Goal: Task Accomplishment & Management: Use online tool/utility

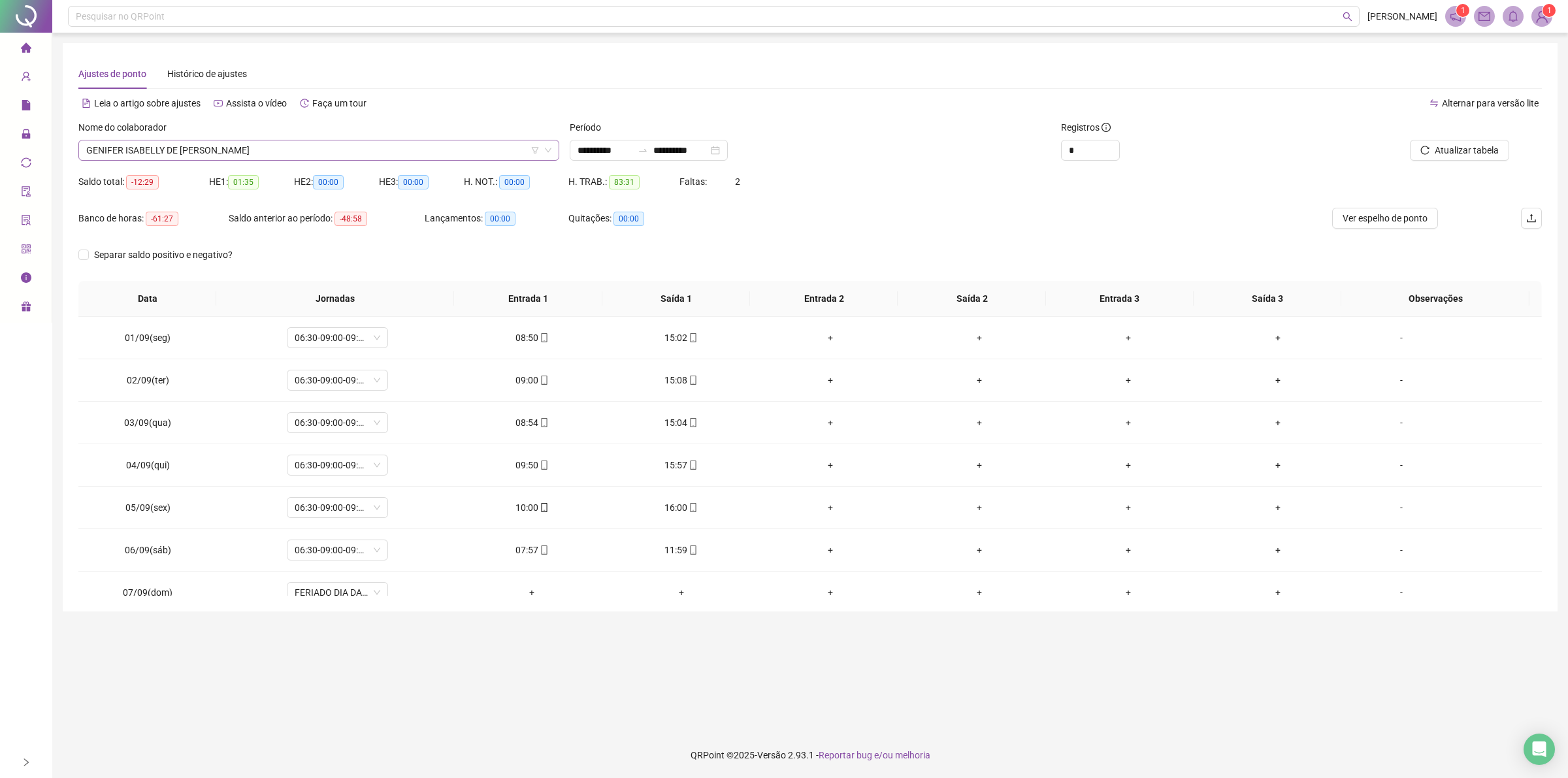
scroll to position [488, 0]
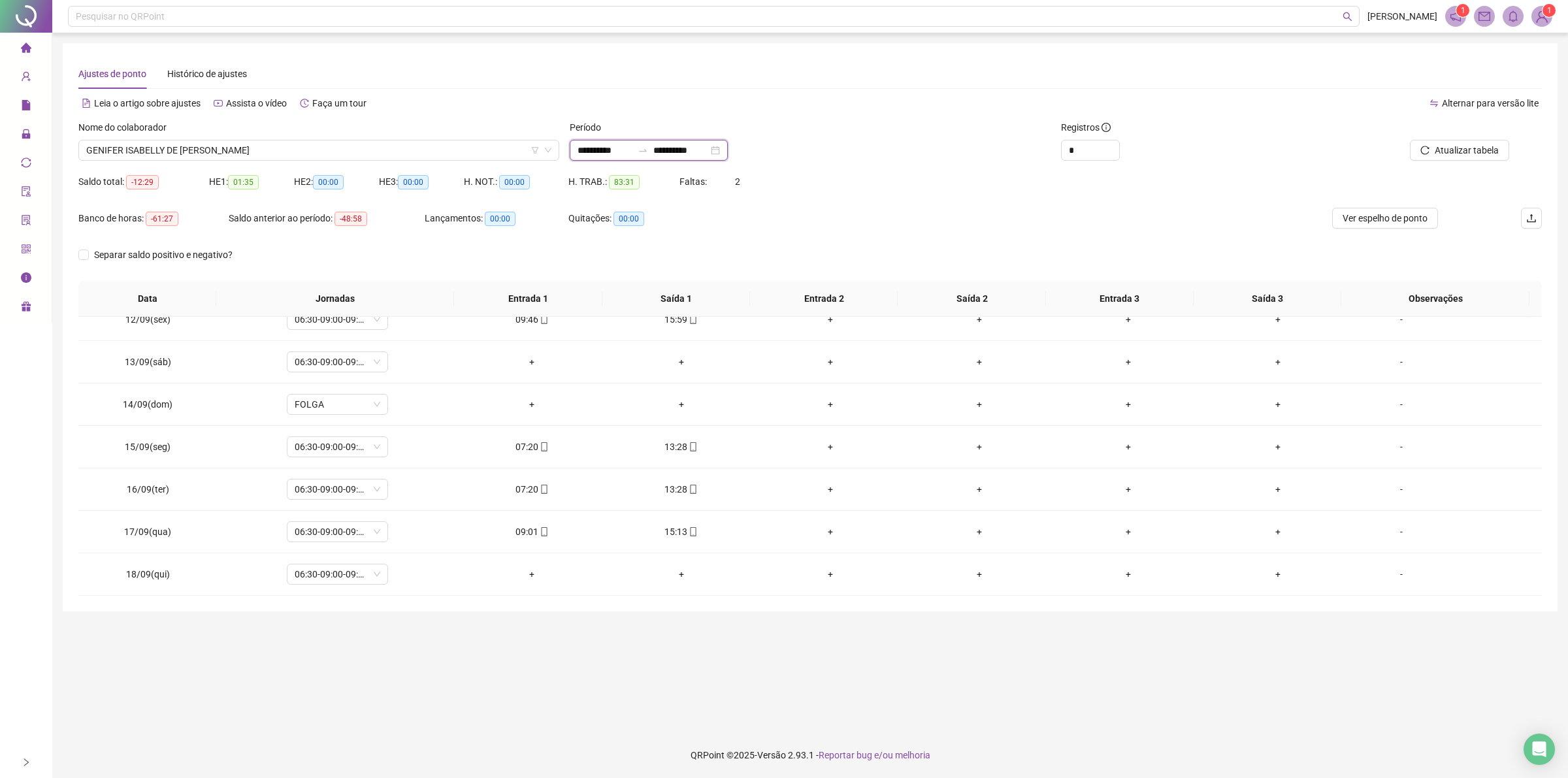
click at [632, 151] on input "**********" at bounding box center [605, 150] width 55 height 14
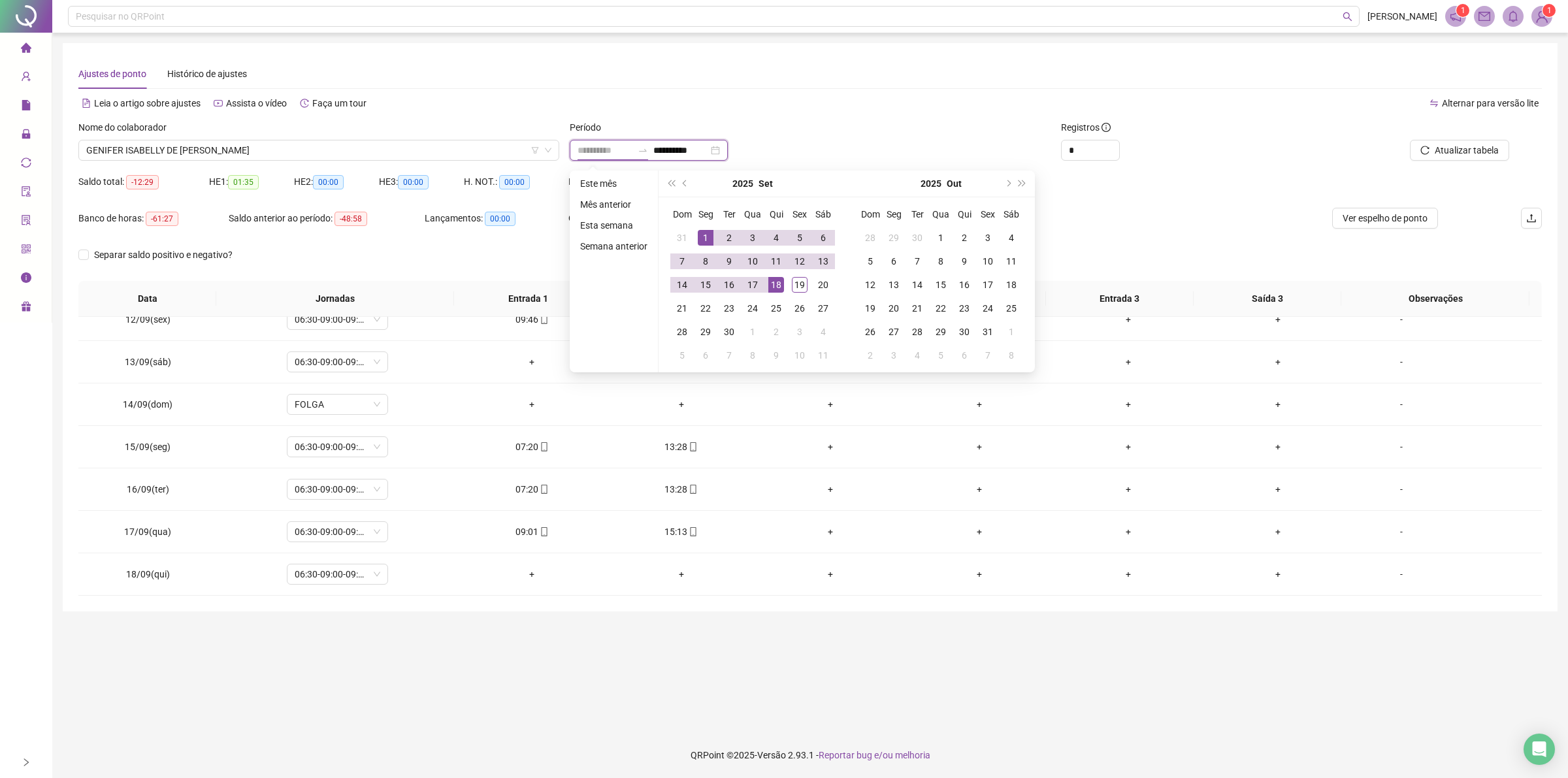
type input "**********"
click at [698, 241] on div "1" at bounding box center [705, 237] width 16 height 16
type input "**********"
click at [798, 285] on div "19" at bounding box center [799, 284] width 16 height 16
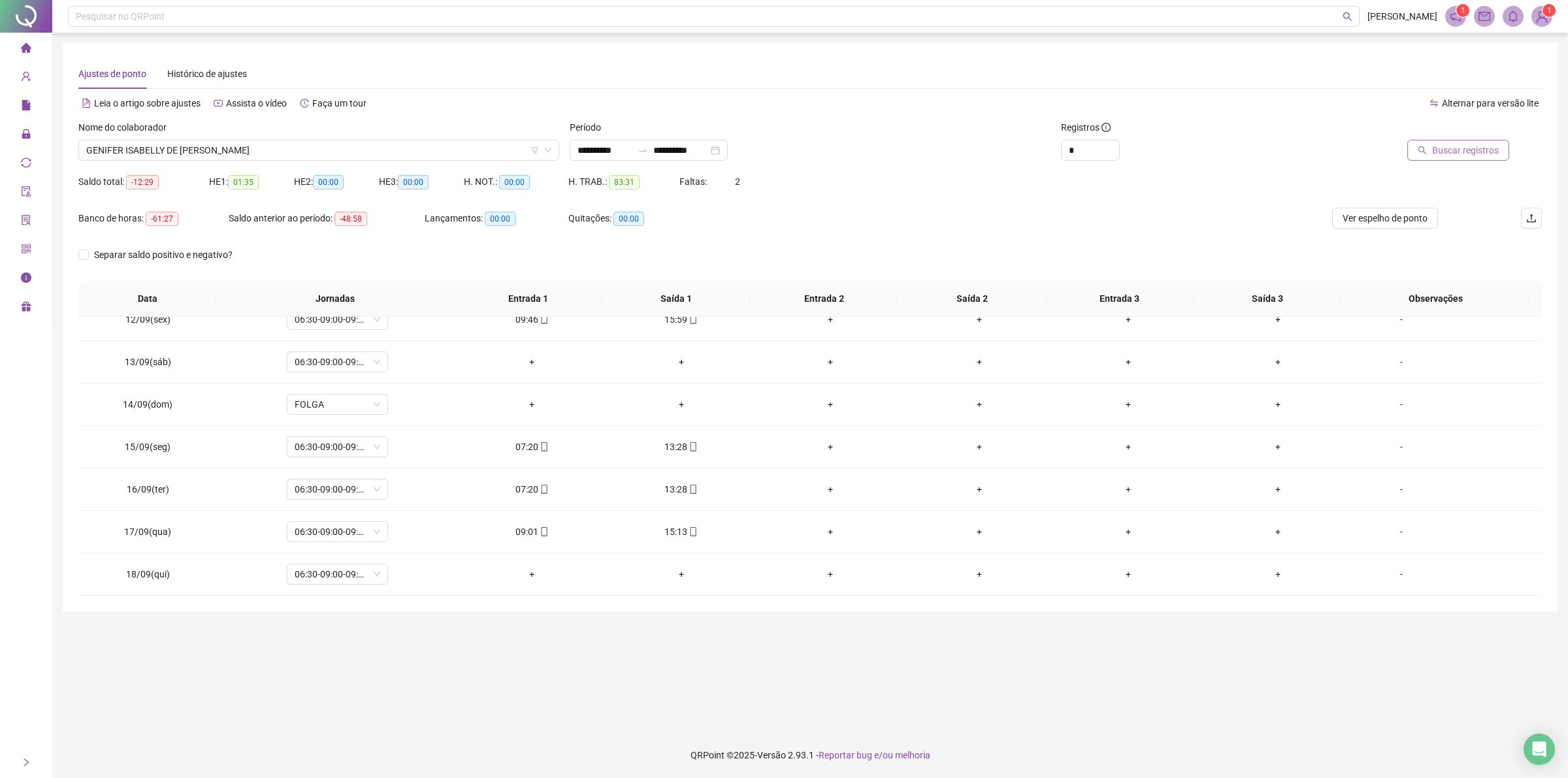
click at [1450, 151] on span "Buscar registros" at bounding box center [1465, 150] width 67 height 14
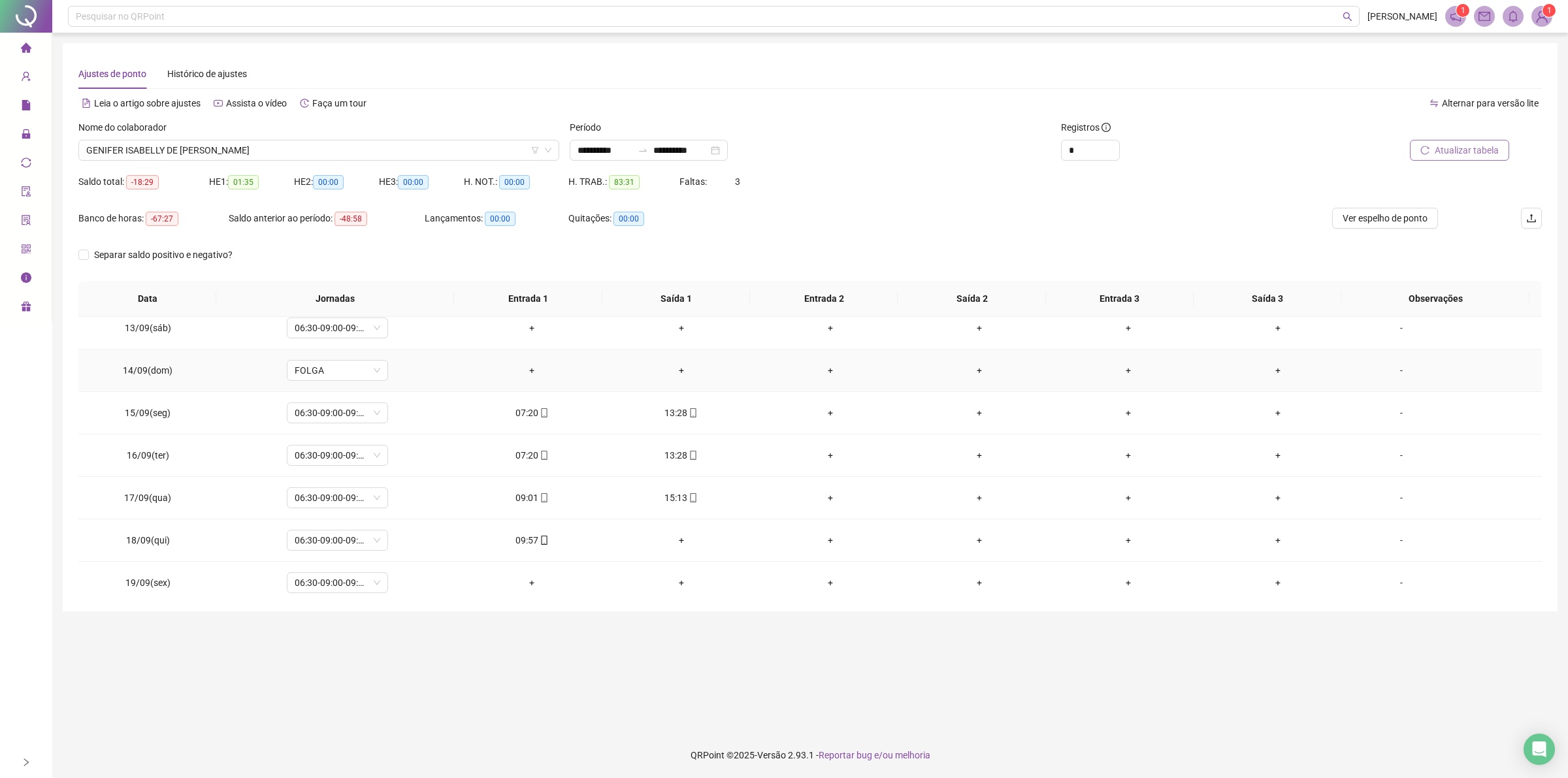
scroll to position [531, 0]
click at [1481, 154] on span "Atualizar tabela" at bounding box center [1466, 150] width 64 height 14
click at [1450, 155] on span "Atualizar tabela" at bounding box center [1466, 150] width 64 height 14
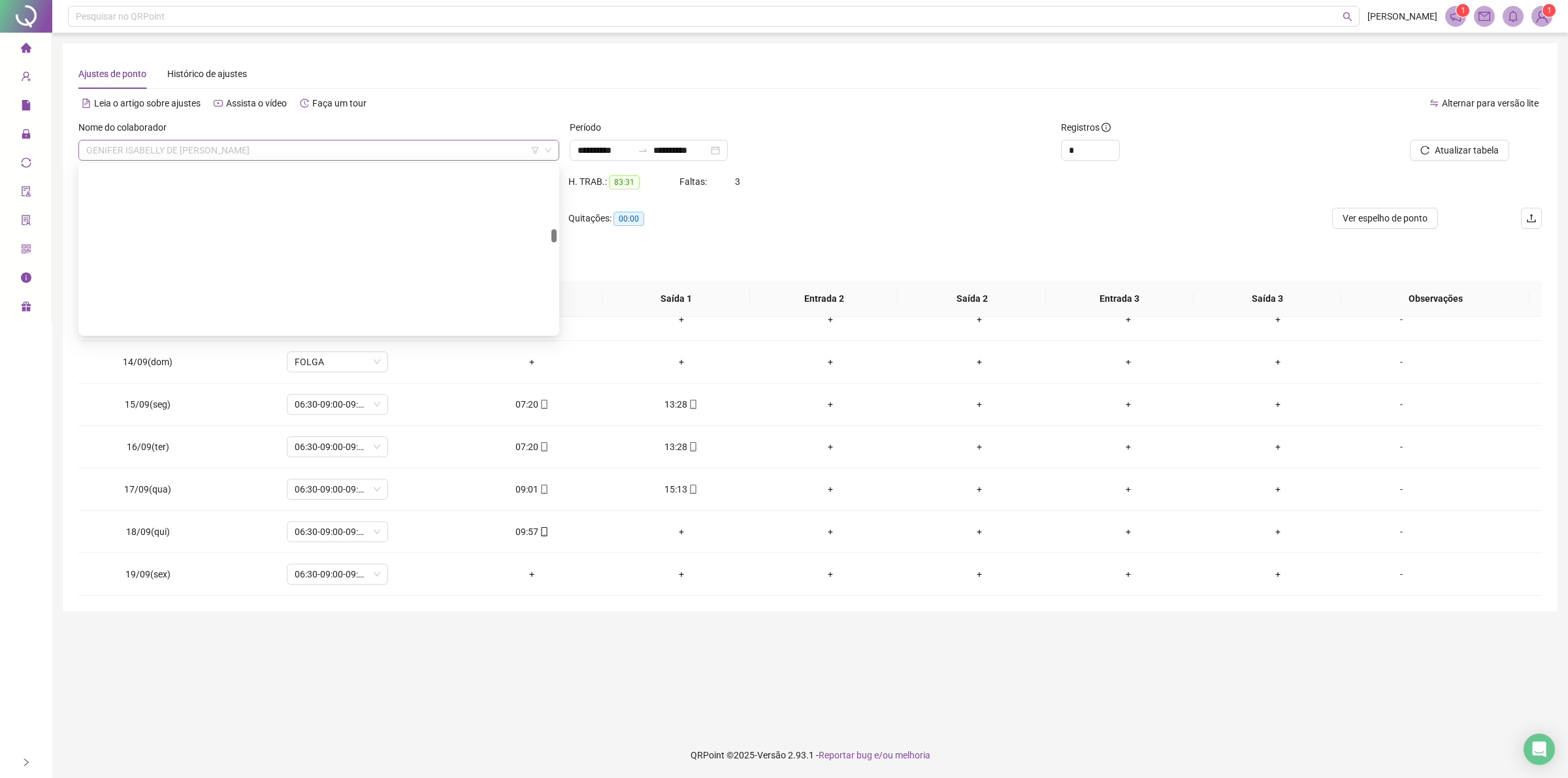
click at [253, 146] on span "GENIFER ISABELLY DE [PERSON_NAME]" at bounding box center [318, 150] width 465 height 20
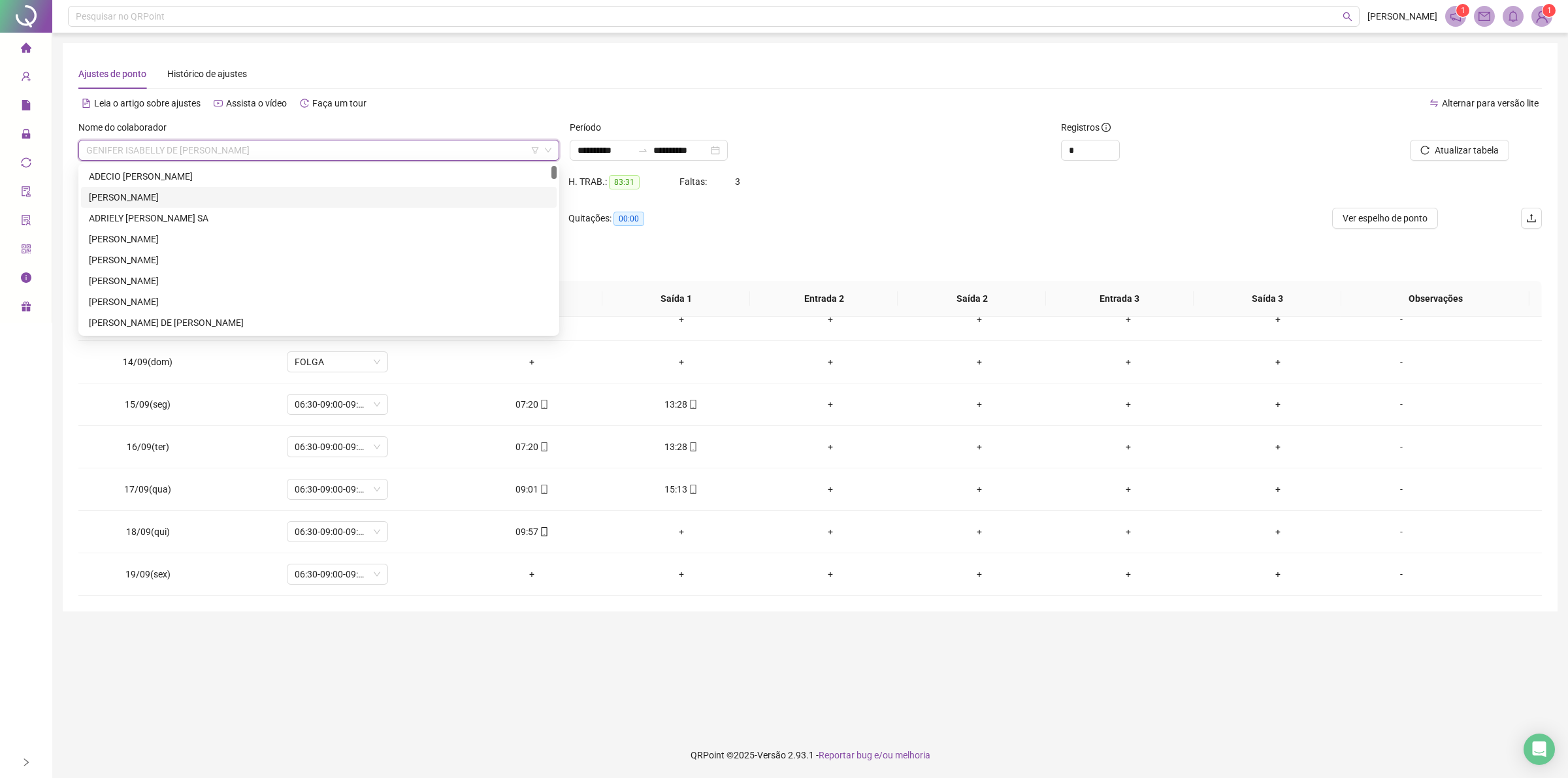
scroll to position [0, 0]
click at [167, 176] on div "ADECIO [PERSON_NAME]" at bounding box center [318, 176] width 460 height 14
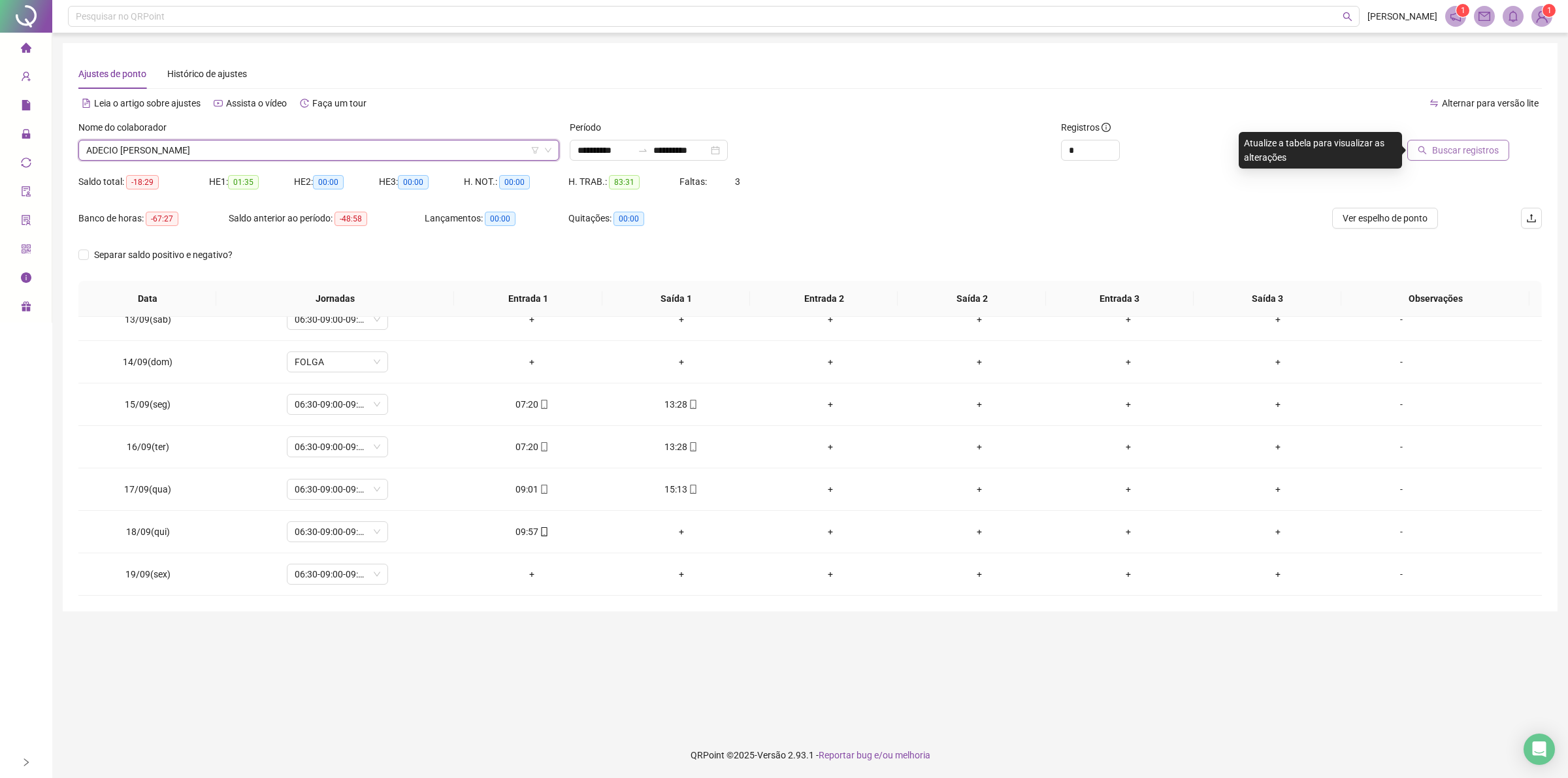
click at [1447, 150] on span "Buscar registros" at bounding box center [1465, 150] width 67 height 14
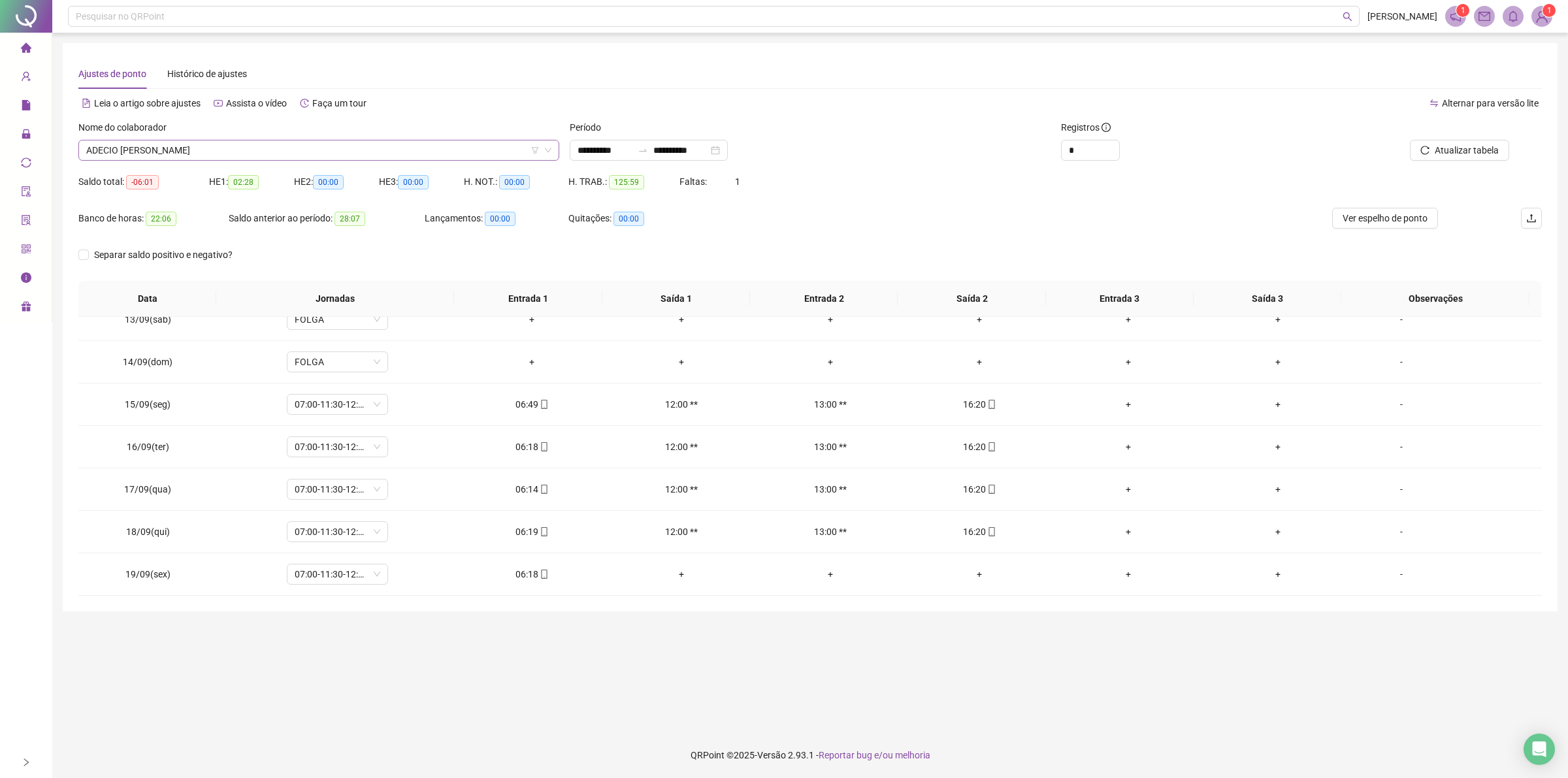
click at [192, 155] on span "ADECIO [PERSON_NAME]" at bounding box center [318, 150] width 465 height 20
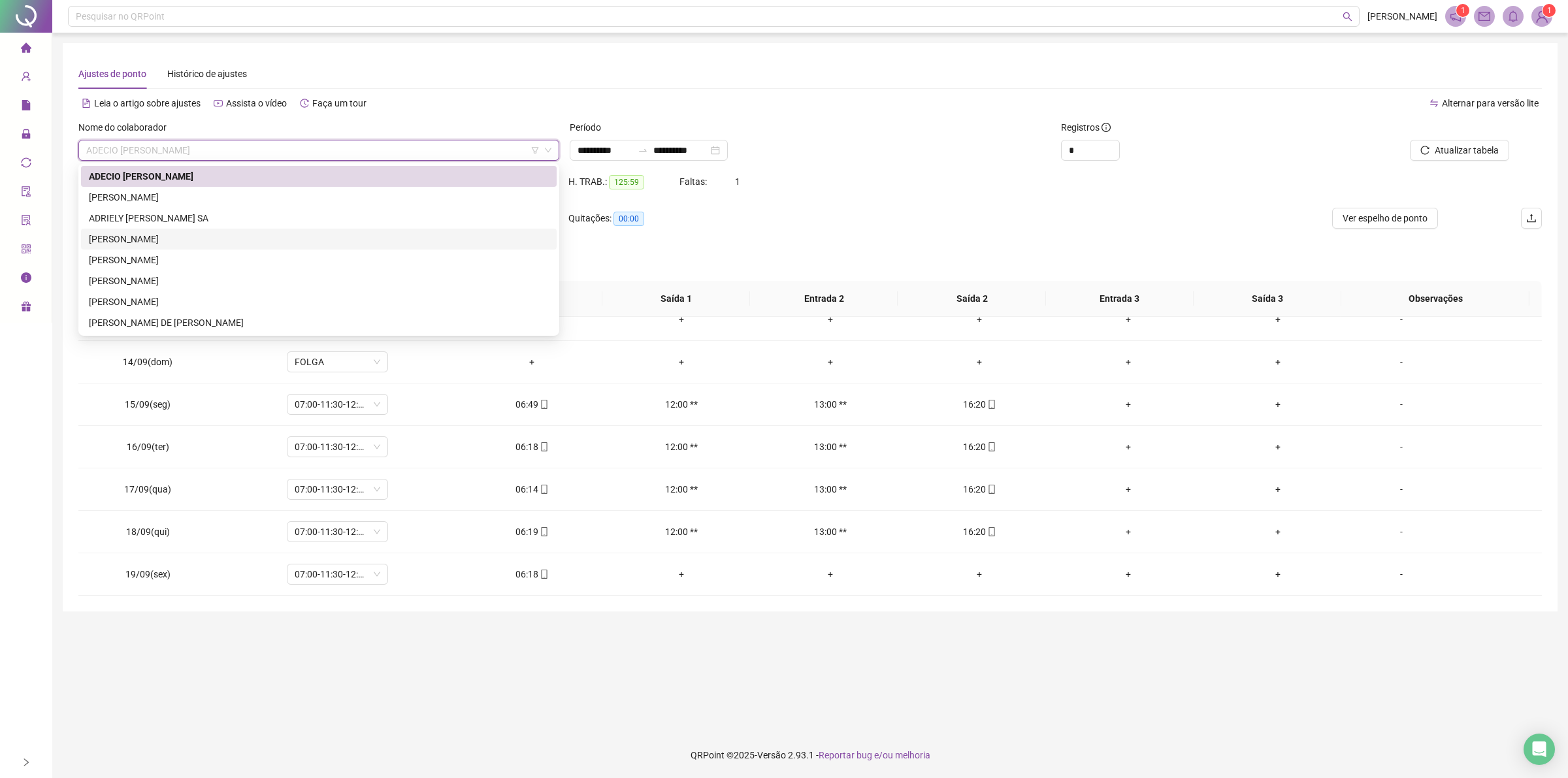
click at [141, 236] on div "[PERSON_NAME]" at bounding box center [318, 239] width 460 height 14
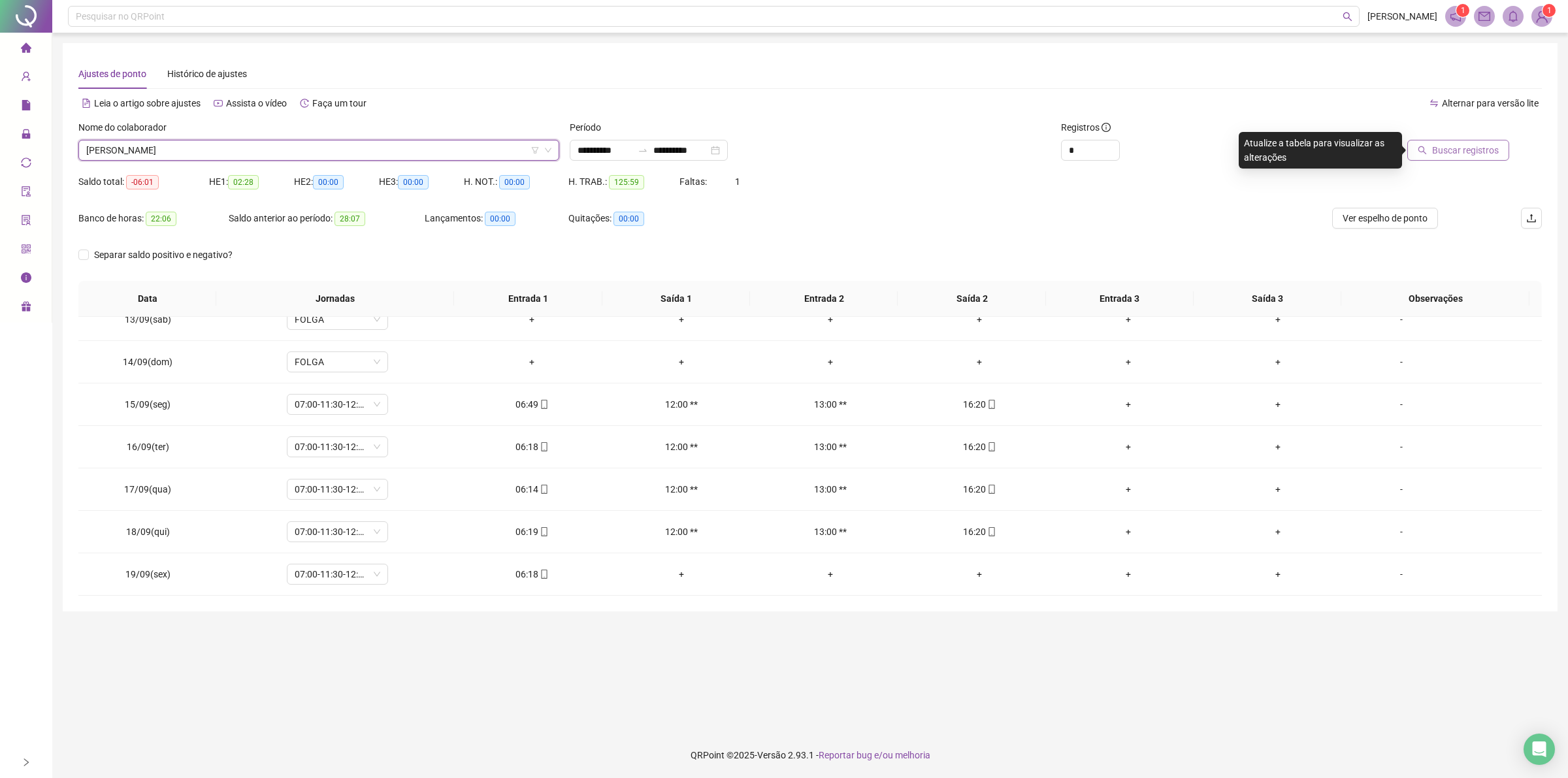
click at [1458, 148] on span "Buscar registros" at bounding box center [1465, 150] width 67 height 14
click at [222, 155] on span "[PERSON_NAME]" at bounding box center [318, 150] width 465 height 20
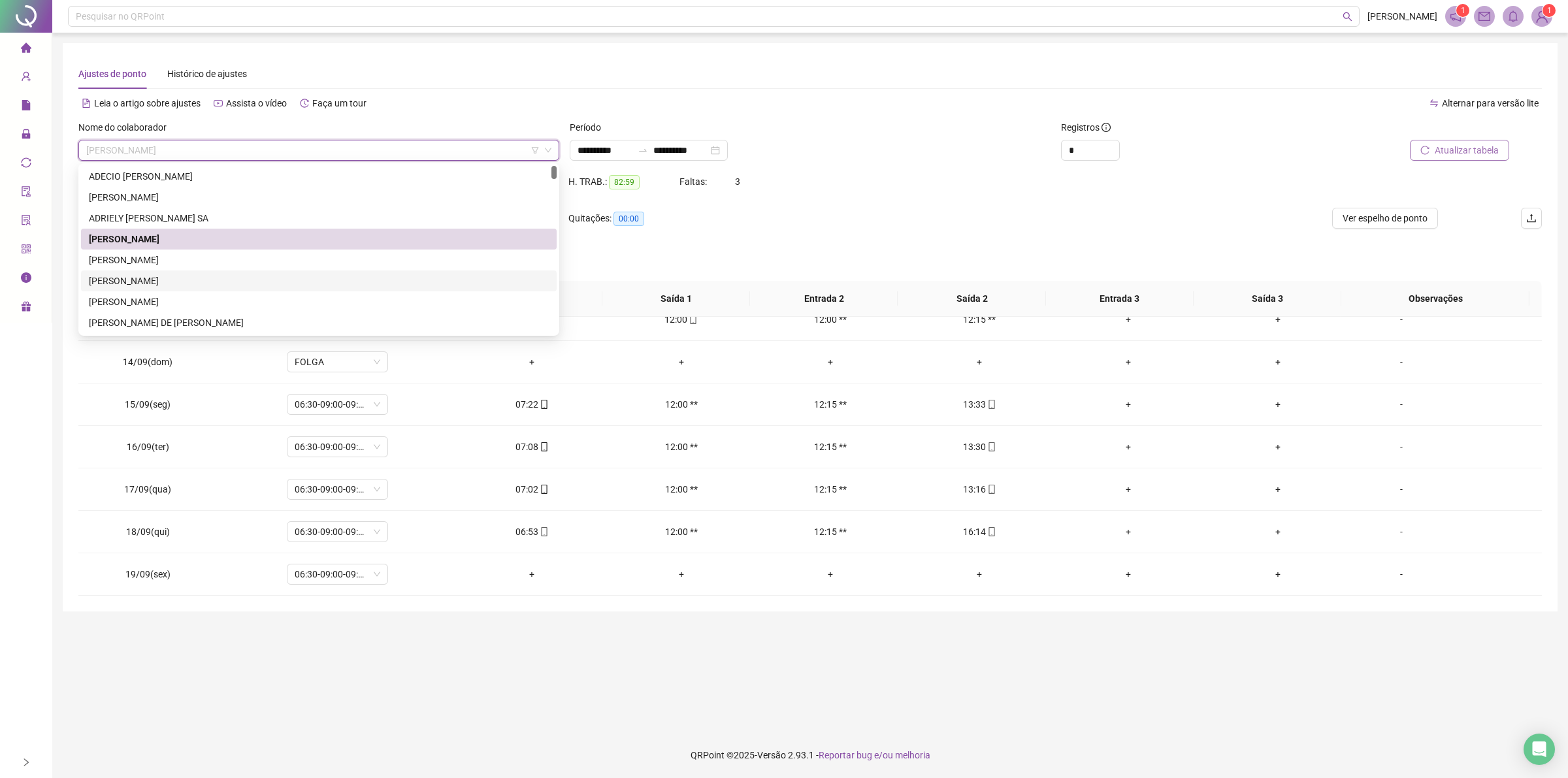
click at [192, 278] on div "[PERSON_NAME]" at bounding box center [318, 280] width 460 height 14
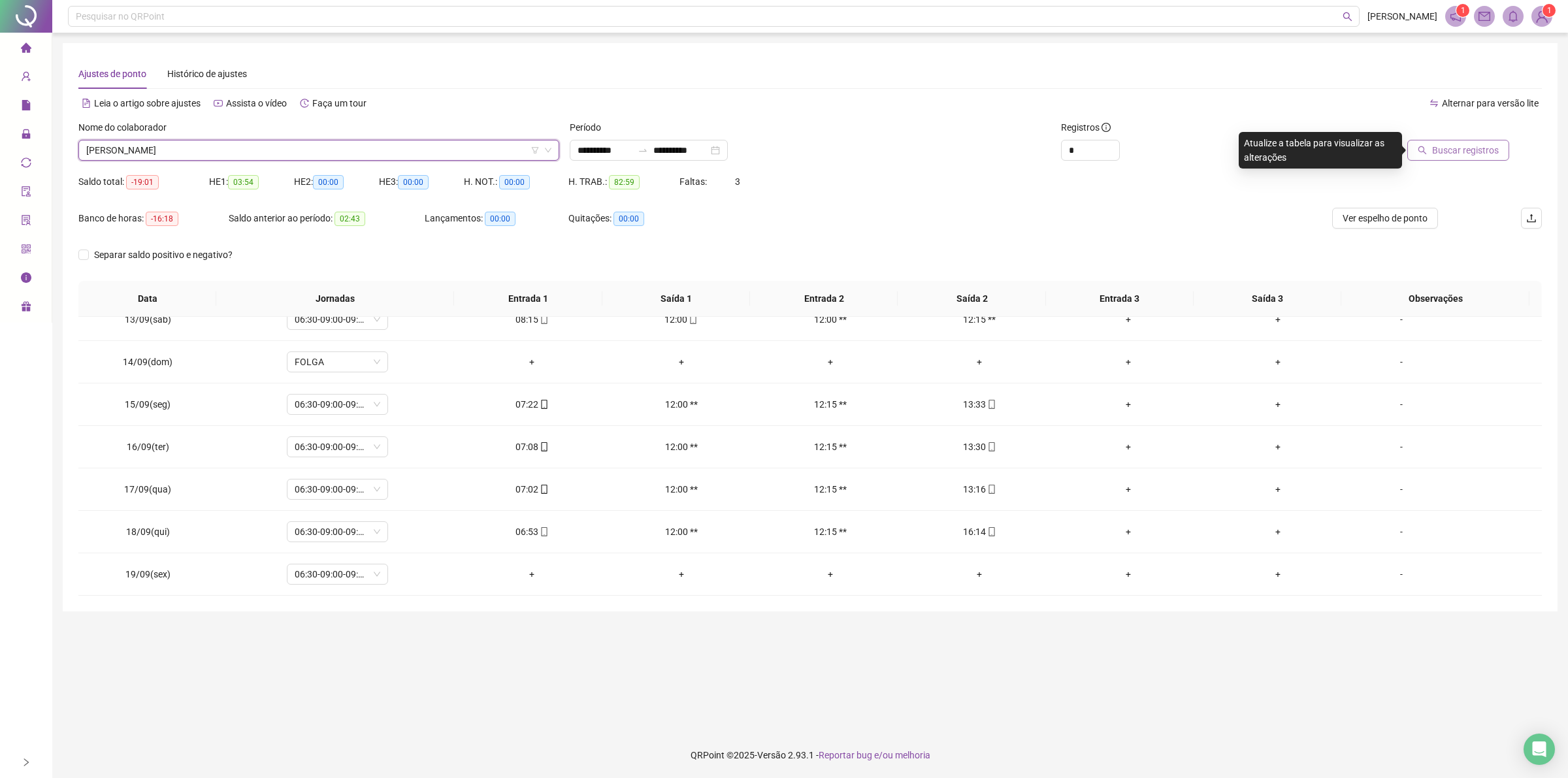
click at [1456, 154] on span "Buscar registros" at bounding box center [1465, 150] width 67 height 14
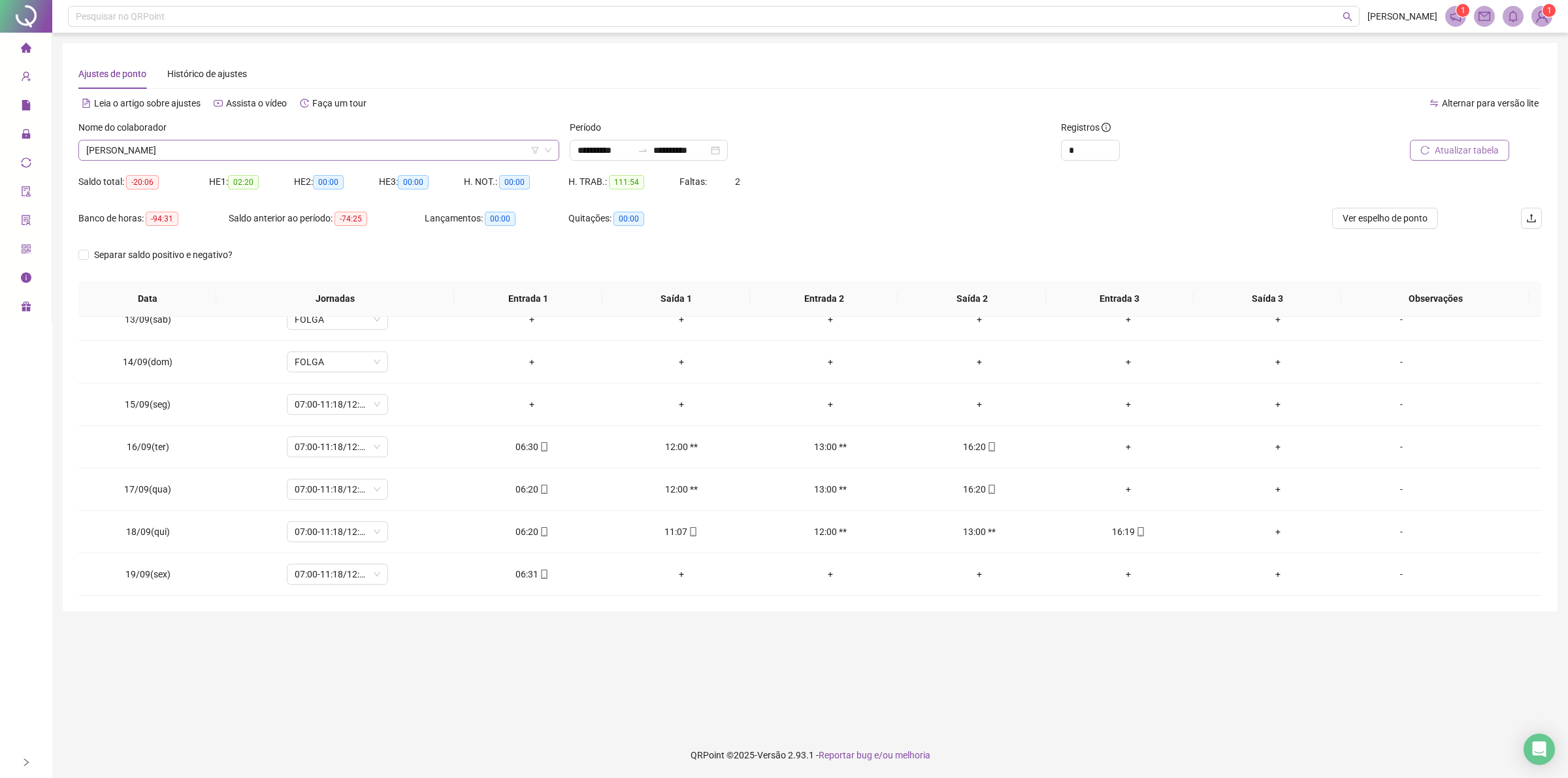
click at [201, 141] on span "[PERSON_NAME]" at bounding box center [318, 150] width 465 height 20
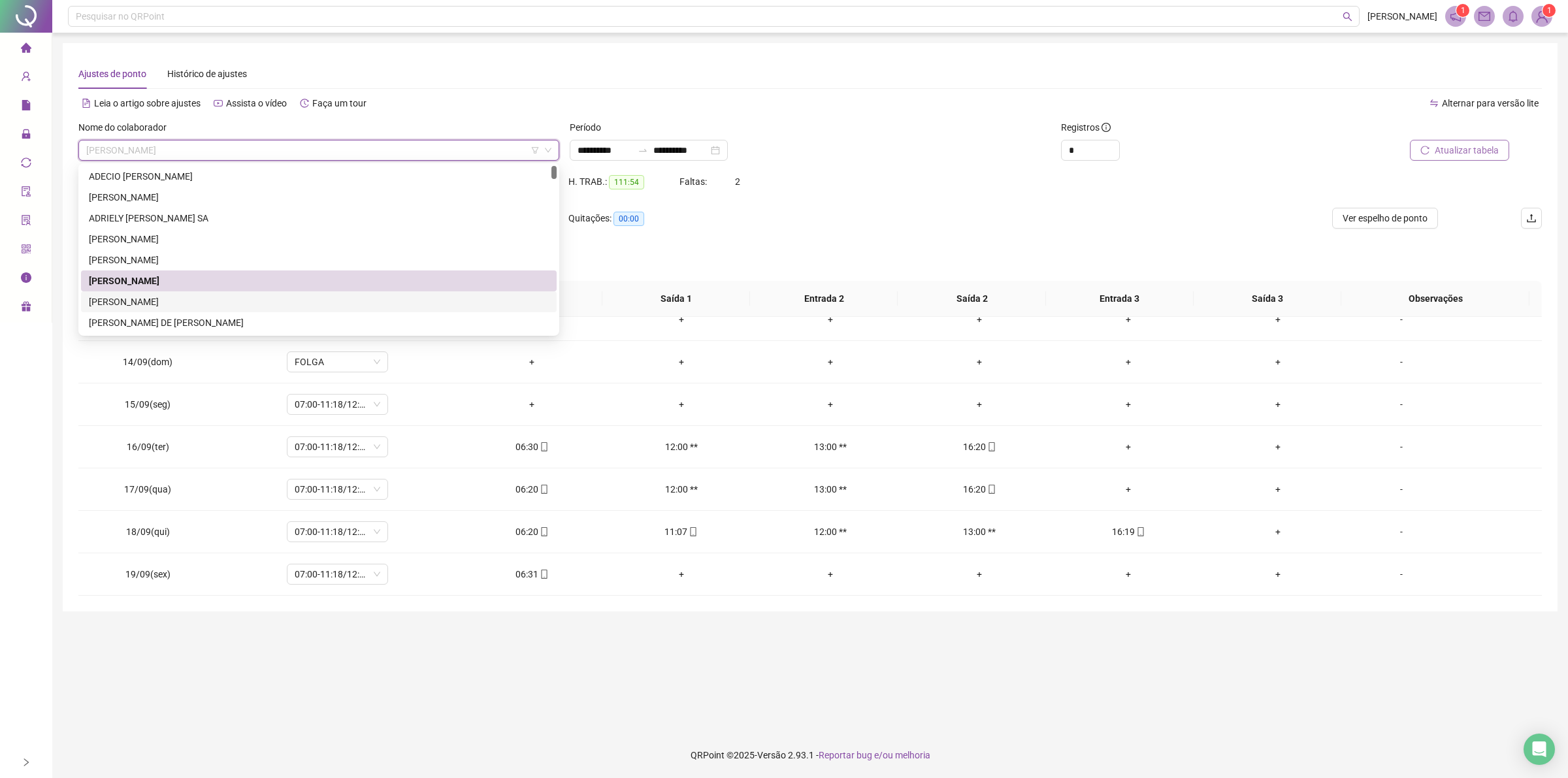
click at [216, 303] on div "[PERSON_NAME]" at bounding box center [318, 301] width 460 height 14
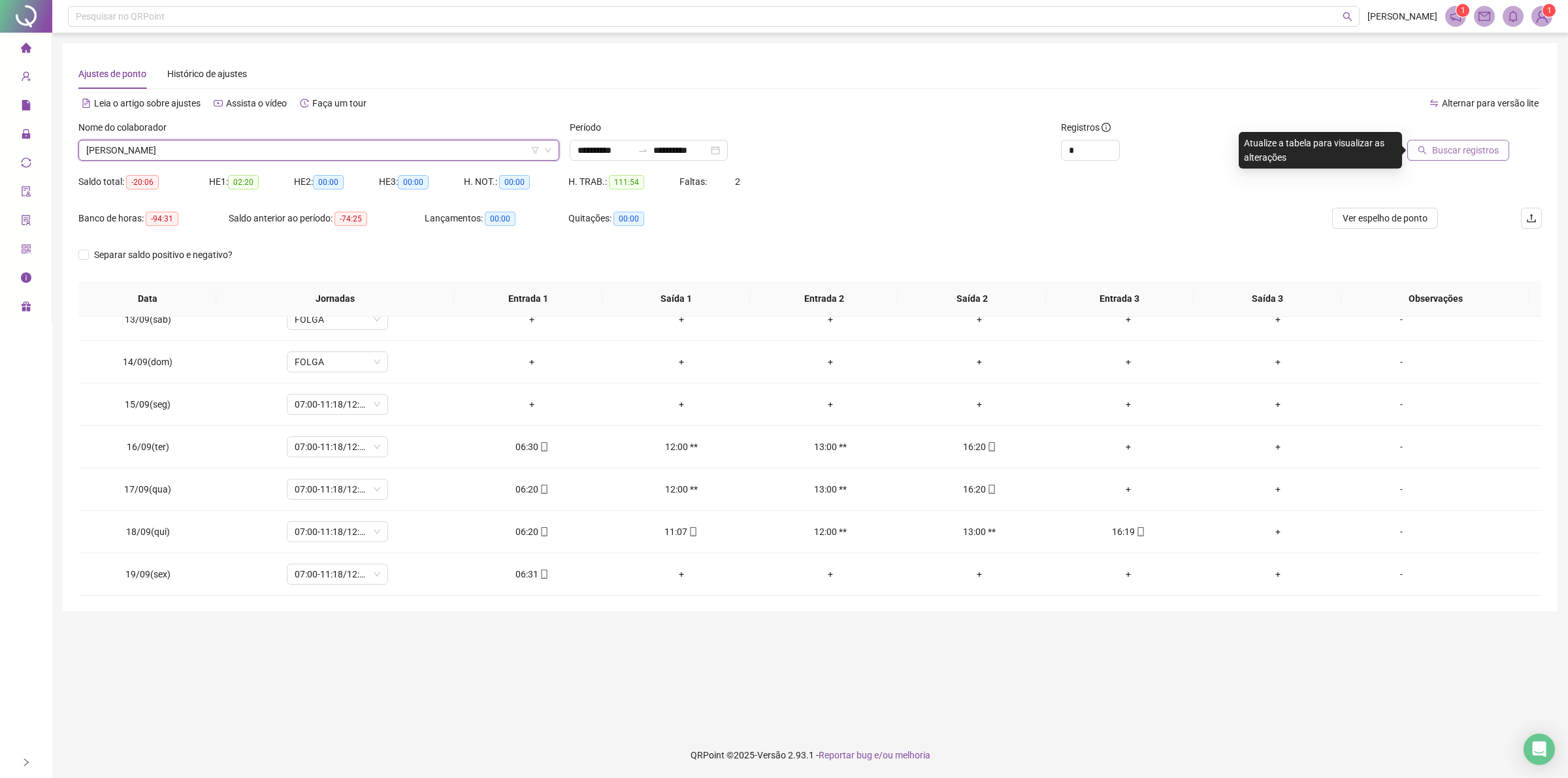
click at [1457, 152] on span "Buscar registros" at bounding box center [1465, 150] width 67 height 14
click at [154, 145] on span "[PERSON_NAME]" at bounding box center [318, 150] width 465 height 20
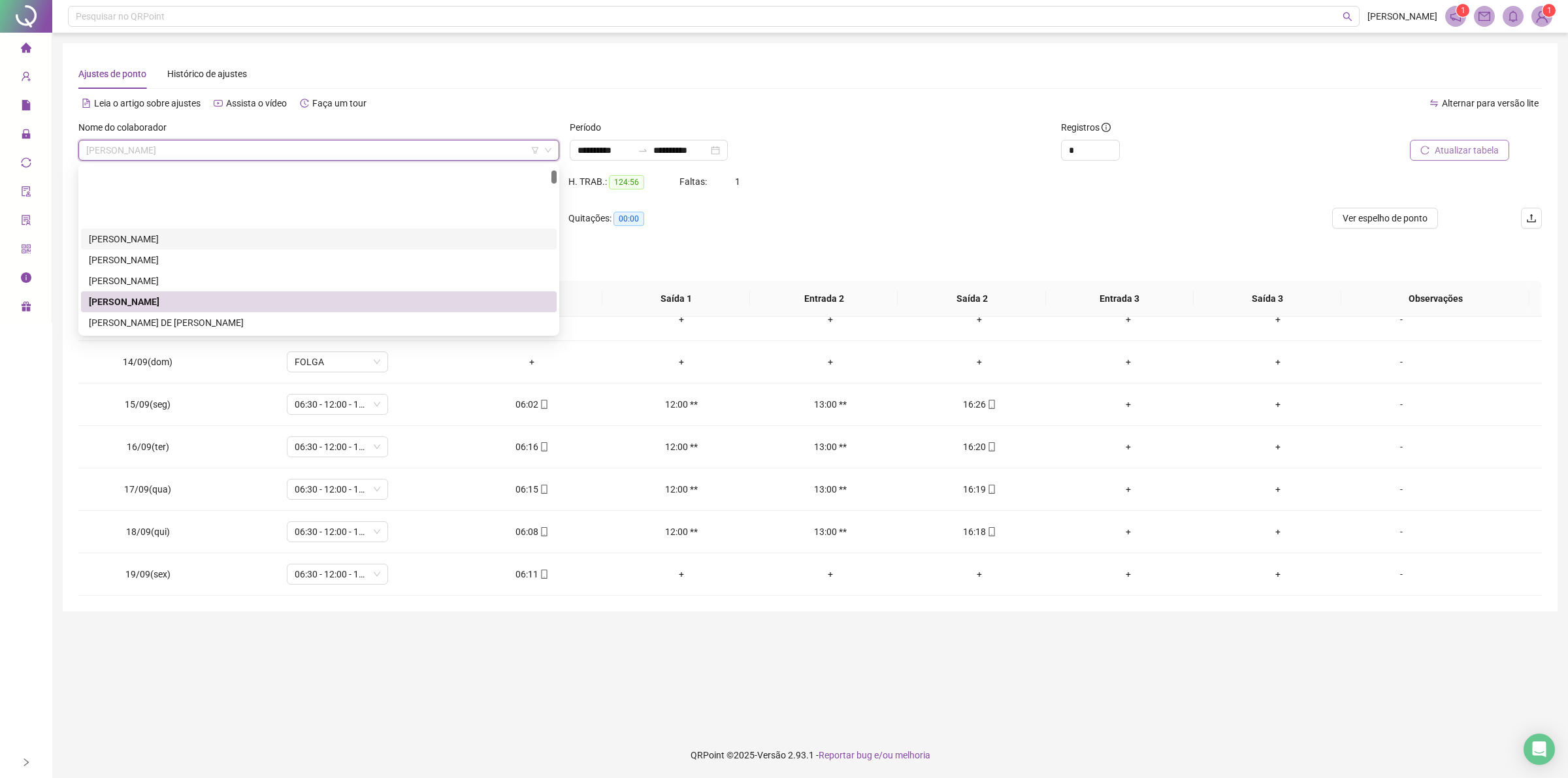
scroll to position [82, 0]
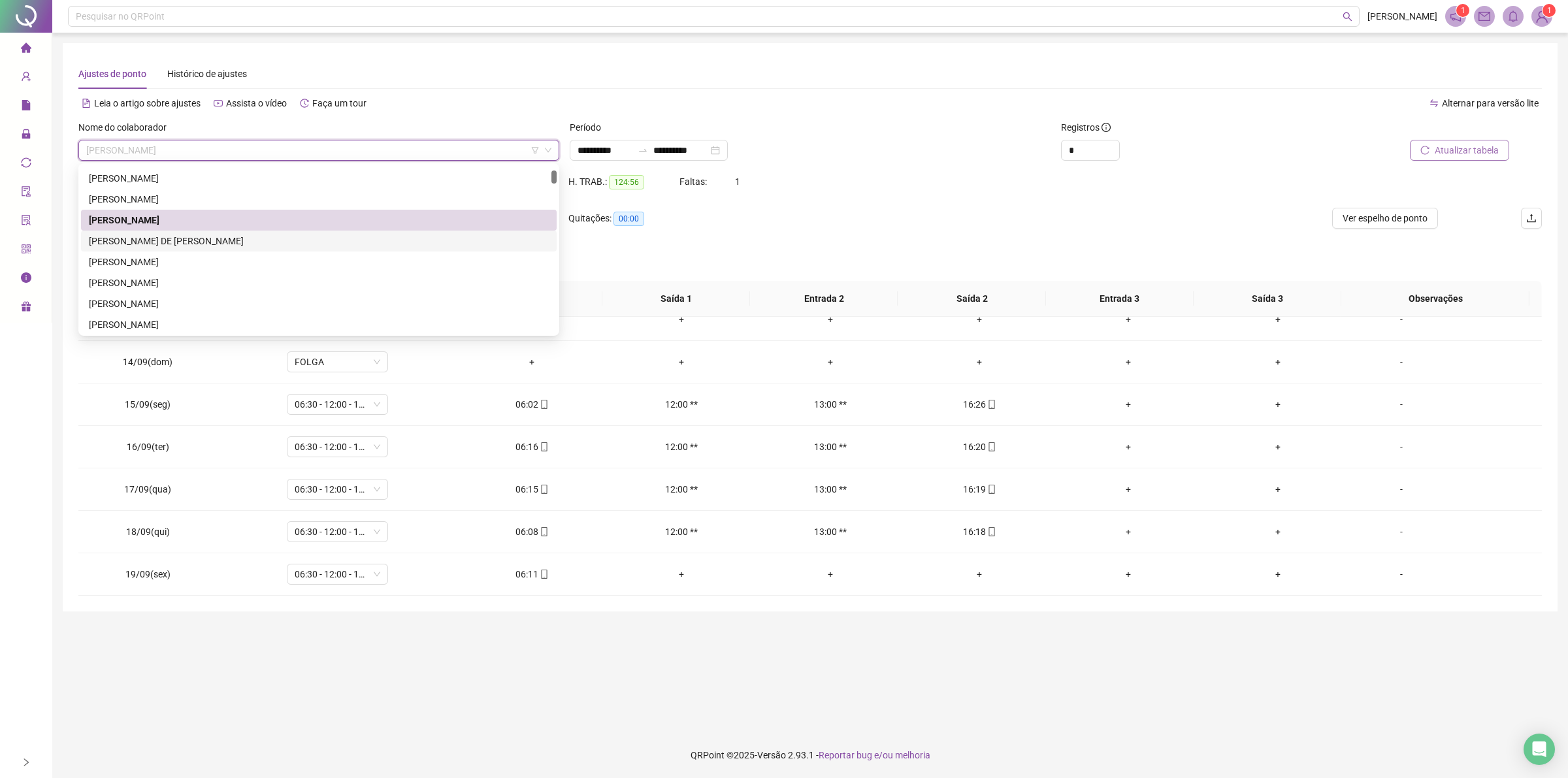
click at [198, 239] on div "[PERSON_NAME] DE [PERSON_NAME]" at bounding box center [318, 241] width 460 height 14
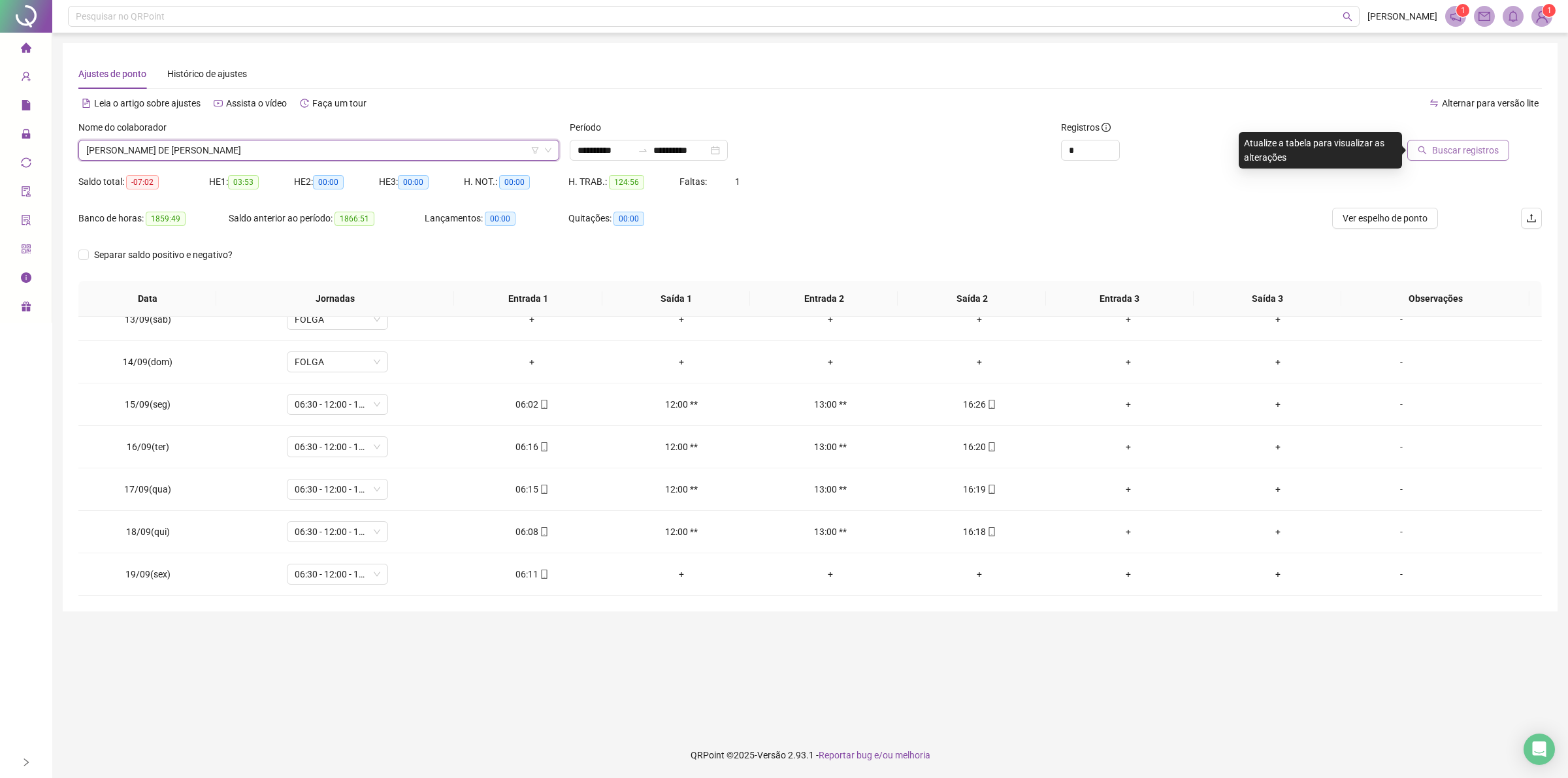
click at [1481, 155] on span "Buscar registros" at bounding box center [1465, 150] width 67 height 14
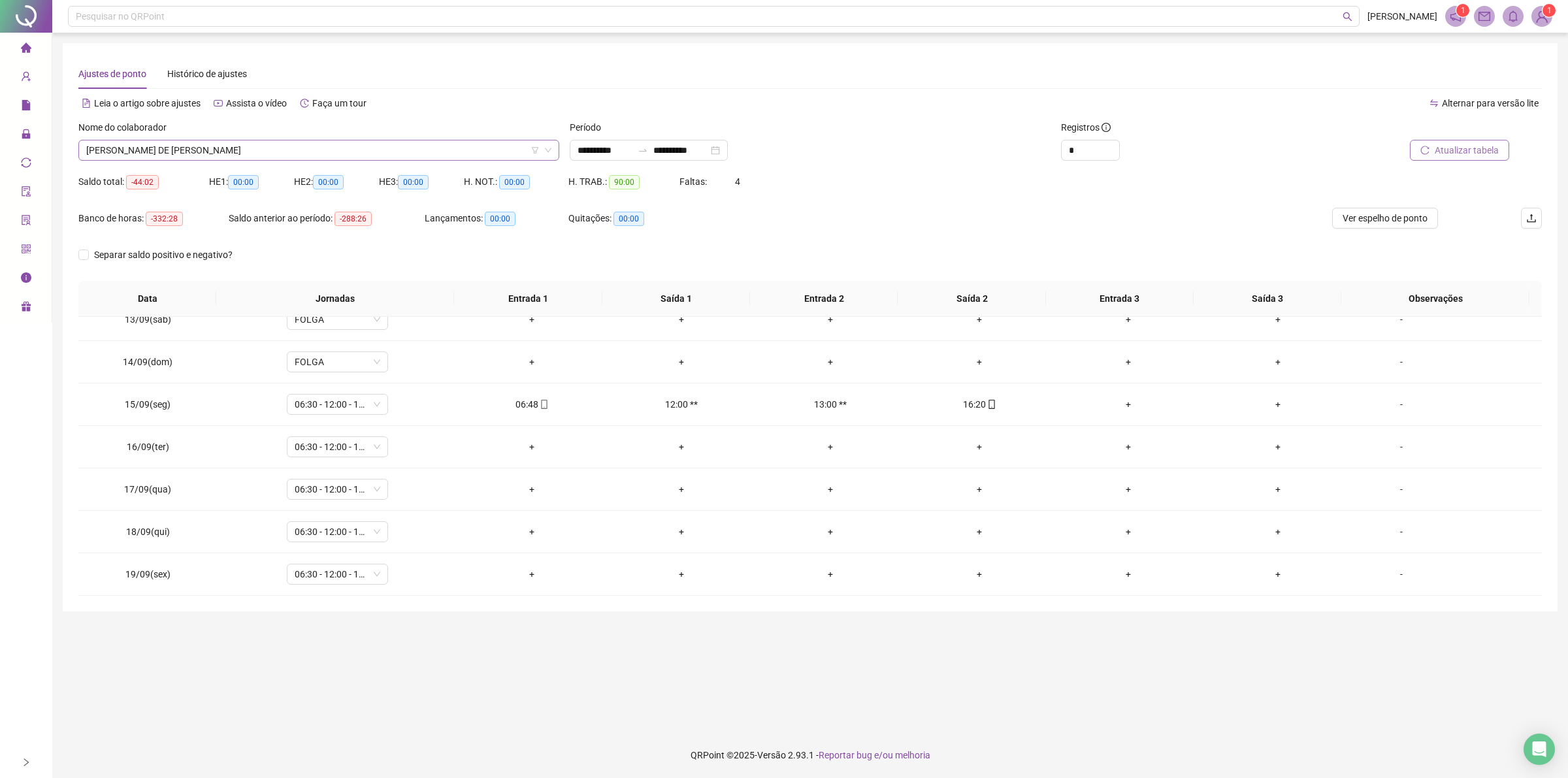
click at [255, 151] on span "[PERSON_NAME] DE [PERSON_NAME]" at bounding box center [318, 150] width 465 height 20
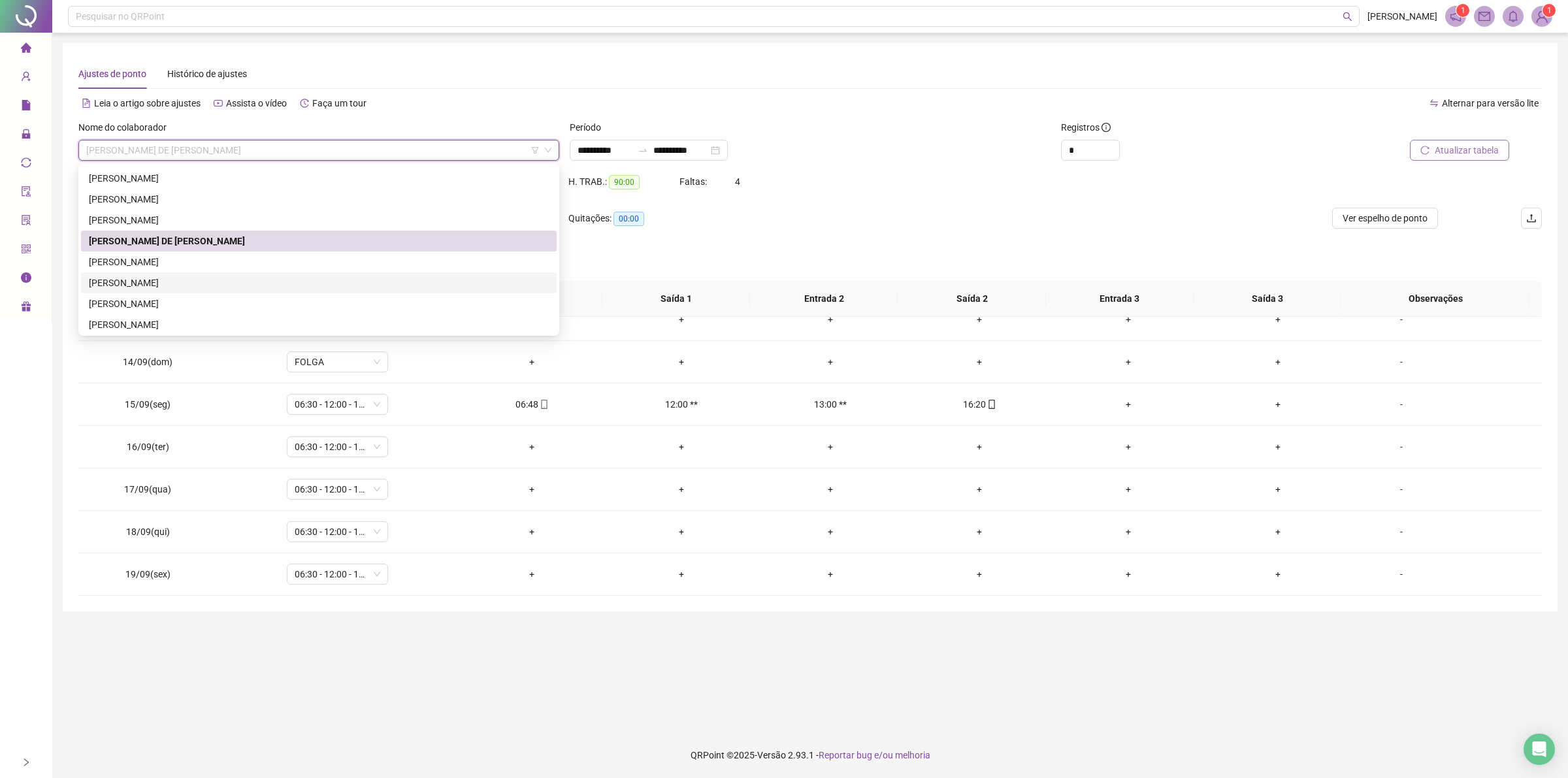
click at [216, 282] on div "[PERSON_NAME]" at bounding box center [318, 282] width 460 height 14
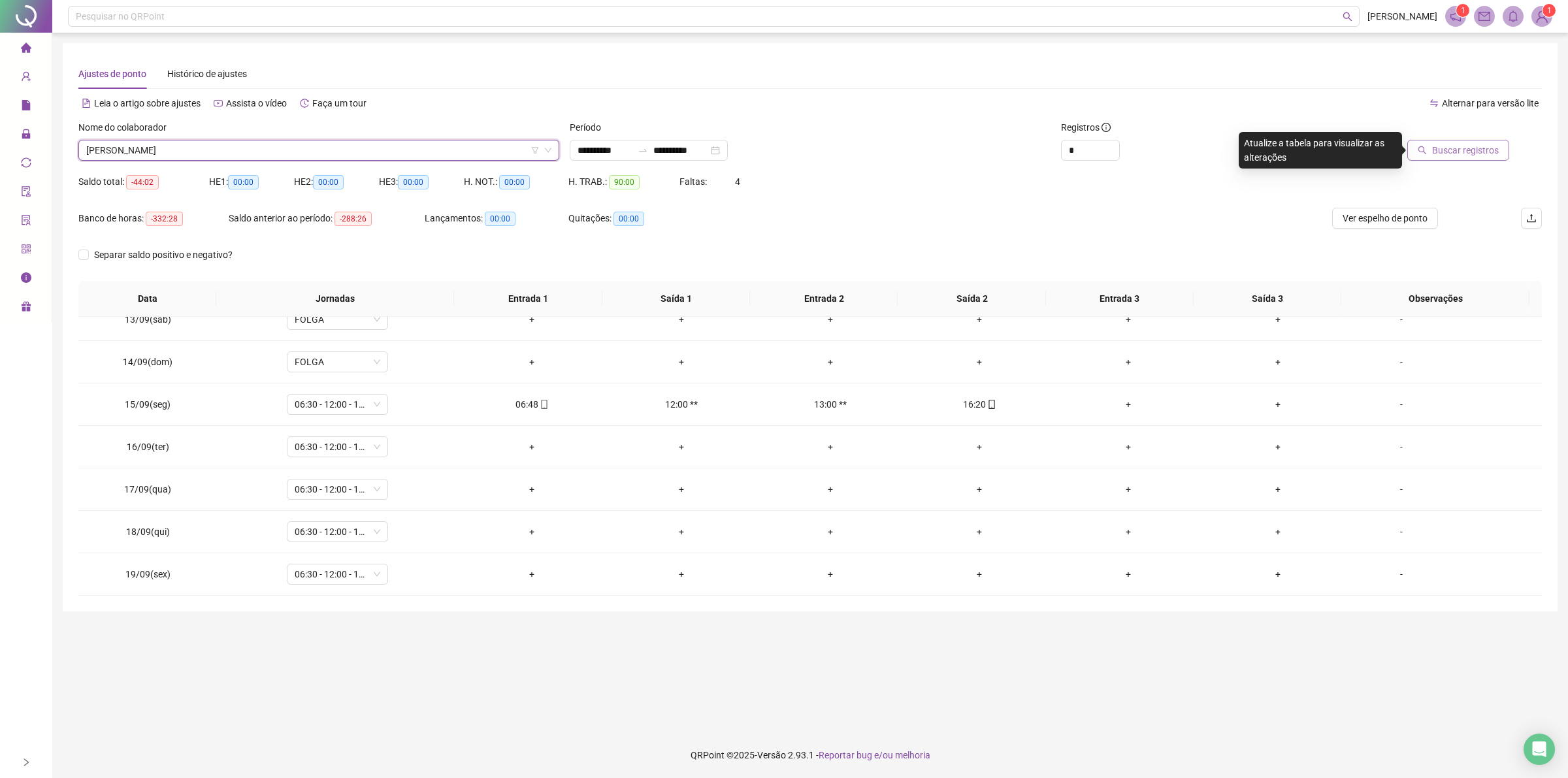
click at [1439, 146] on span "Buscar registros" at bounding box center [1465, 150] width 67 height 14
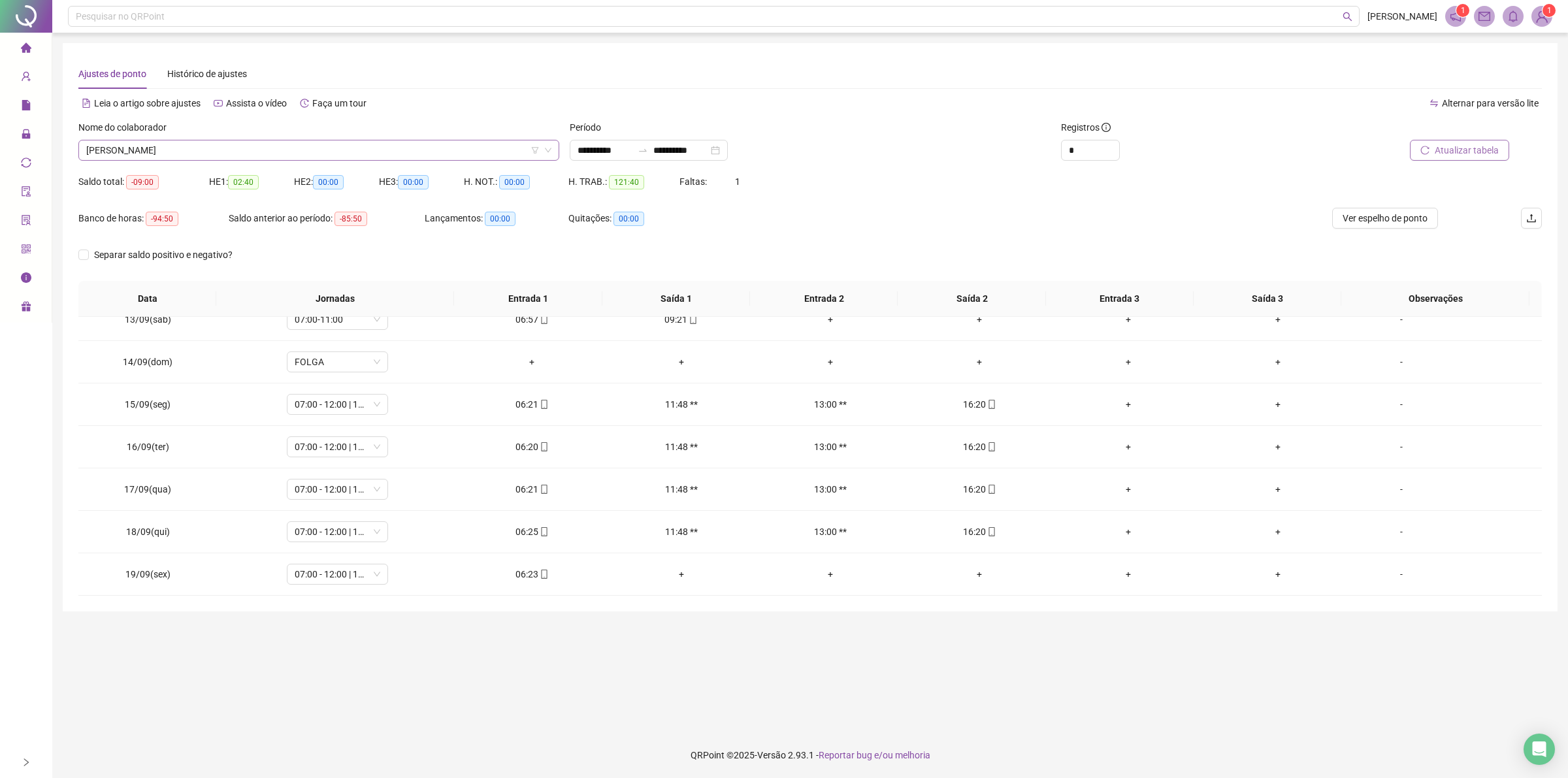
click at [266, 147] on span "[PERSON_NAME]" at bounding box center [318, 150] width 465 height 20
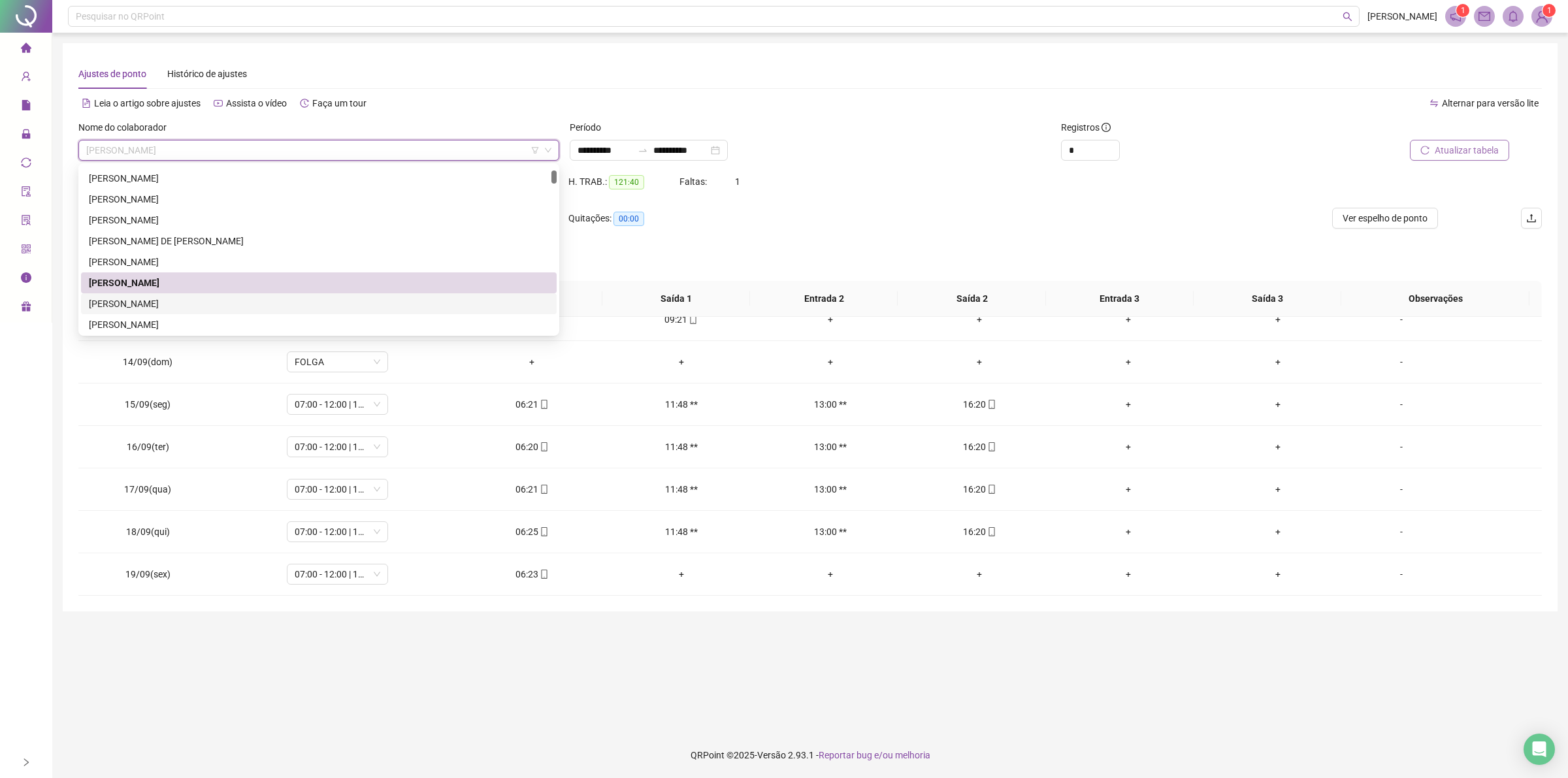
click at [188, 307] on div "[PERSON_NAME]" at bounding box center [318, 303] width 460 height 14
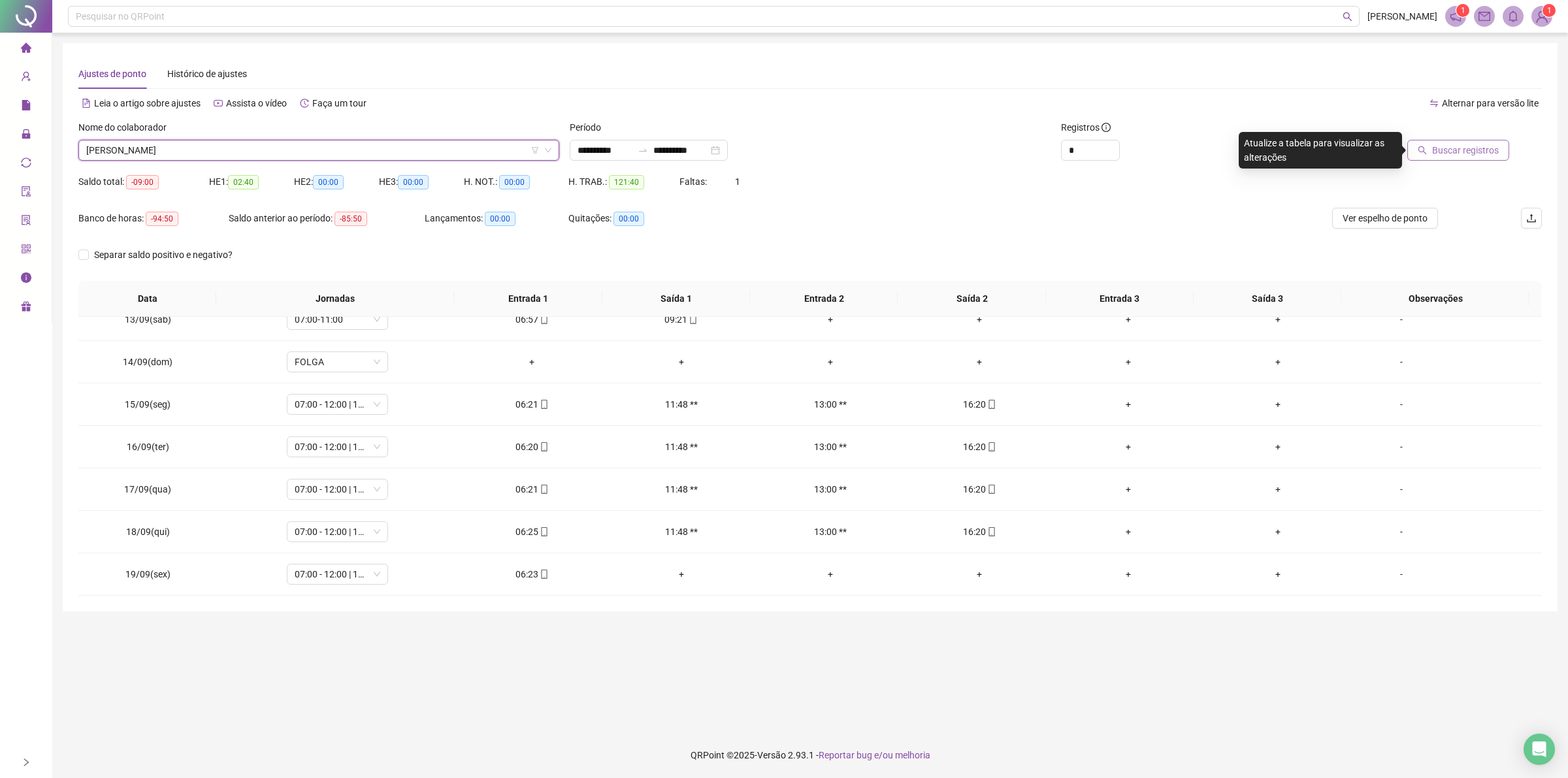
click at [1444, 146] on span "Buscar registros" at bounding box center [1465, 150] width 67 height 14
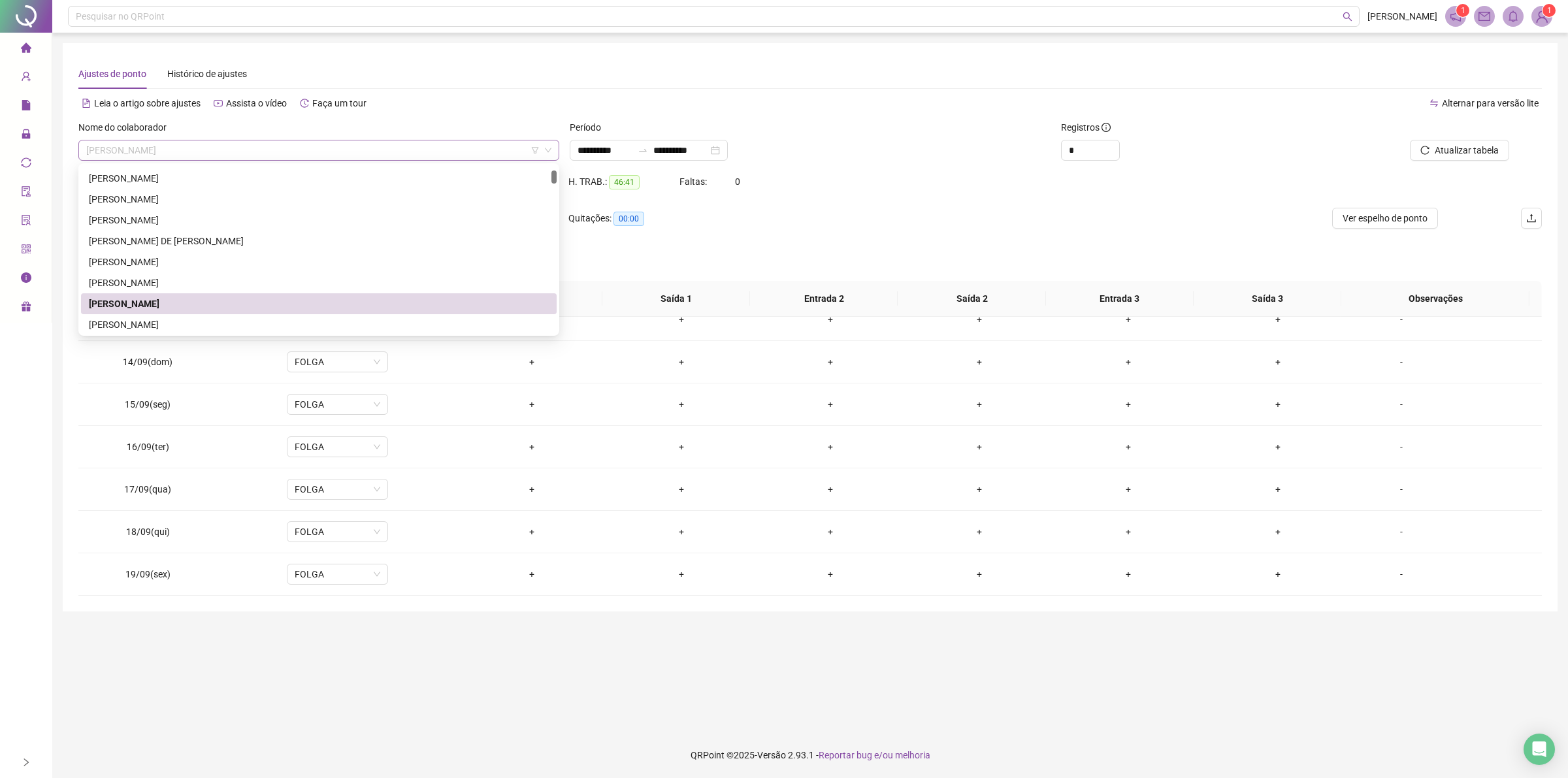
click at [258, 151] on span "[PERSON_NAME]" at bounding box center [318, 150] width 465 height 20
click at [179, 319] on div "[PERSON_NAME]" at bounding box center [318, 324] width 460 height 14
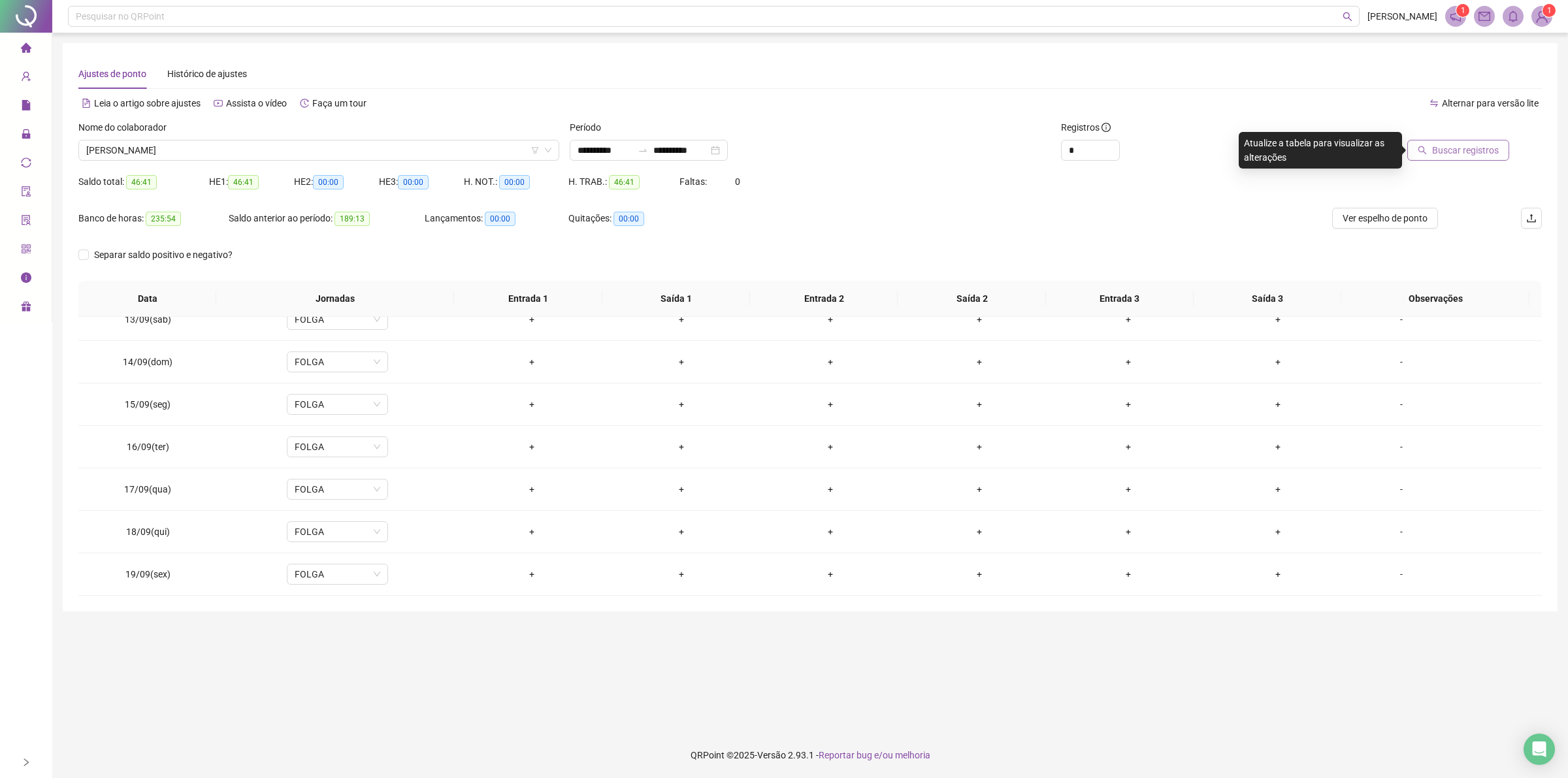
click at [1486, 154] on span "Buscar registros" at bounding box center [1465, 150] width 67 height 14
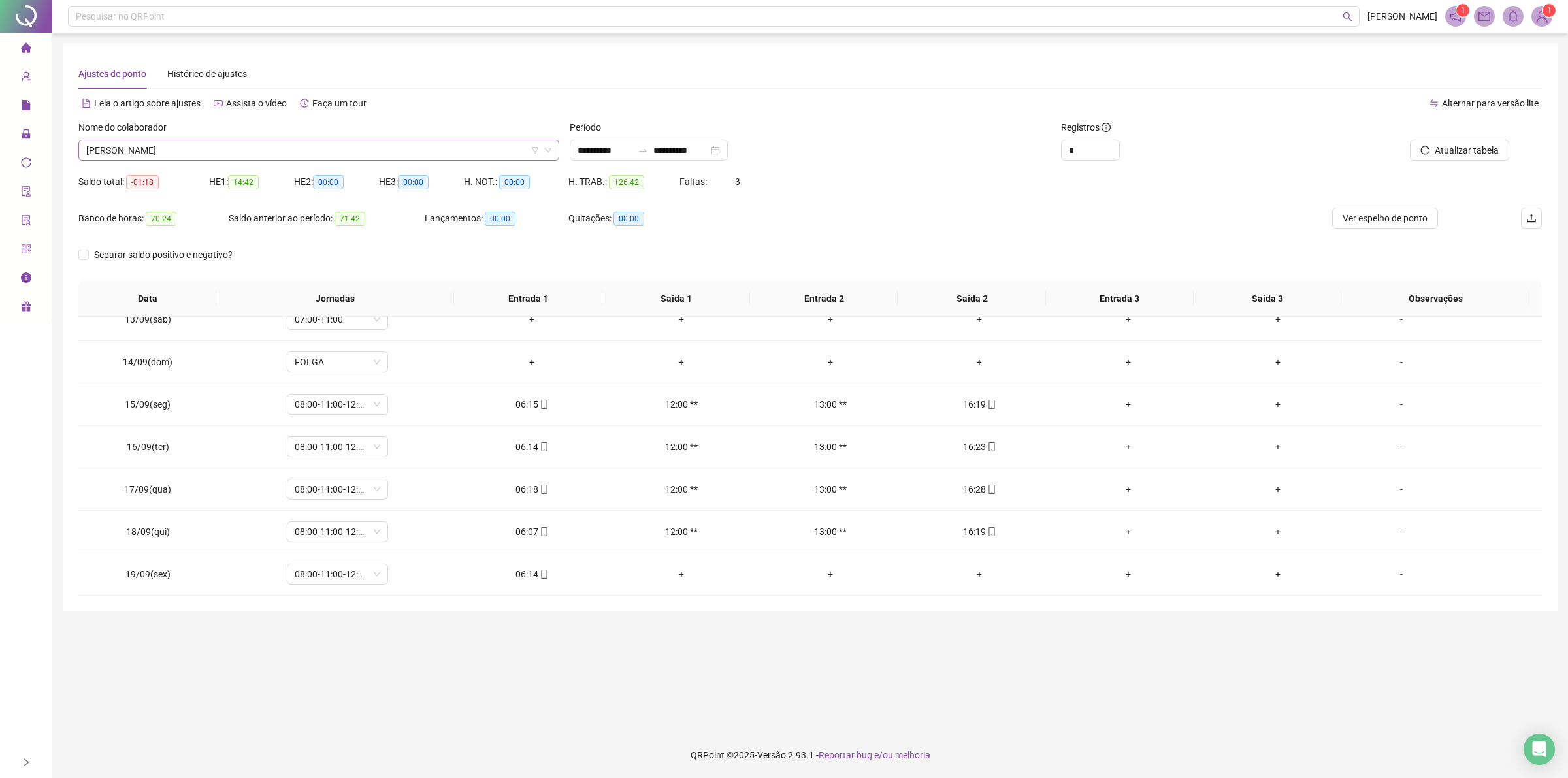
click at [227, 152] on span "[PERSON_NAME]" at bounding box center [318, 150] width 465 height 20
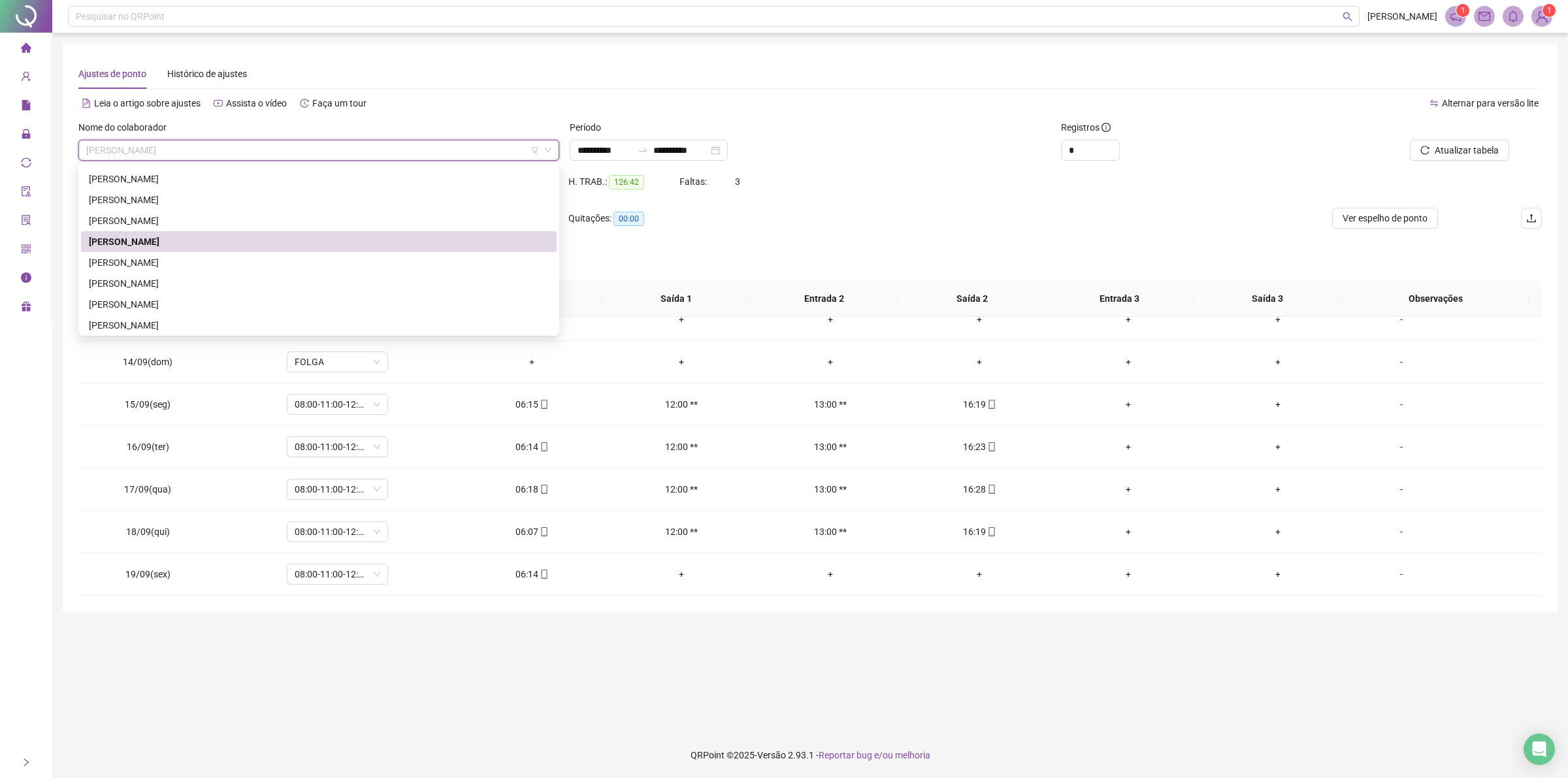
scroll to position [246, 0]
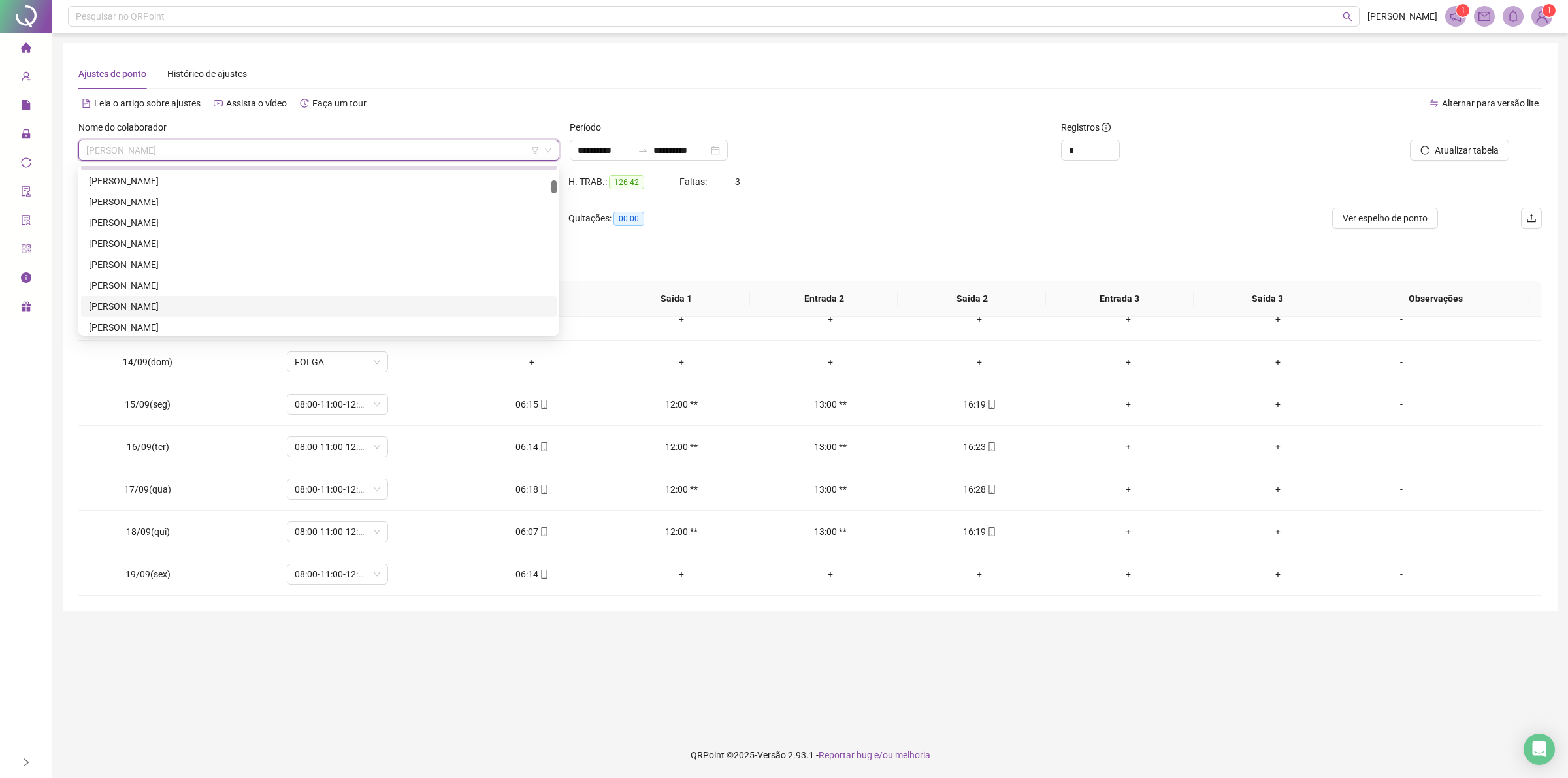
click at [173, 309] on div "[PERSON_NAME]" at bounding box center [318, 306] width 460 height 14
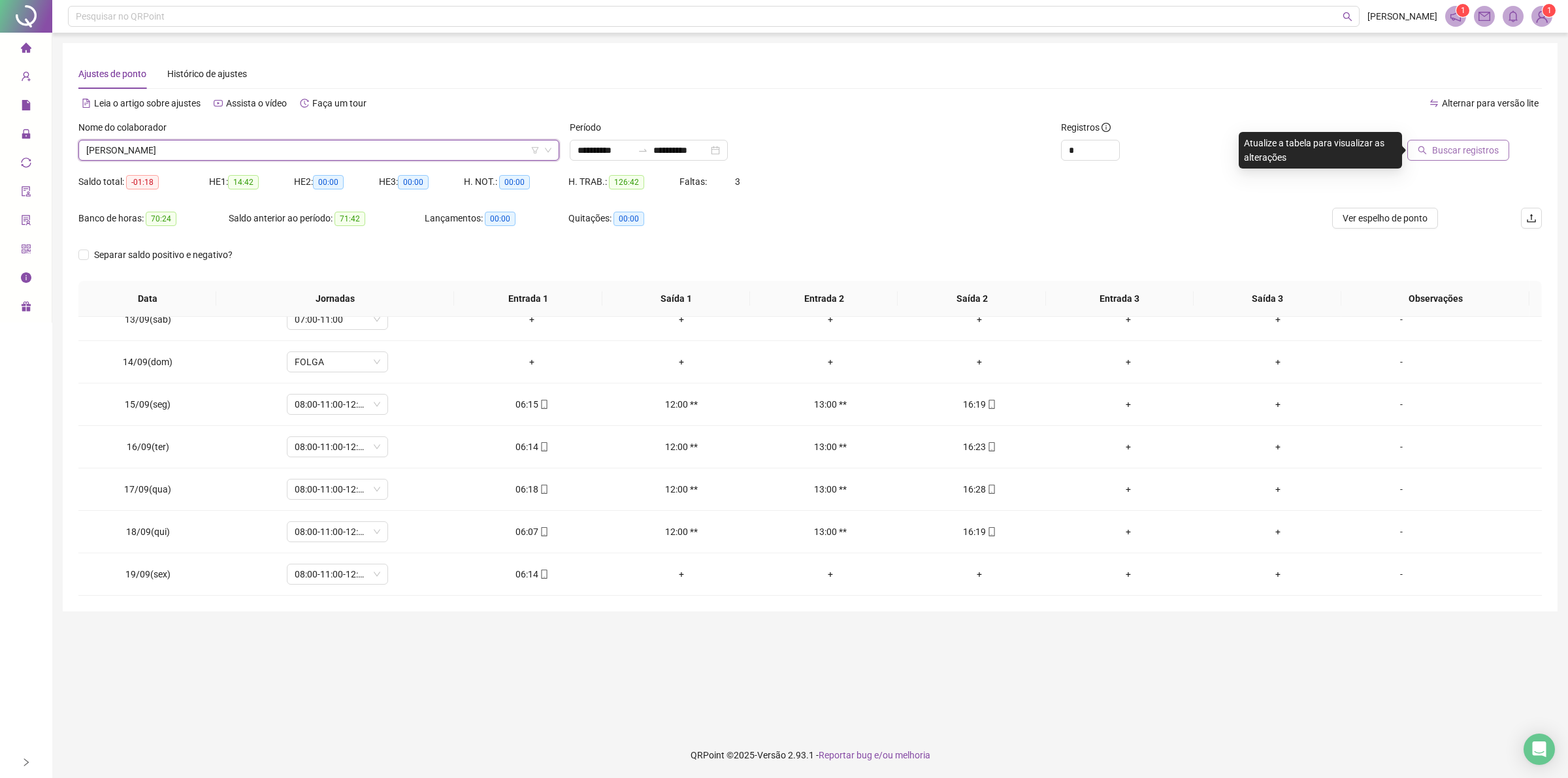
click at [1452, 154] on span "Buscar registros" at bounding box center [1465, 150] width 67 height 14
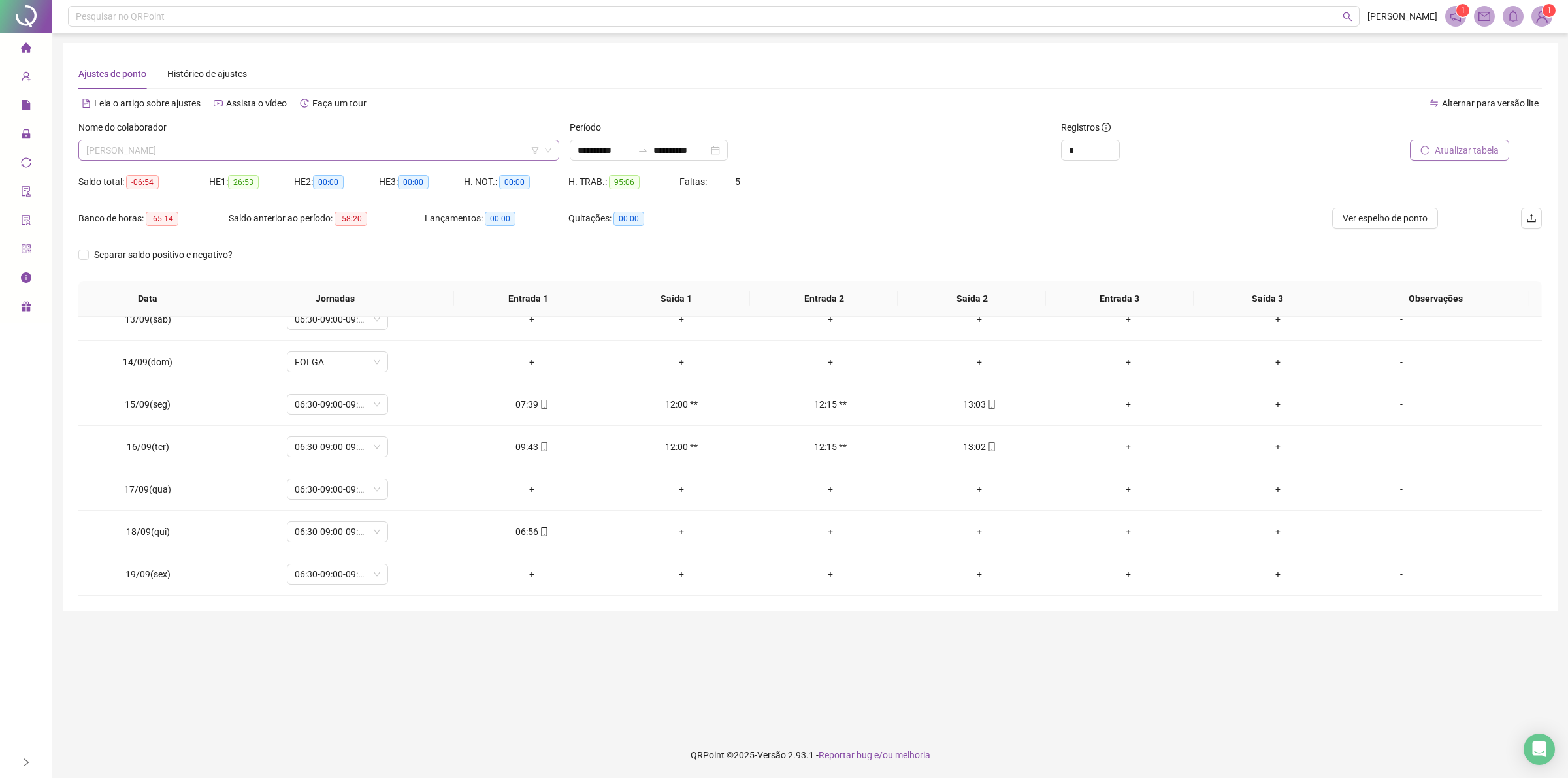
click at [217, 154] on span "[PERSON_NAME]" at bounding box center [318, 150] width 465 height 20
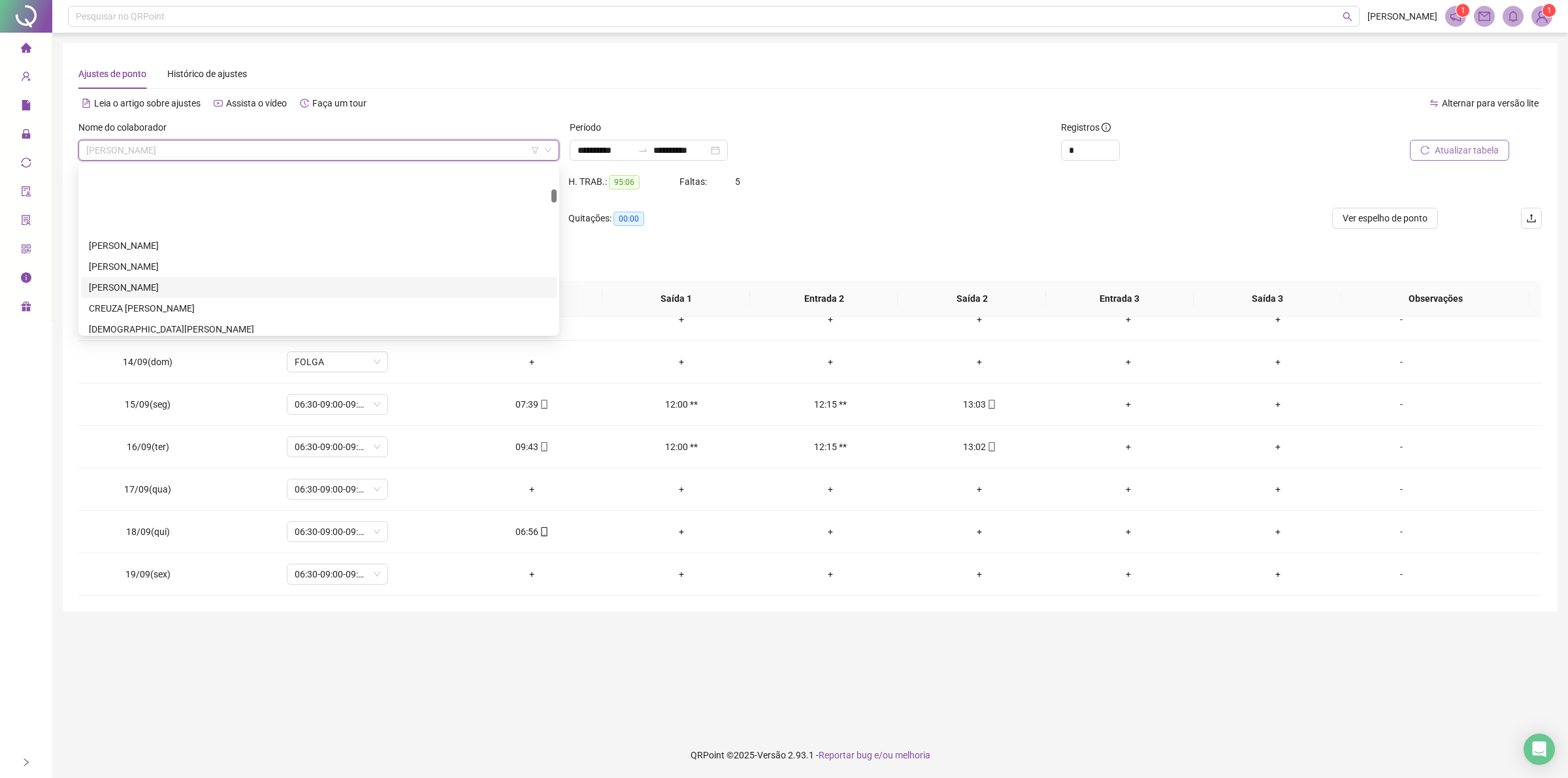
scroll to position [491, 0]
click at [137, 245] on div "[PERSON_NAME]" at bounding box center [318, 249] width 460 height 14
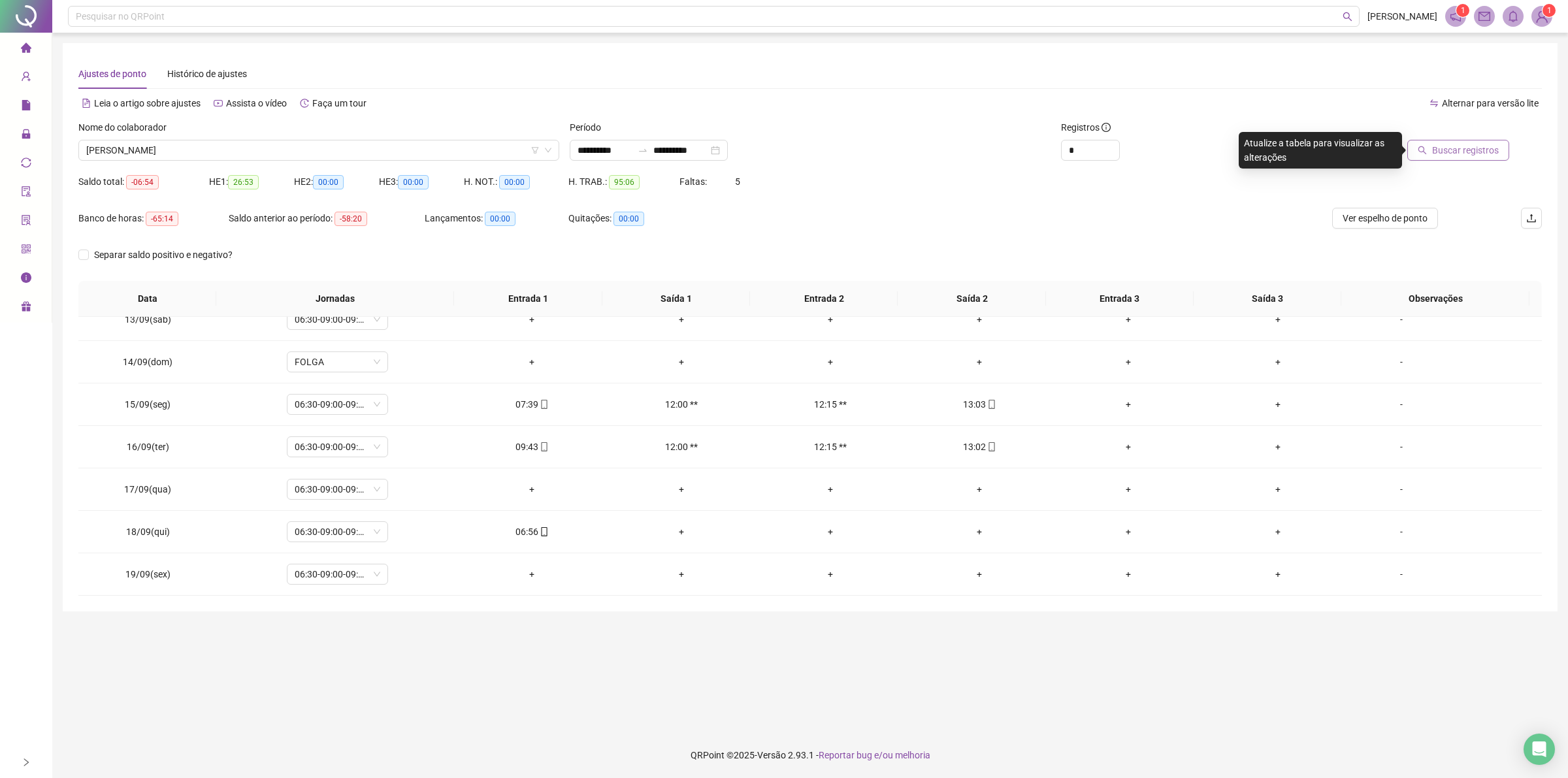
click at [1468, 148] on span "Buscar registros" at bounding box center [1465, 150] width 67 height 14
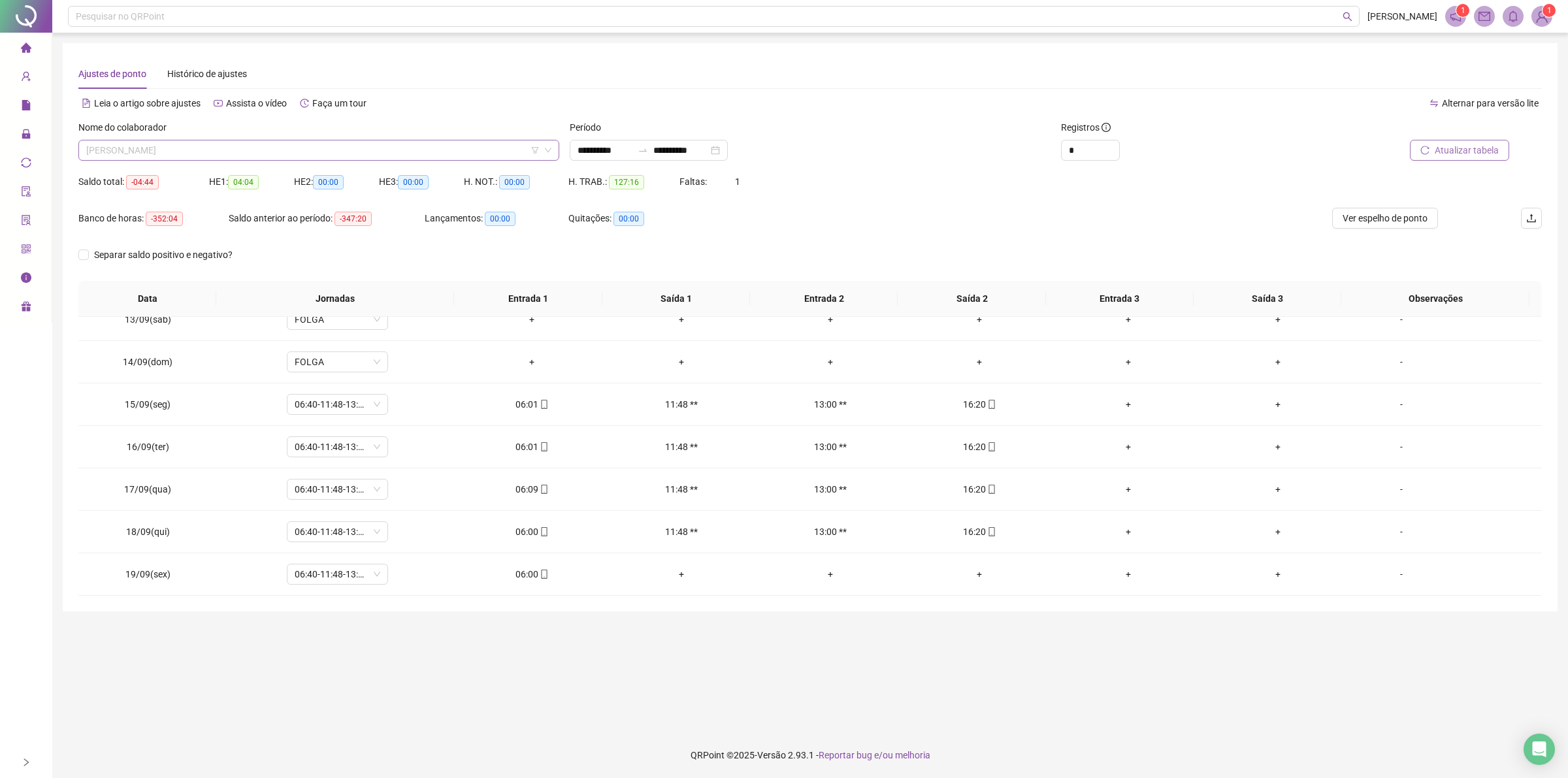
click at [177, 148] on span "[PERSON_NAME]" at bounding box center [318, 150] width 465 height 20
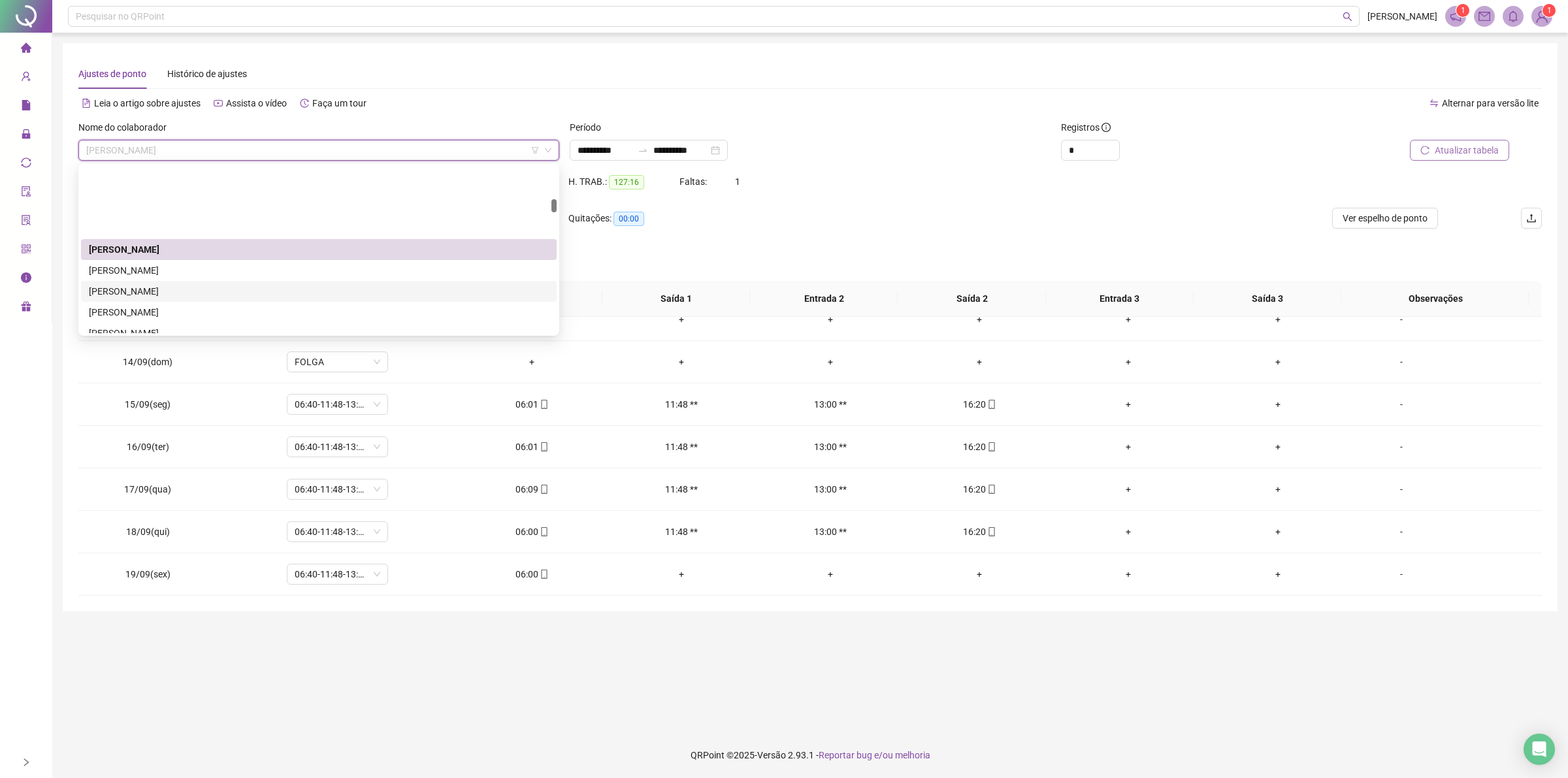
scroll to position [573, 0]
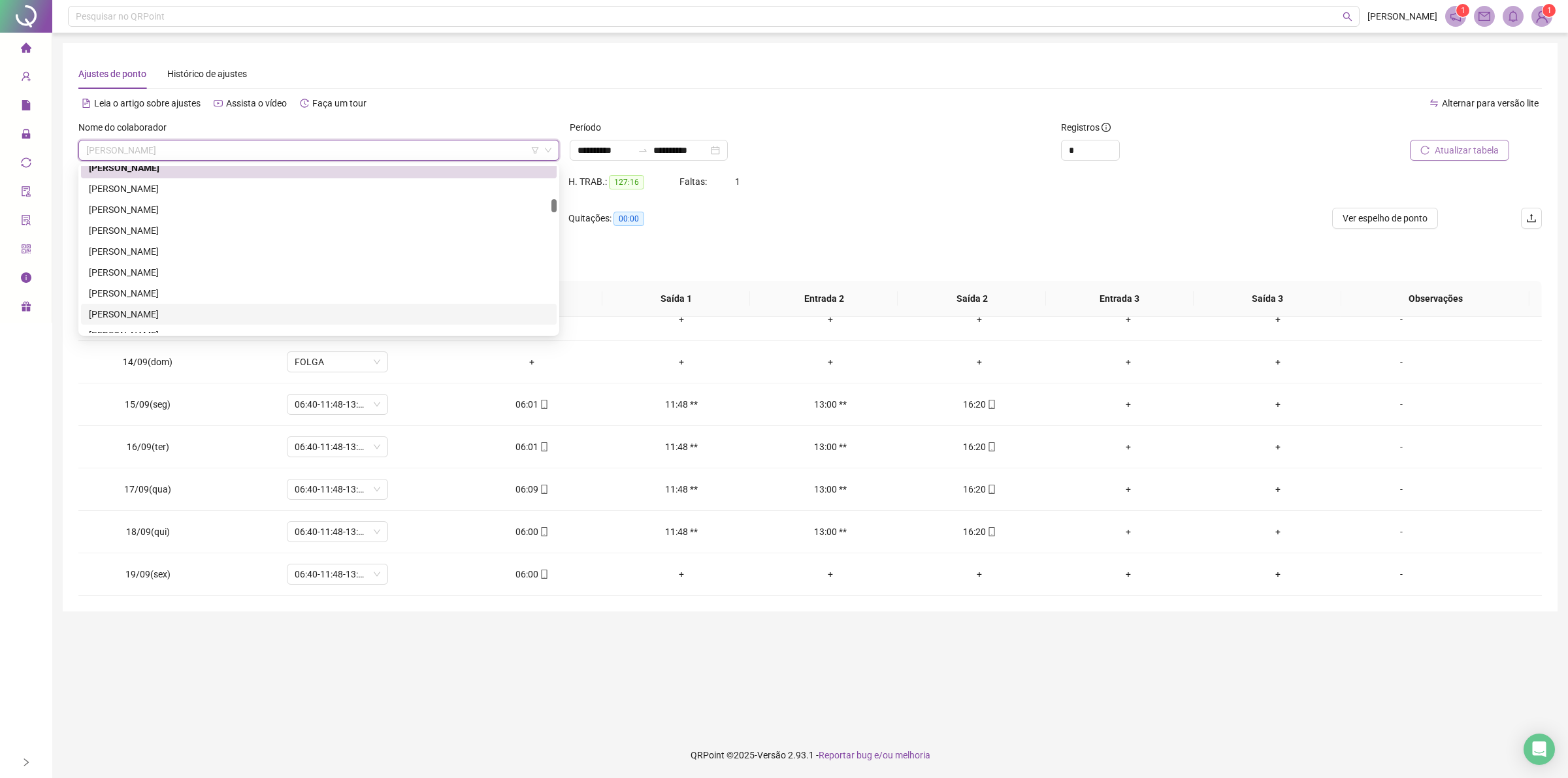
drag, startPoint x: 187, startPoint y: 313, endPoint x: 224, endPoint y: 309, distance: 37.2
click at [187, 313] on div "[PERSON_NAME]" at bounding box center [318, 313] width 460 height 14
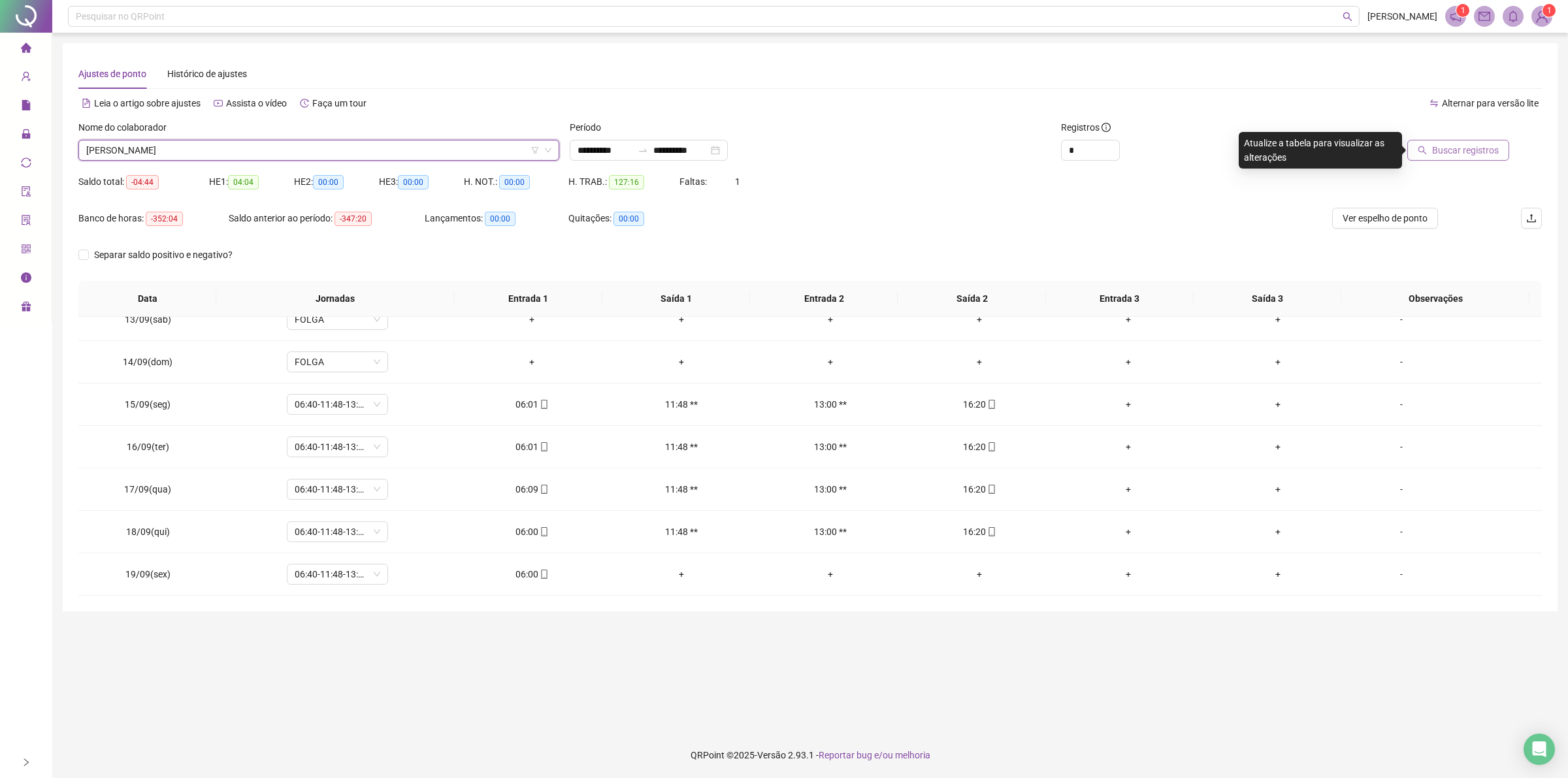
click at [1466, 148] on span "Buscar registros" at bounding box center [1465, 150] width 67 height 14
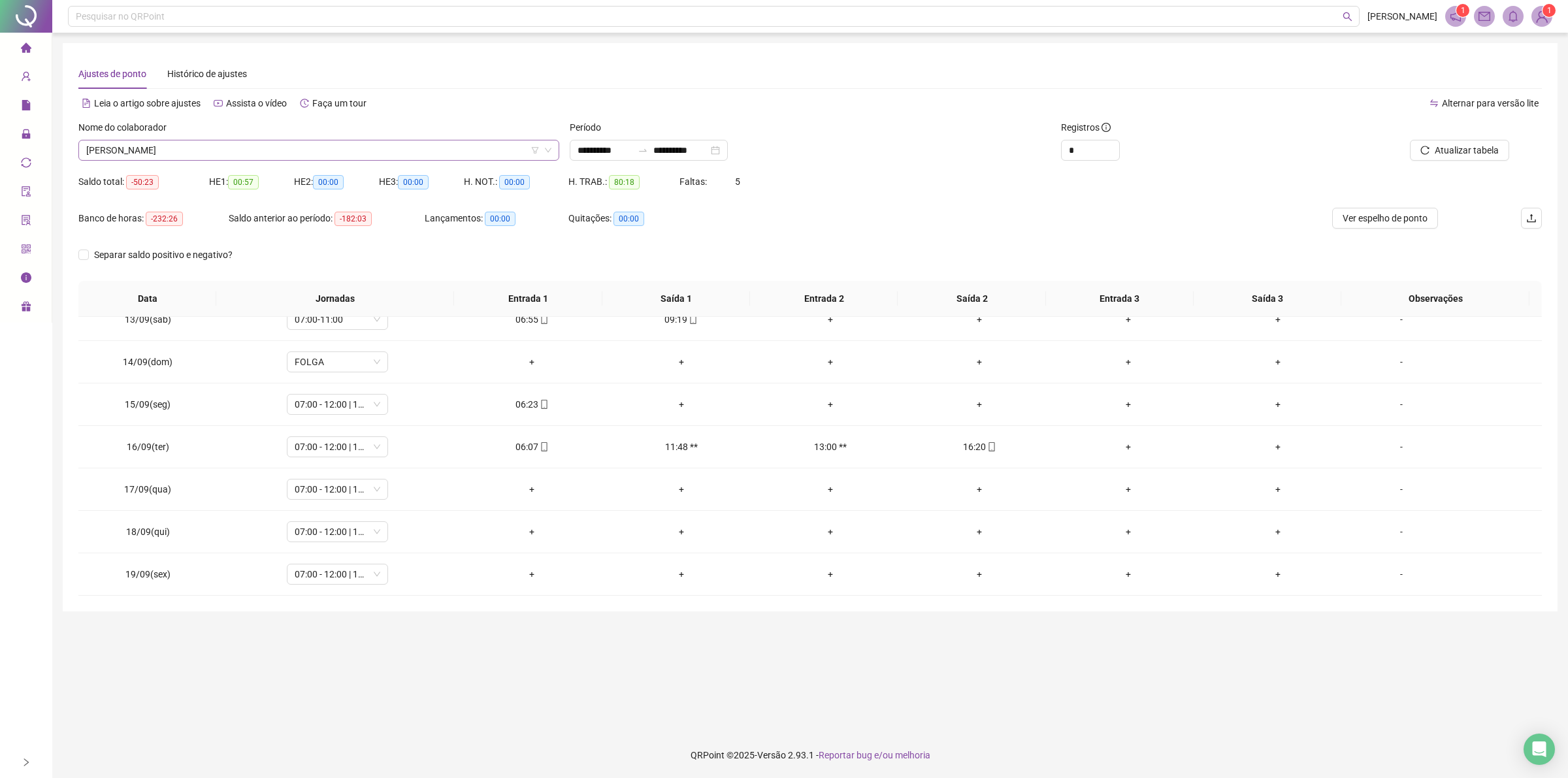
click at [230, 150] on span "[PERSON_NAME]" at bounding box center [318, 150] width 465 height 20
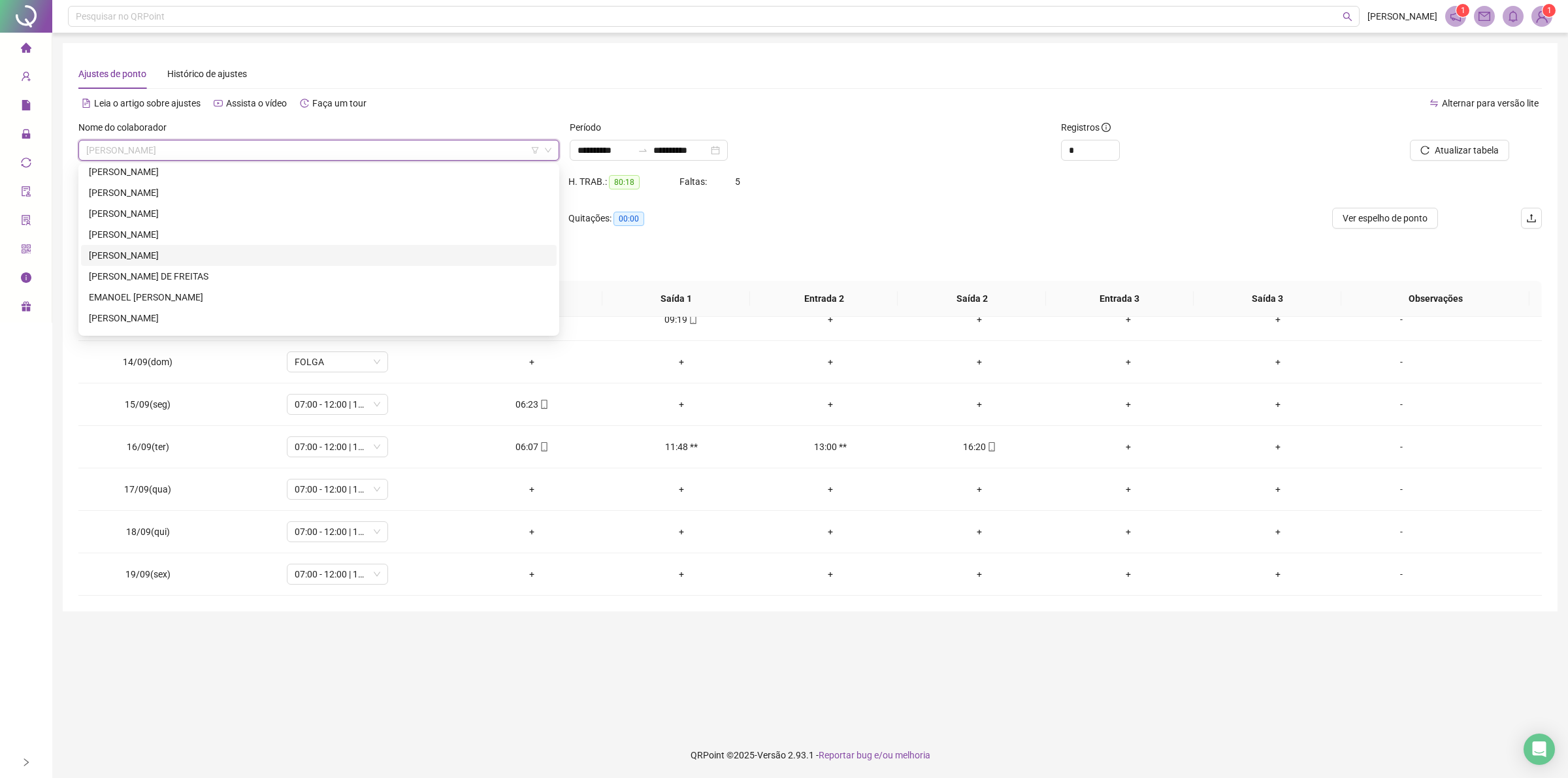
scroll to position [818, 0]
click at [159, 255] on div "[PERSON_NAME]" at bounding box center [318, 257] width 460 height 14
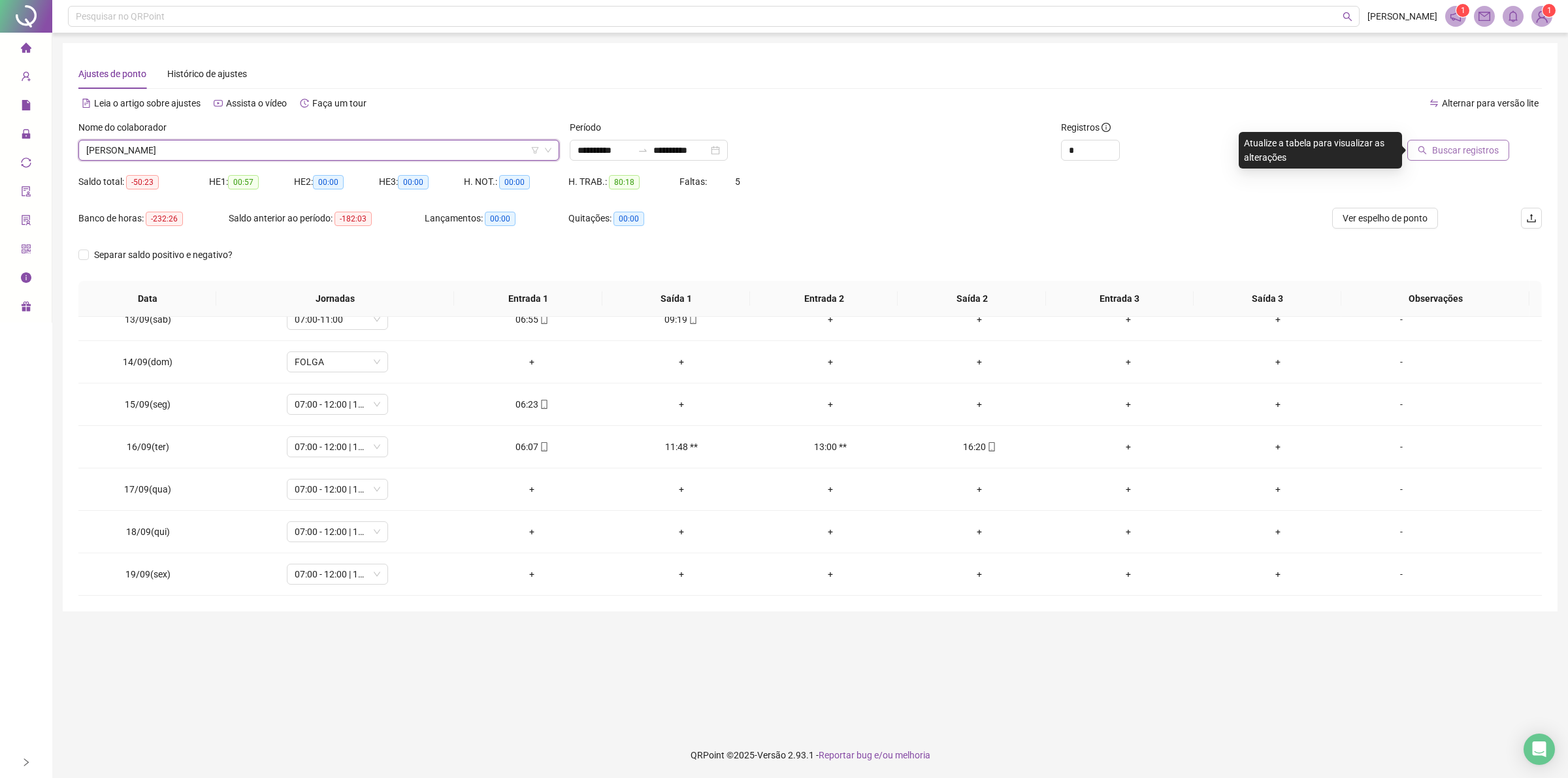
click at [1463, 155] on span "Buscar registros" at bounding box center [1465, 150] width 67 height 14
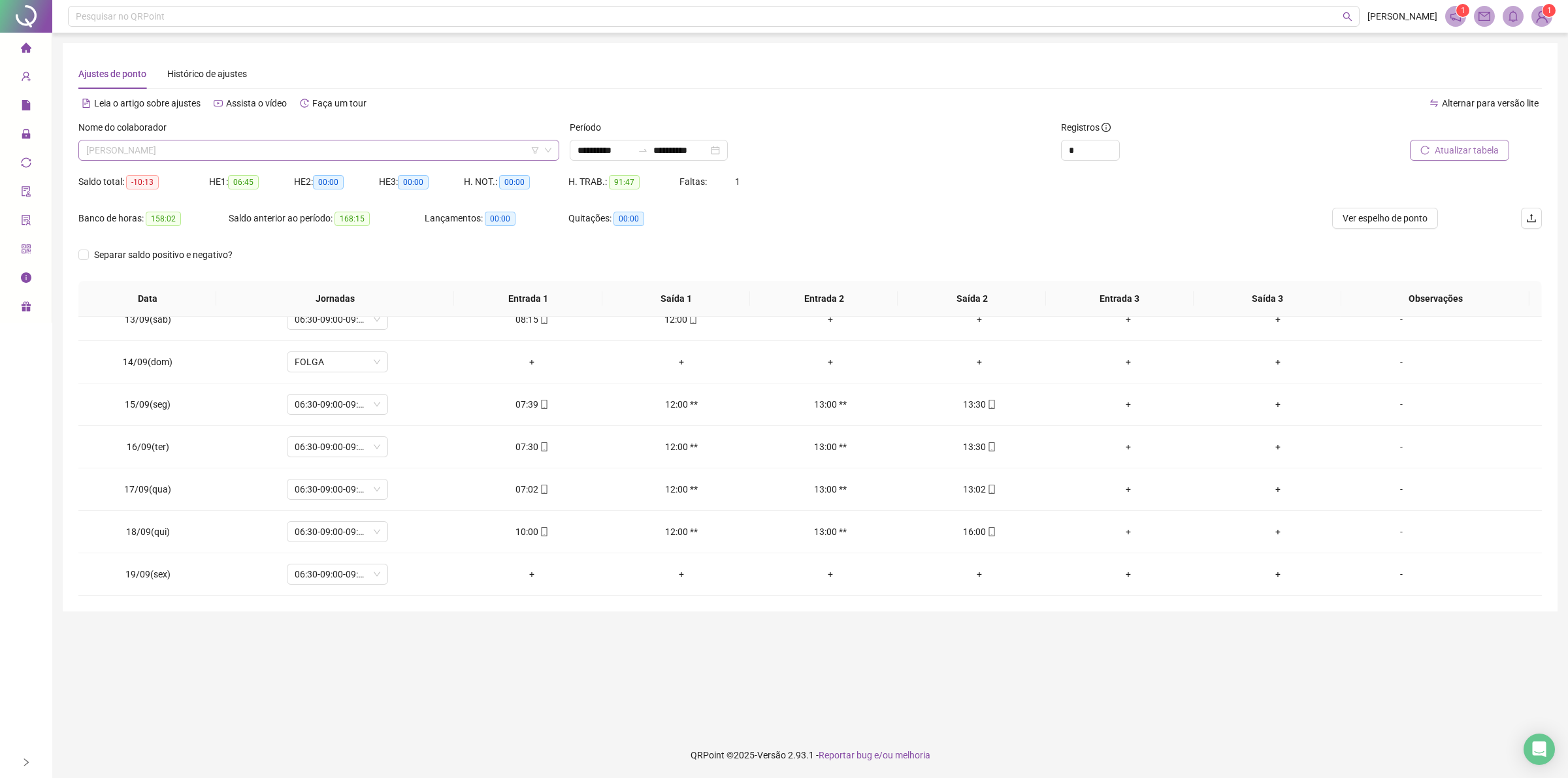
click at [217, 154] on span "[PERSON_NAME]" at bounding box center [318, 150] width 465 height 20
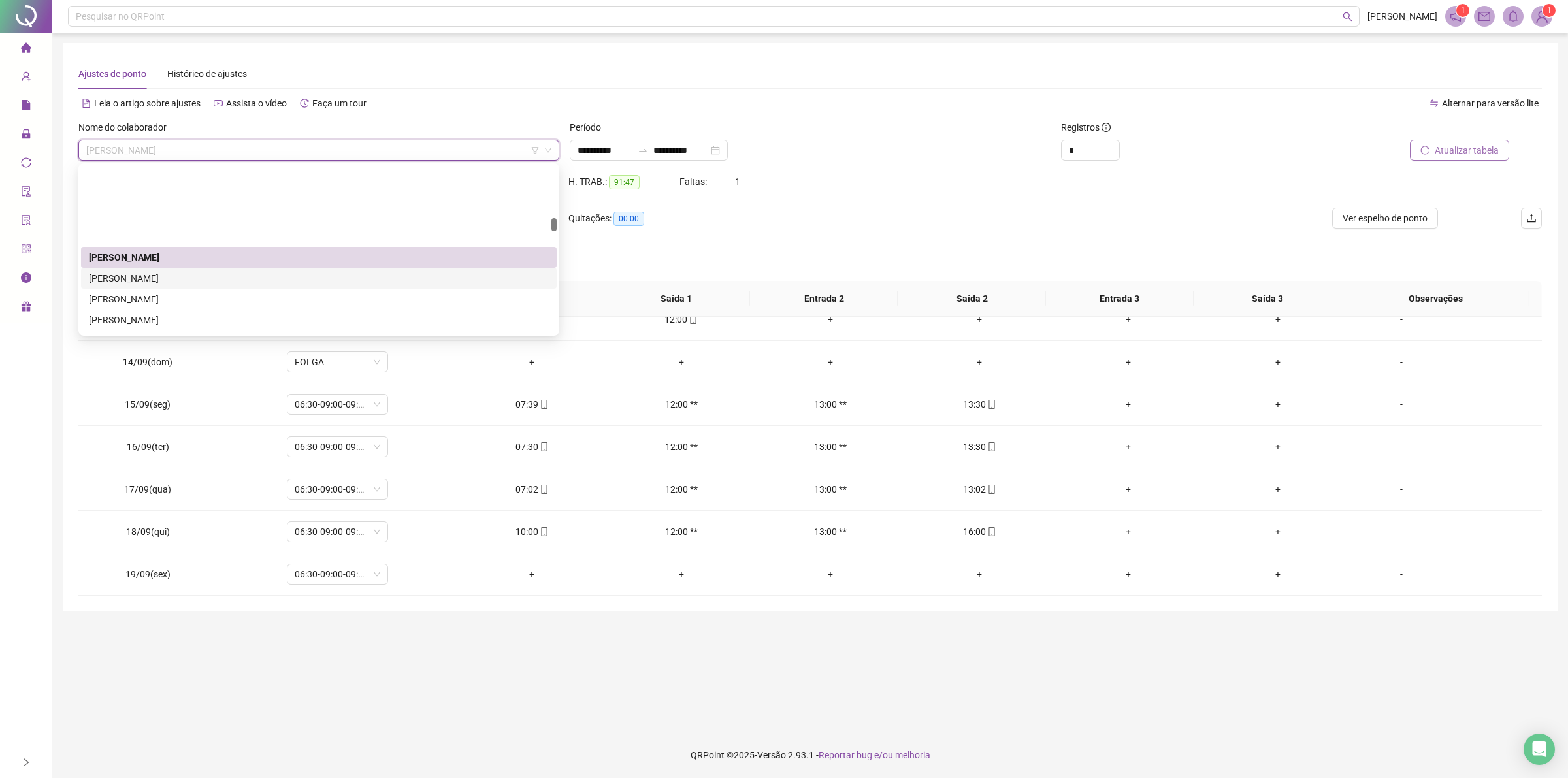
scroll to position [900, 0]
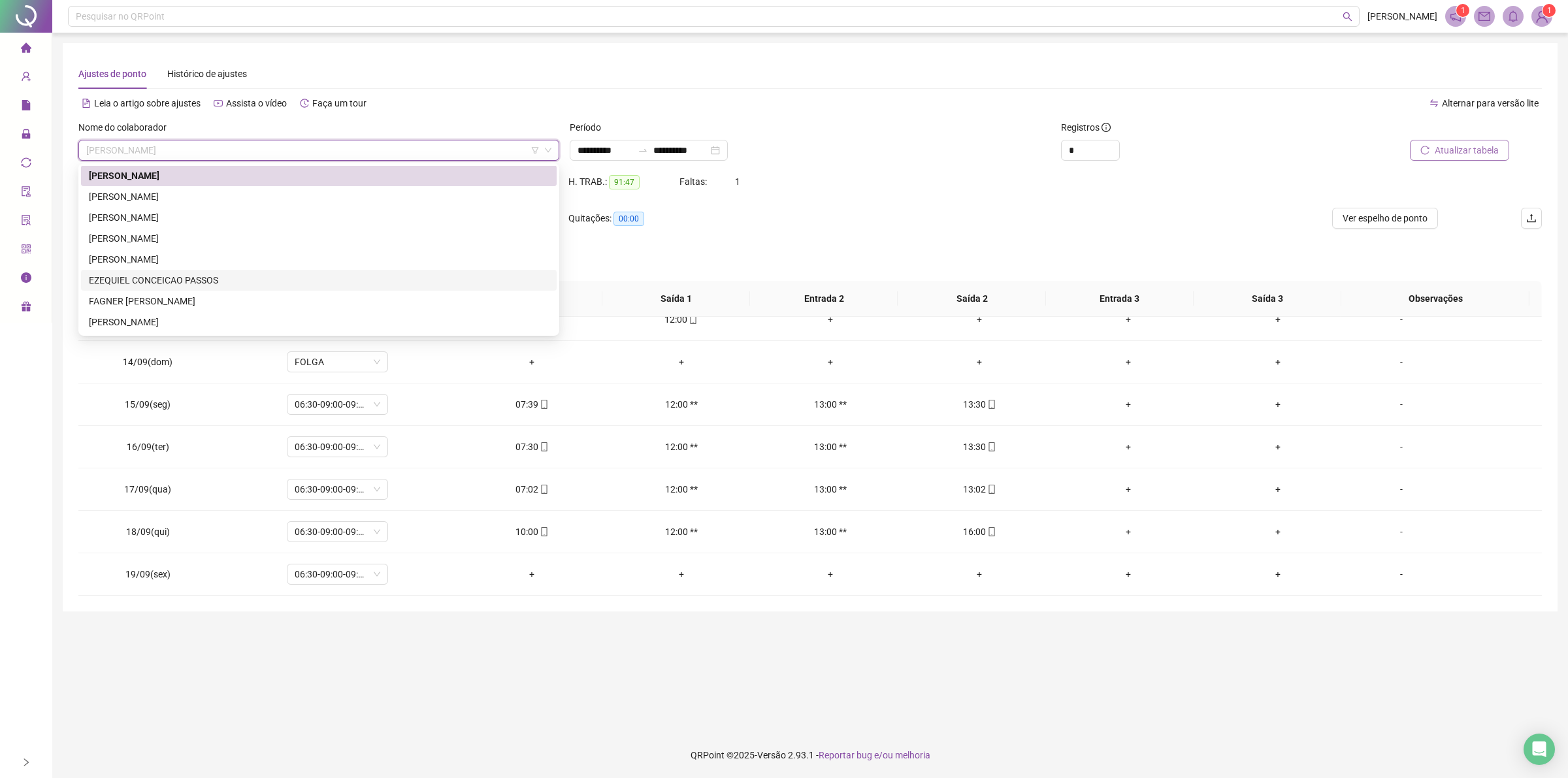
click at [174, 282] on div "EZEQUIEL CONCEICAO PASSOS" at bounding box center [318, 279] width 460 height 14
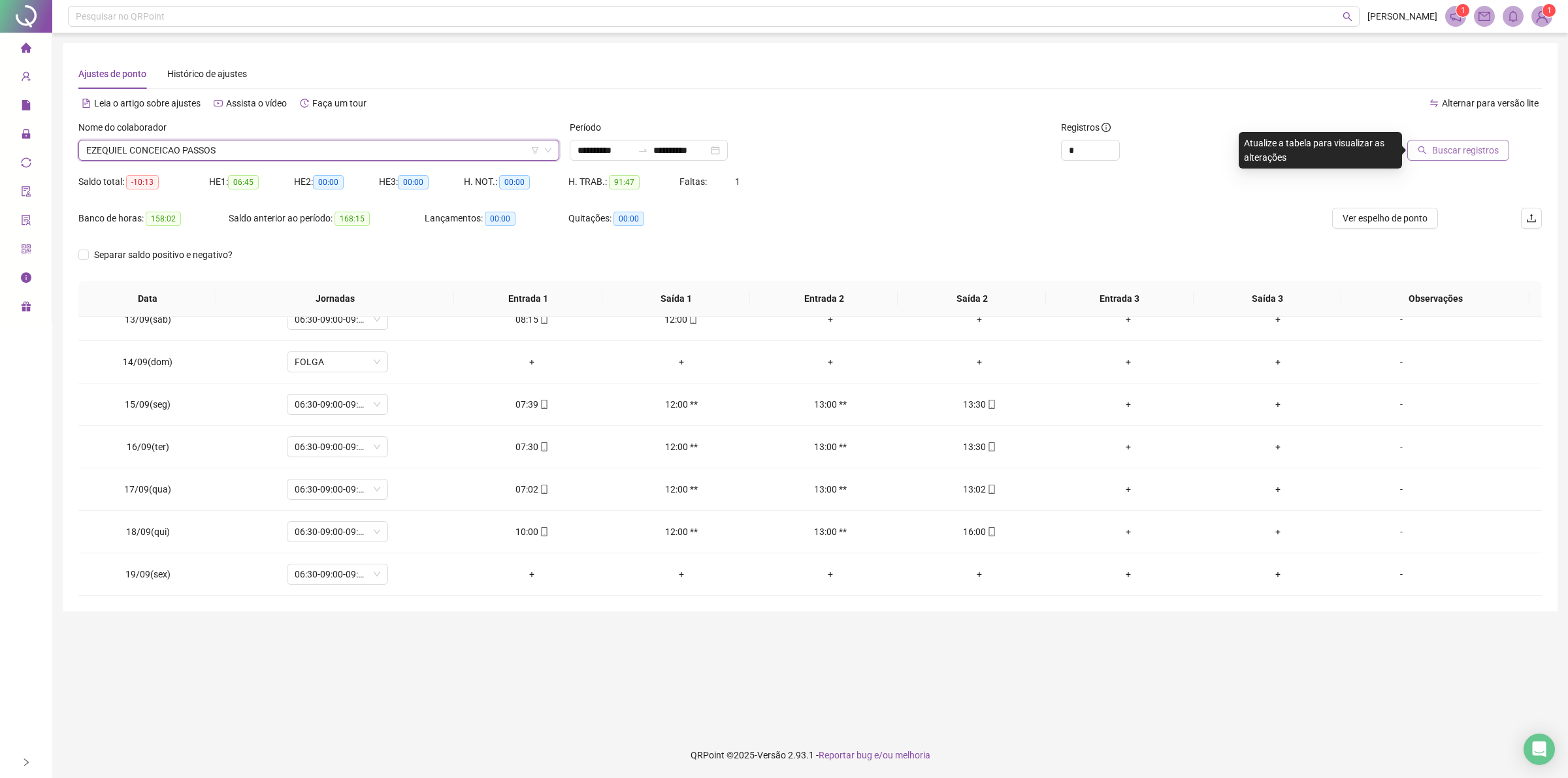
click at [1473, 159] on button "Buscar registros" at bounding box center [1457, 150] width 102 height 21
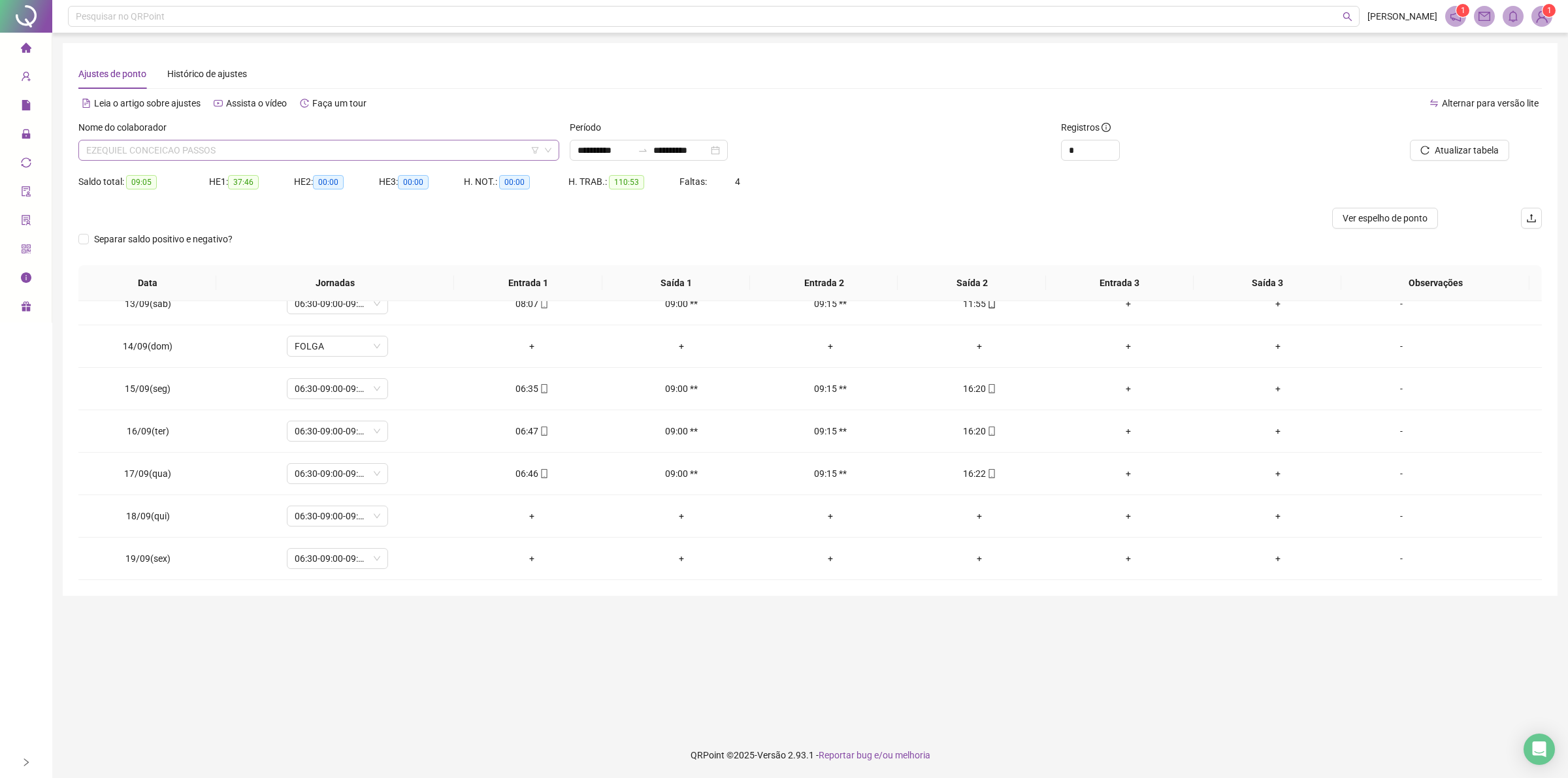
click at [229, 145] on span "EZEQUIEL CONCEICAO PASSOS" at bounding box center [318, 150] width 465 height 20
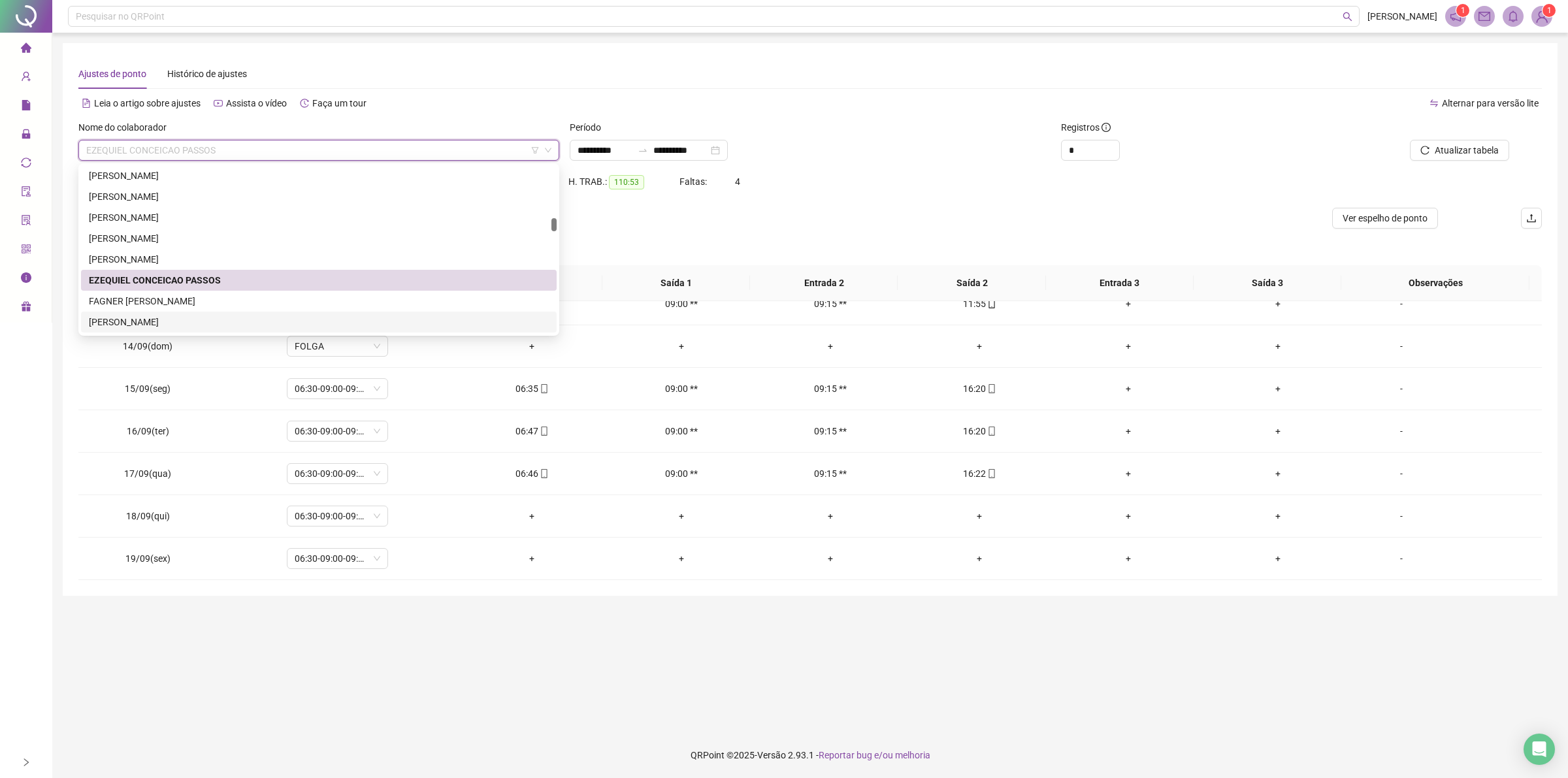
click at [154, 315] on div "[PERSON_NAME]" at bounding box center [318, 322] width 460 height 14
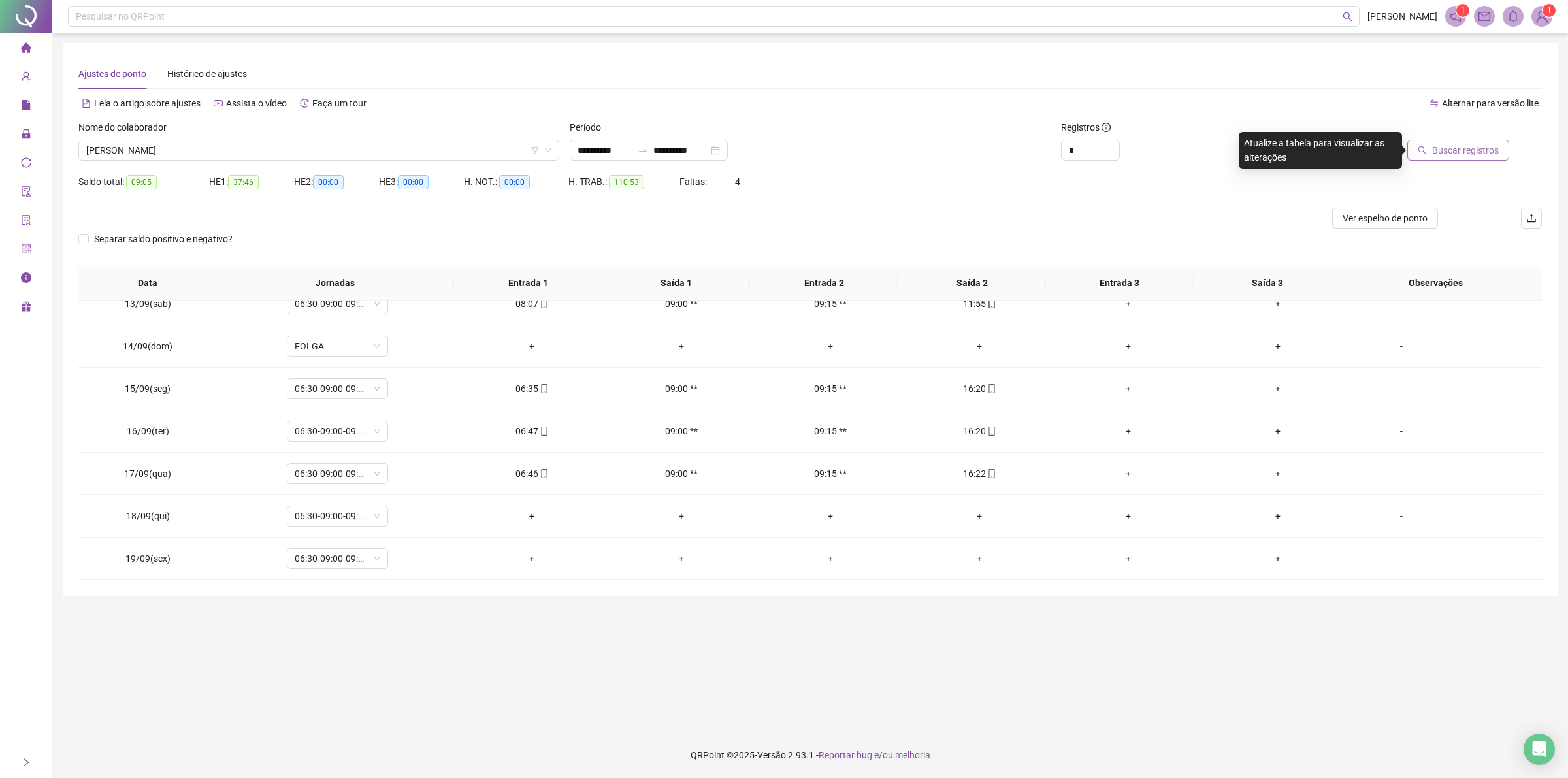
click at [1480, 152] on span "Buscar registros" at bounding box center [1465, 150] width 67 height 14
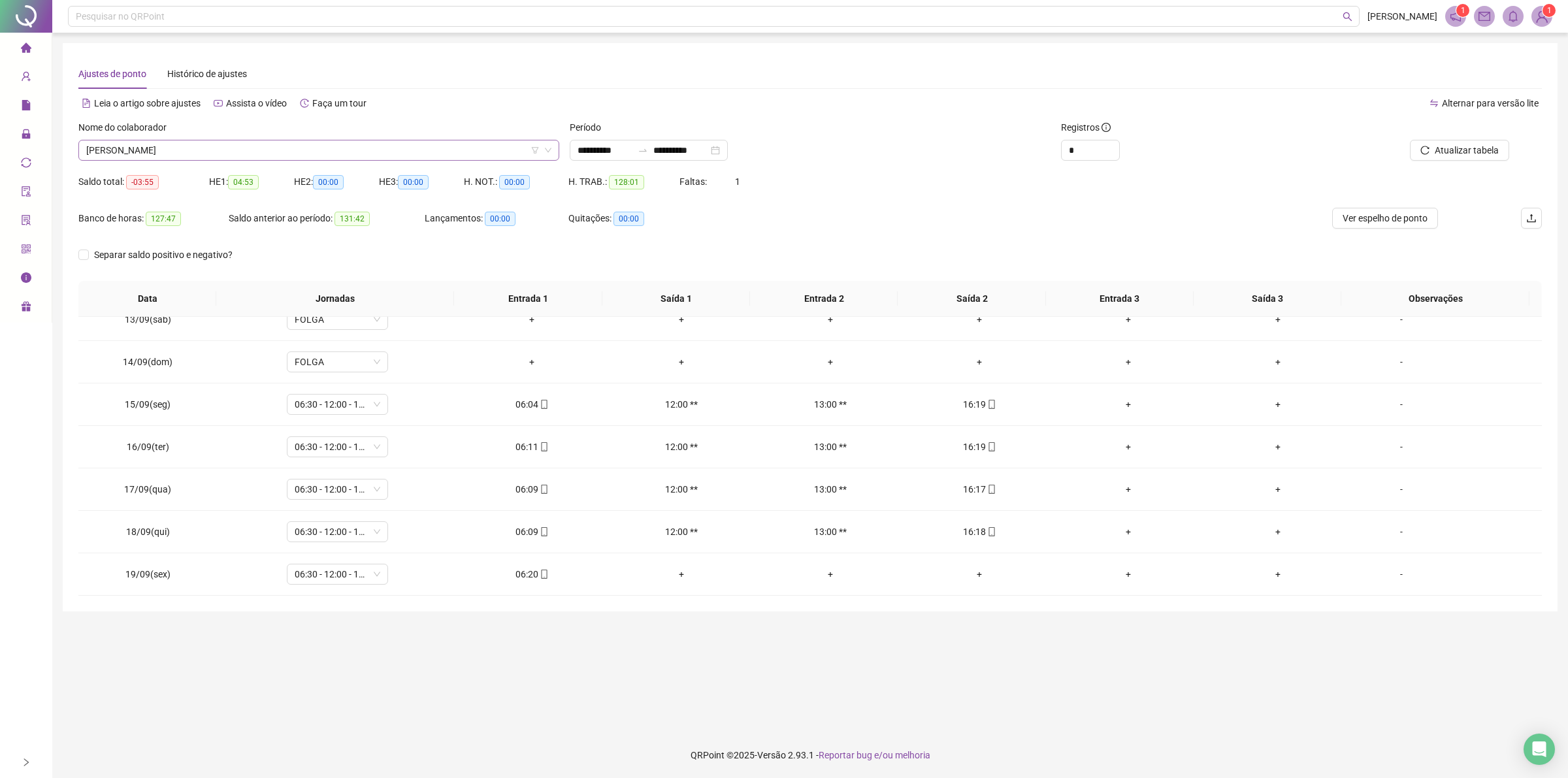
click at [204, 147] on span "[PERSON_NAME]" at bounding box center [318, 150] width 465 height 20
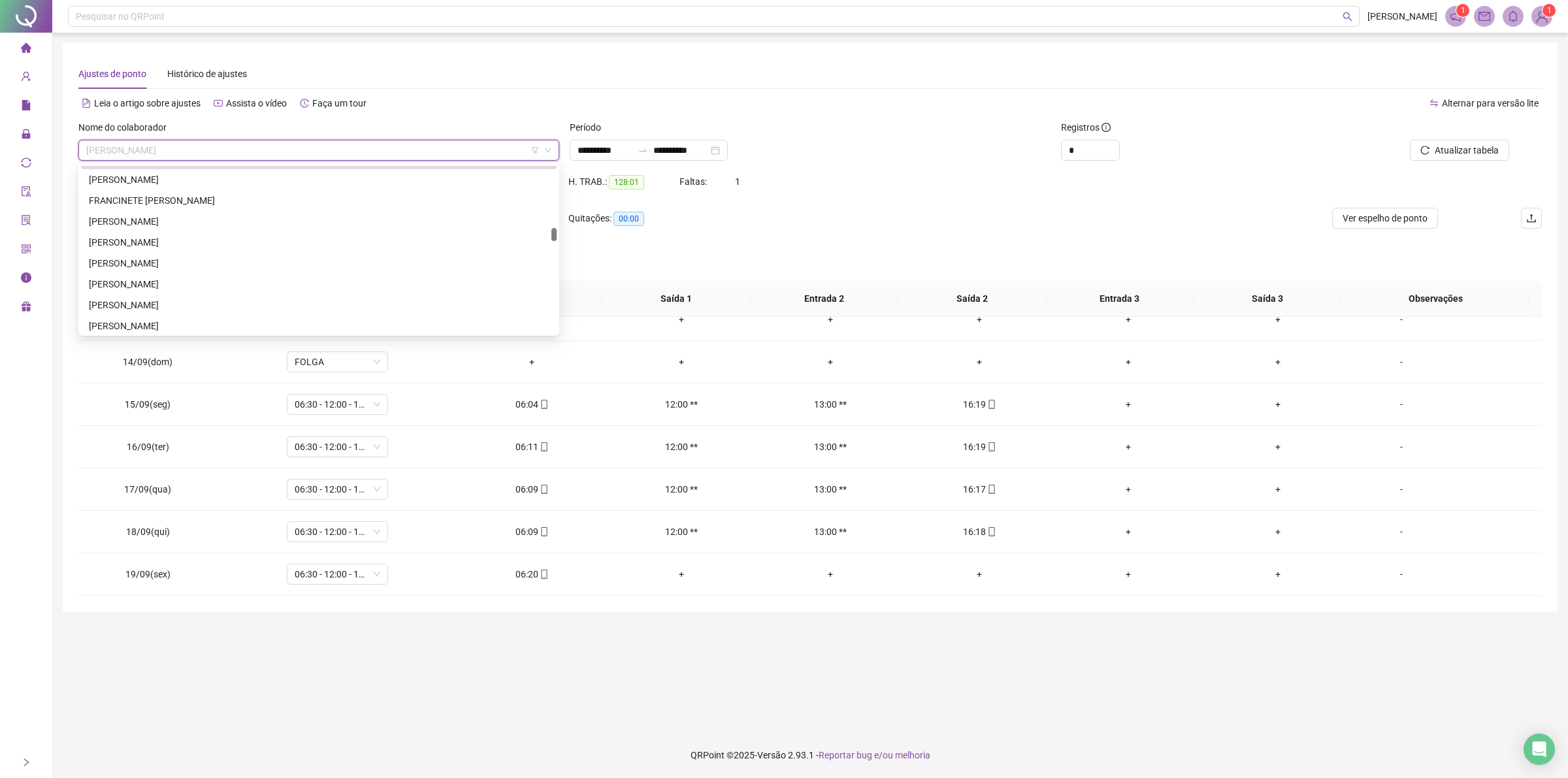
scroll to position [981, 0]
click at [194, 263] on div "[PERSON_NAME]" at bounding box center [318, 260] width 460 height 14
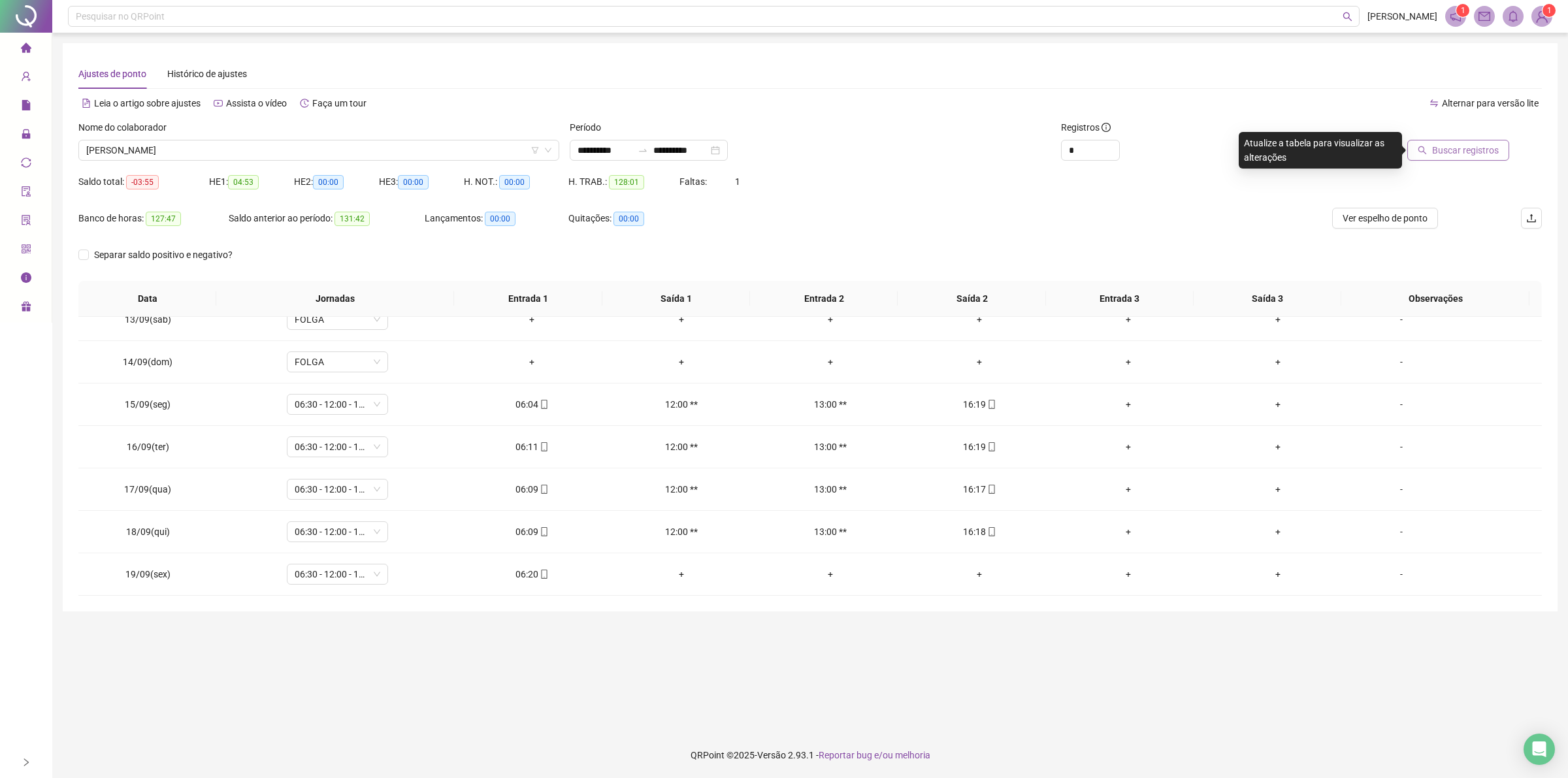
click at [1459, 151] on span "Buscar registros" at bounding box center [1465, 150] width 67 height 14
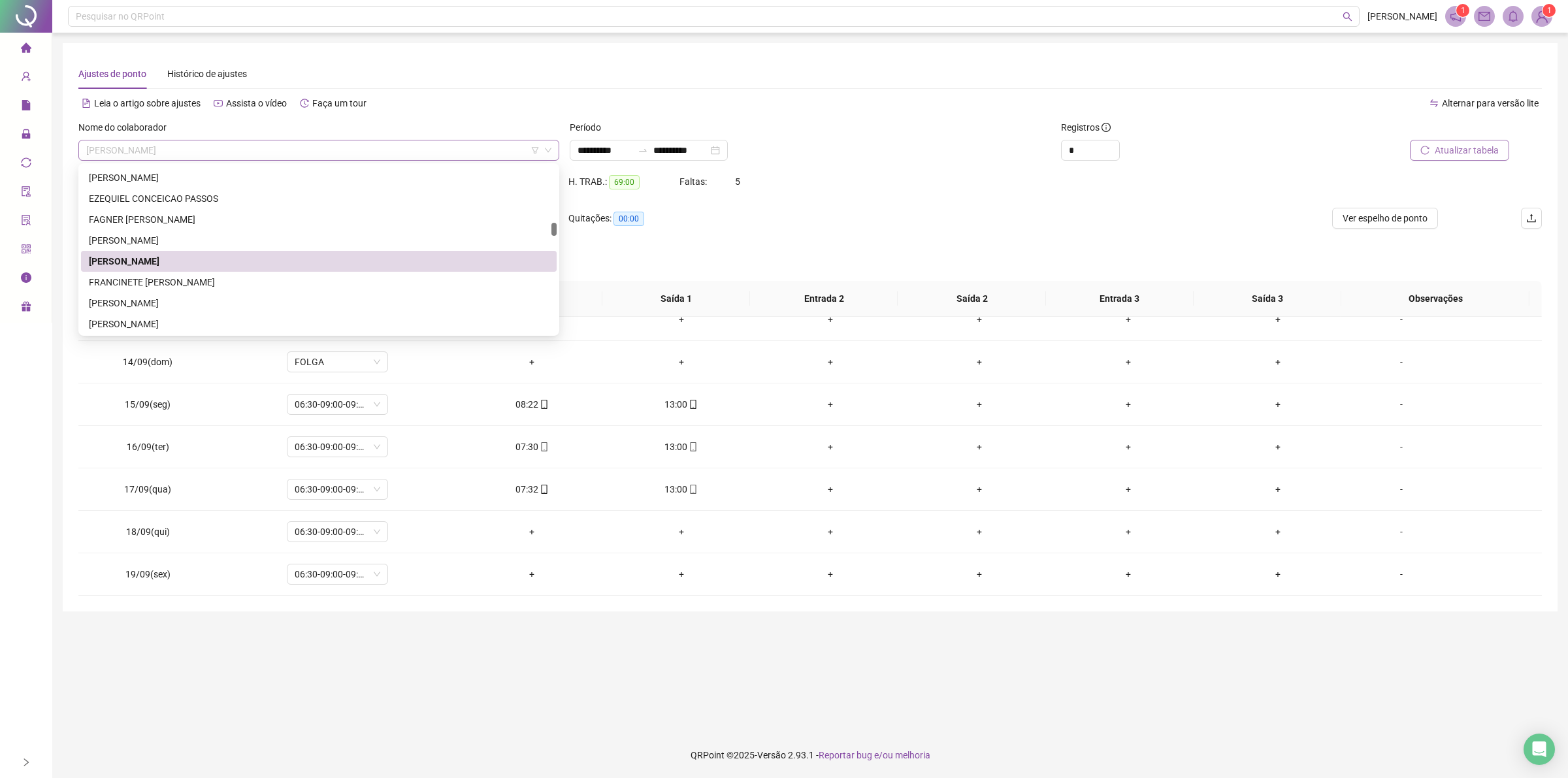
click at [203, 145] on span "[PERSON_NAME]" at bounding box center [318, 150] width 465 height 20
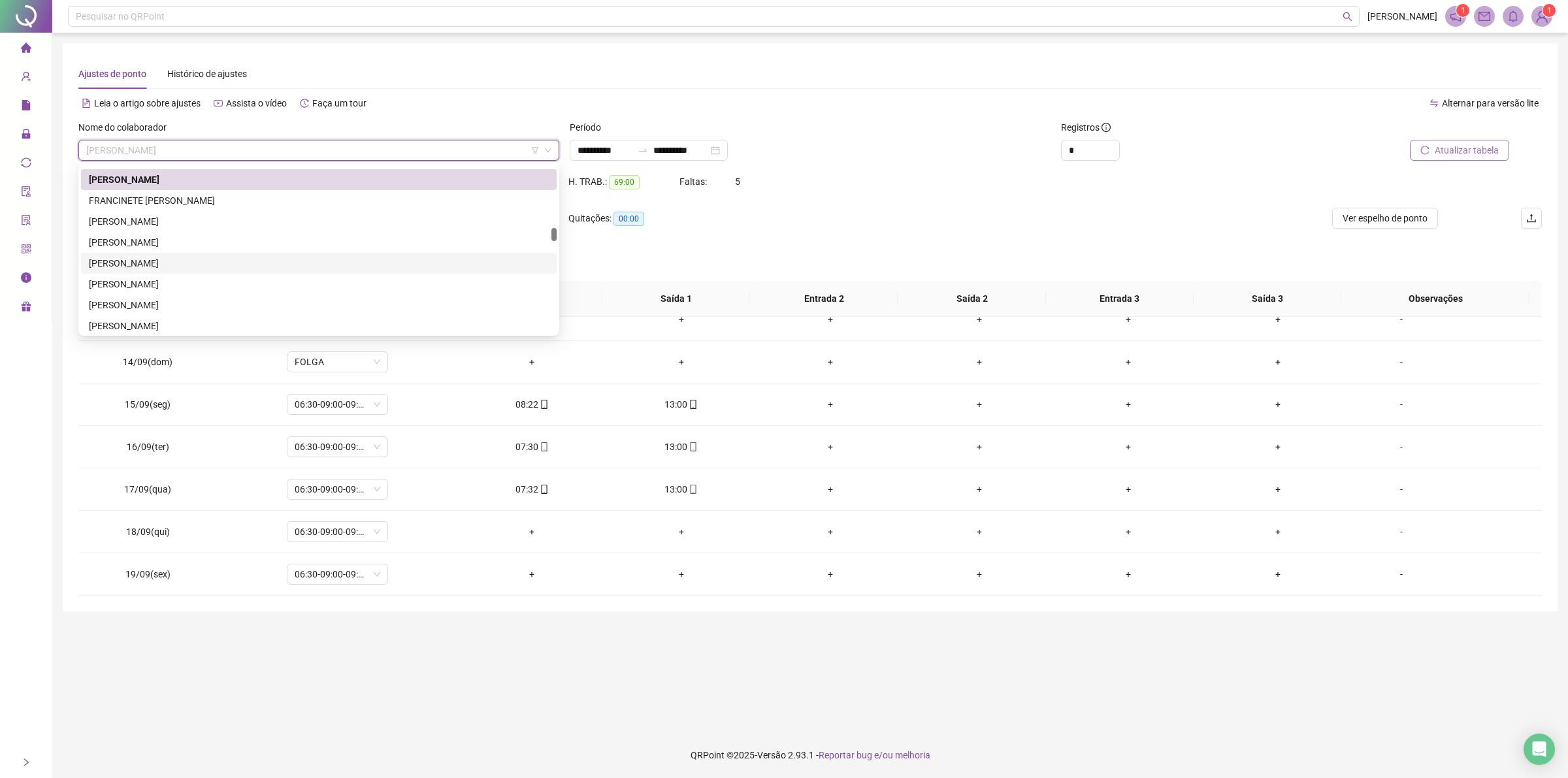
click at [167, 259] on div "[PERSON_NAME]" at bounding box center [318, 263] width 460 height 14
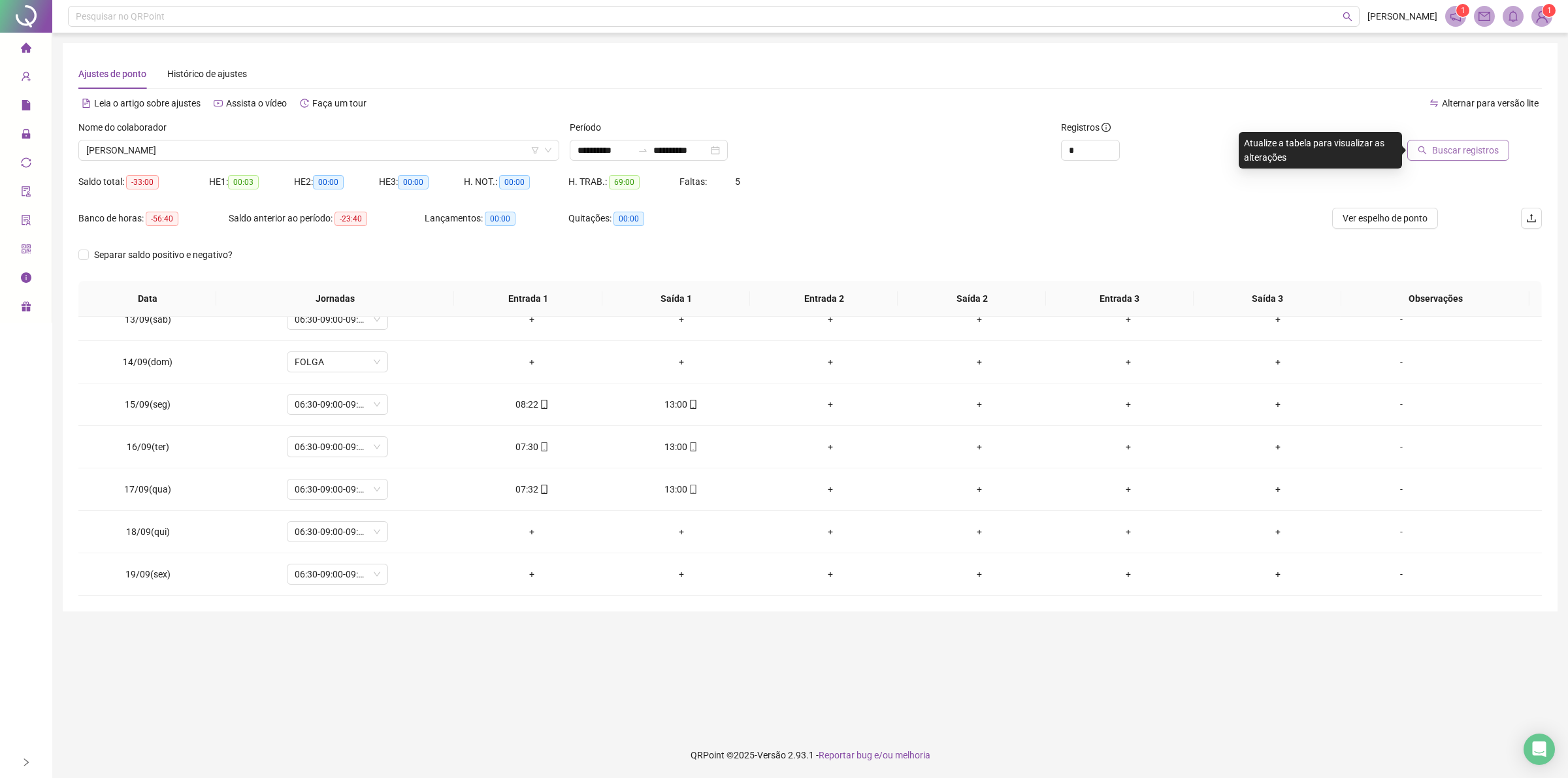
click at [1487, 158] on button "Buscar registros" at bounding box center [1457, 150] width 102 height 21
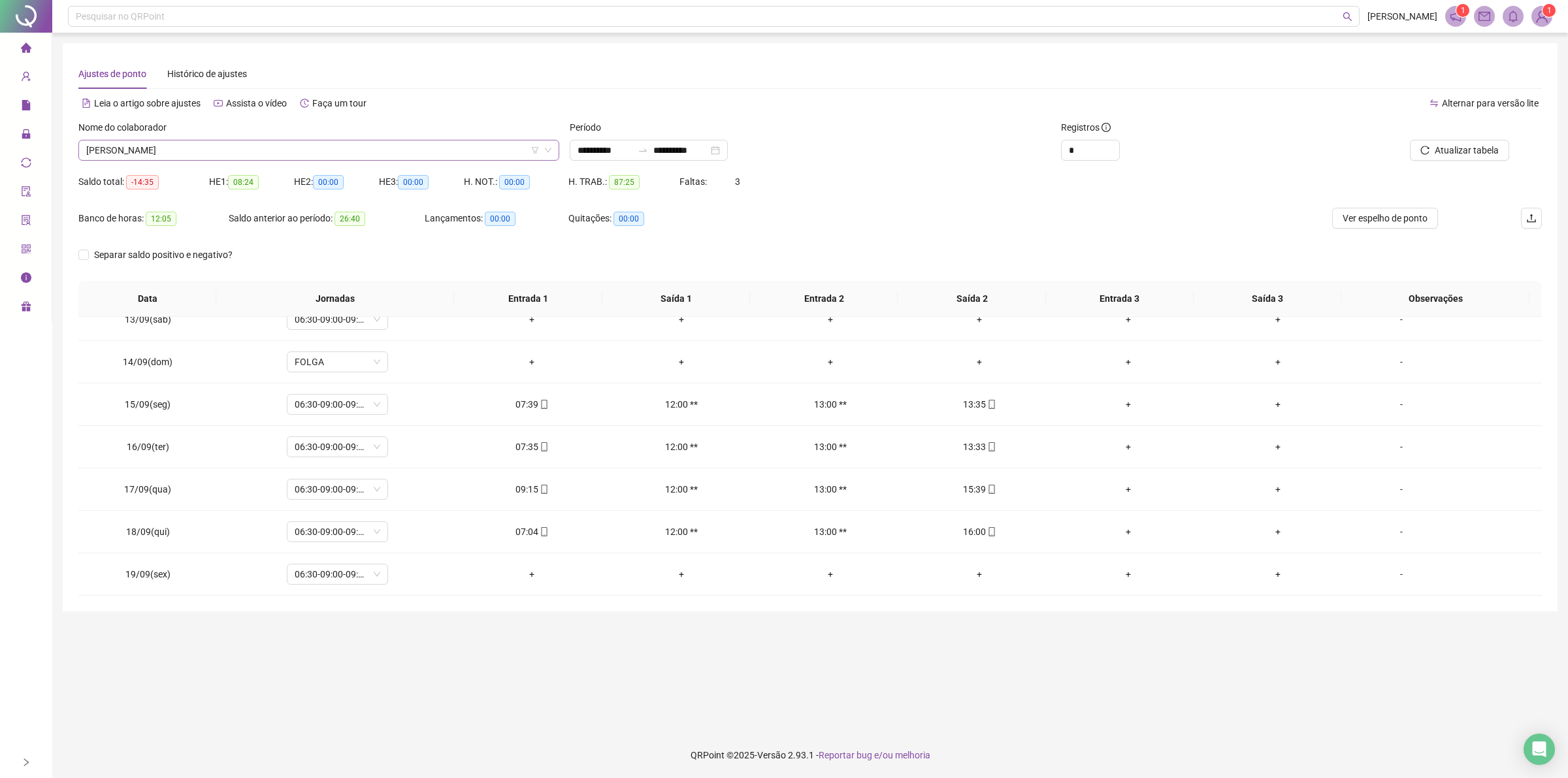
click at [226, 152] on span "[PERSON_NAME]" at bounding box center [318, 150] width 465 height 20
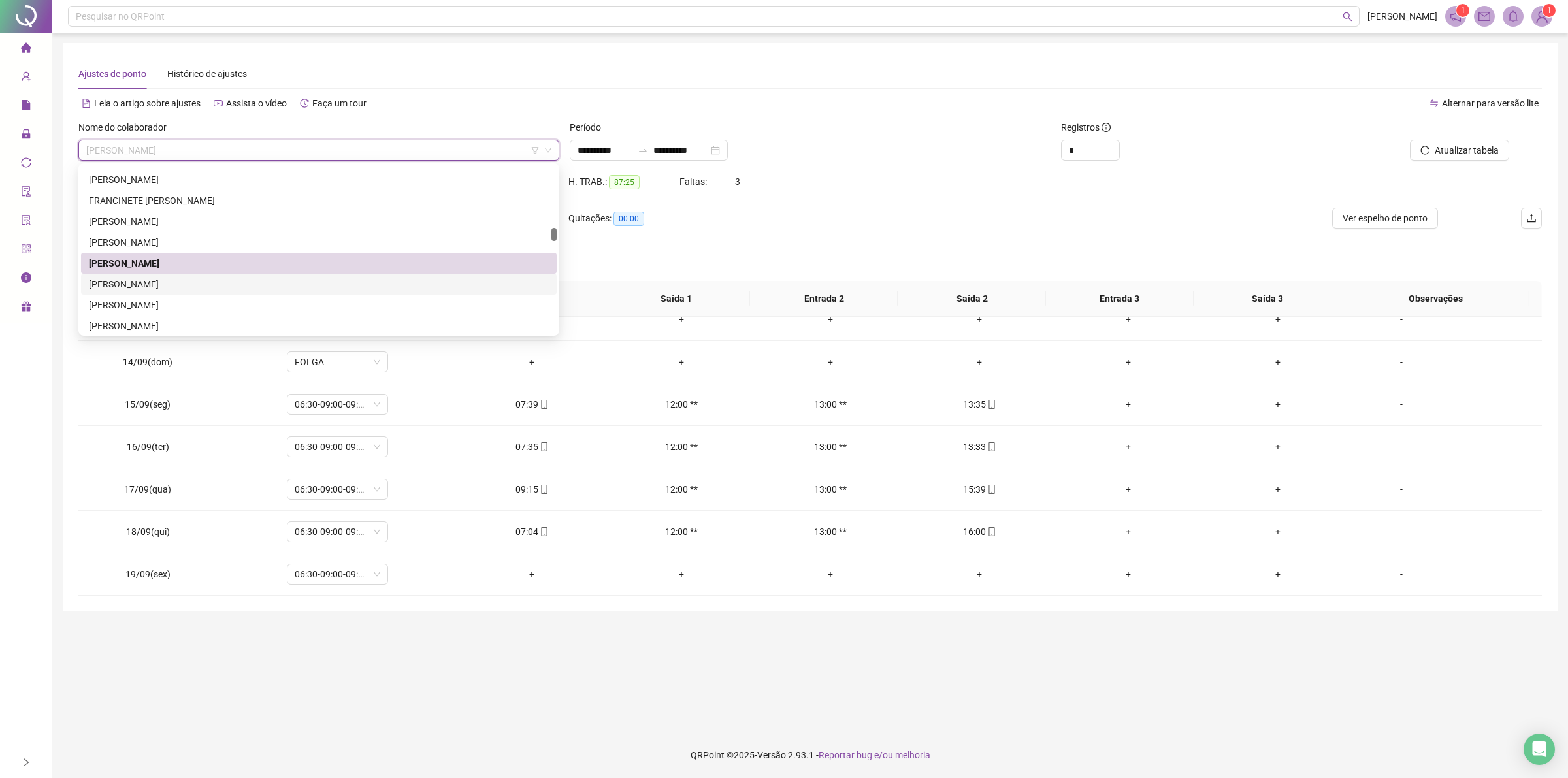
click at [183, 282] on div "[PERSON_NAME]" at bounding box center [318, 284] width 460 height 14
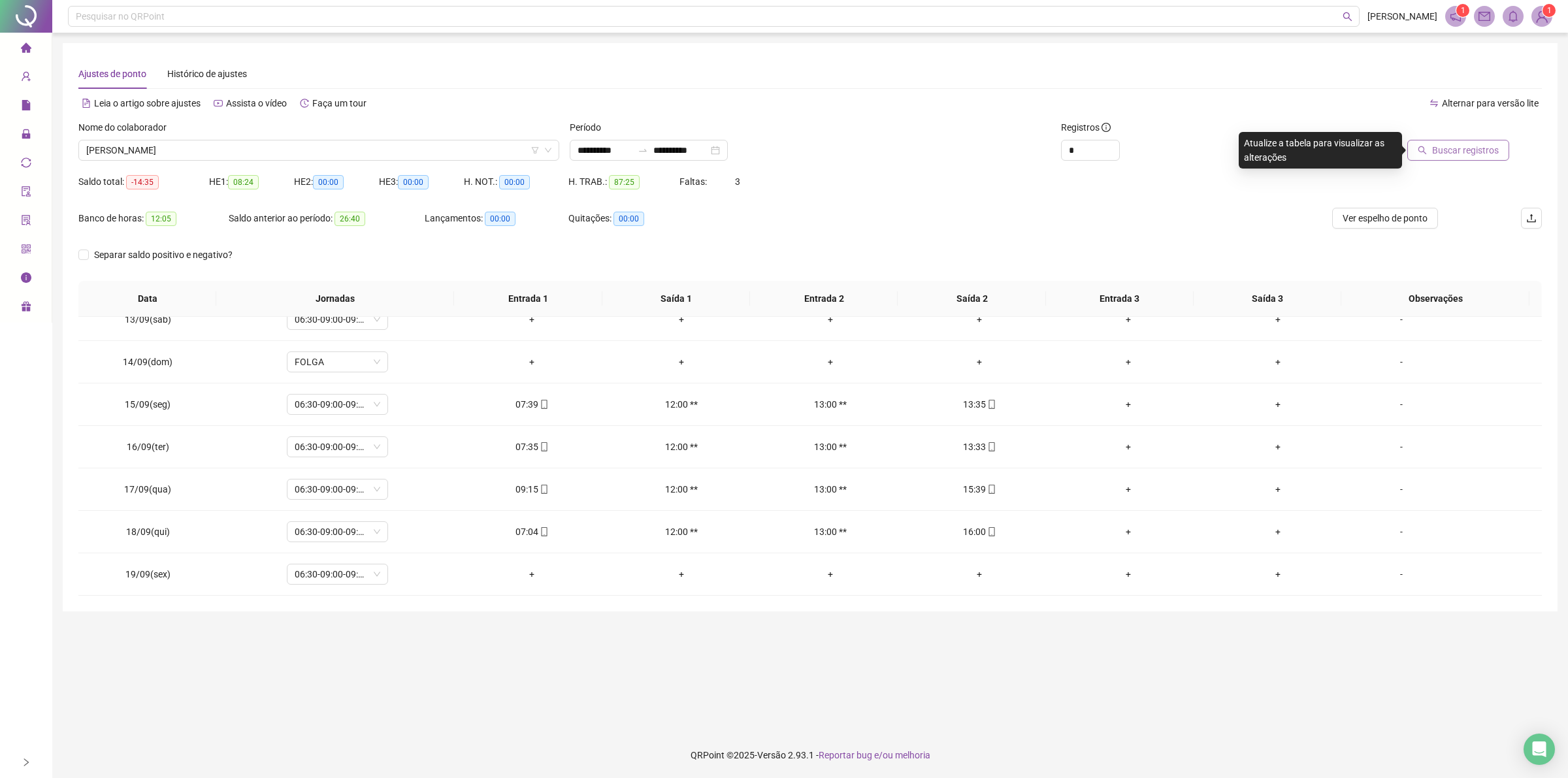
click at [1464, 159] on button "Buscar registros" at bounding box center [1457, 150] width 102 height 21
click at [288, 152] on span "[PERSON_NAME]" at bounding box center [318, 150] width 465 height 20
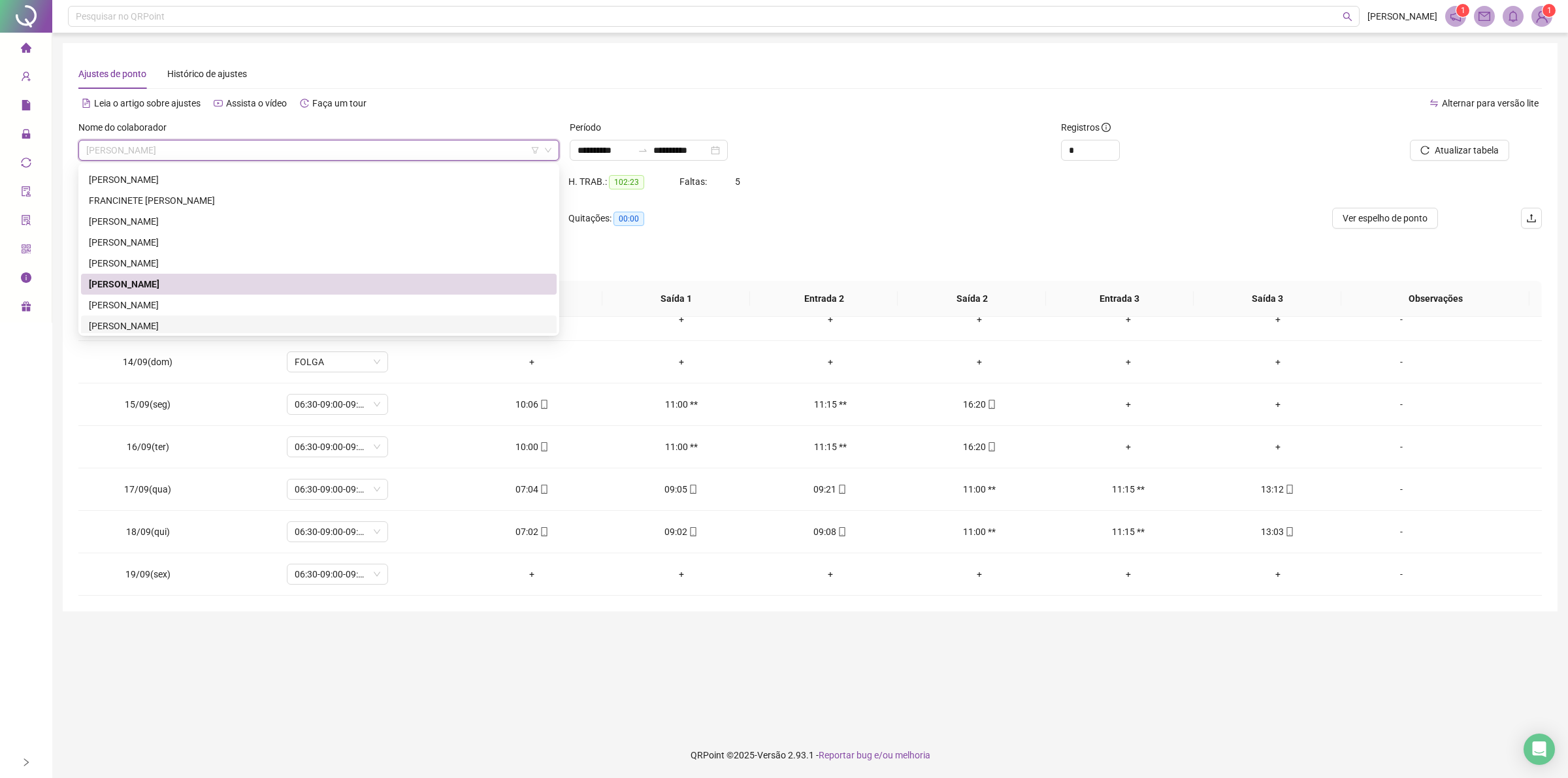
drag, startPoint x: 155, startPoint y: 327, endPoint x: 226, endPoint y: 324, distance: 71.1
click at [157, 327] on div "[PERSON_NAME]" at bounding box center [318, 326] width 460 height 14
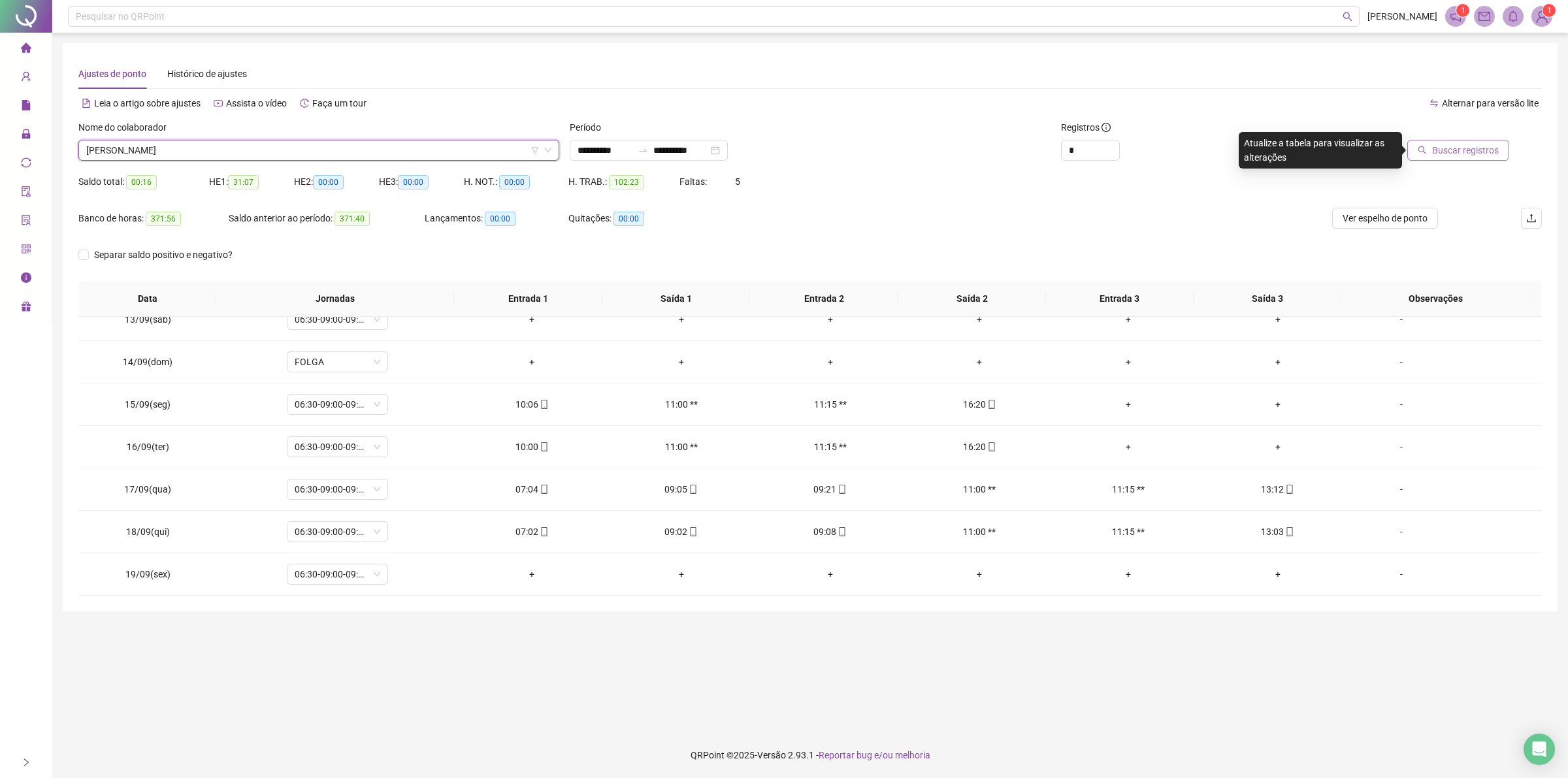
click at [1470, 150] on span "Buscar registros" at bounding box center [1465, 150] width 67 height 14
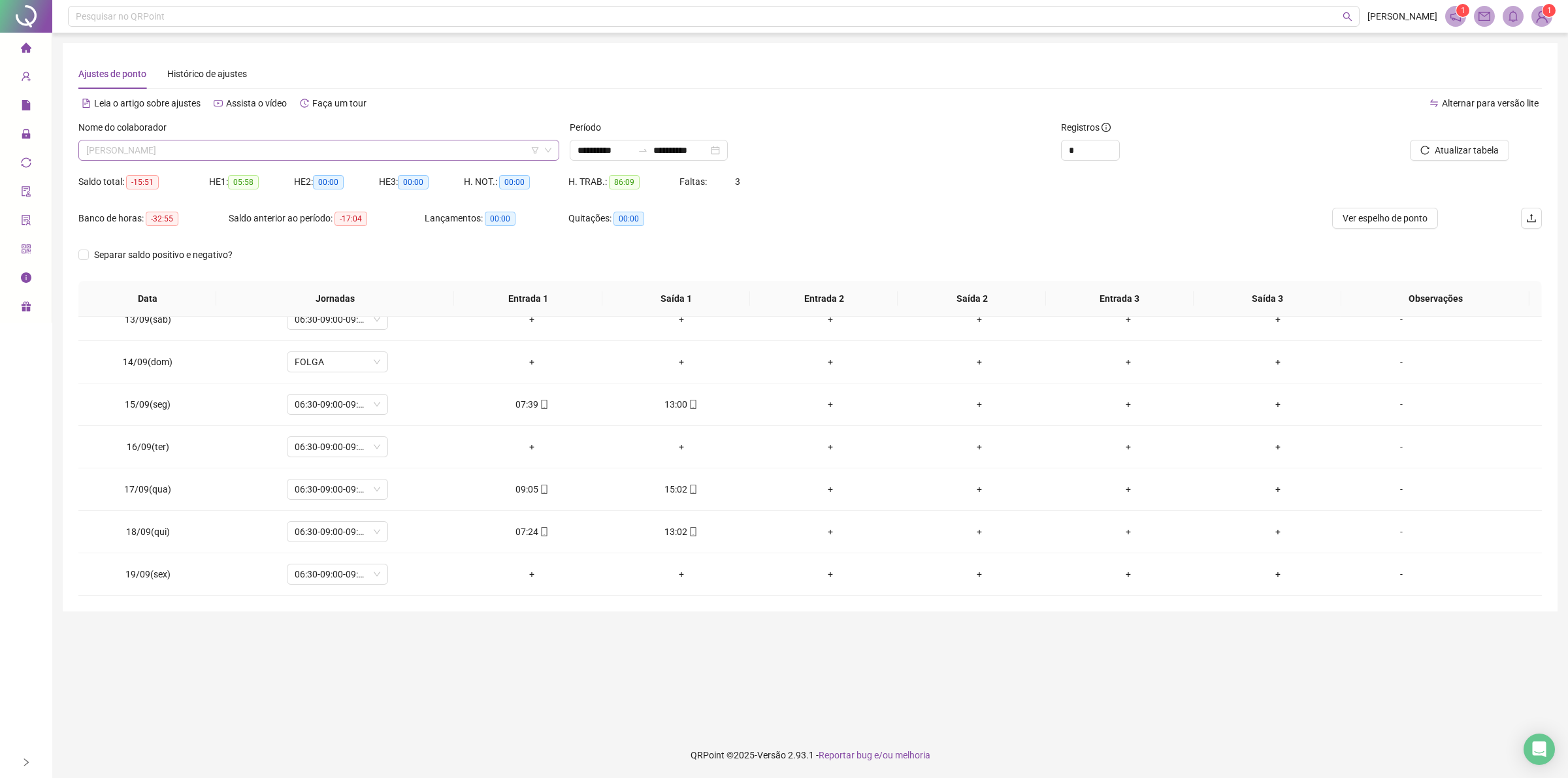
click at [265, 145] on span "[PERSON_NAME]" at bounding box center [318, 150] width 465 height 20
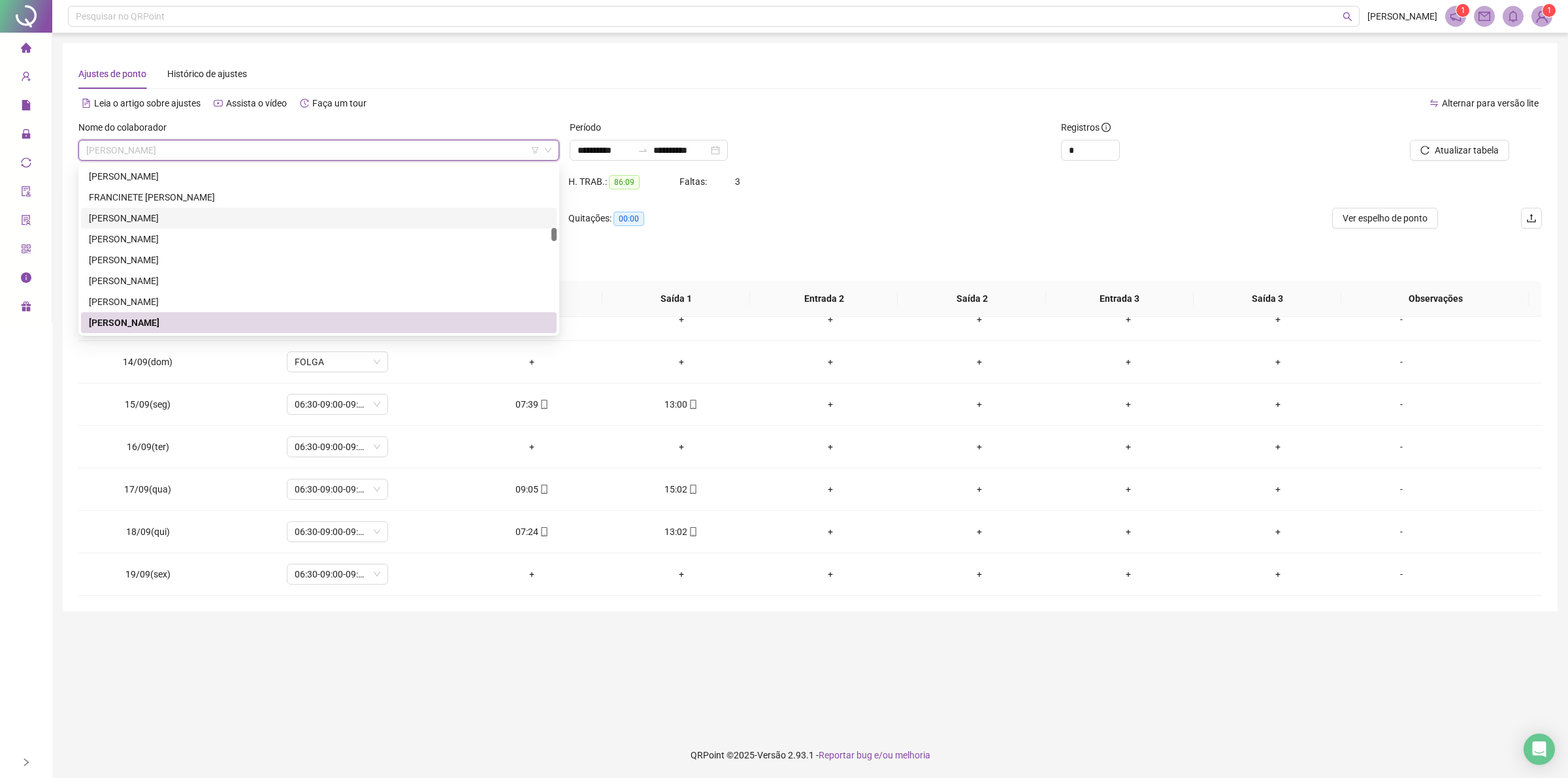
scroll to position [1148, 0]
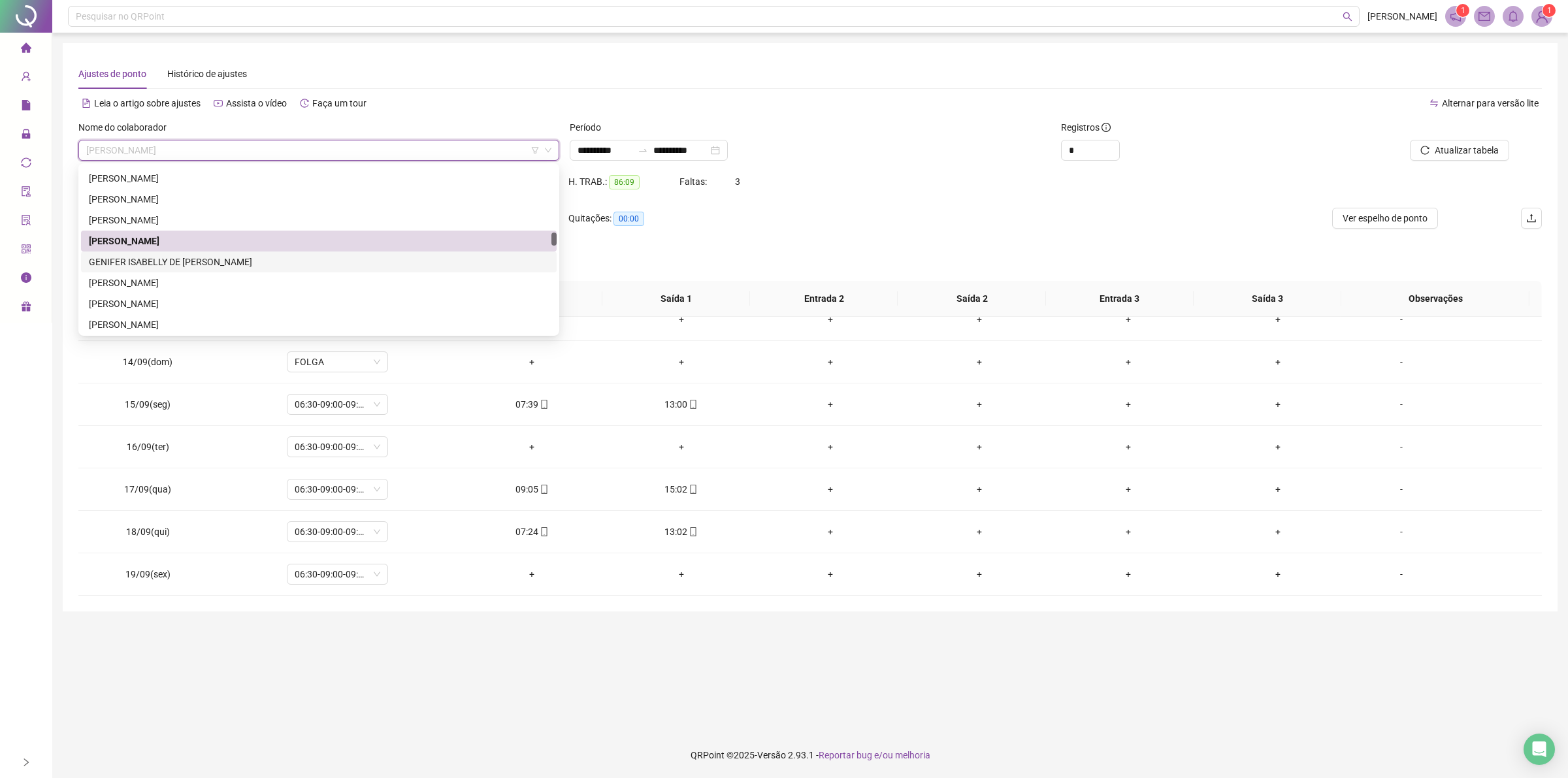
click at [158, 263] on div "GENIFER ISABELLY DE [PERSON_NAME]" at bounding box center [318, 261] width 460 height 14
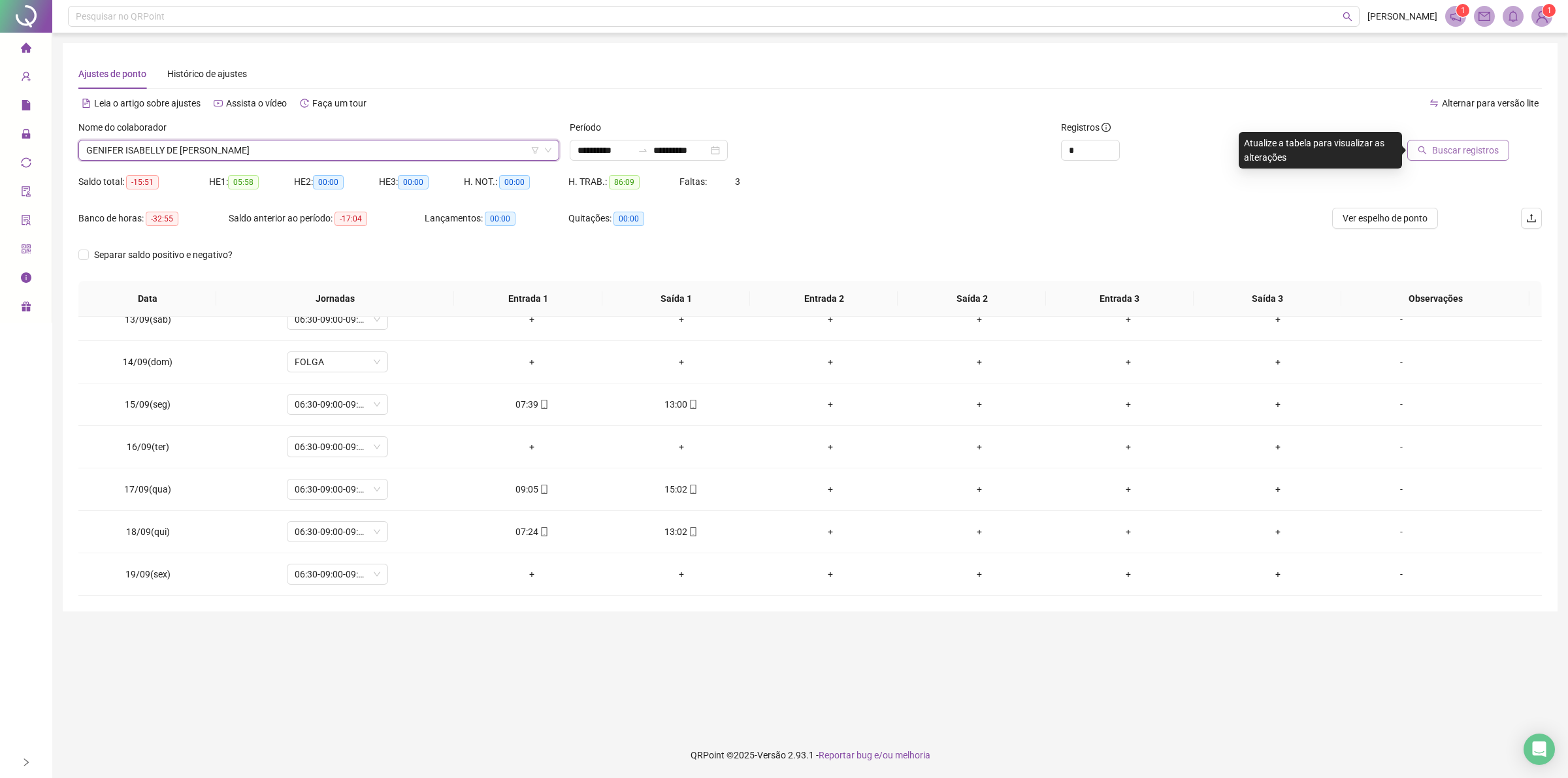
click at [1471, 155] on span "Buscar registros" at bounding box center [1465, 150] width 67 height 14
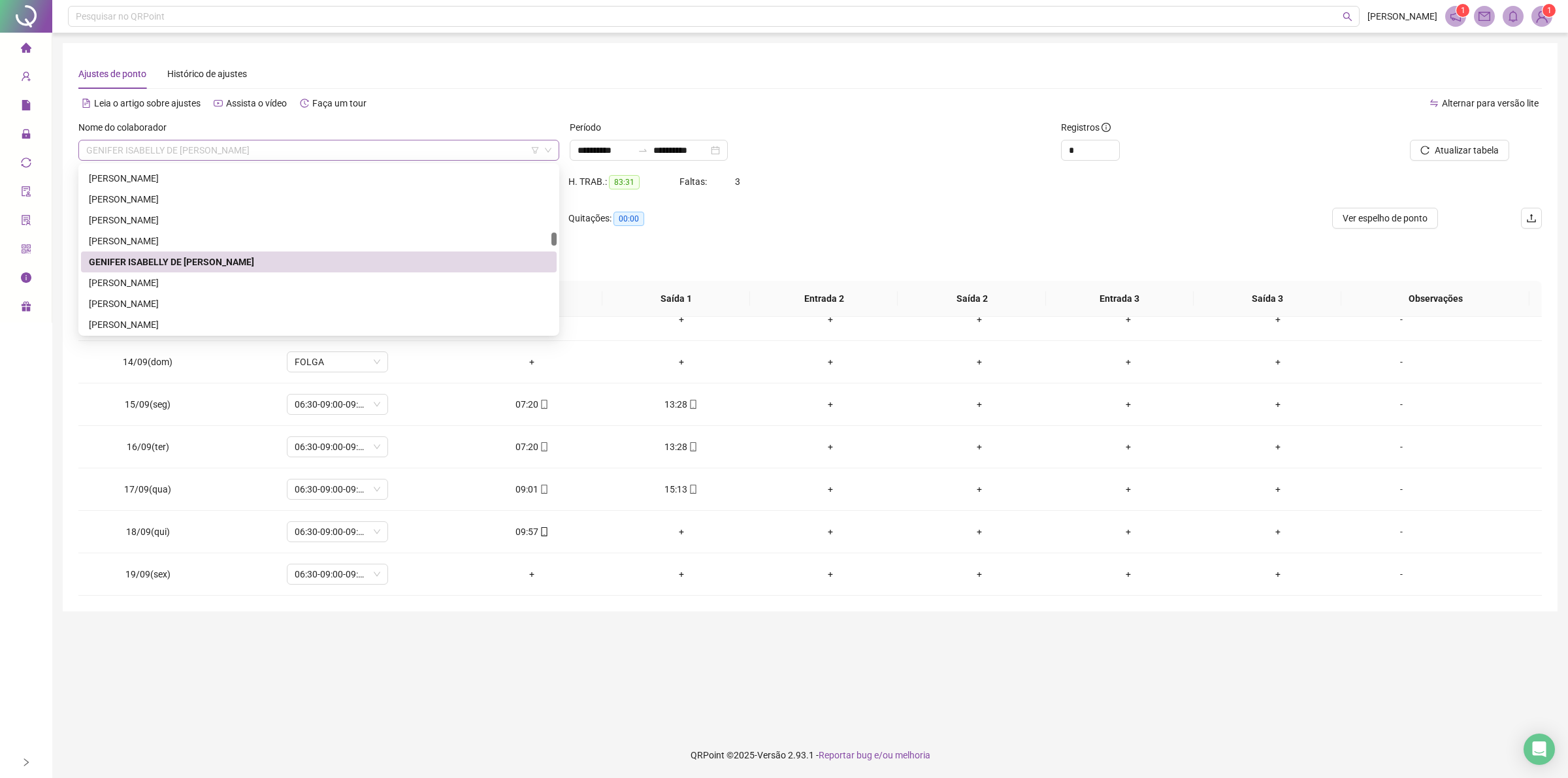
click at [266, 152] on span "GENIFER ISABELLY DE [PERSON_NAME]" at bounding box center [318, 150] width 465 height 20
click at [173, 325] on div "[PERSON_NAME]" at bounding box center [318, 324] width 460 height 14
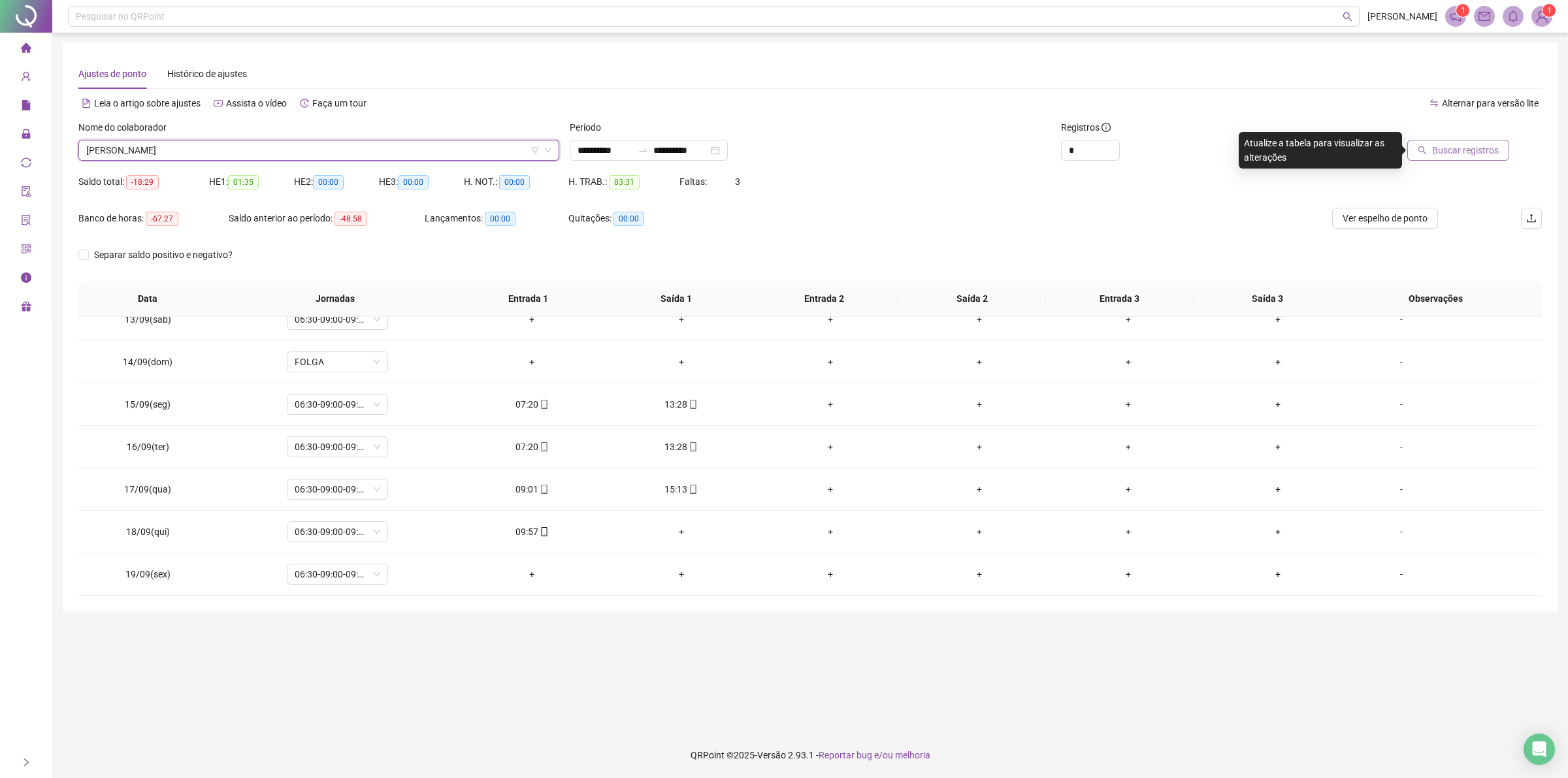
click at [1461, 150] on span "Buscar registros" at bounding box center [1465, 150] width 67 height 14
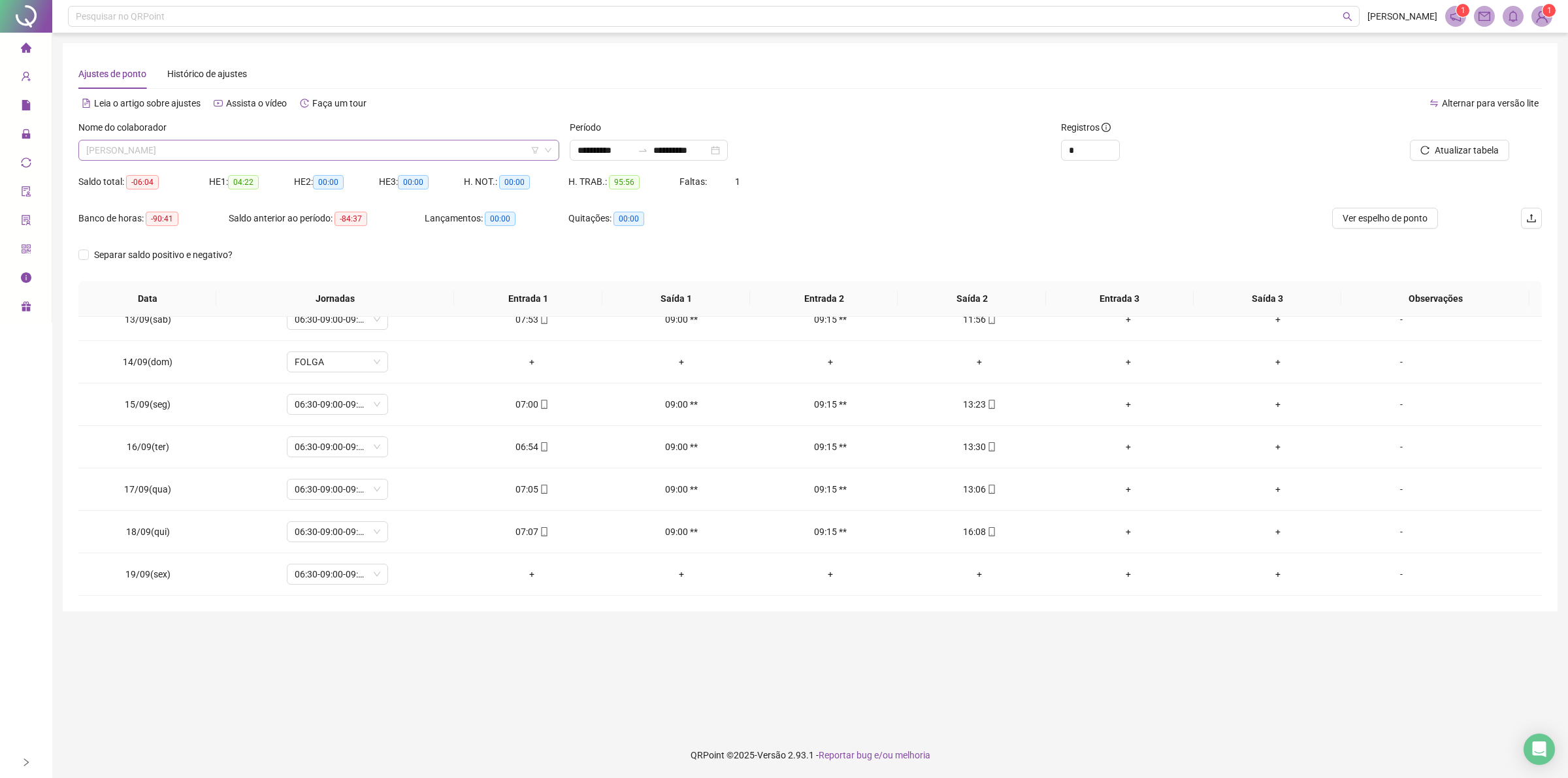
click at [245, 152] on span "[PERSON_NAME]" at bounding box center [318, 150] width 465 height 20
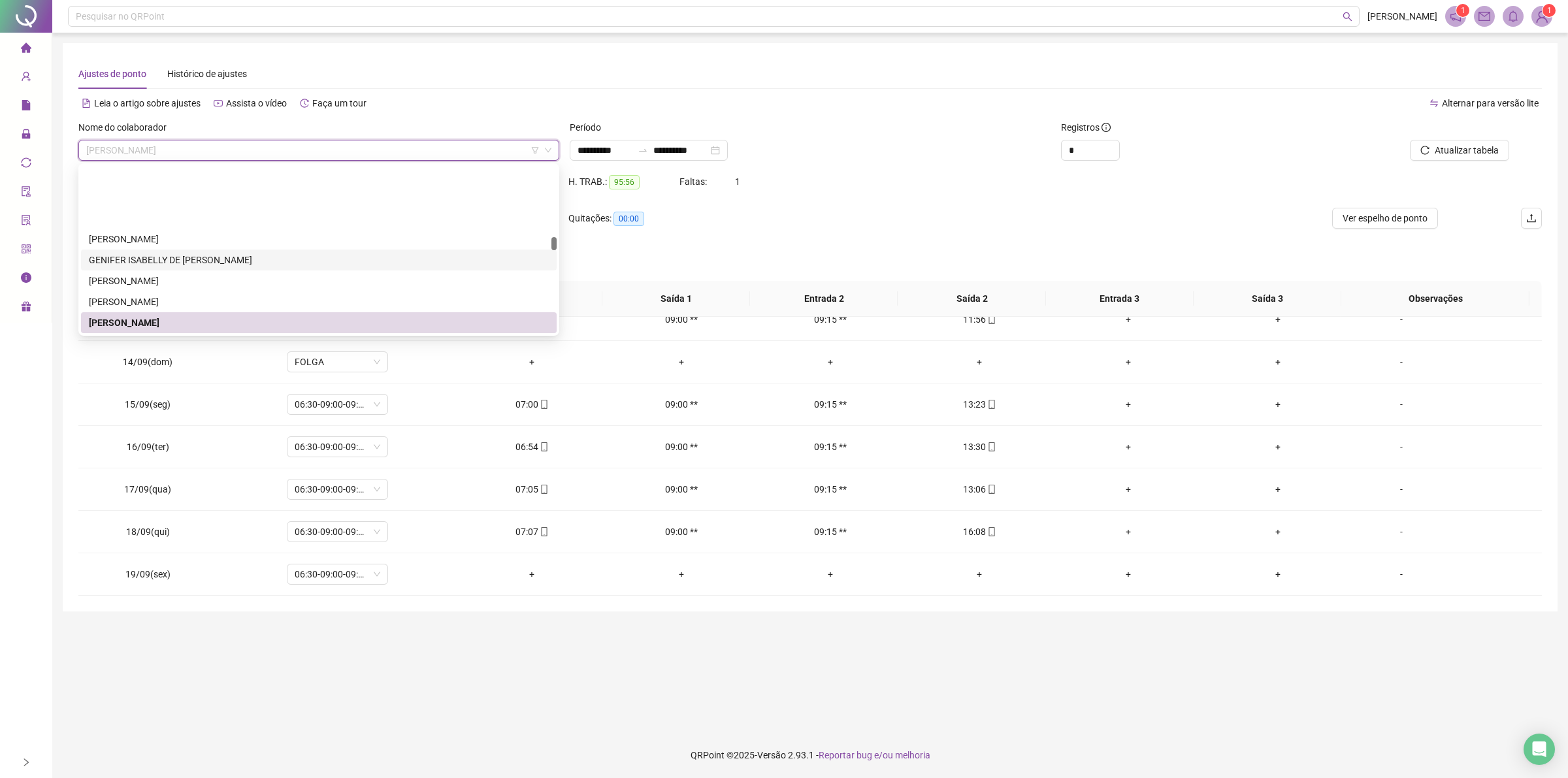
scroll to position [1232, 0]
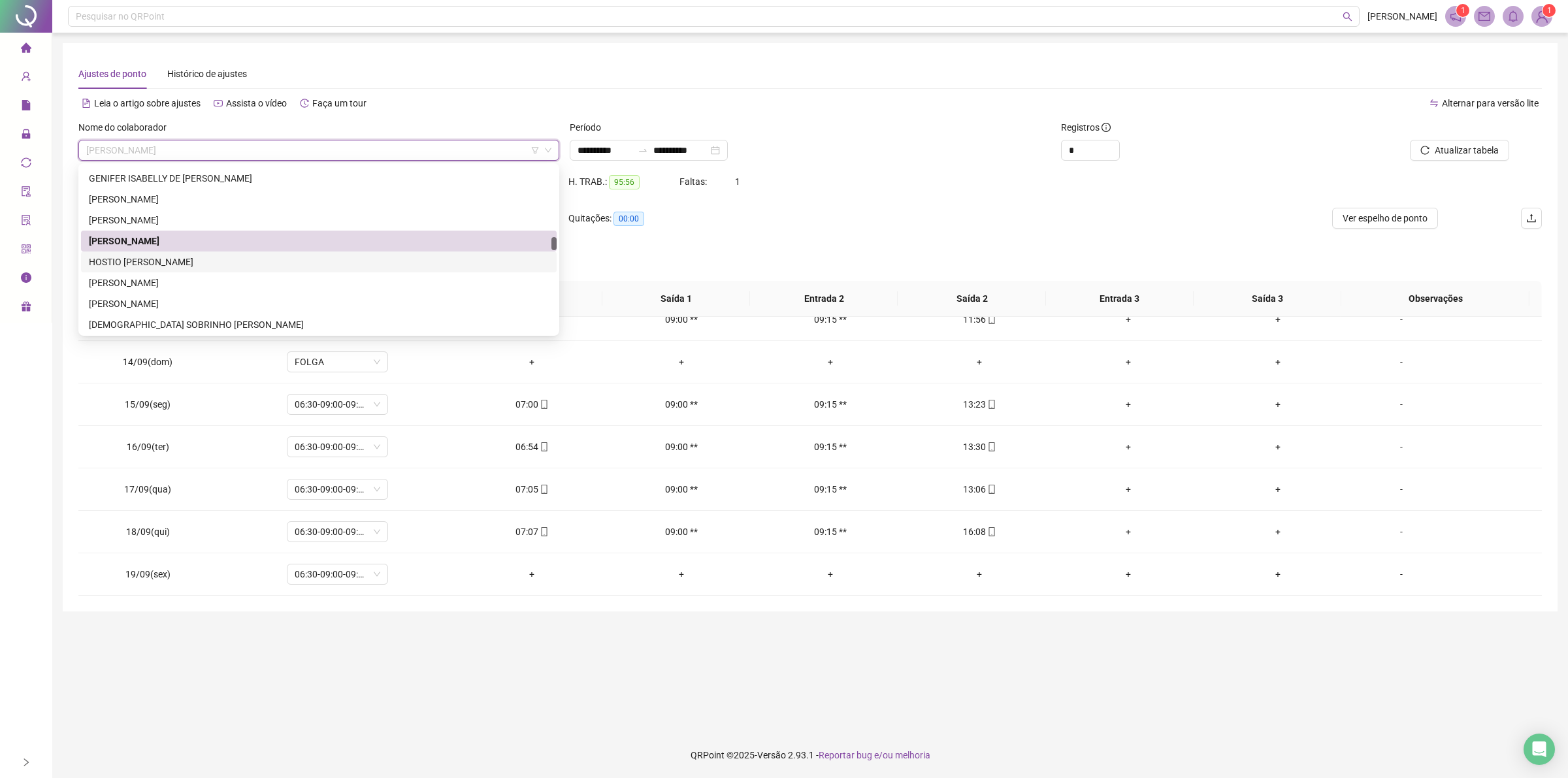
click at [185, 262] on div "HOSTIO [PERSON_NAME]" at bounding box center [318, 261] width 460 height 14
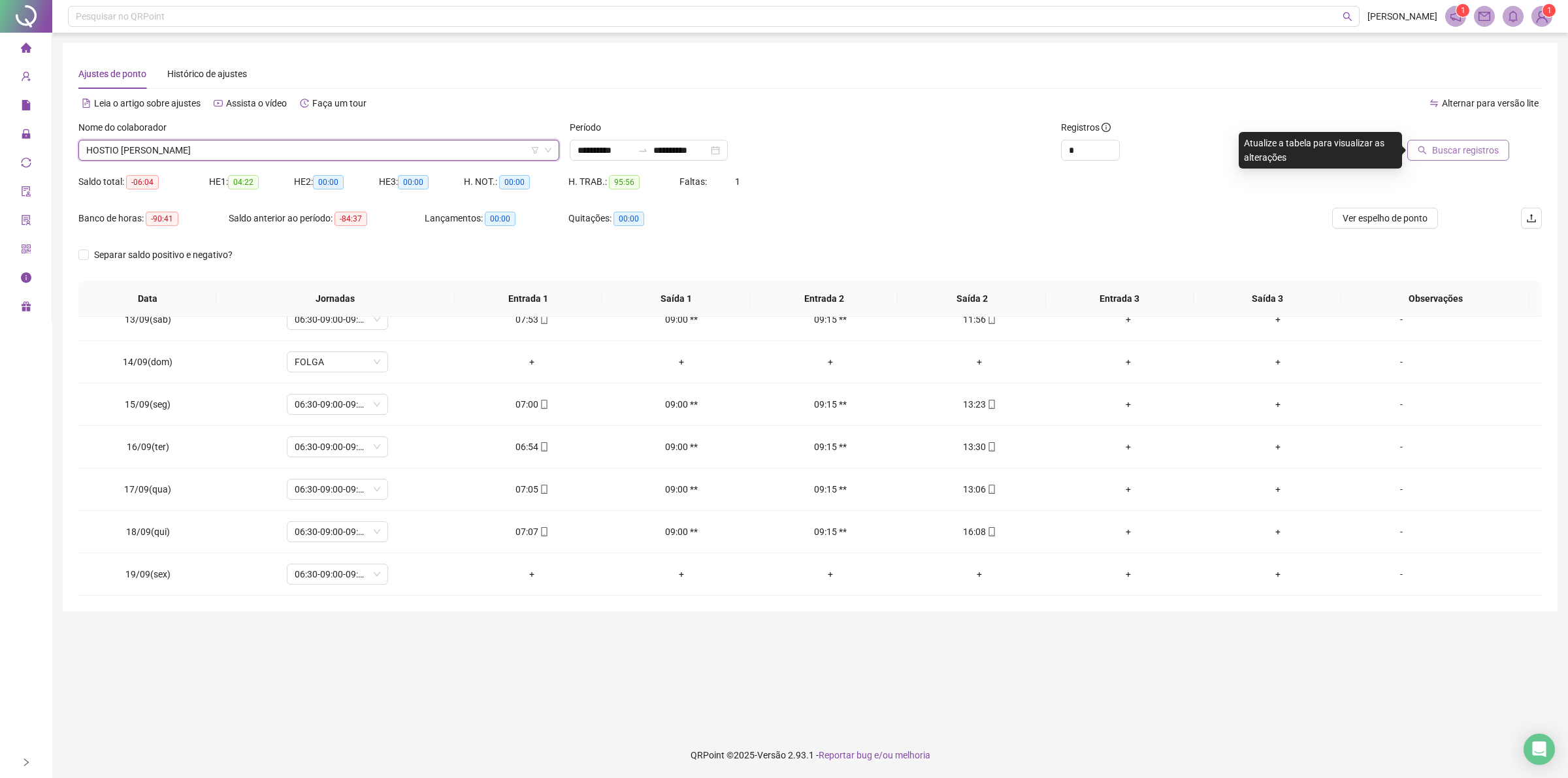
click at [1480, 158] on button "Buscar registros" at bounding box center [1457, 150] width 102 height 21
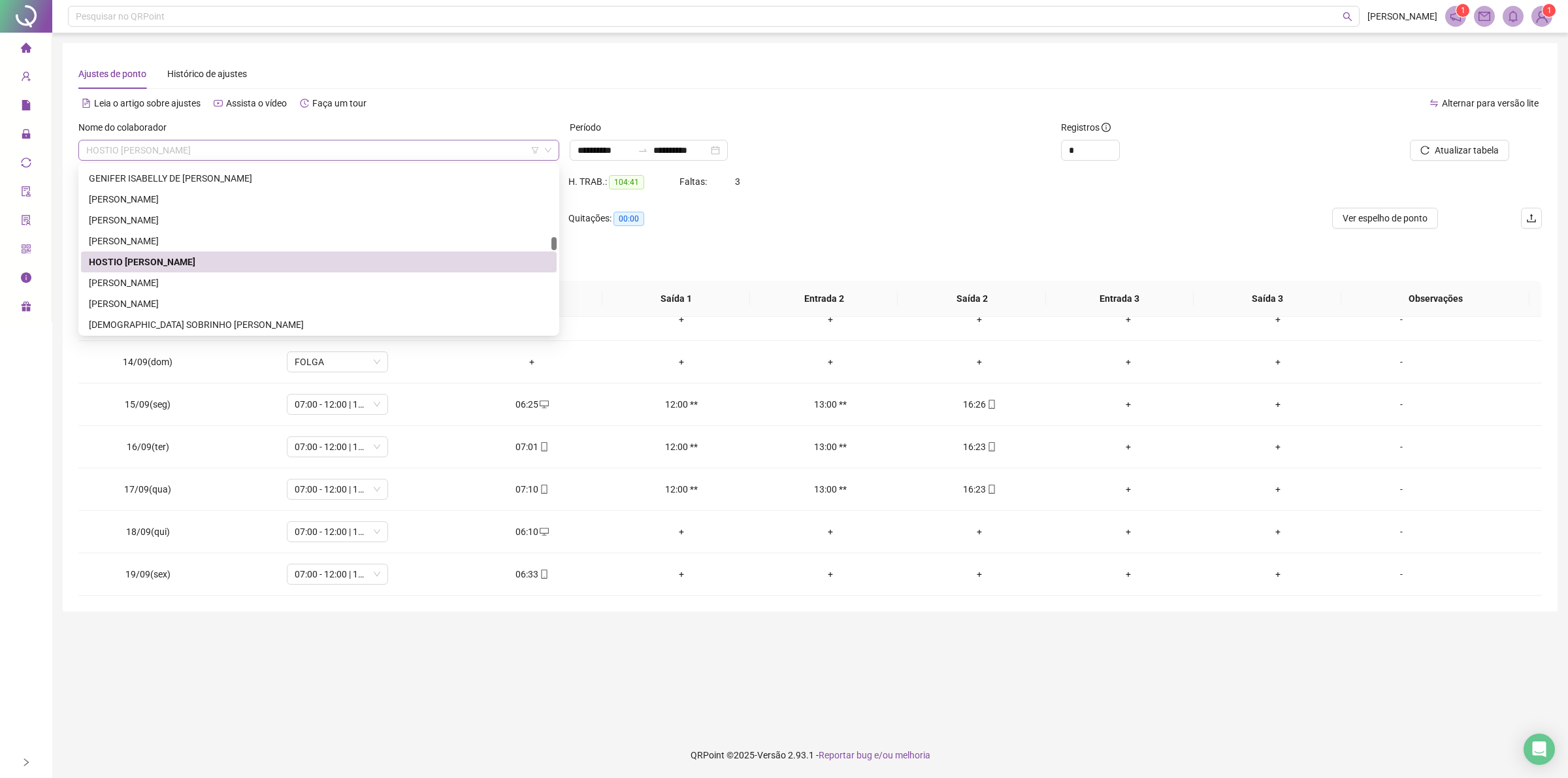
click at [191, 154] on span "HOSTIO [PERSON_NAME]" at bounding box center [318, 150] width 465 height 20
click at [184, 302] on div "[PERSON_NAME]" at bounding box center [318, 303] width 460 height 14
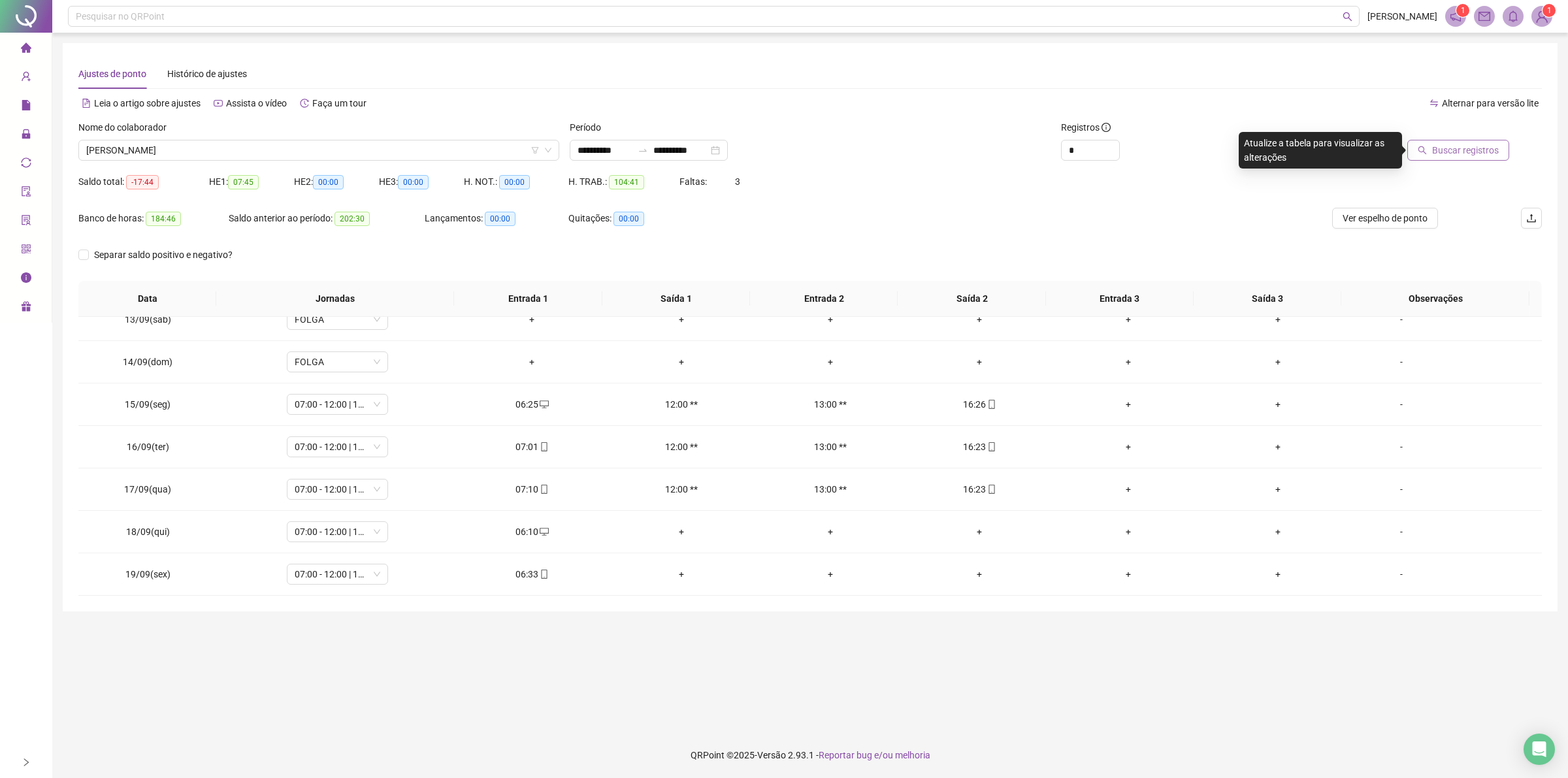
click at [1470, 151] on span "Buscar registros" at bounding box center [1465, 150] width 67 height 14
click at [1450, 154] on span "Atualizar tabela" at bounding box center [1466, 150] width 64 height 14
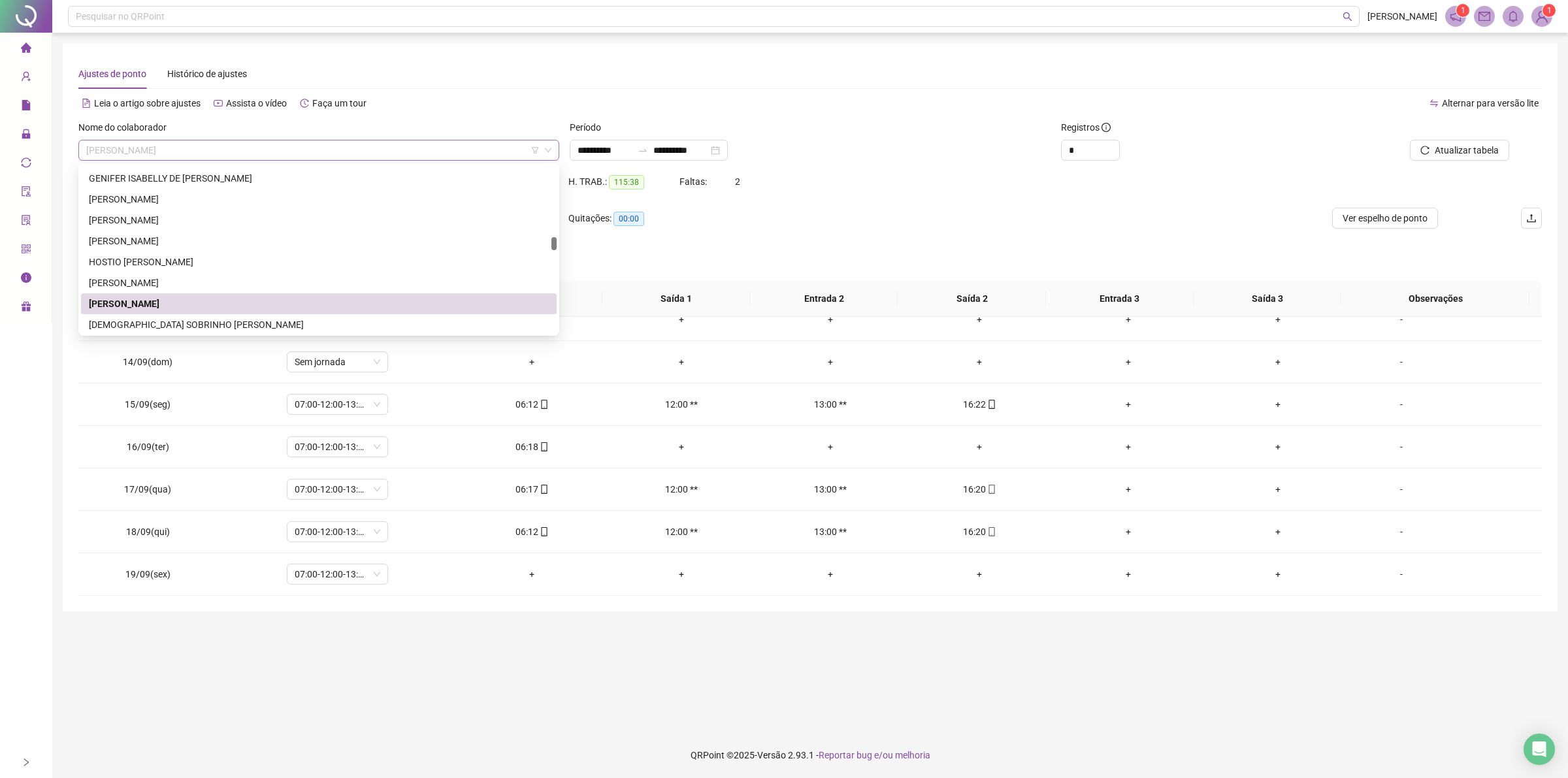
click at [222, 151] on span "[PERSON_NAME]" at bounding box center [318, 150] width 465 height 20
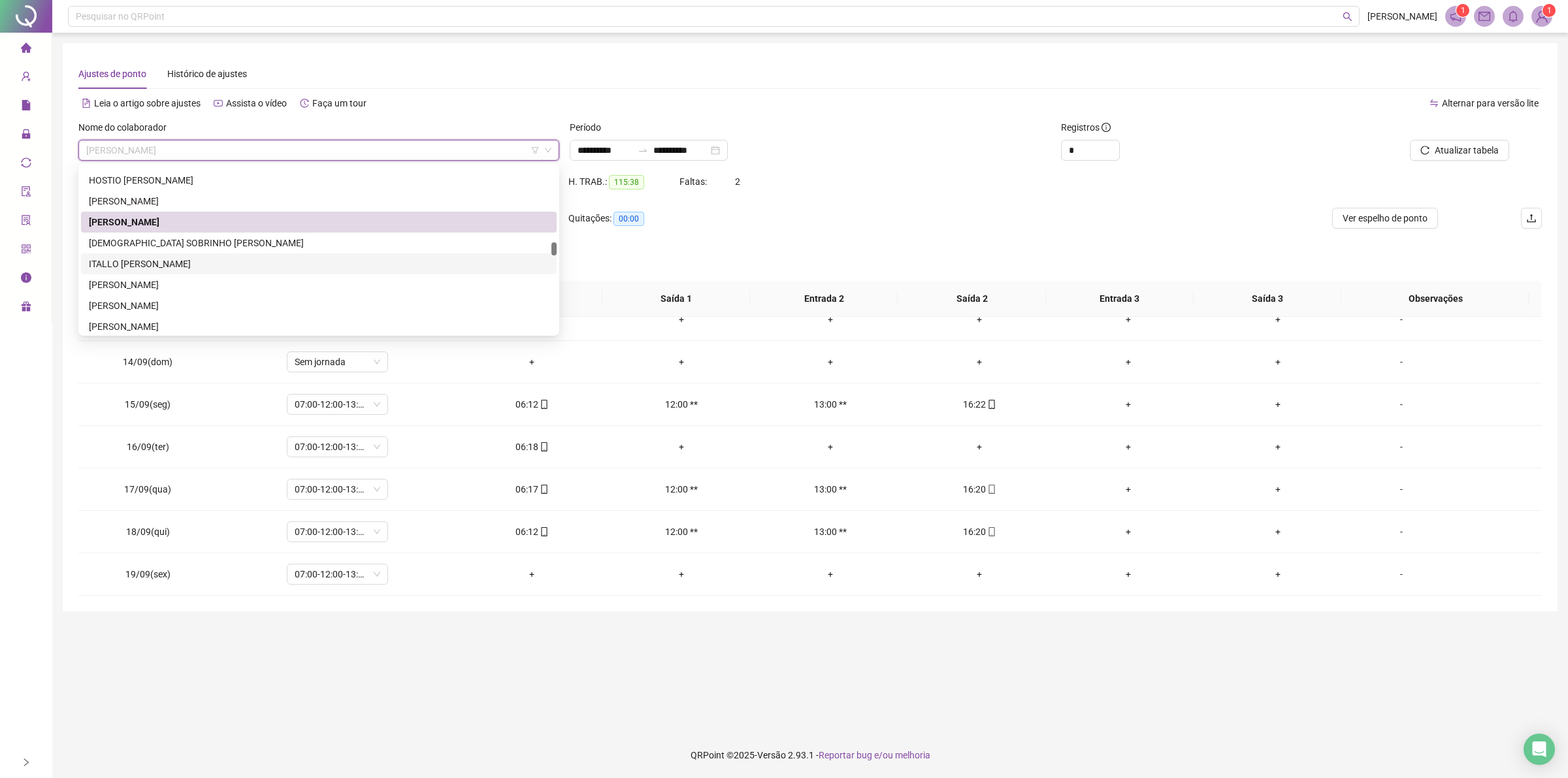
click at [181, 265] on div "ITALLO [PERSON_NAME]" at bounding box center [318, 264] width 460 height 14
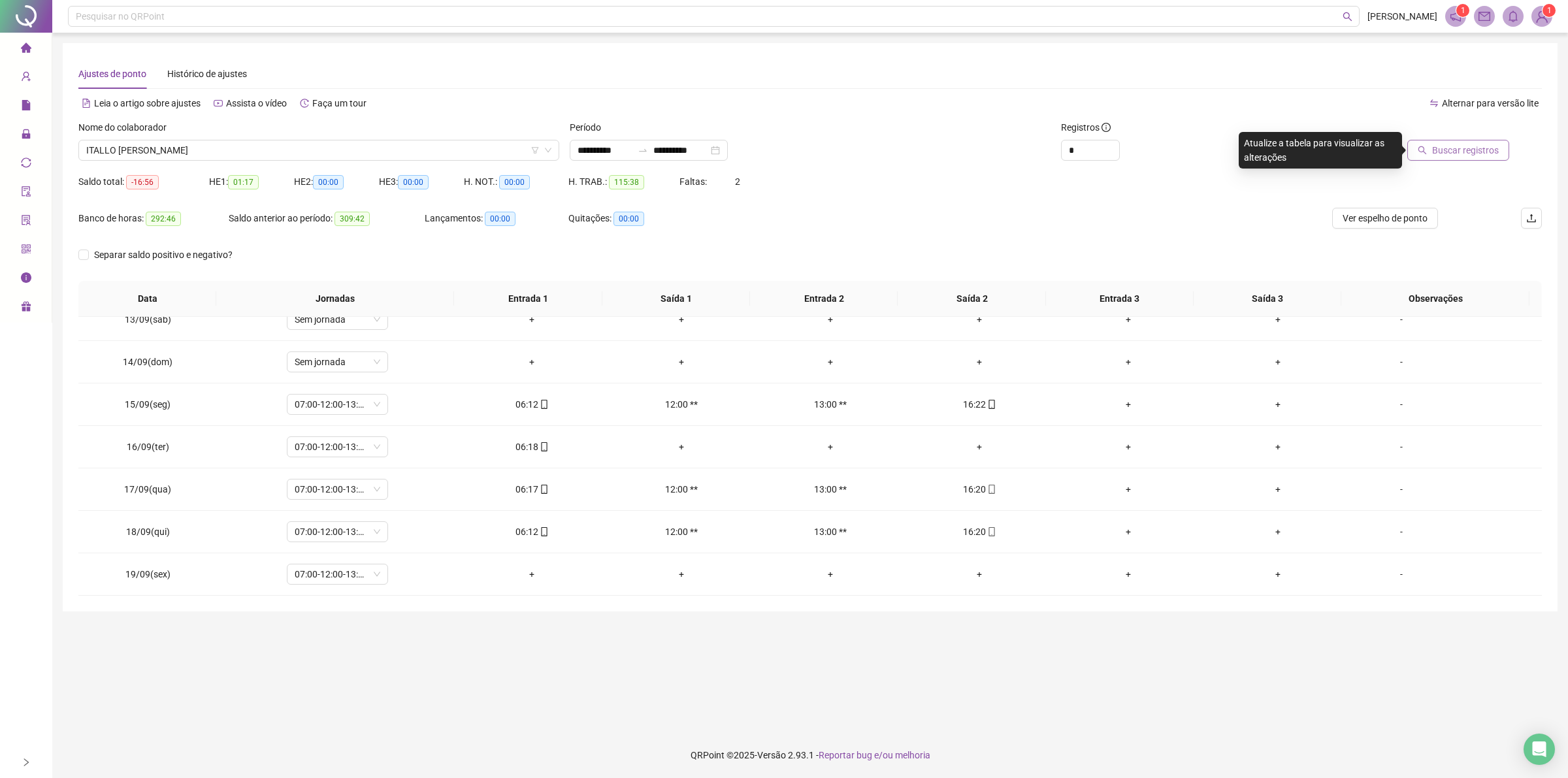
click at [1443, 145] on span "Buscar registros" at bounding box center [1465, 150] width 67 height 14
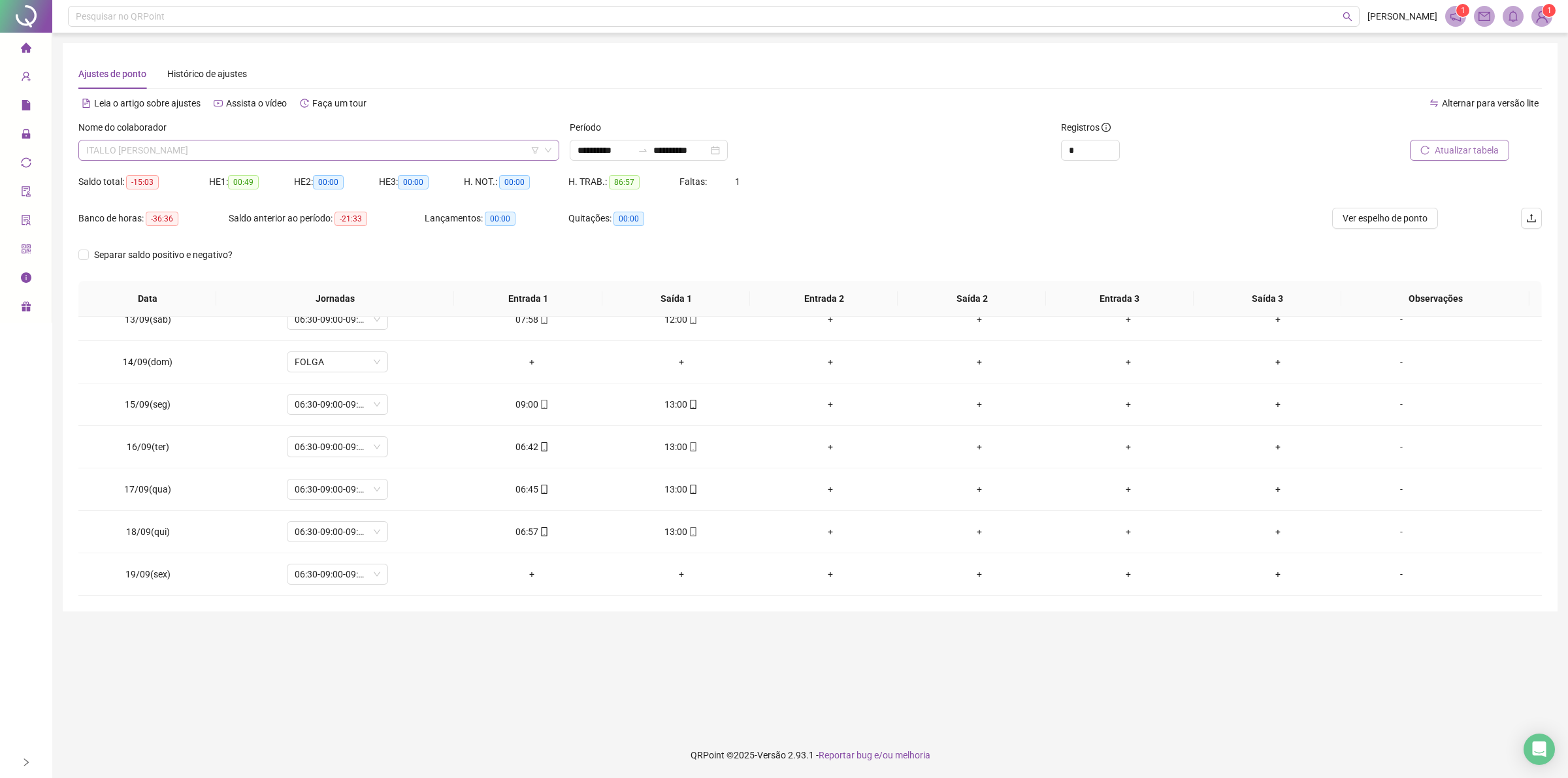
click at [271, 148] on span "ITALLO [PERSON_NAME]" at bounding box center [318, 150] width 465 height 20
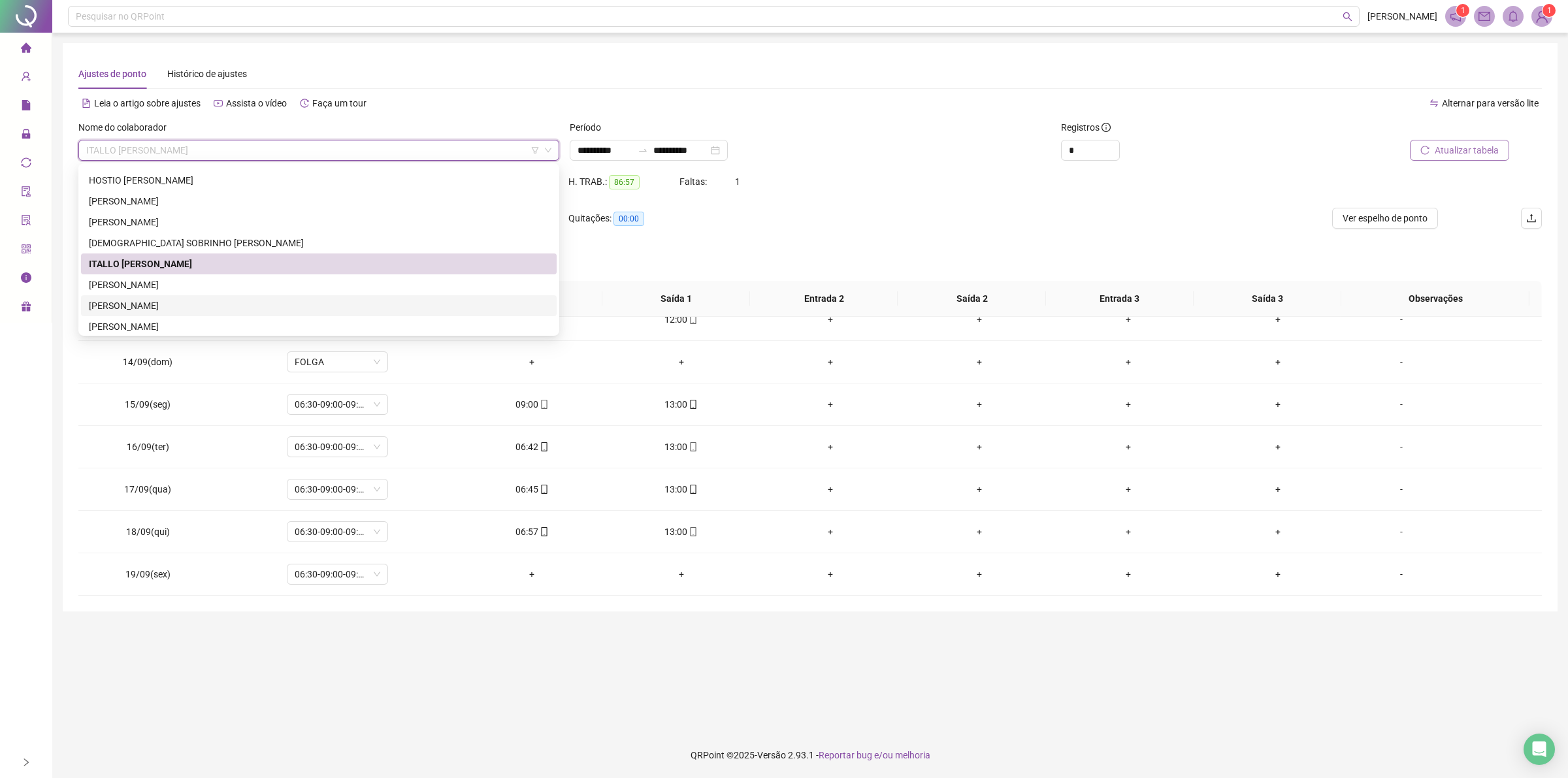
click at [177, 303] on div "[PERSON_NAME]" at bounding box center [318, 305] width 460 height 14
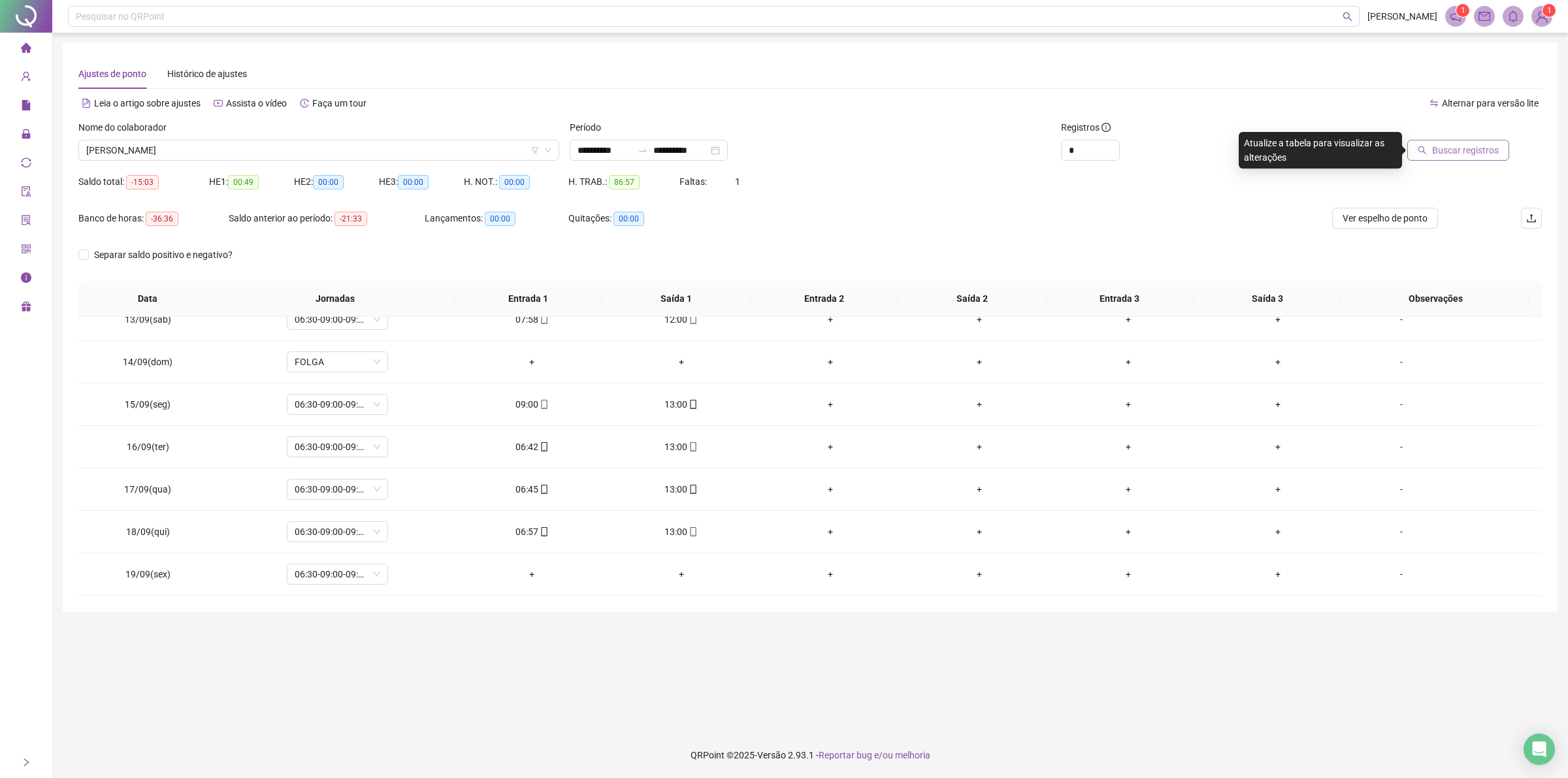
click at [1498, 158] on button "Buscar registros" at bounding box center [1457, 150] width 102 height 21
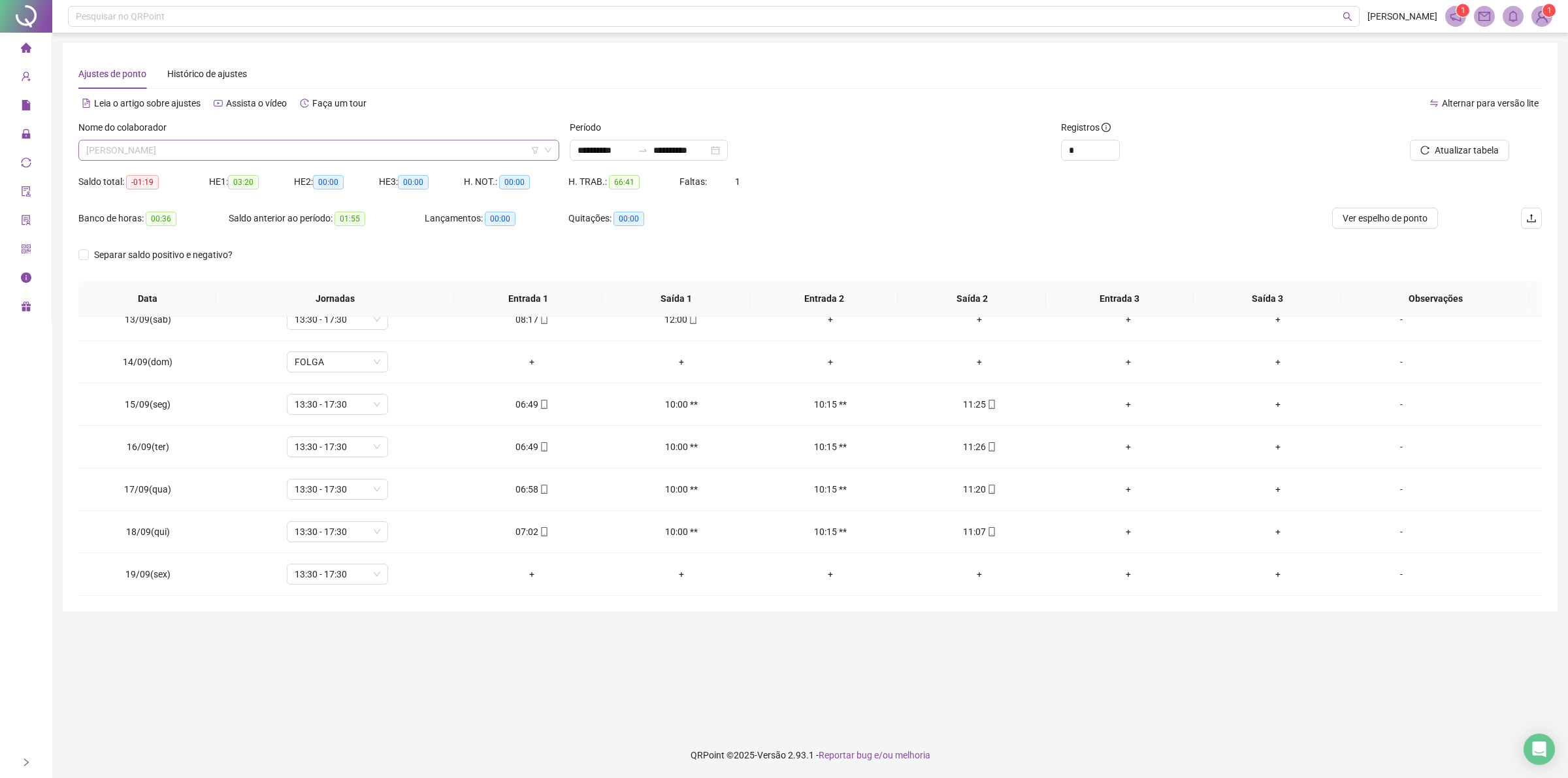
click at [193, 148] on span "[PERSON_NAME]" at bounding box center [318, 150] width 465 height 20
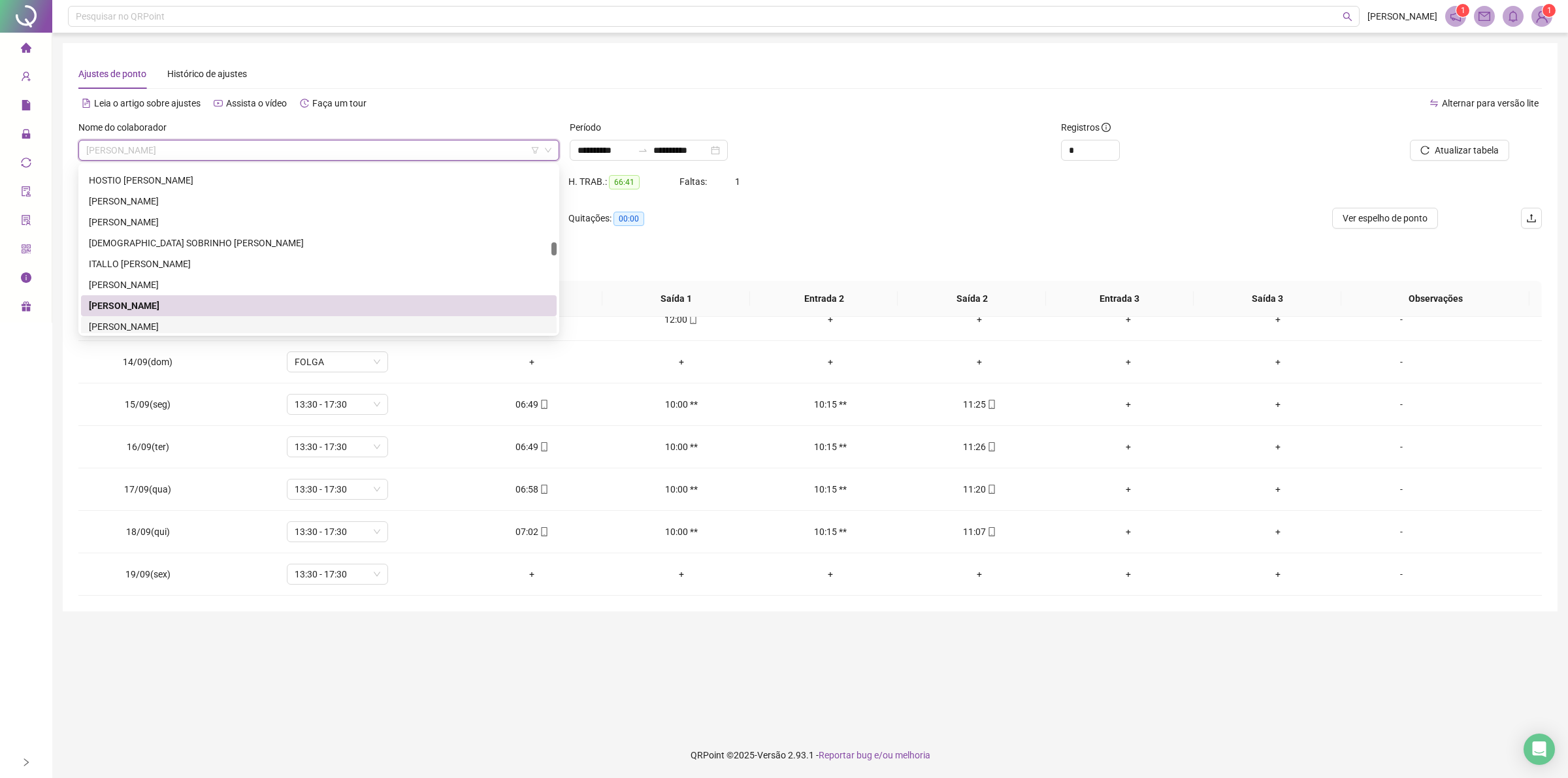
click at [171, 326] on div "[PERSON_NAME]" at bounding box center [318, 326] width 460 height 14
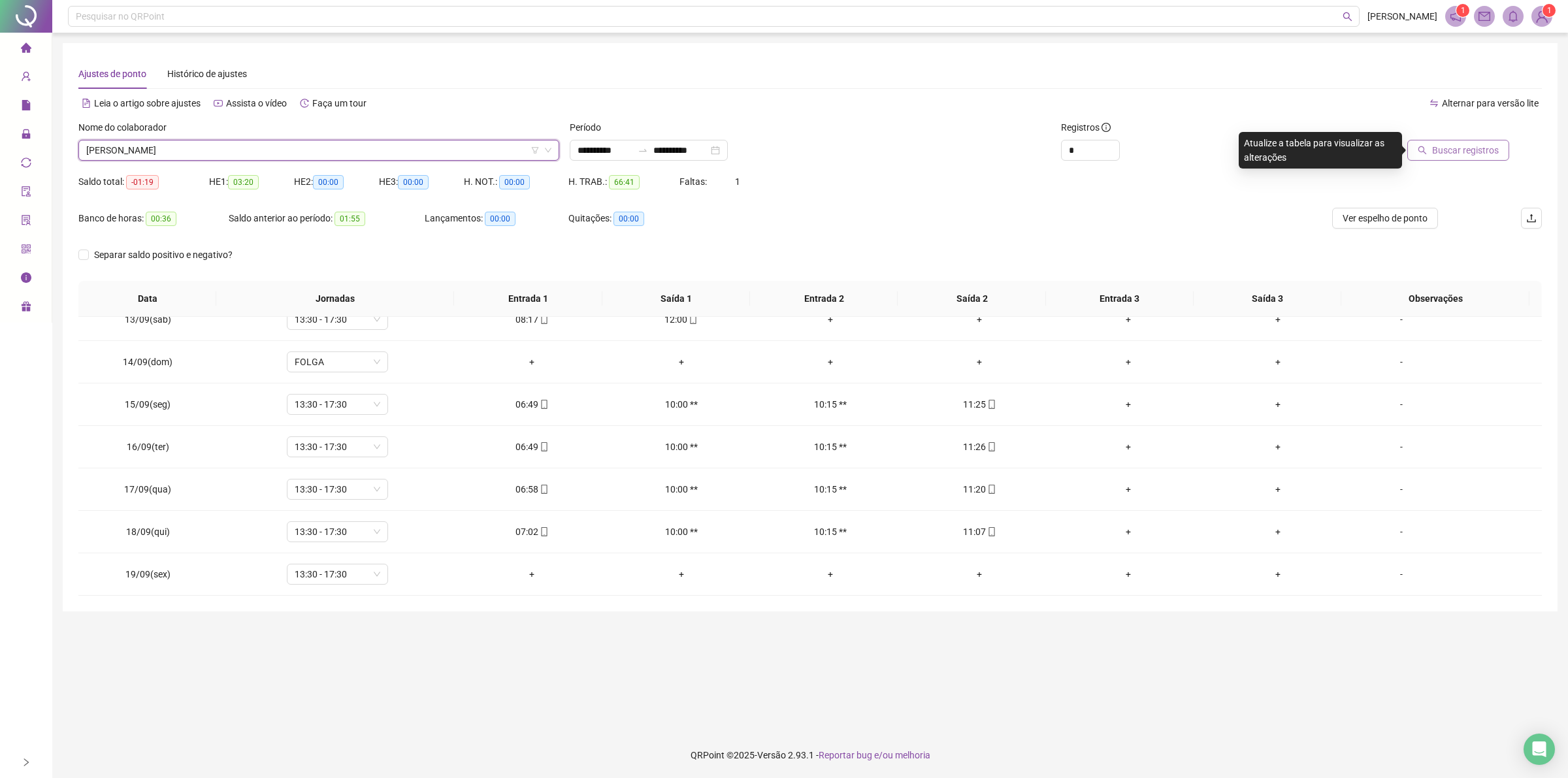
click at [1489, 143] on span "Buscar registros" at bounding box center [1465, 150] width 67 height 14
click at [207, 141] on span "[PERSON_NAME]" at bounding box center [318, 150] width 465 height 20
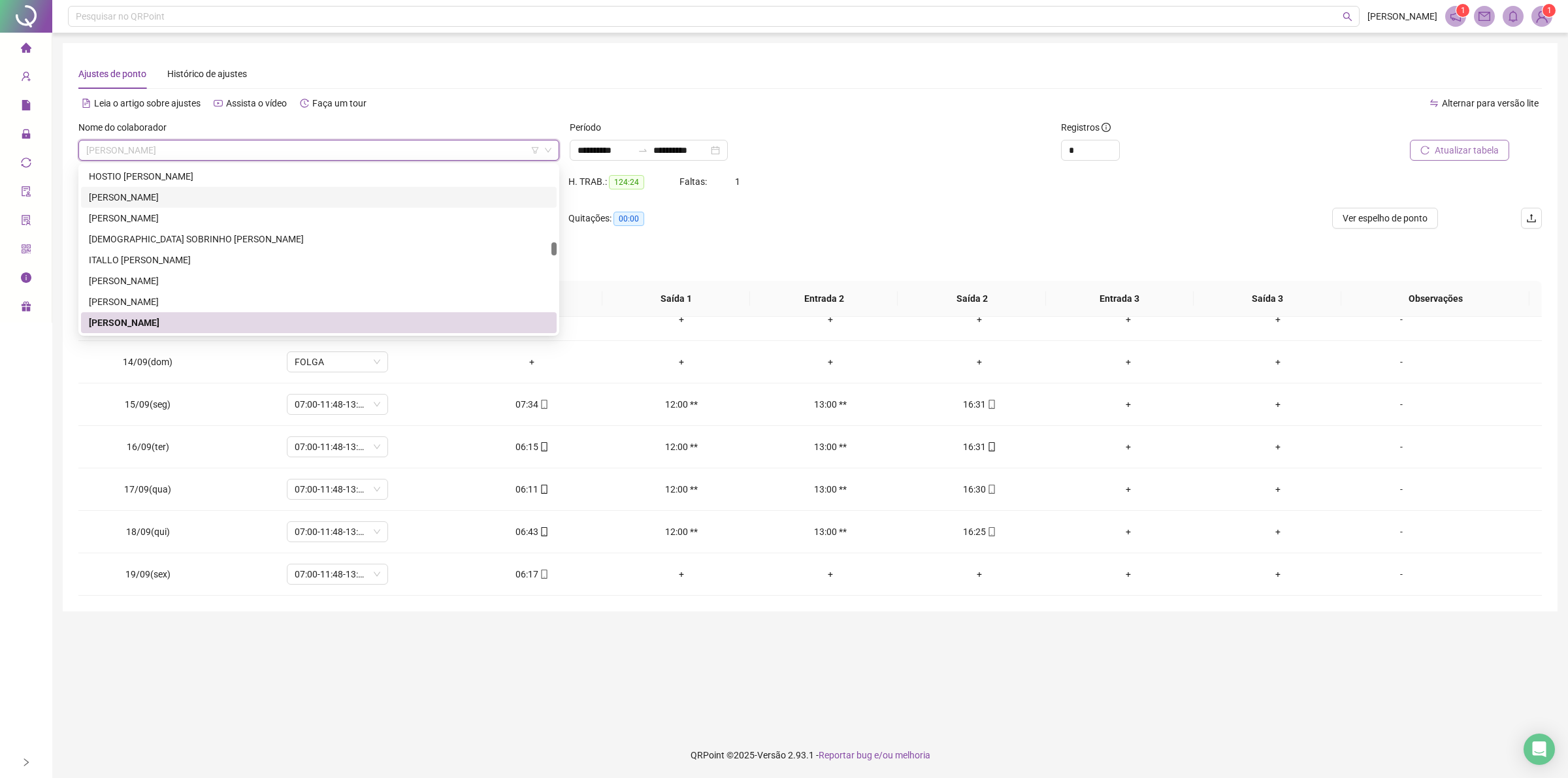
scroll to position [1399, 0]
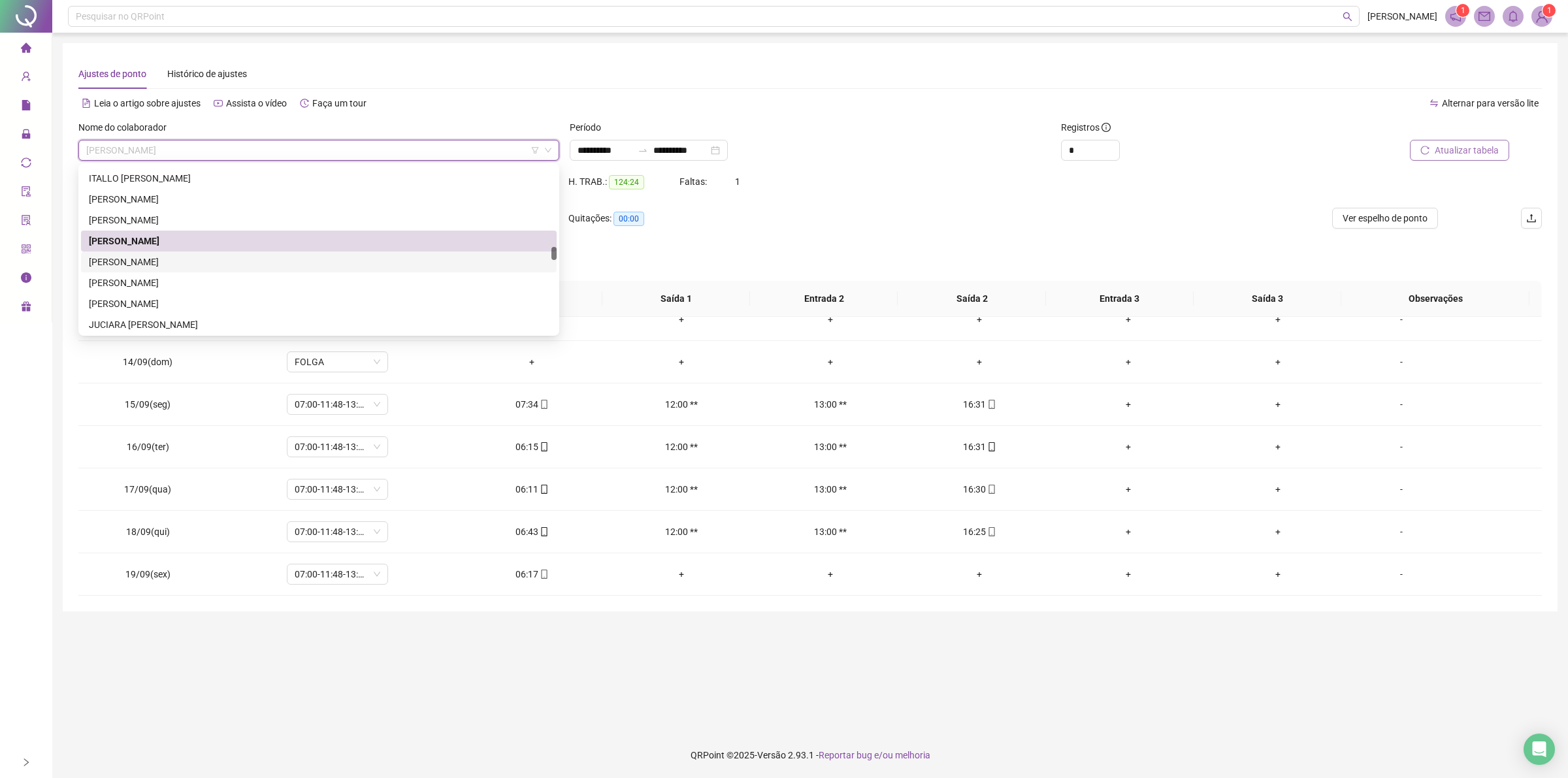
click at [145, 263] on div "[PERSON_NAME]" at bounding box center [318, 261] width 460 height 14
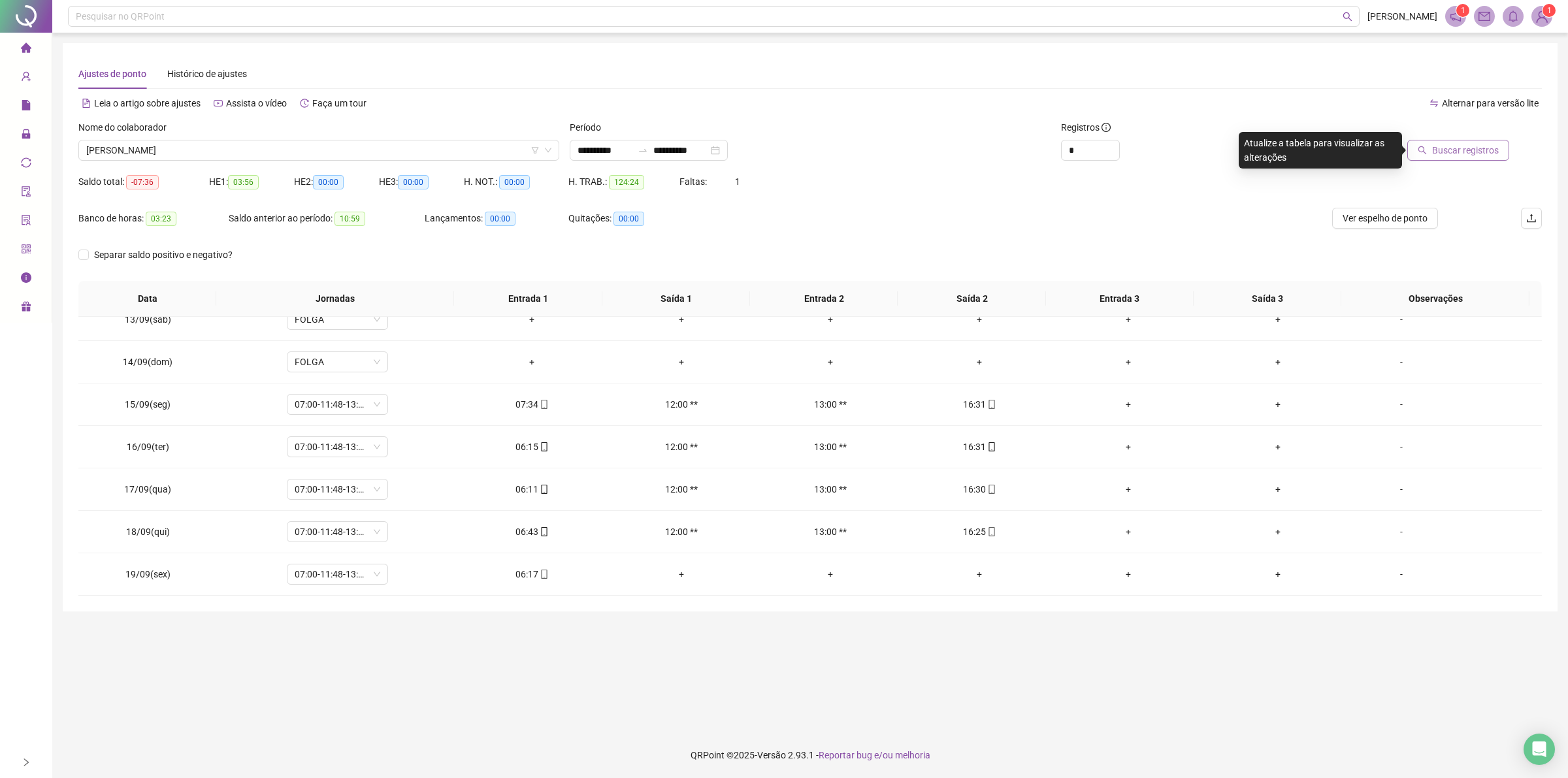
click at [1480, 151] on span "Buscar registros" at bounding box center [1465, 150] width 67 height 14
click at [213, 149] on span "[PERSON_NAME]" at bounding box center [318, 150] width 465 height 20
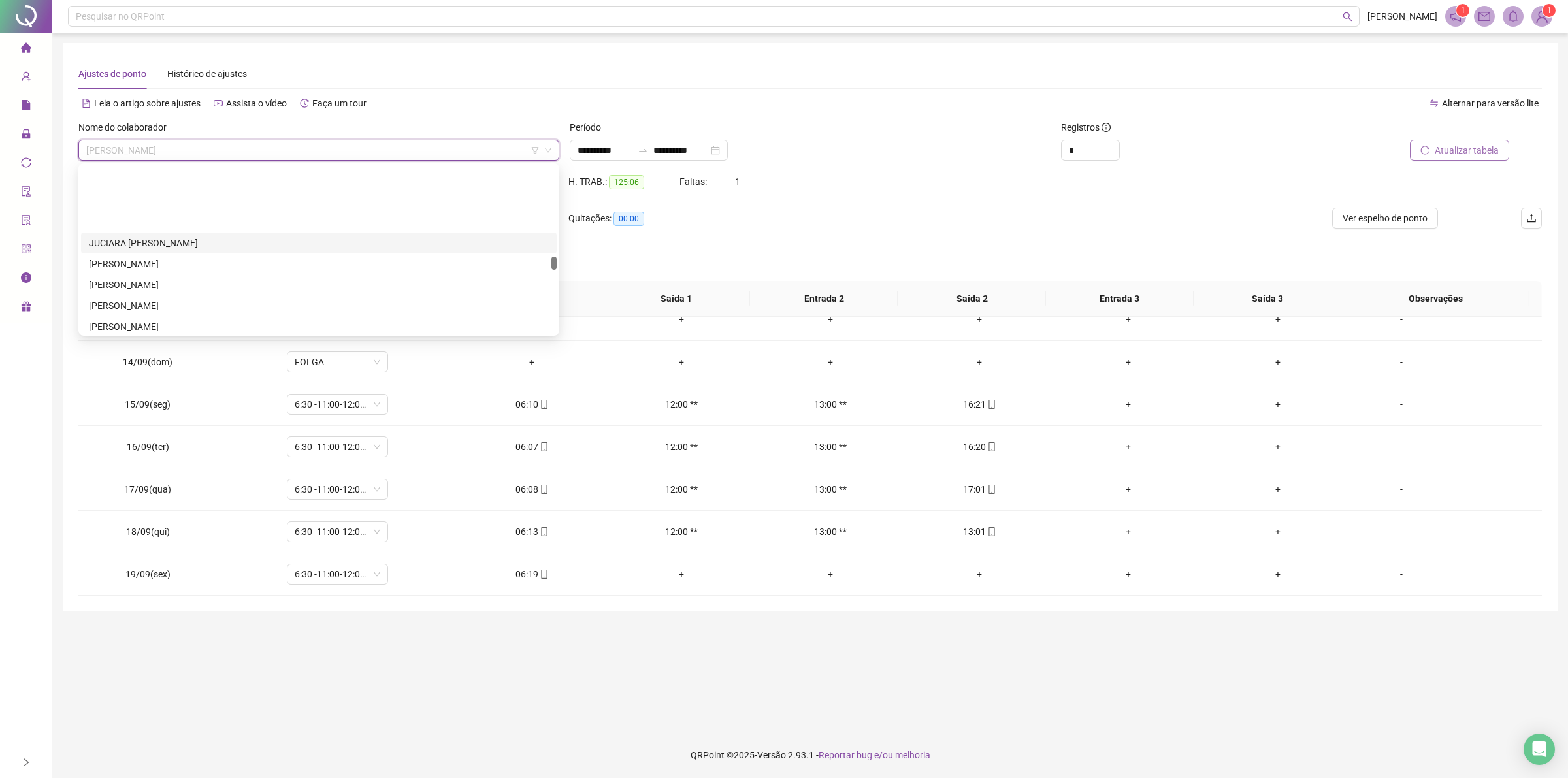
scroll to position [1562, 0]
drag, startPoint x: 188, startPoint y: 284, endPoint x: 213, endPoint y: 281, distance: 25.2
click at [188, 284] on div "[PERSON_NAME]" at bounding box center [318, 286] width 460 height 14
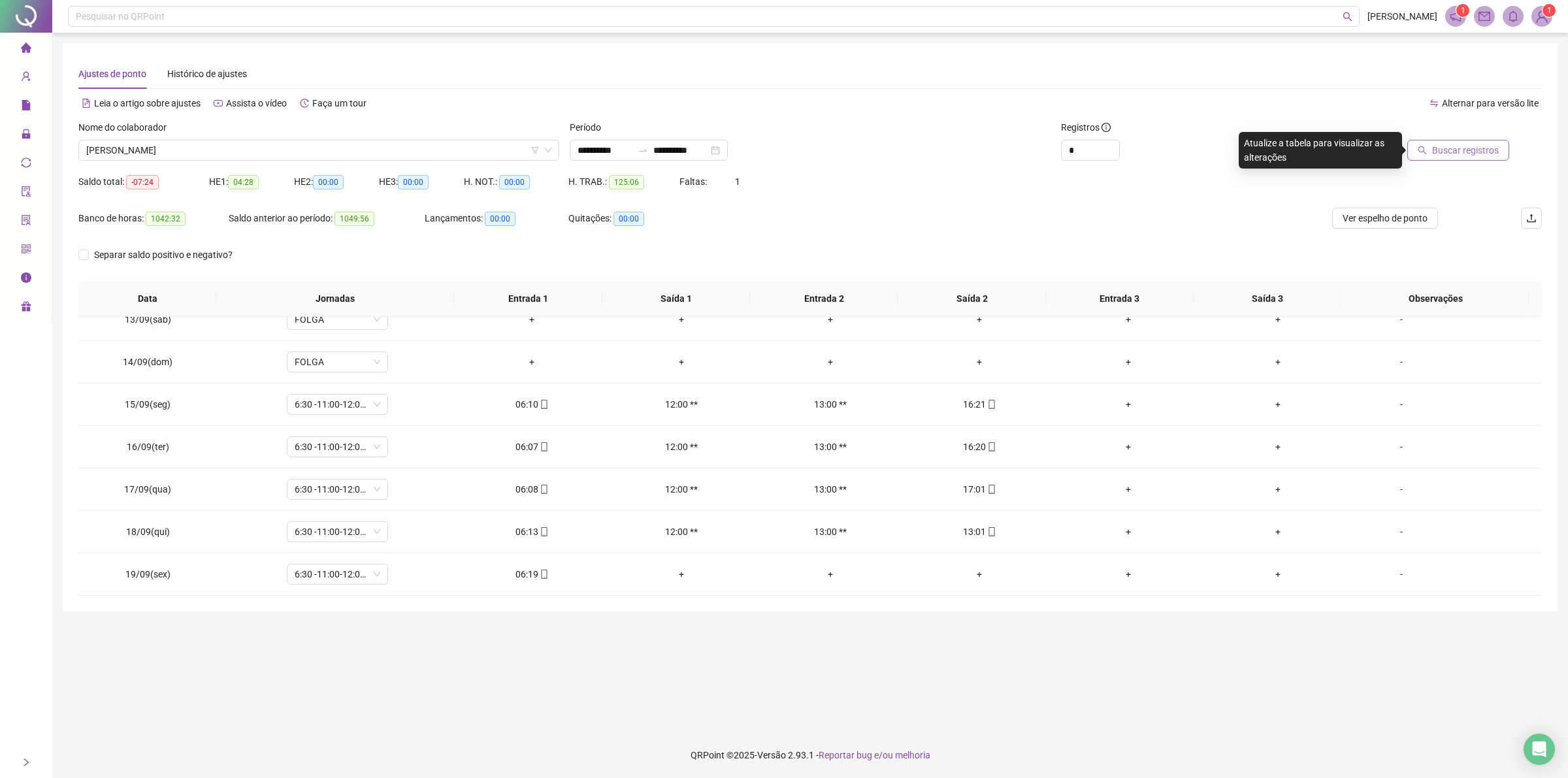
click at [1480, 148] on span "Buscar registros" at bounding box center [1465, 150] width 67 height 14
click at [217, 151] on span "[PERSON_NAME]" at bounding box center [318, 150] width 465 height 20
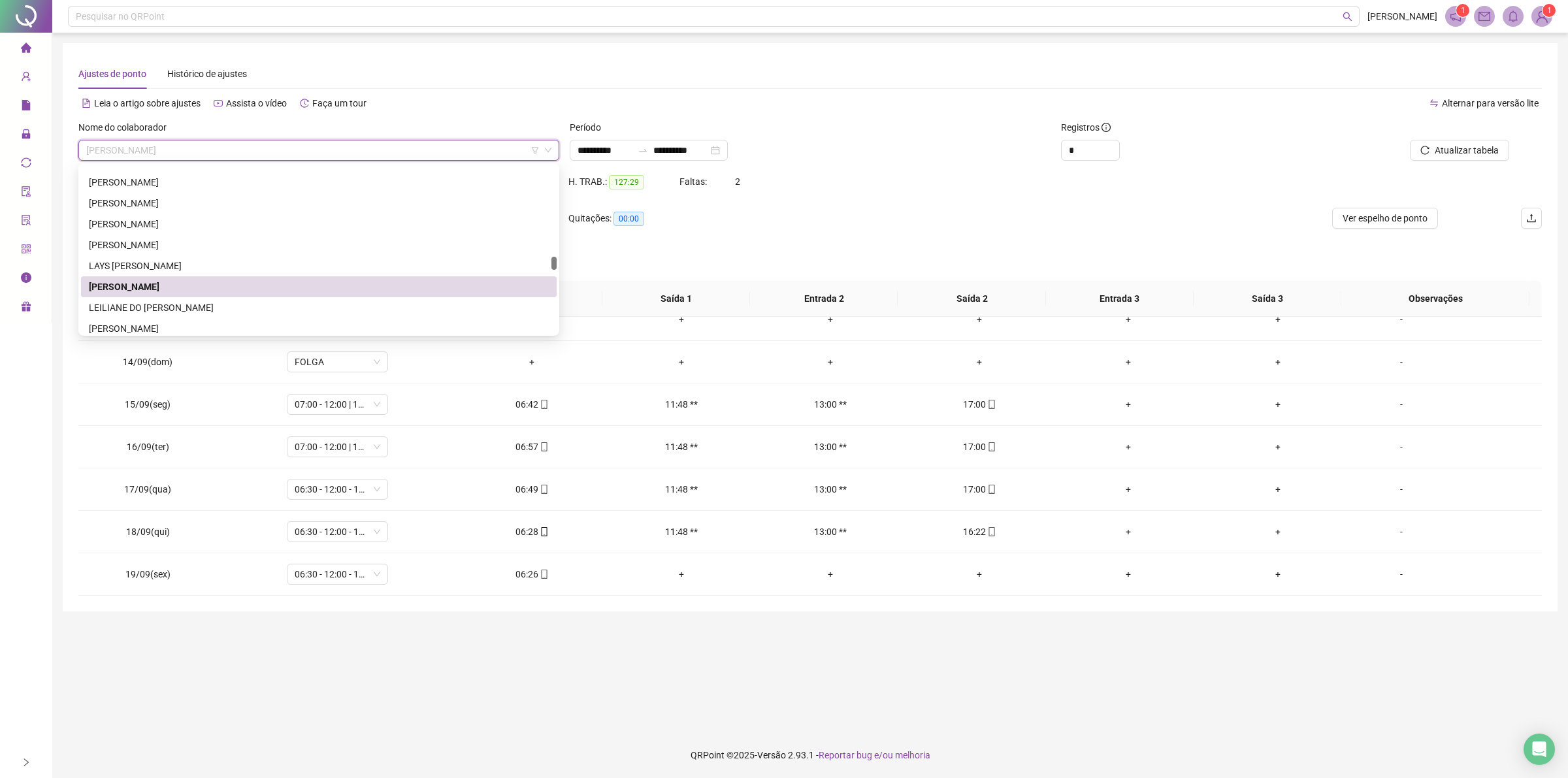
scroll to position [1644, 0]
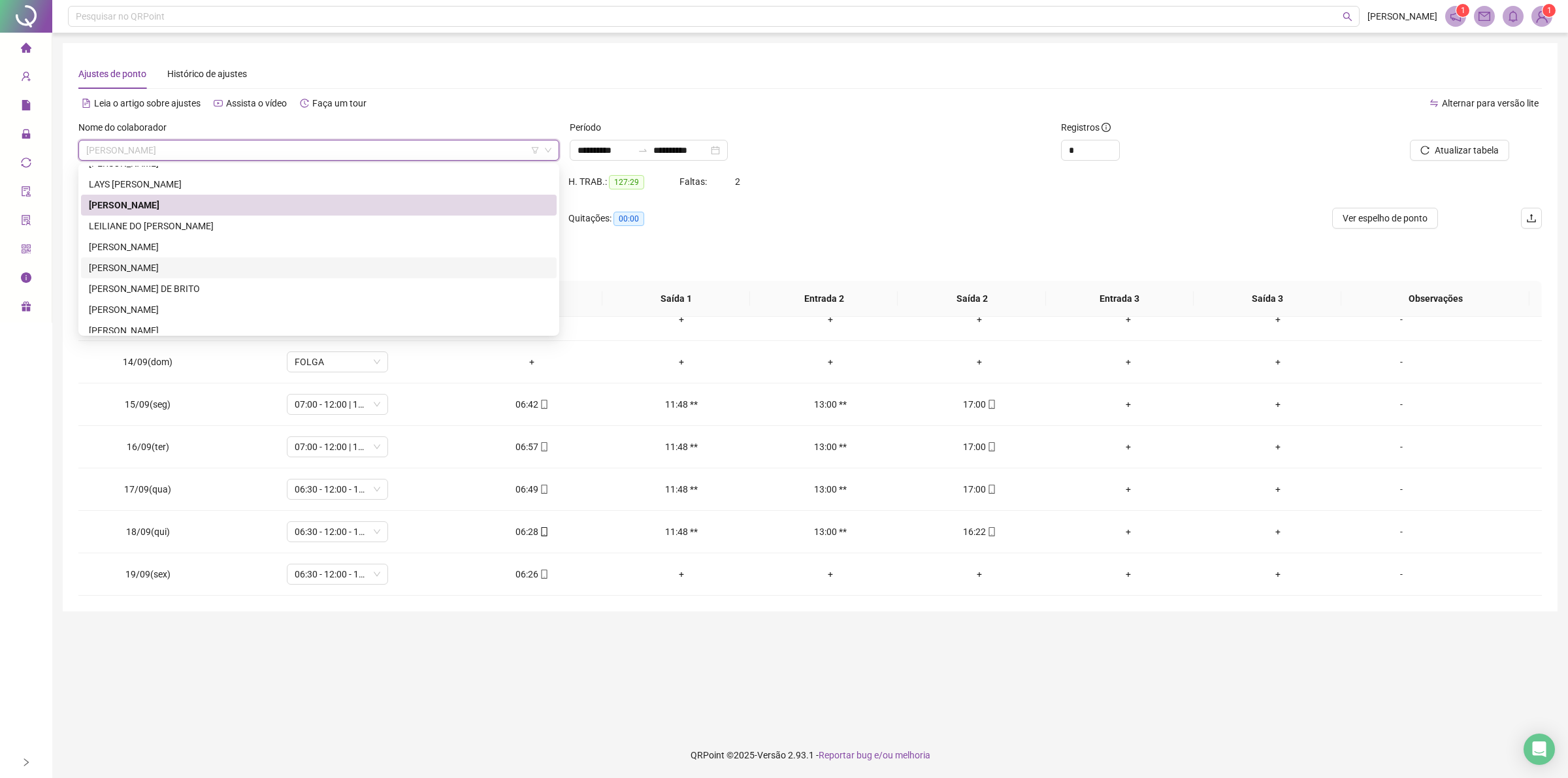
click at [167, 266] on div "[PERSON_NAME]" at bounding box center [318, 267] width 460 height 14
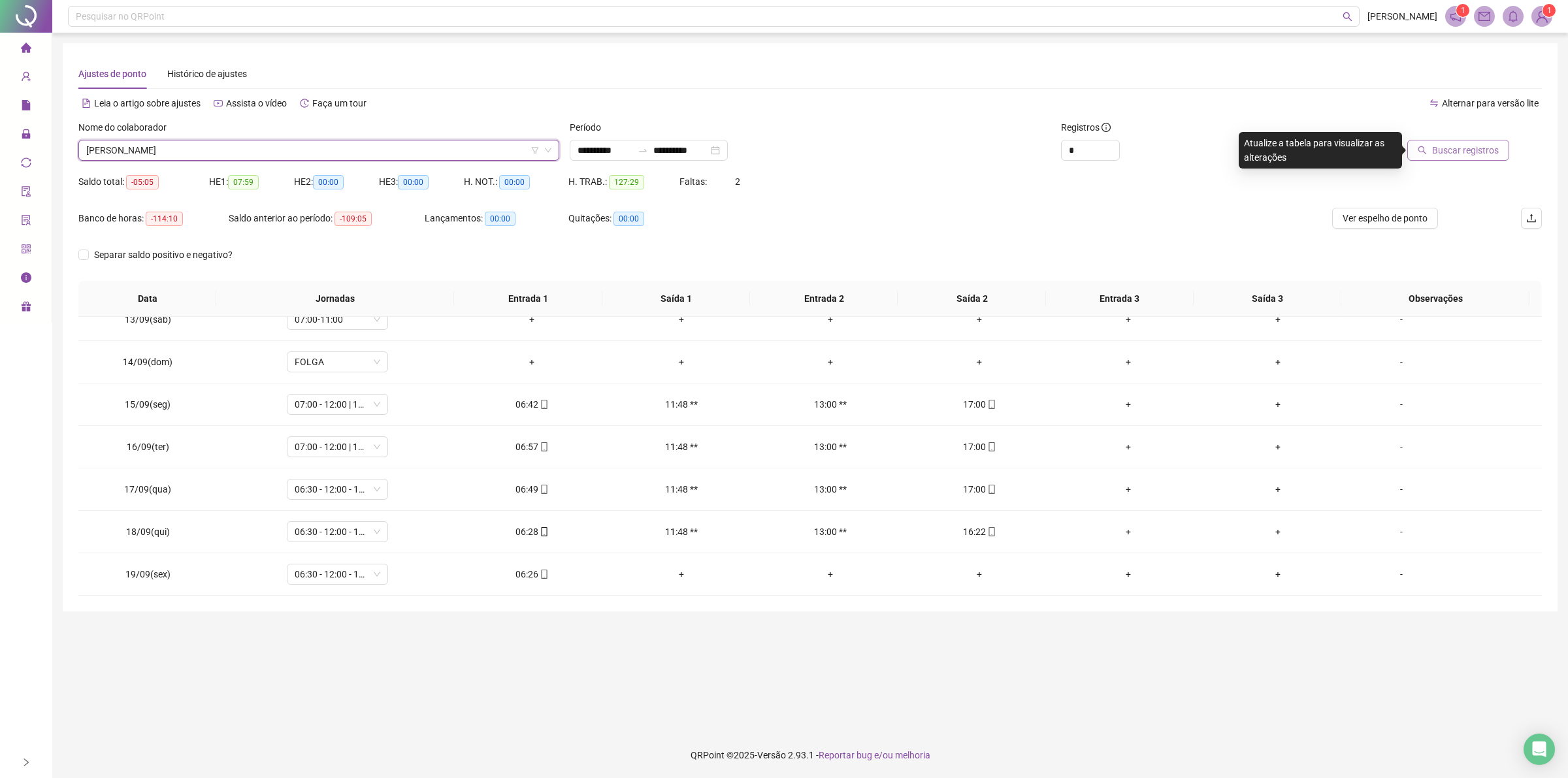
click at [1481, 148] on span "Buscar registros" at bounding box center [1465, 150] width 67 height 14
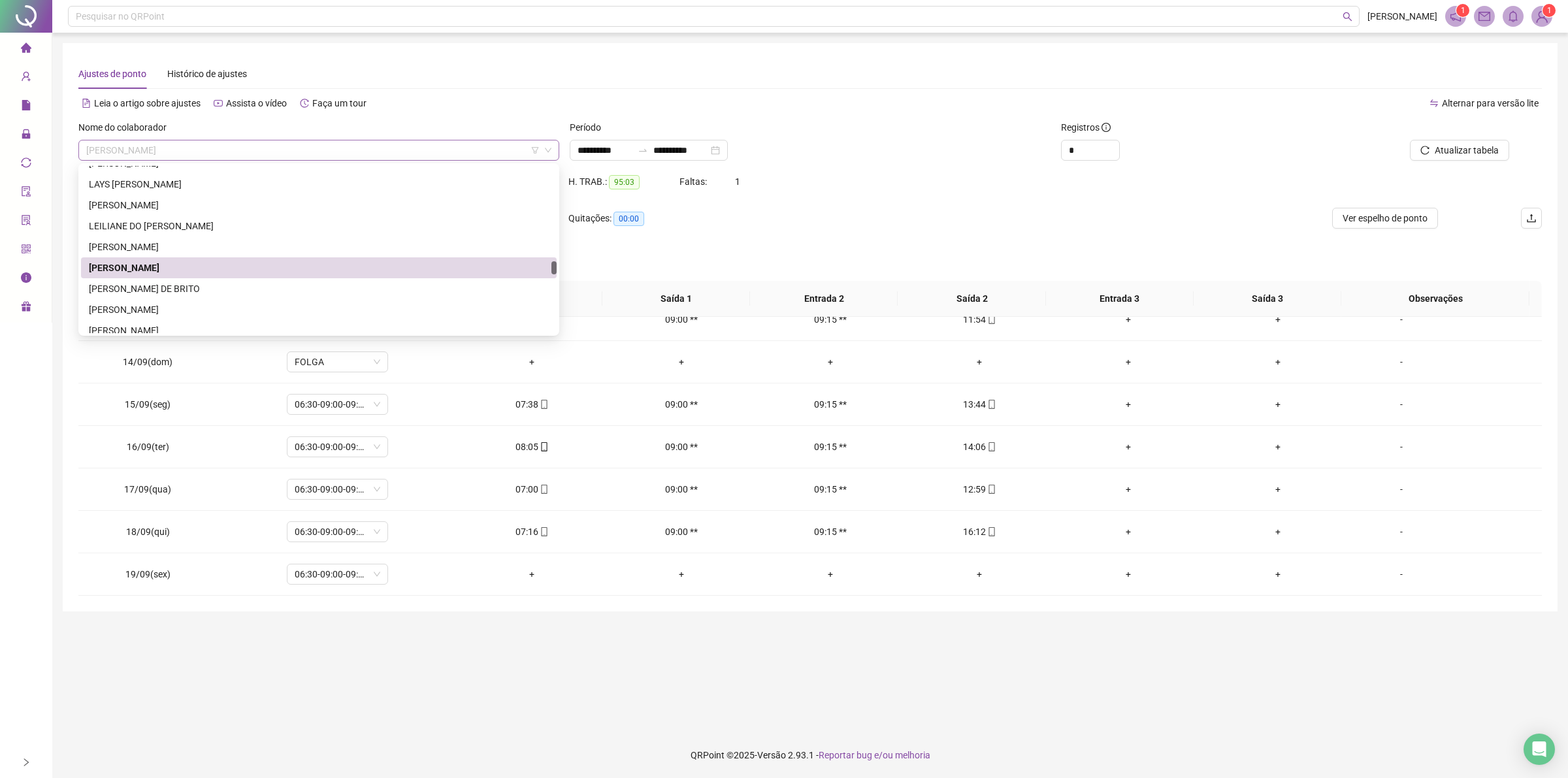
click at [246, 146] on span "[PERSON_NAME]" at bounding box center [318, 150] width 465 height 20
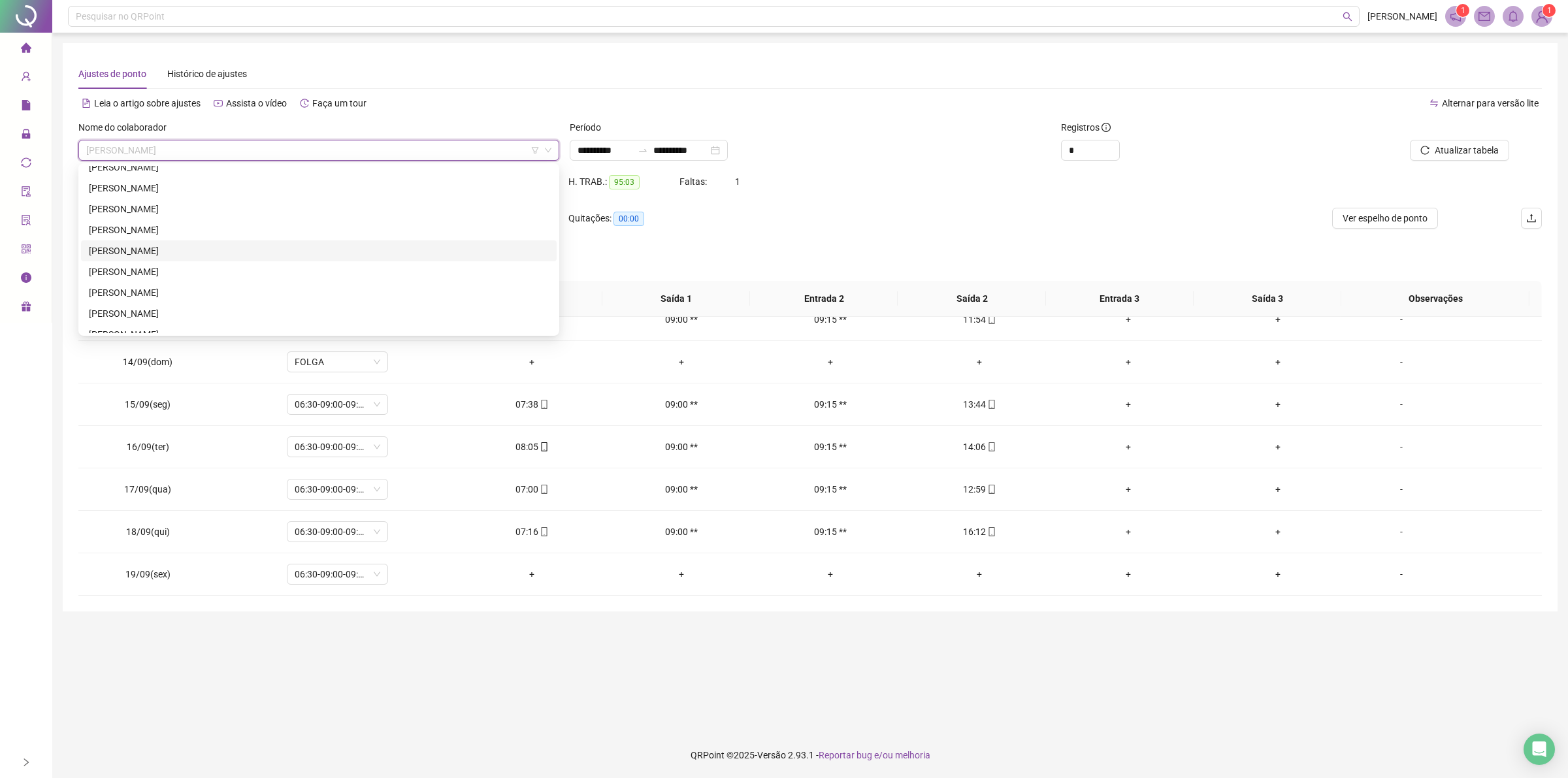
click at [219, 246] on div "[PERSON_NAME]" at bounding box center [318, 251] width 460 height 14
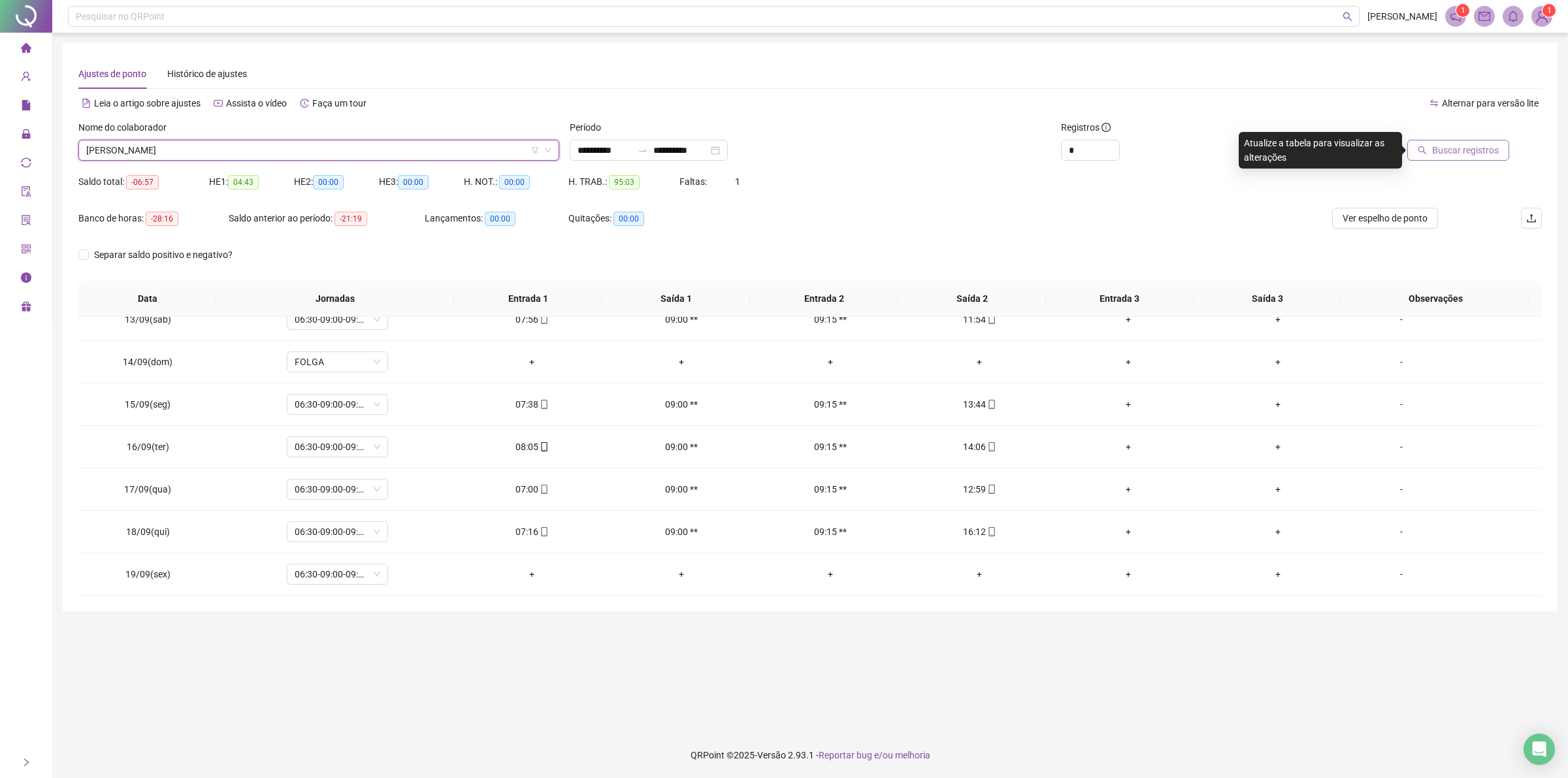
click at [1455, 159] on button "Buscar registros" at bounding box center [1457, 150] width 102 height 21
click at [223, 149] on span "[PERSON_NAME]" at bounding box center [318, 150] width 465 height 20
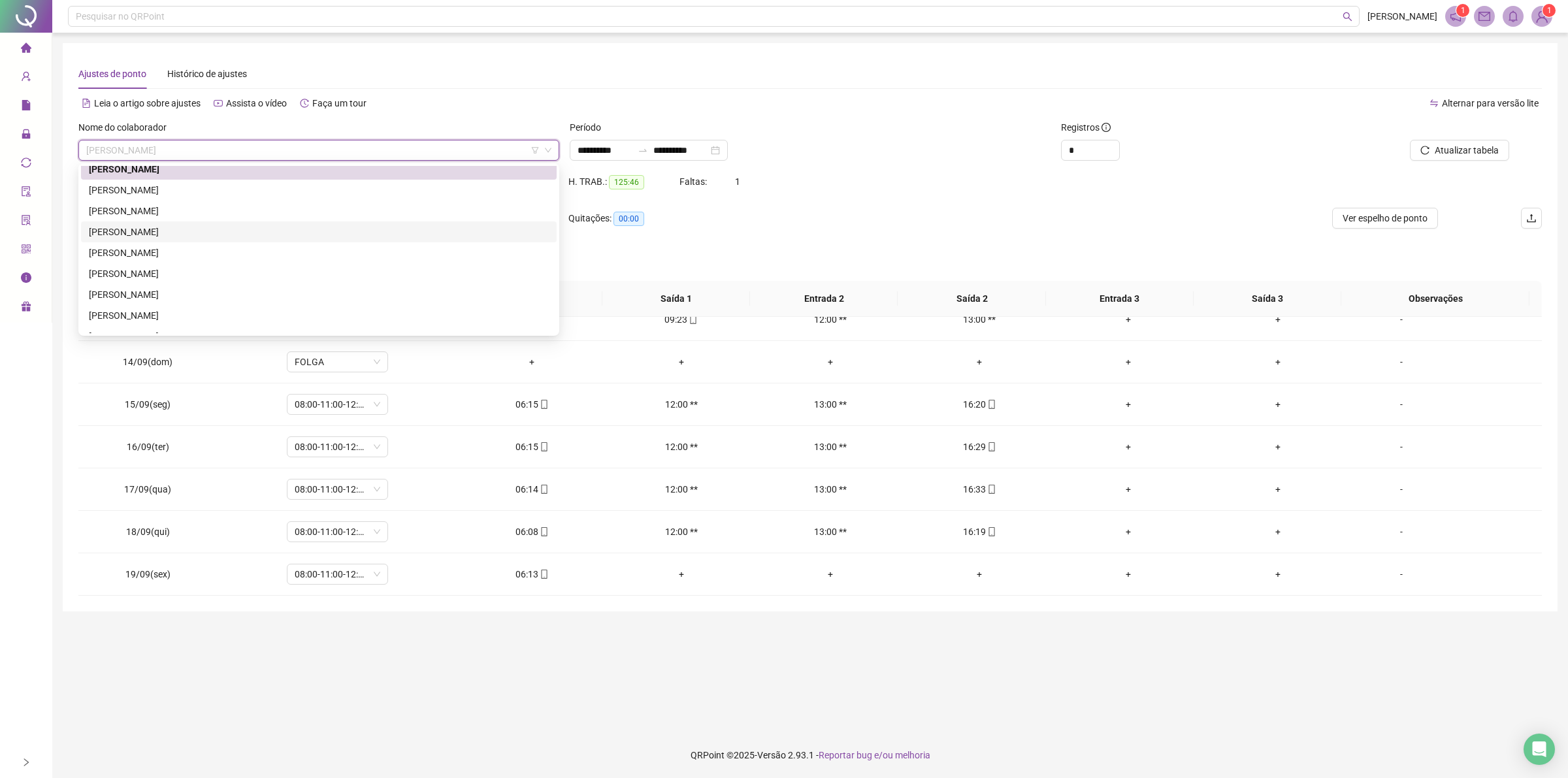
scroll to position [1970, 0]
click at [154, 274] on div "[PERSON_NAME]" at bounding box center [318, 275] width 460 height 14
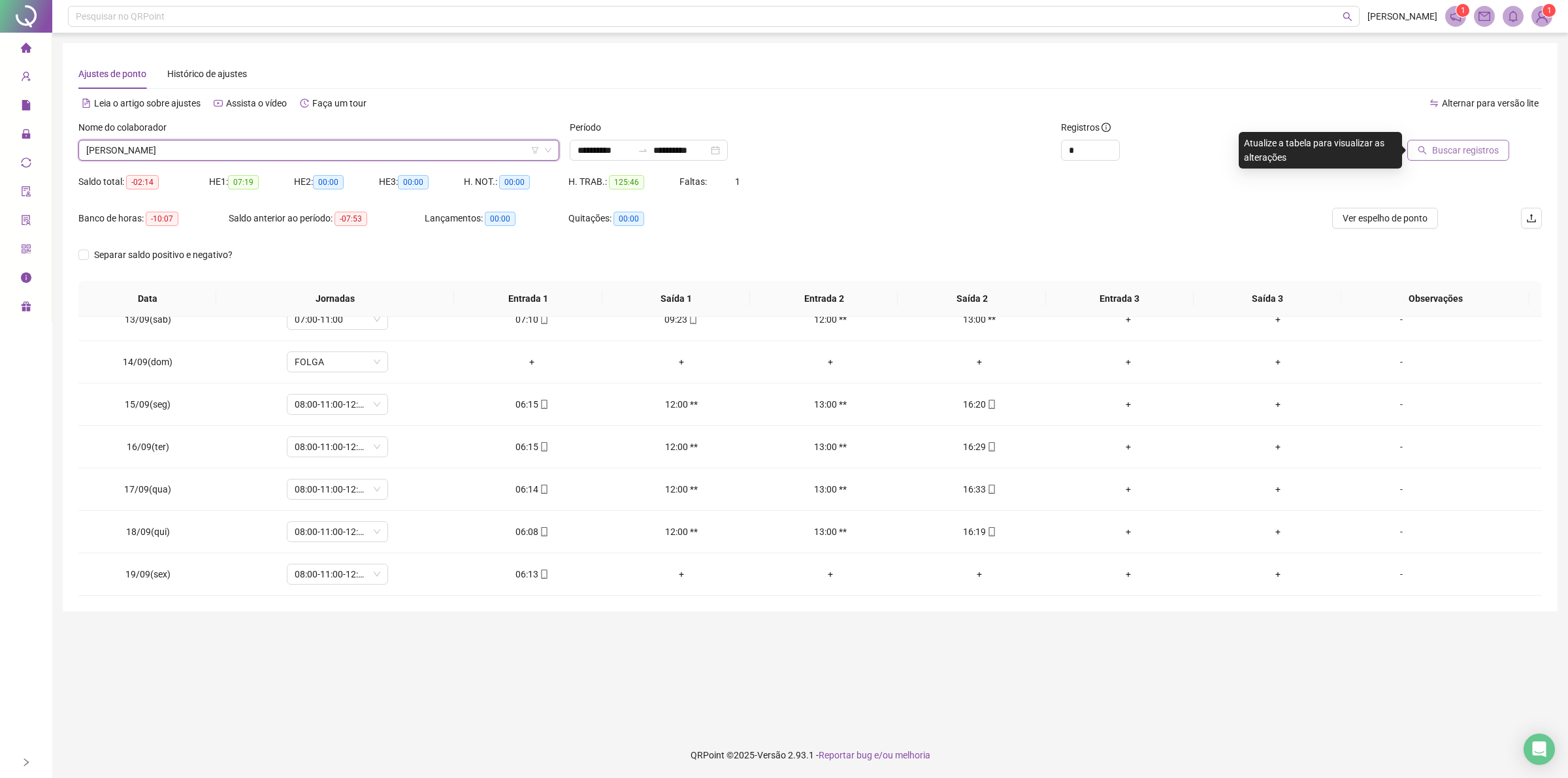
click at [1455, 141] on button "Buscar registros" at bounding box center [1457, 150] width 102 height 21
click at [201, 151] on span "[PERSON_NAME]" at bounding box center [318, 150] width 465 height 20
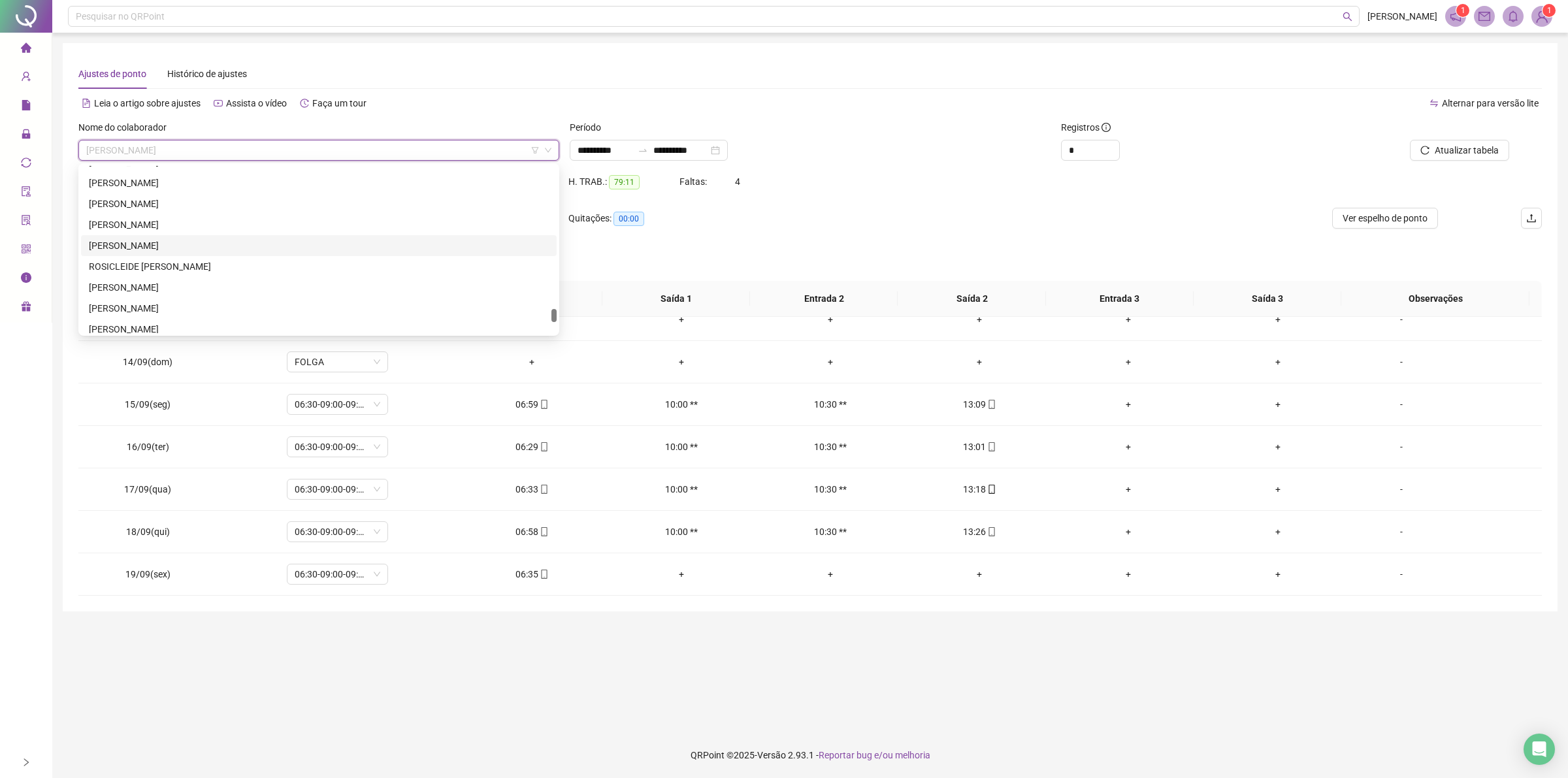
scroll to position [2542, 0]
click at [131, 251] on div "[PERSON_NAME]" at bounding box center [318, 247] width 460 height 14
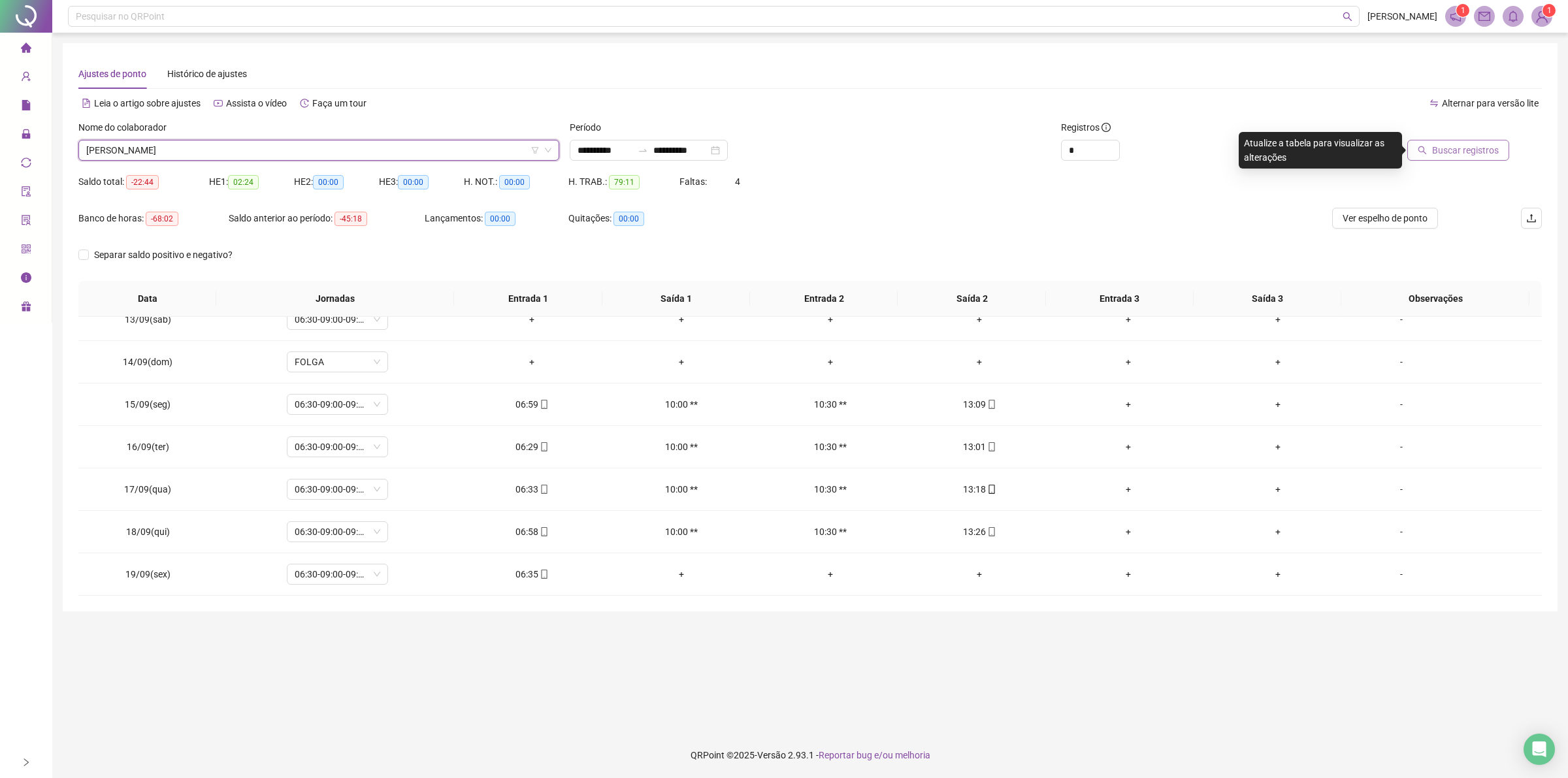
click at [1443, 147] on span "Buscar registros" at bounding box center [1465, 150] width 67 height 14
click at [204, 155] on span "[PERSON_NAME]" at bounding box center [318, 150] width 465 height 20
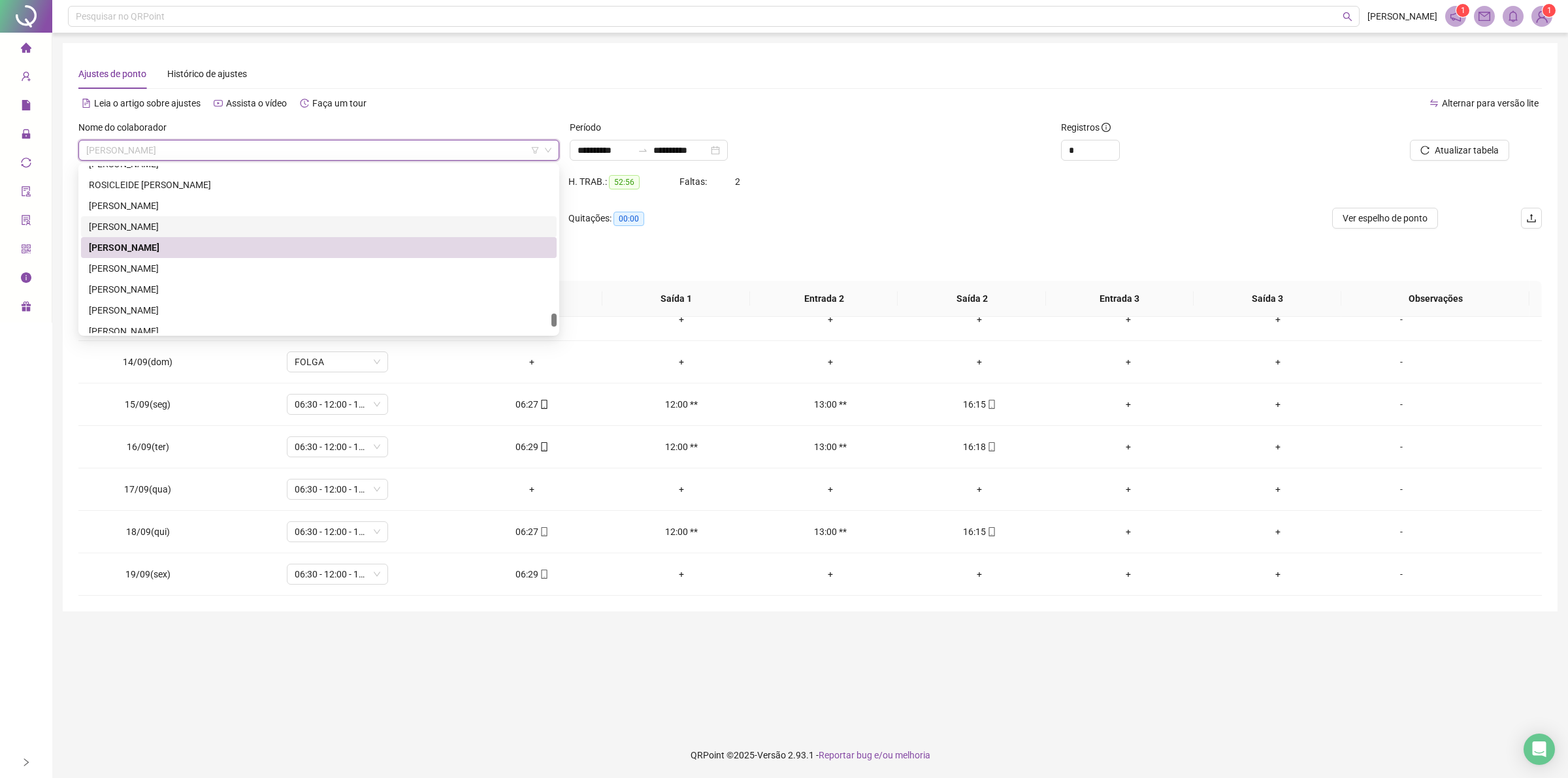
scroll to position [2624, 0]
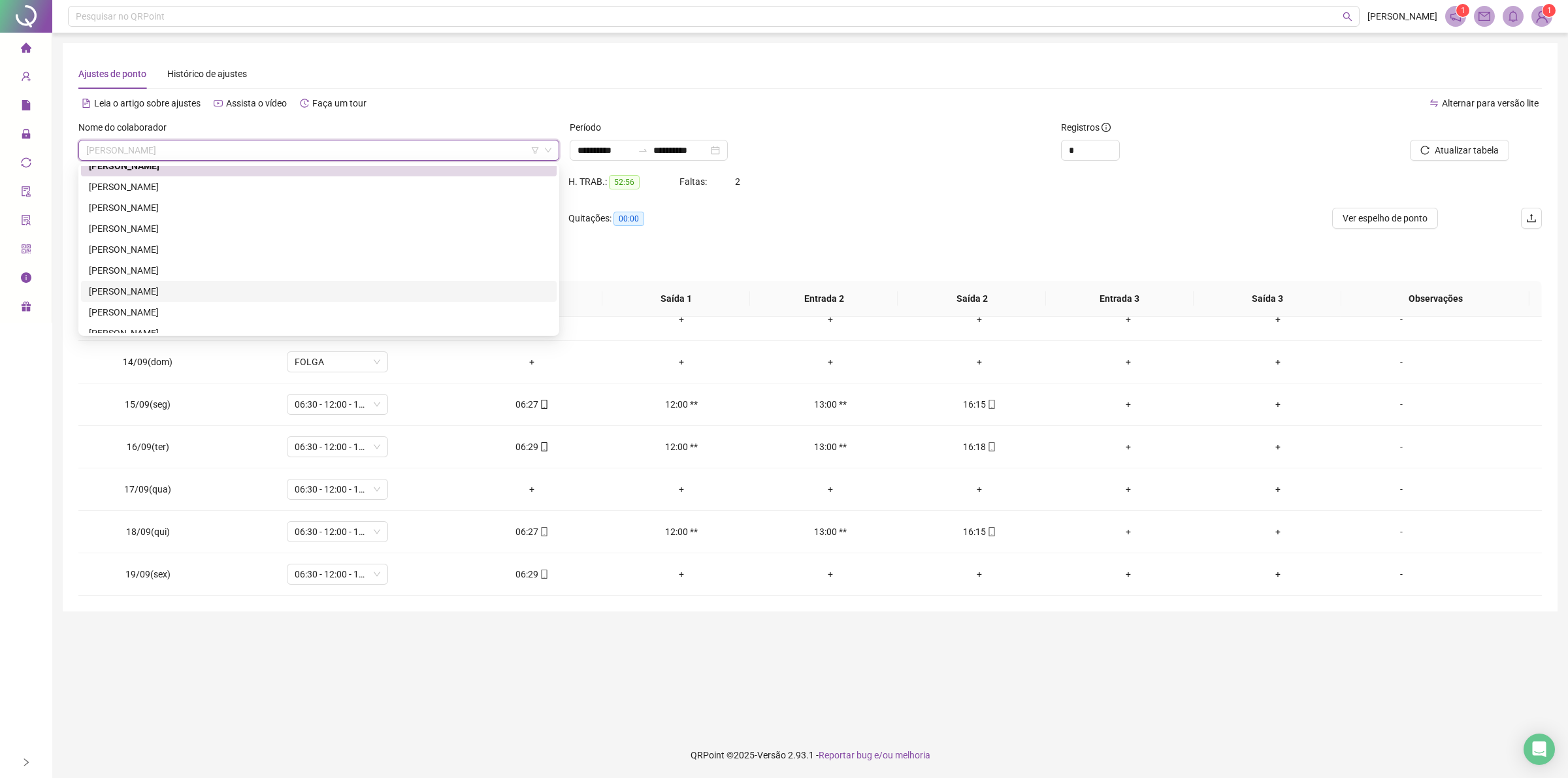
click at [221, 288] on div "[PERSON_NAME]" at bounding box center [318, 291] width 460 height 14
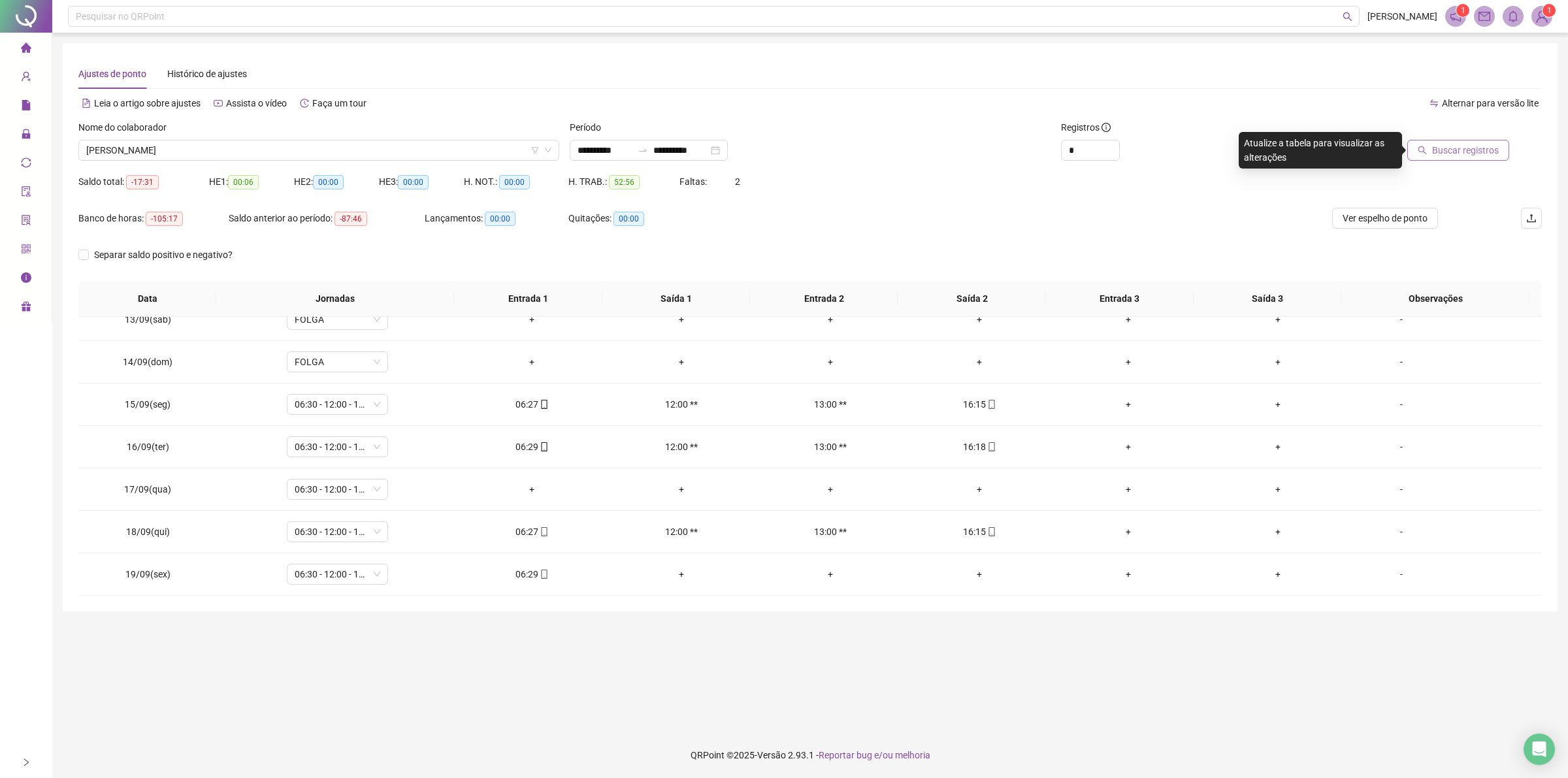
click at [1476, 154] on span "Buscar registros" at bounding box center [1465, 150] width 67 height 14
click at [197, 145] on span "[PERSON_NAME]" at bounding box center [318, 150] width 465 height 20
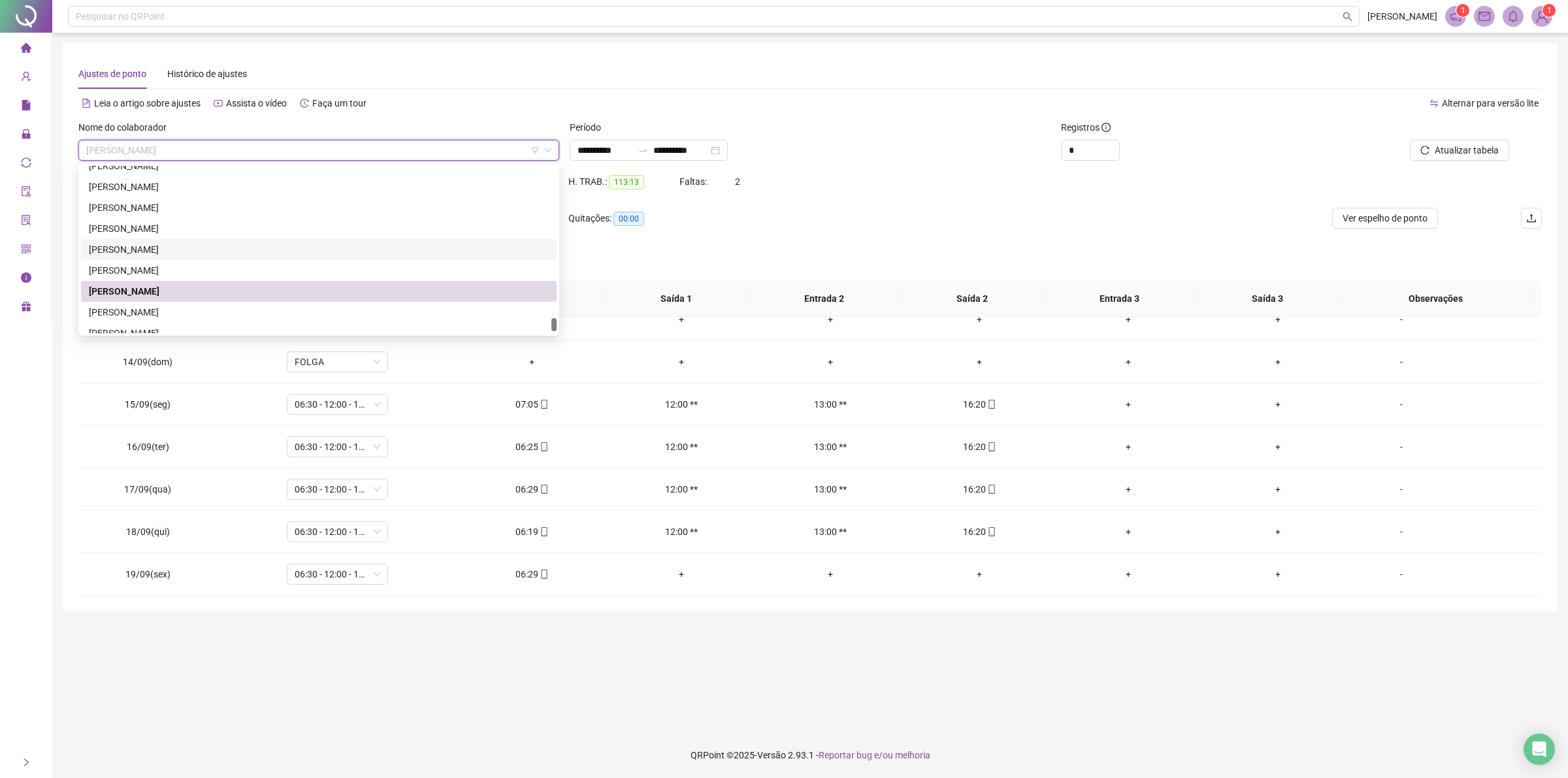
scroll to position [2655, 0]
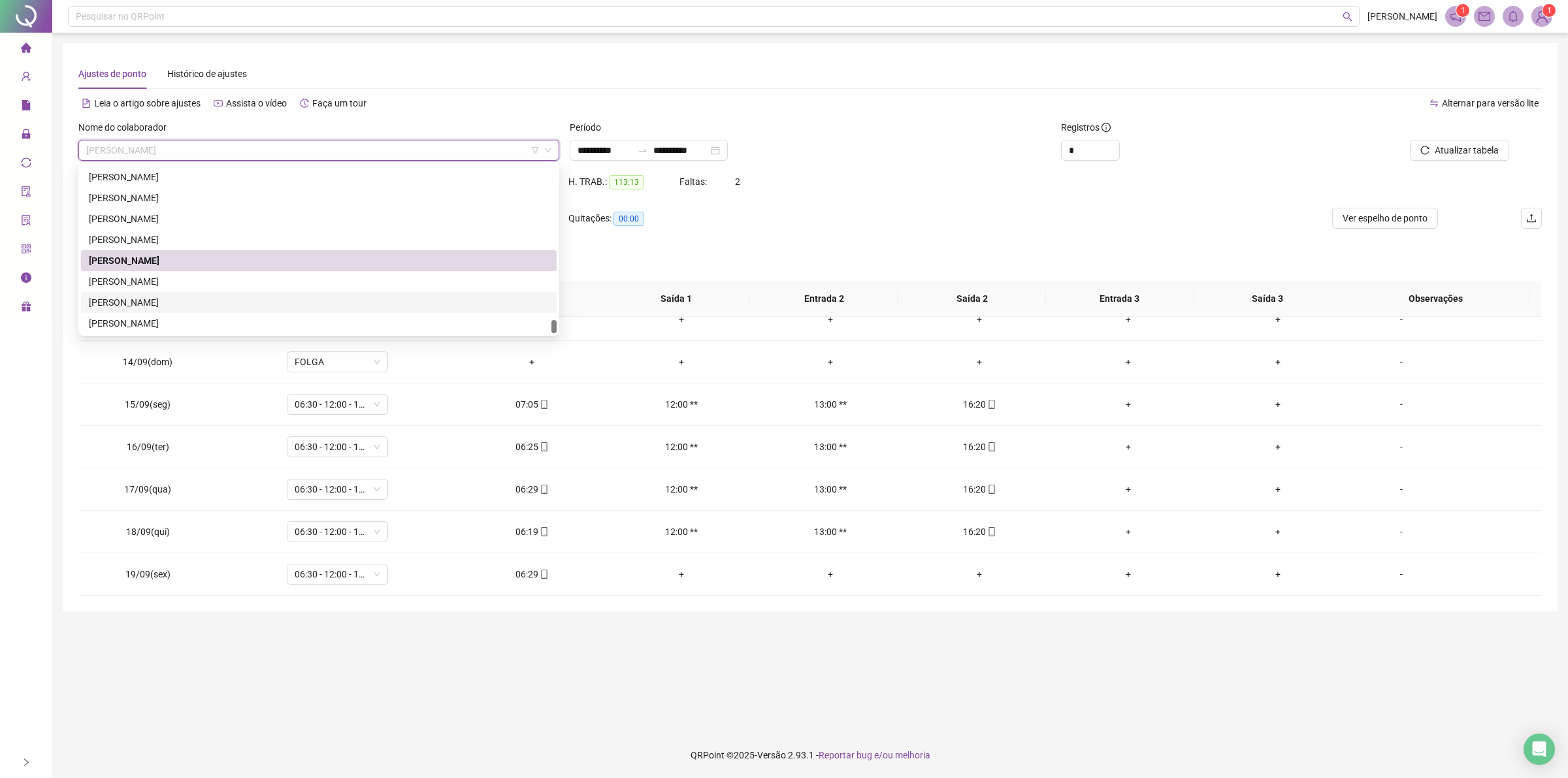
click at [155, 301] on div "[PERSON_NAME]" at bounding box center [318, 302] width 460 height 14
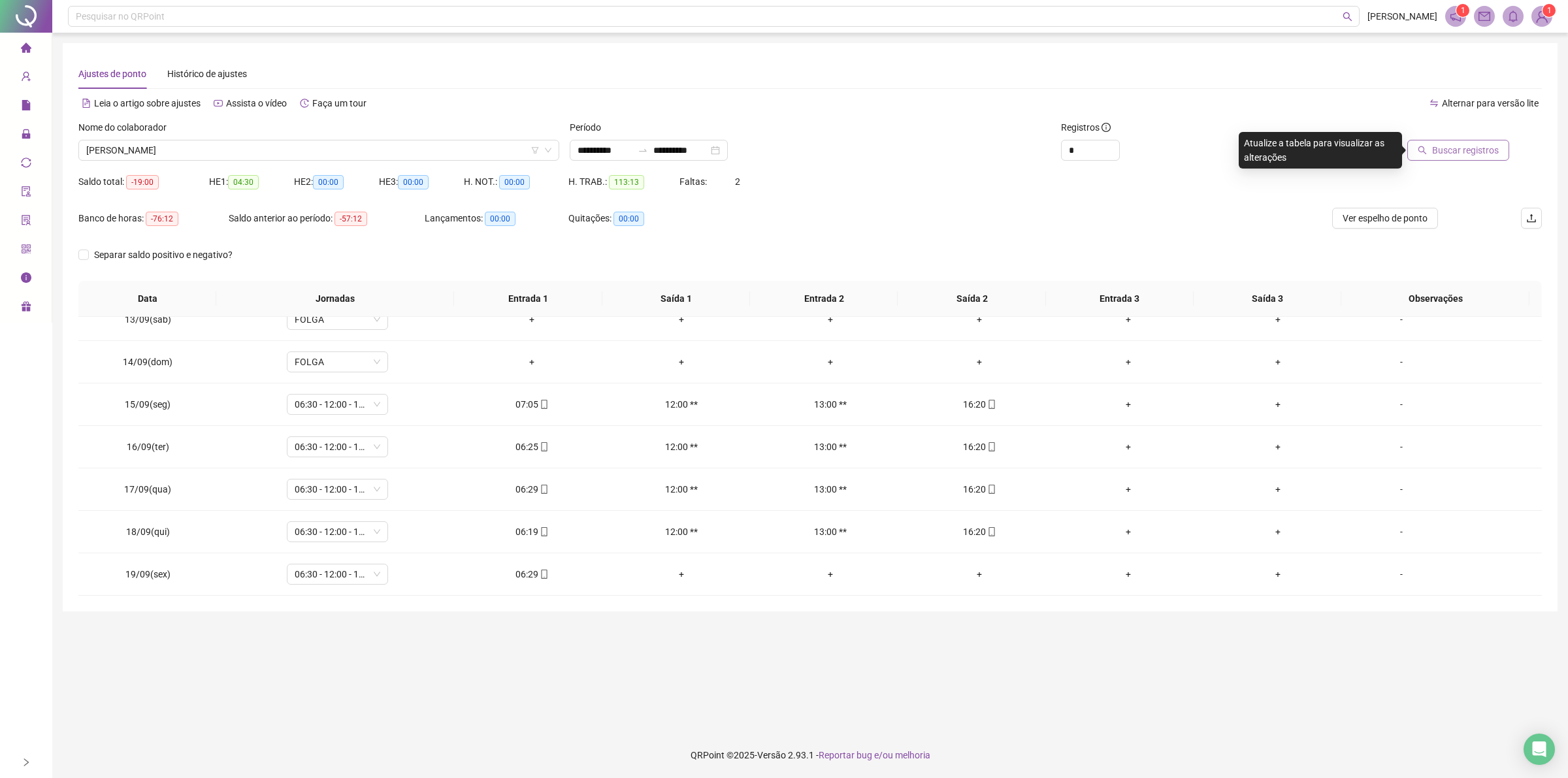
click at [1463, 141] on button "Buscar registros" at bounding box center [1457, 150] width 102 height 21
click at [250, 148] on span "[PERSON_NAME]" at bounding box center [318, 150] width 465 height 20
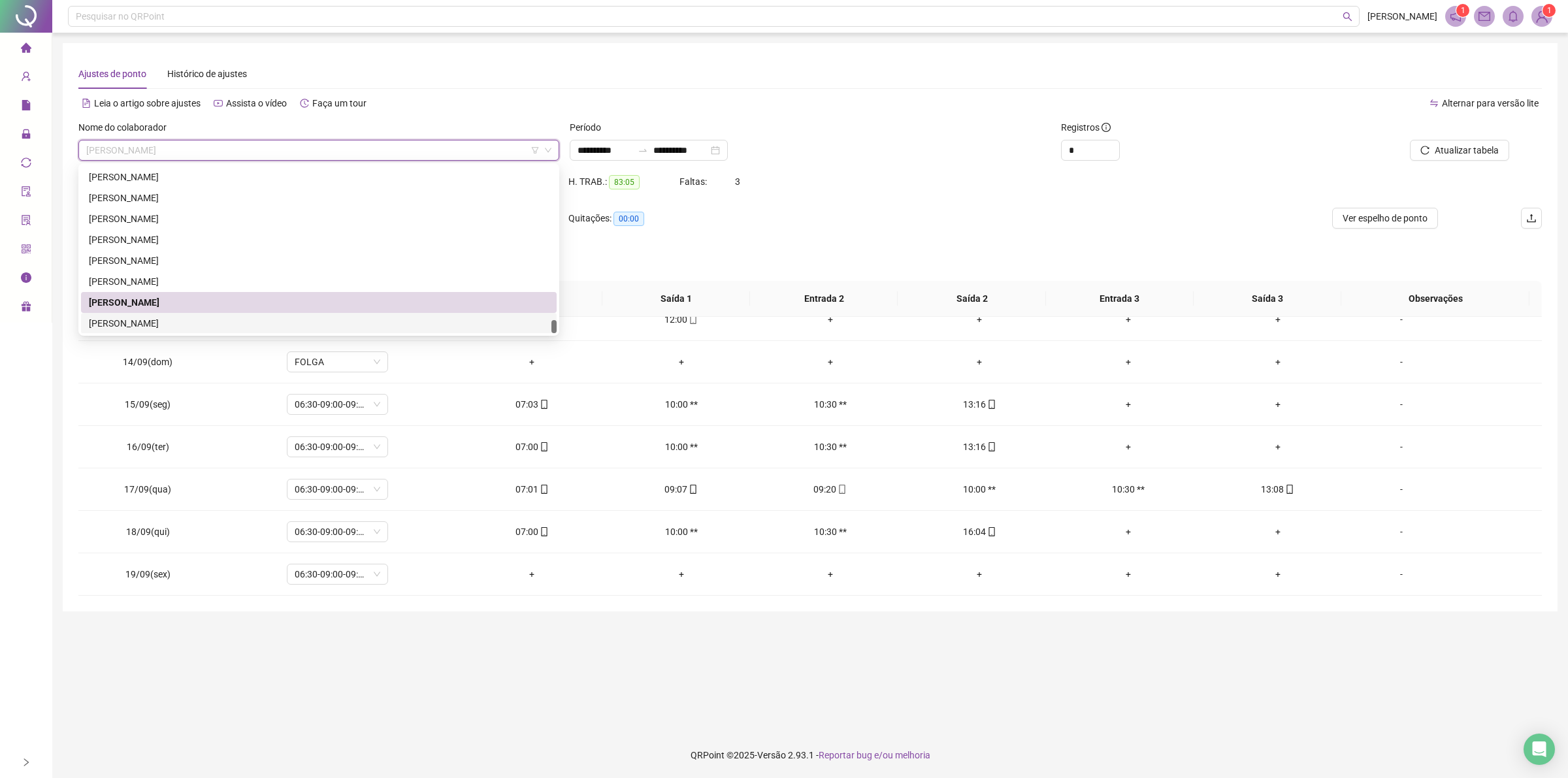
click at [171, 322] on div "[PERSON_NAME]" at bounding box center [318, 322] width 460 height 14
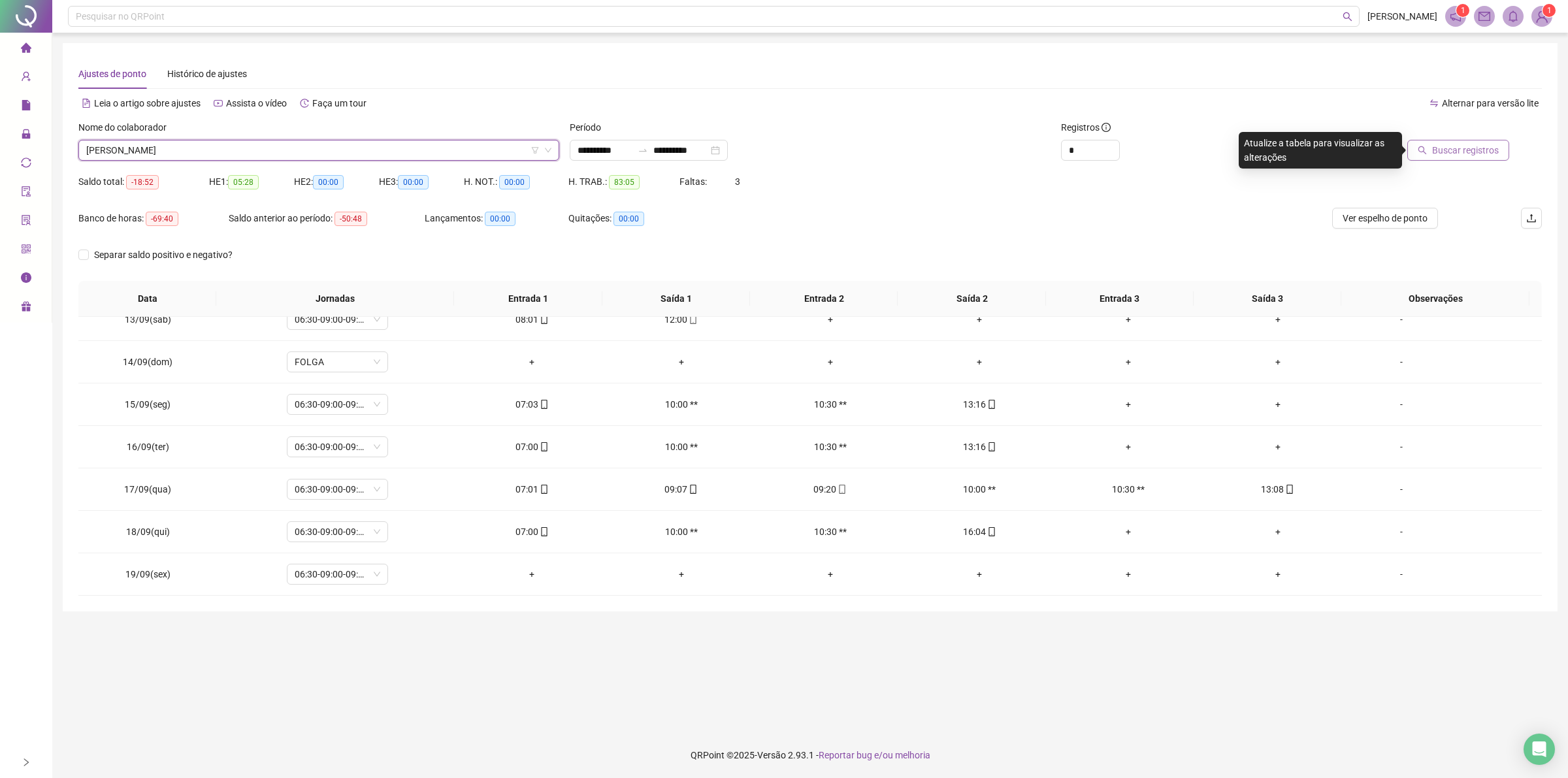
click at [1470, 145] on span "Buscar registros" at bounding box center [1465, 150] width 67 height 14
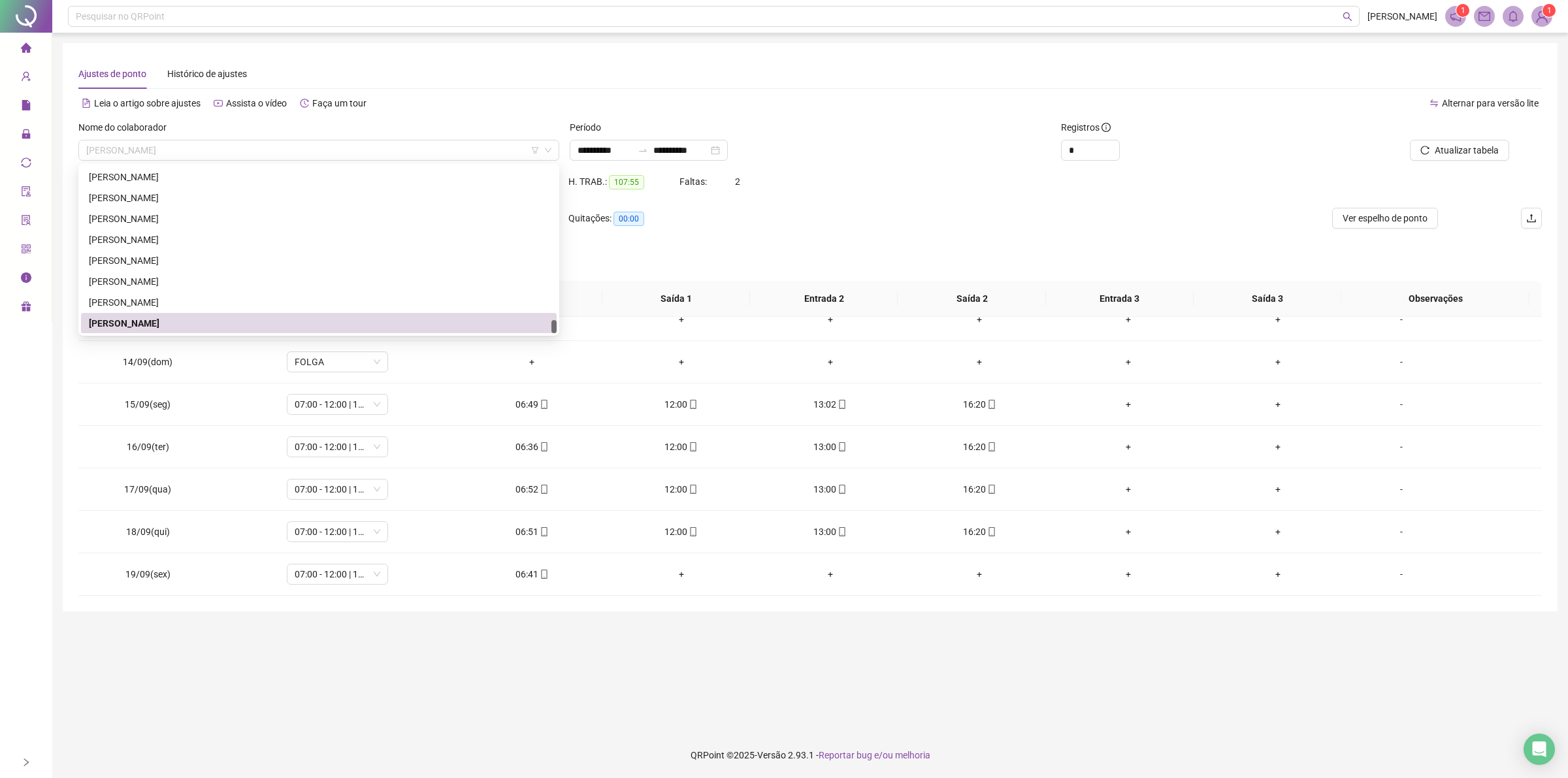
drag, startPoint x: 236, startPoint y: 154, endPoint x: 288, endPoint y: 203, distance: 71.4
click at [237, 154] on span "[PERSON_NAME]" at bounding box center [318, 150] width 465 height 20
click at [751, 93] on div "Leia o artigo sobre ajustes Assista o vídeo Faça um tour" at bounding box center [444, 103] width 732 height 21
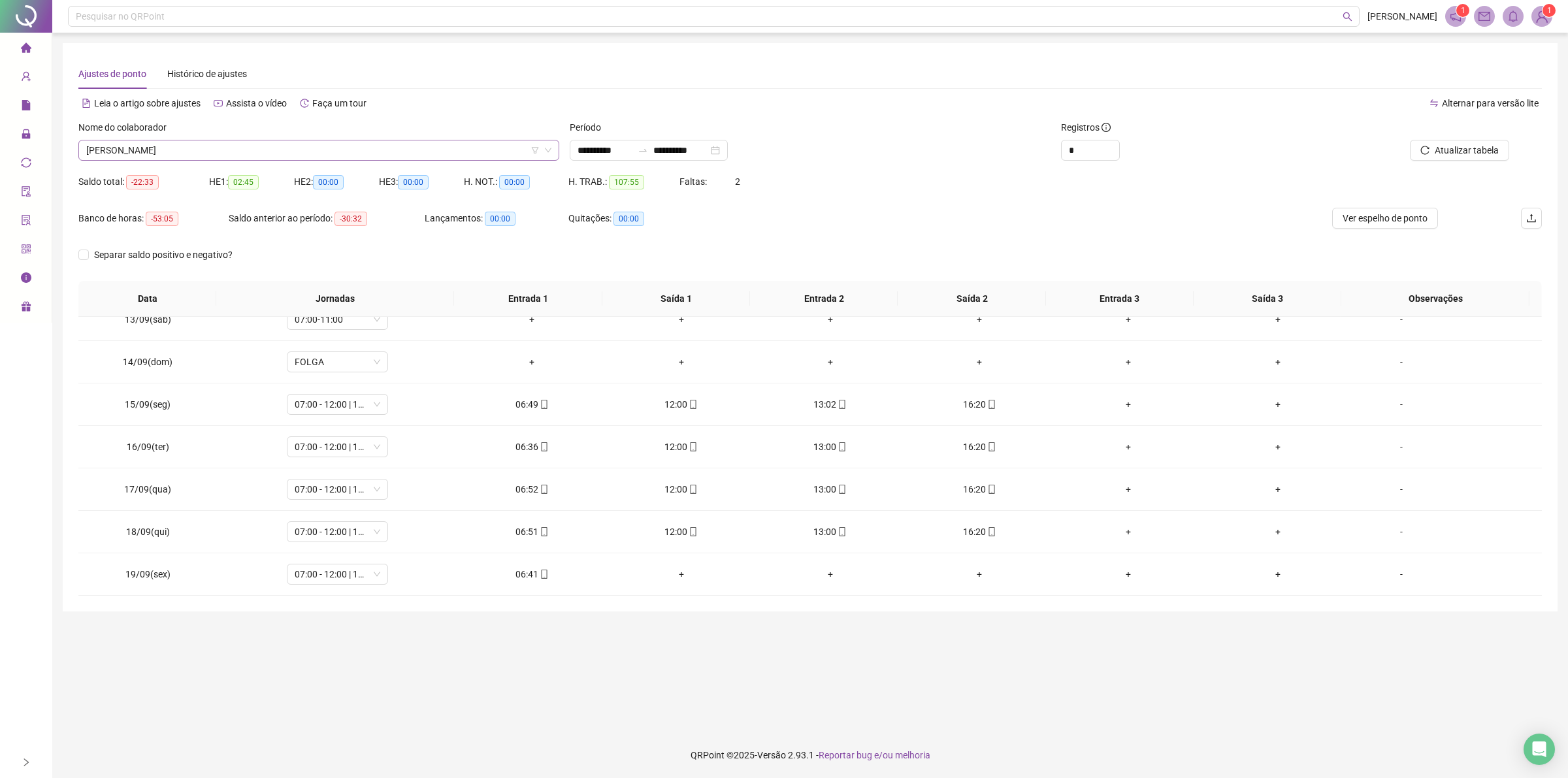
click at [311, 152] on span "[PERSON_NAME]" at bounding box center [318, 150] width 465 height 20
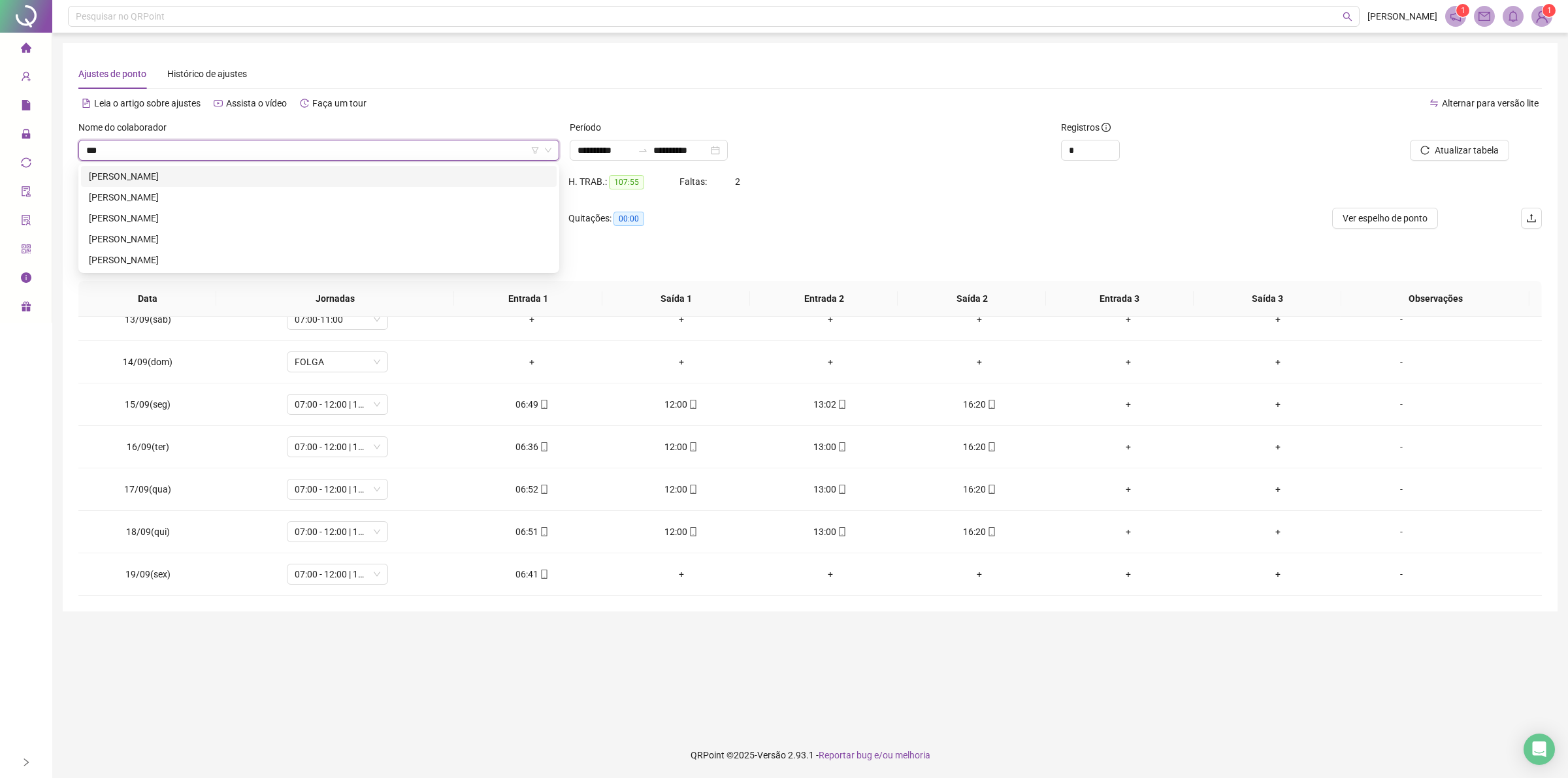
scroll to position [0, 0]
type input "****"
click at [188, 239] on div "[PERSON_NAME]" at bounding box center [318, 239] width 460 height 14
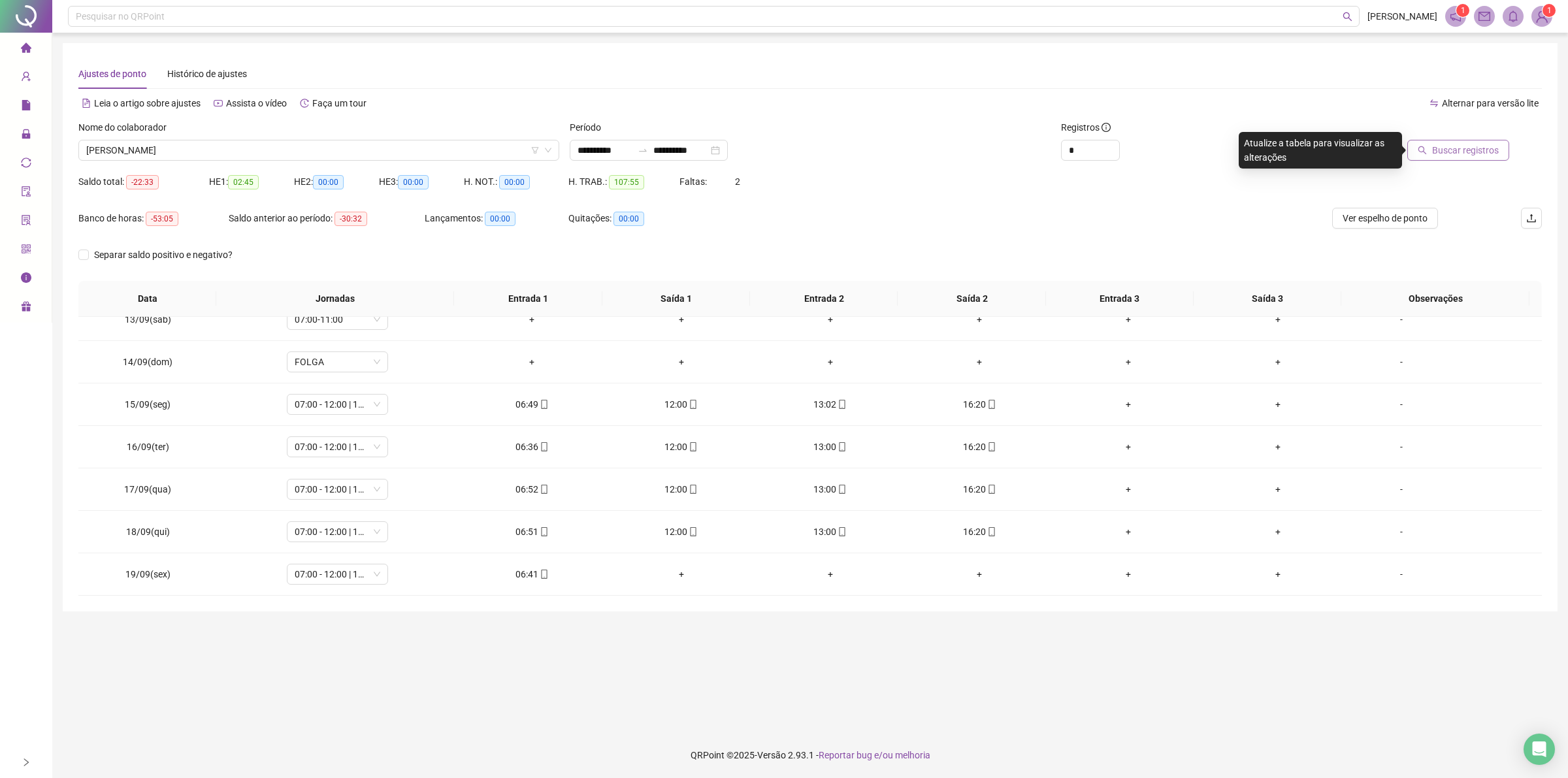
click at [1467, 148] on span "Buscar registros" at bounding box center [1465, 150] width 67 height 14
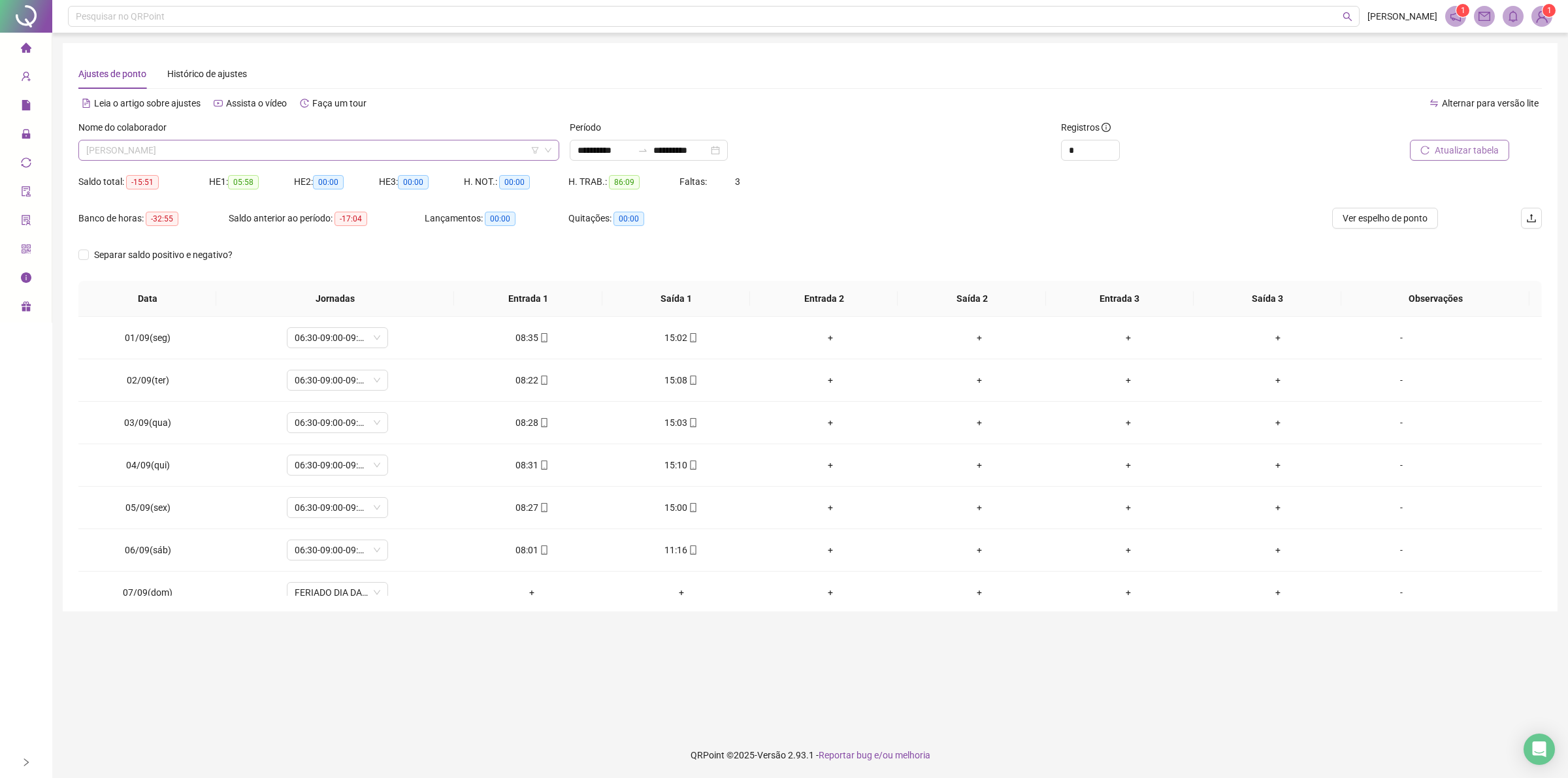
click at [257, 144] on span "[PERSON_NAME]" at bounding box center [318, 150] width 465 height 20
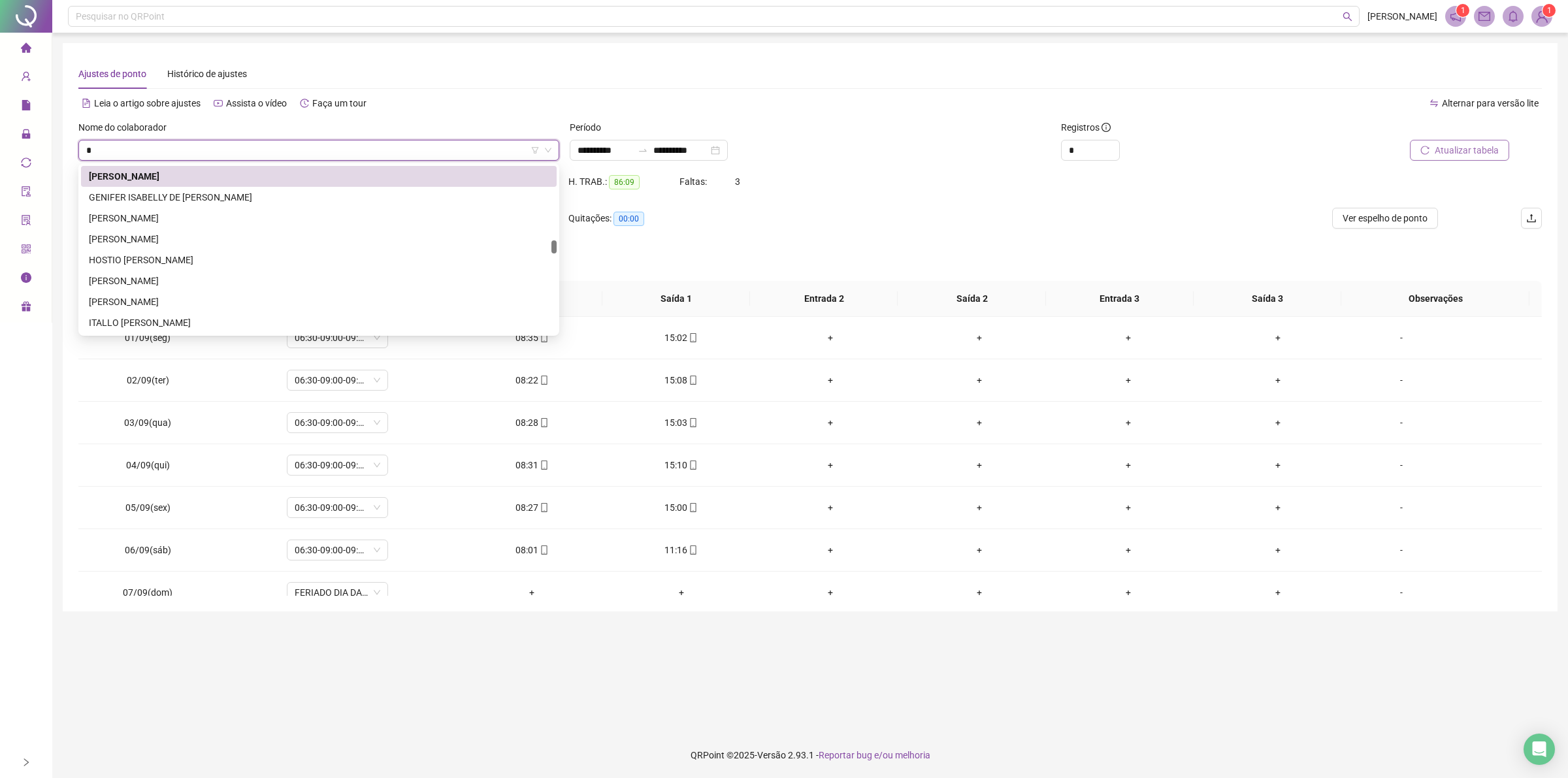
type input "**"
click at [198, 324] on div "[PERSON_NAME]" at bounding box center [318, 322] width 460 height 14
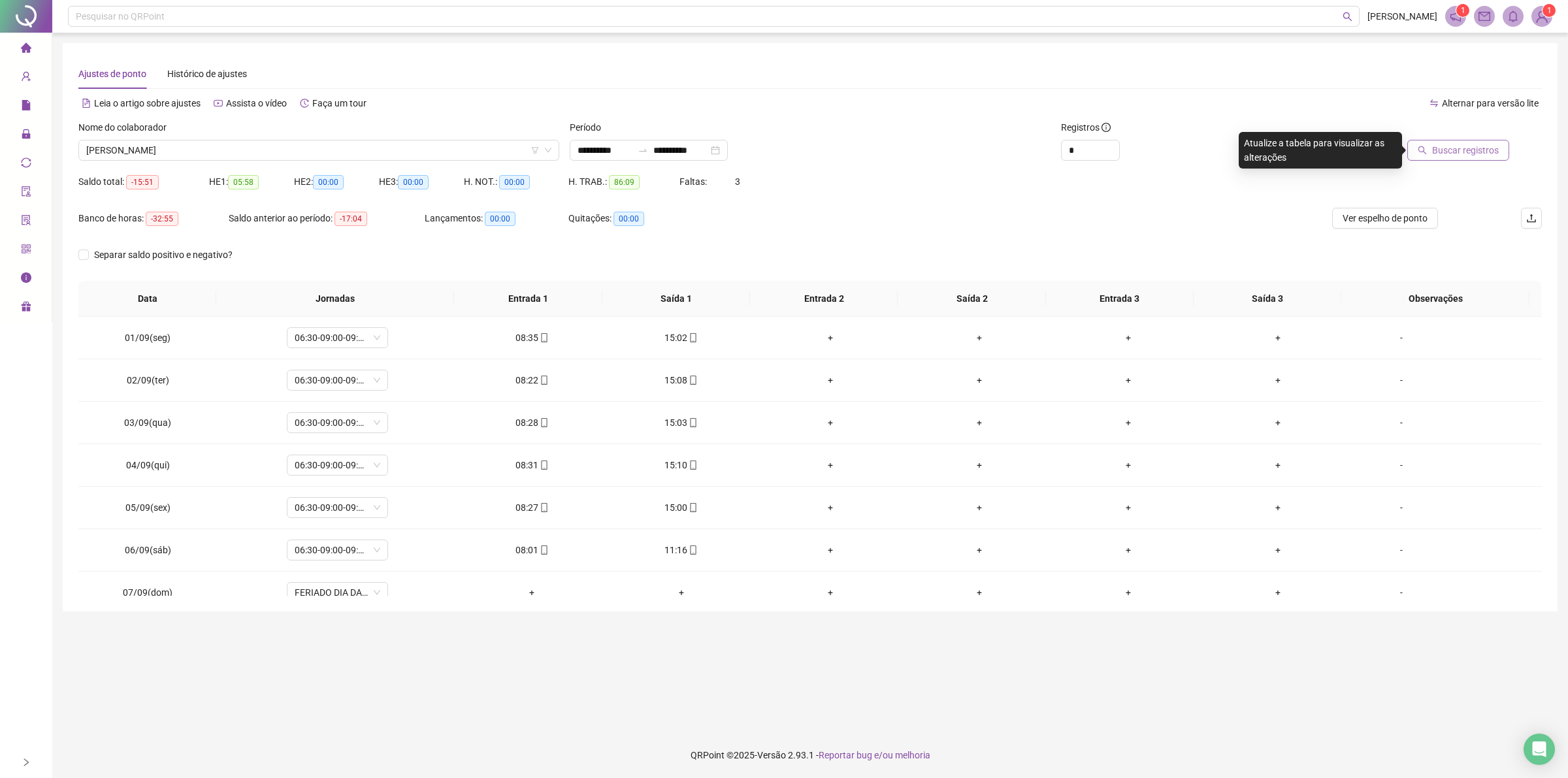
click at [1431, 149] on button "Buscar registros" at bounding box center [1457, 150] width 102 height 21
click at [1462, 144] on span "Atualizar tabela" at bounding box center [1466, 150] width 64 height 14
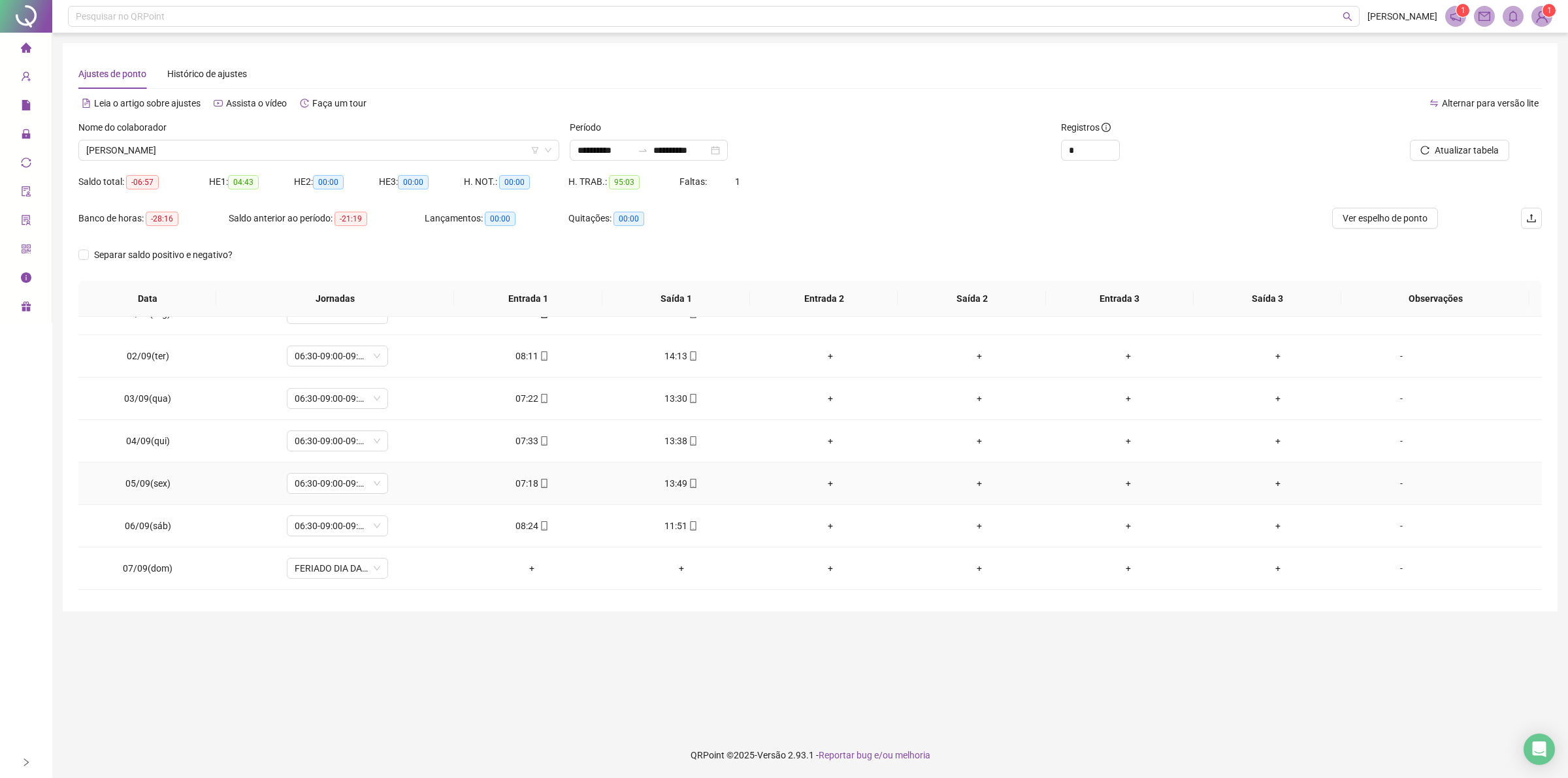
scroll to position [0, 0]
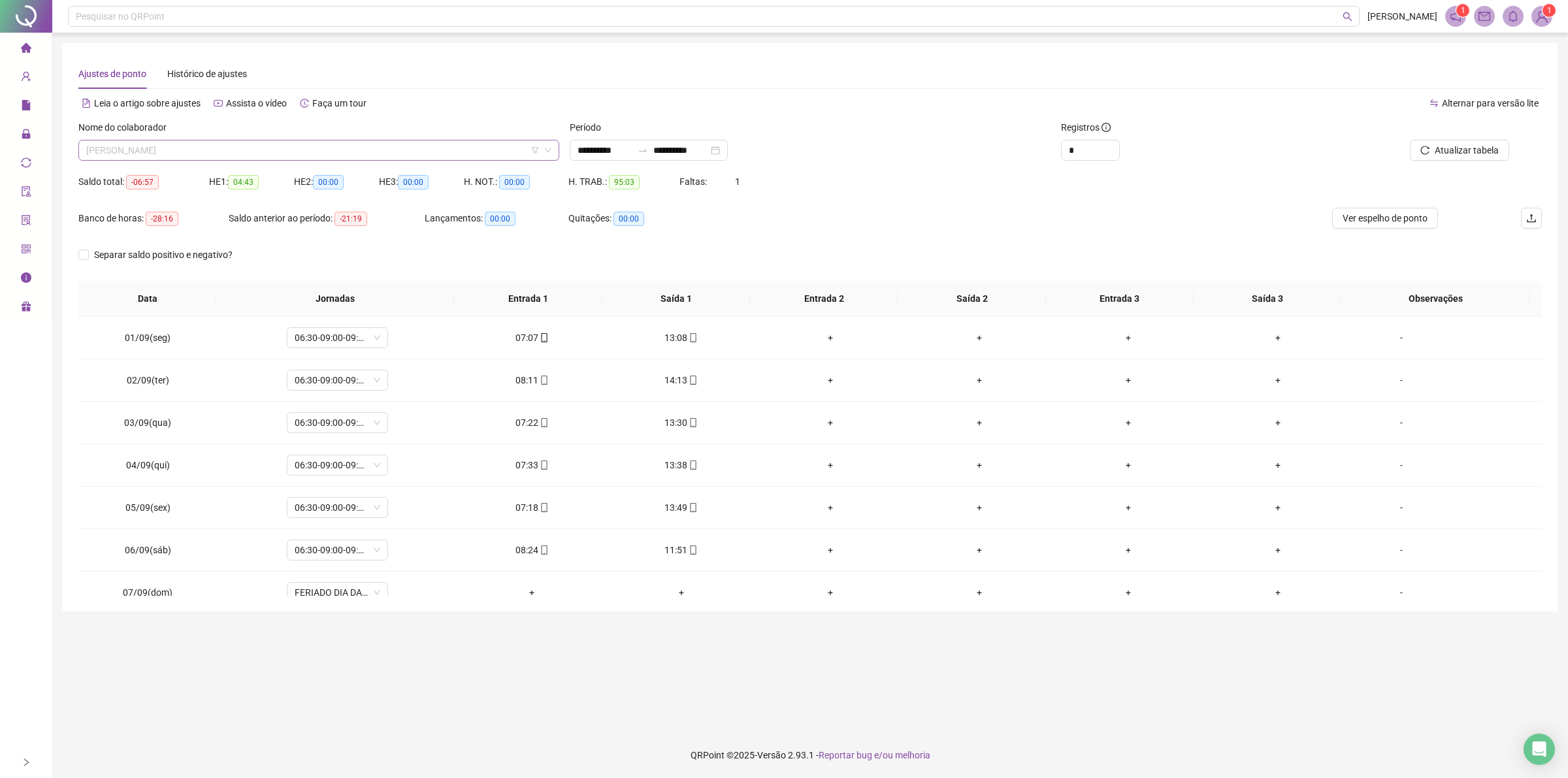
click at [272, 155] on span "[PERSON_NAME]" at bounding box center [318, 150] width 465 height 20
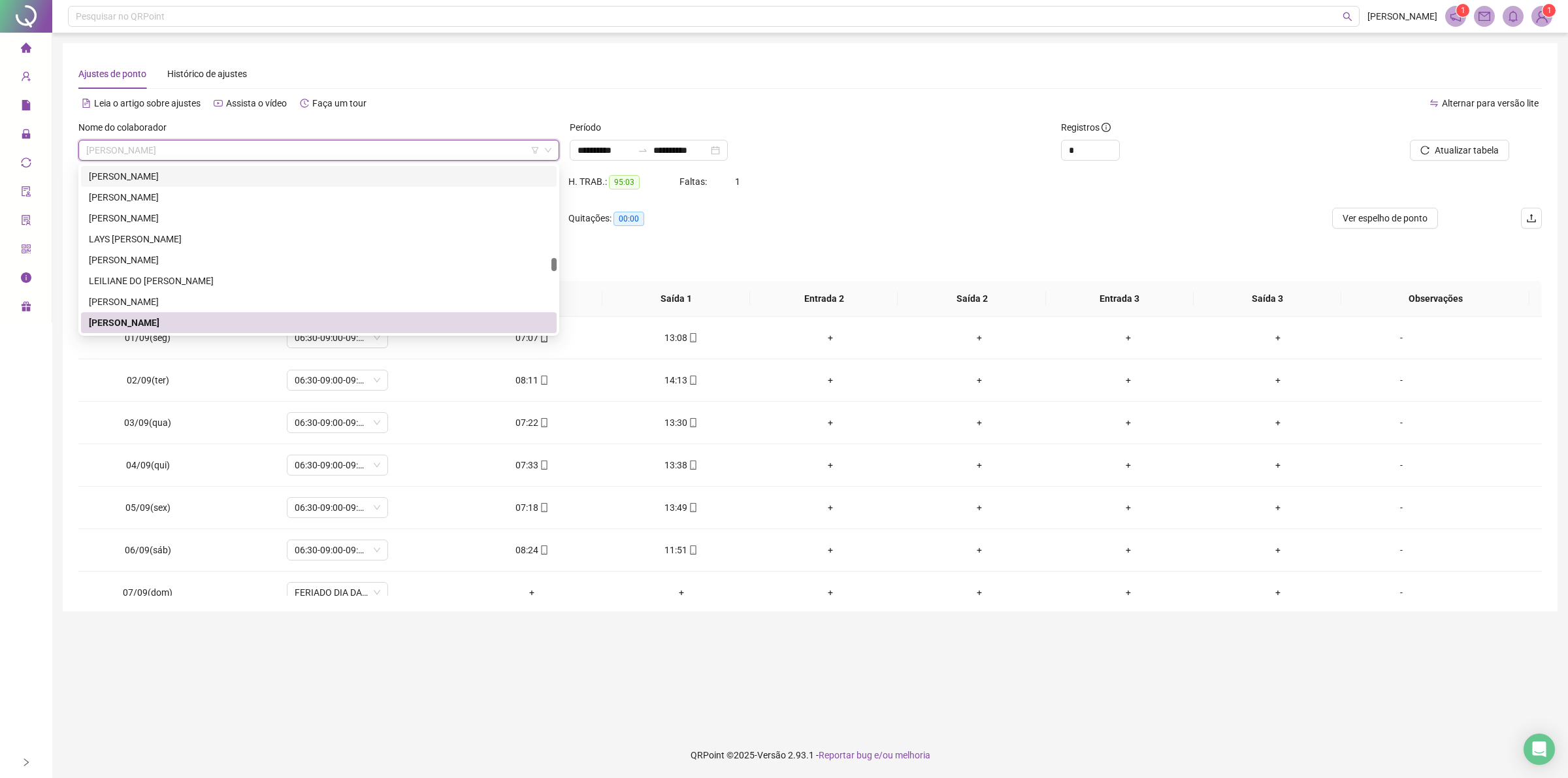
click at [124, 151] on span "[PERSON_NAME]" at bounding box center [318, 150] width 465 height 20
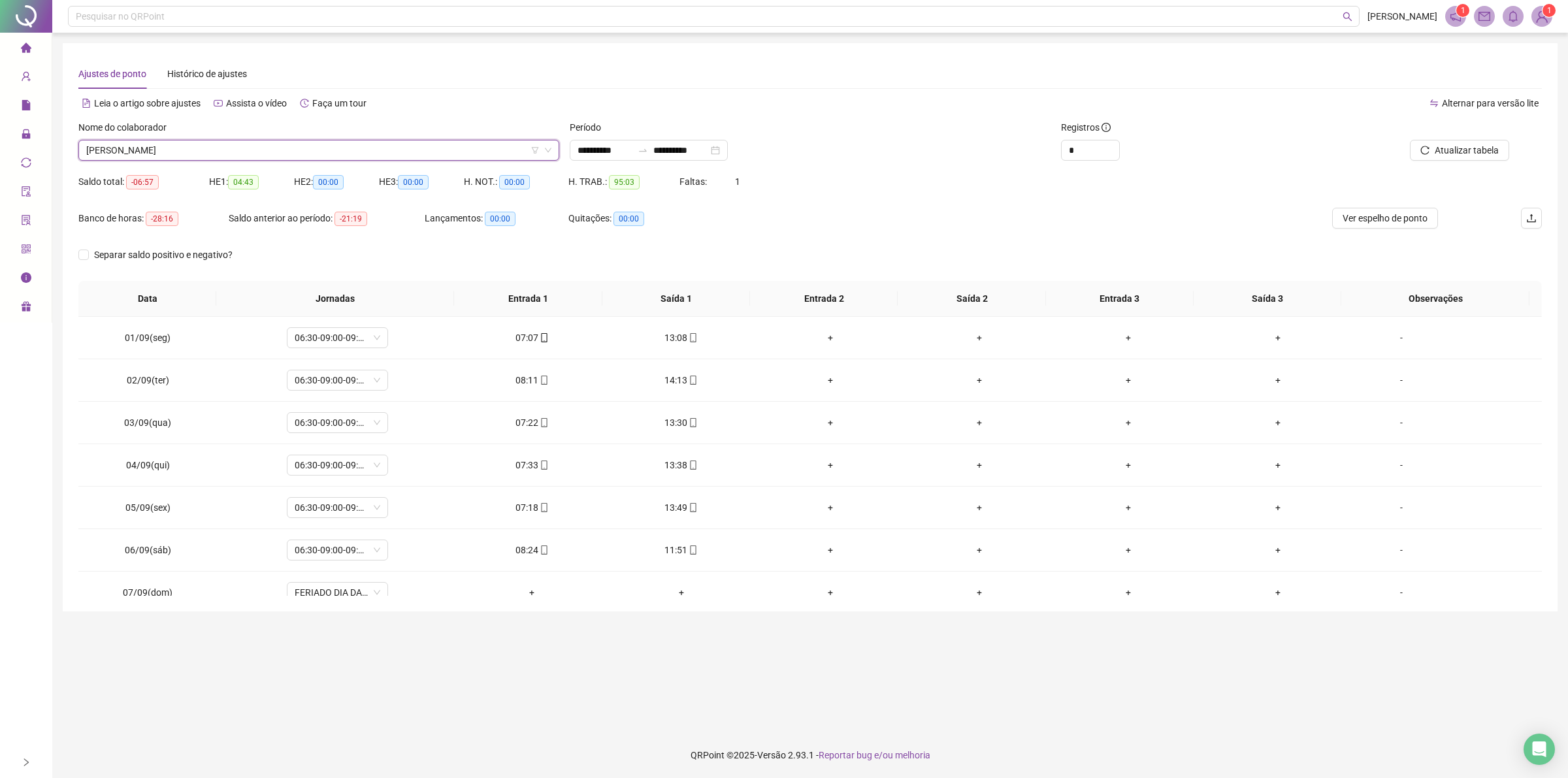
click at [238, 151] on span "[PERSON_NAME]" at bounding box center [318, 150] width 465 height 20
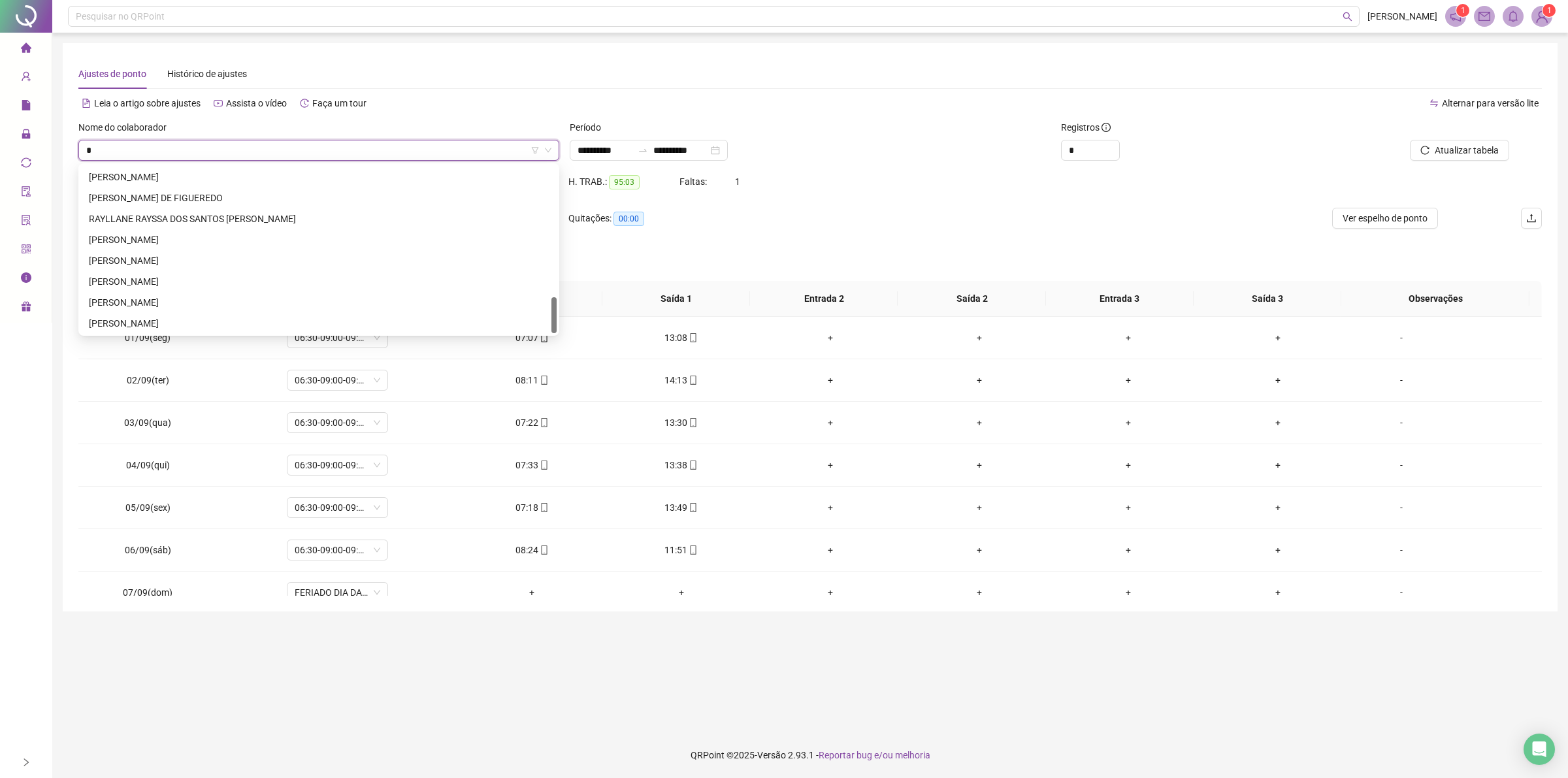
type input "**"
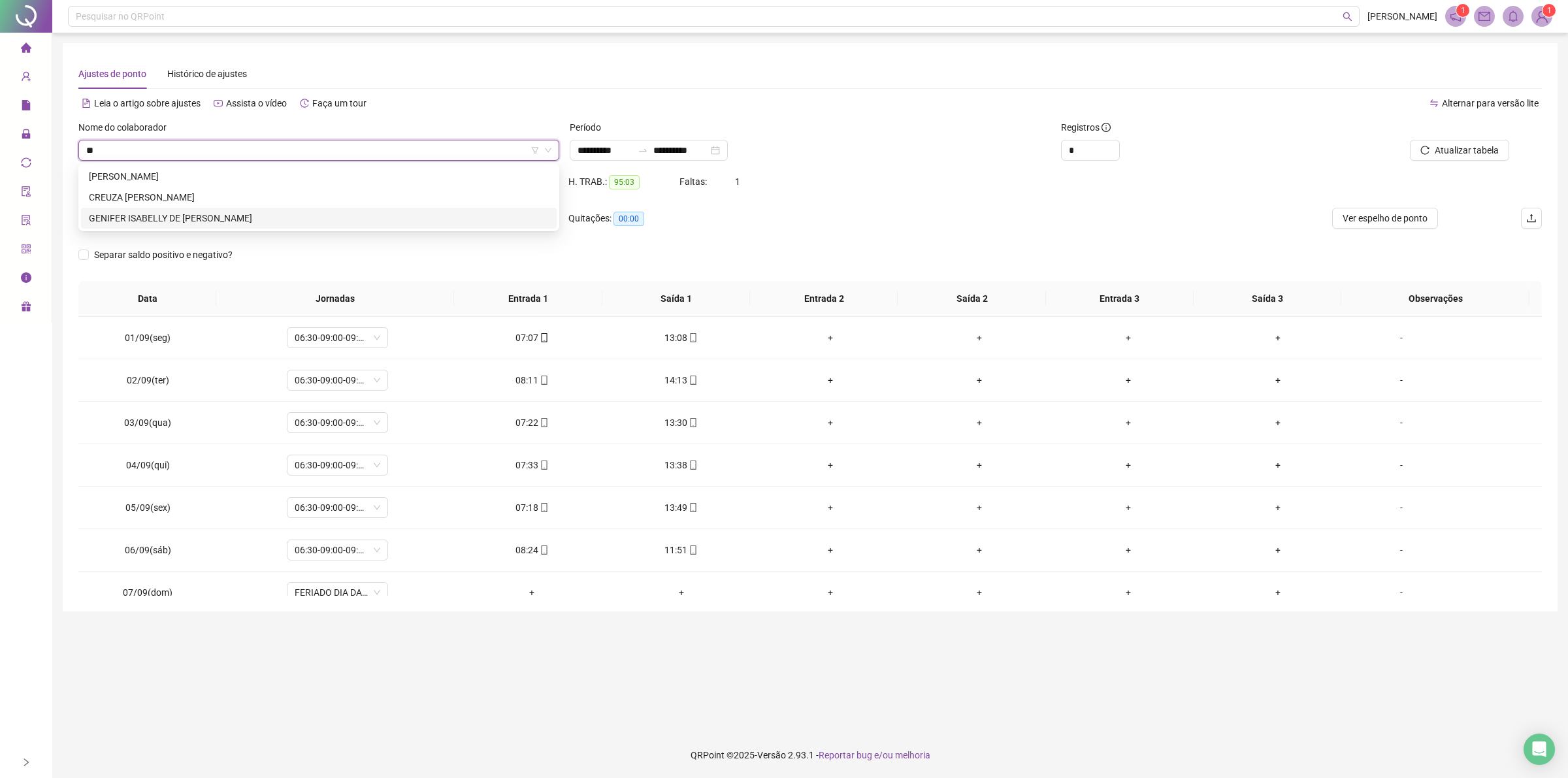
click at [236, 213] on div "GENIFER ISABELLY DE [PERSON_NAME]" at bounding box center [318, 217] width 460 height 14
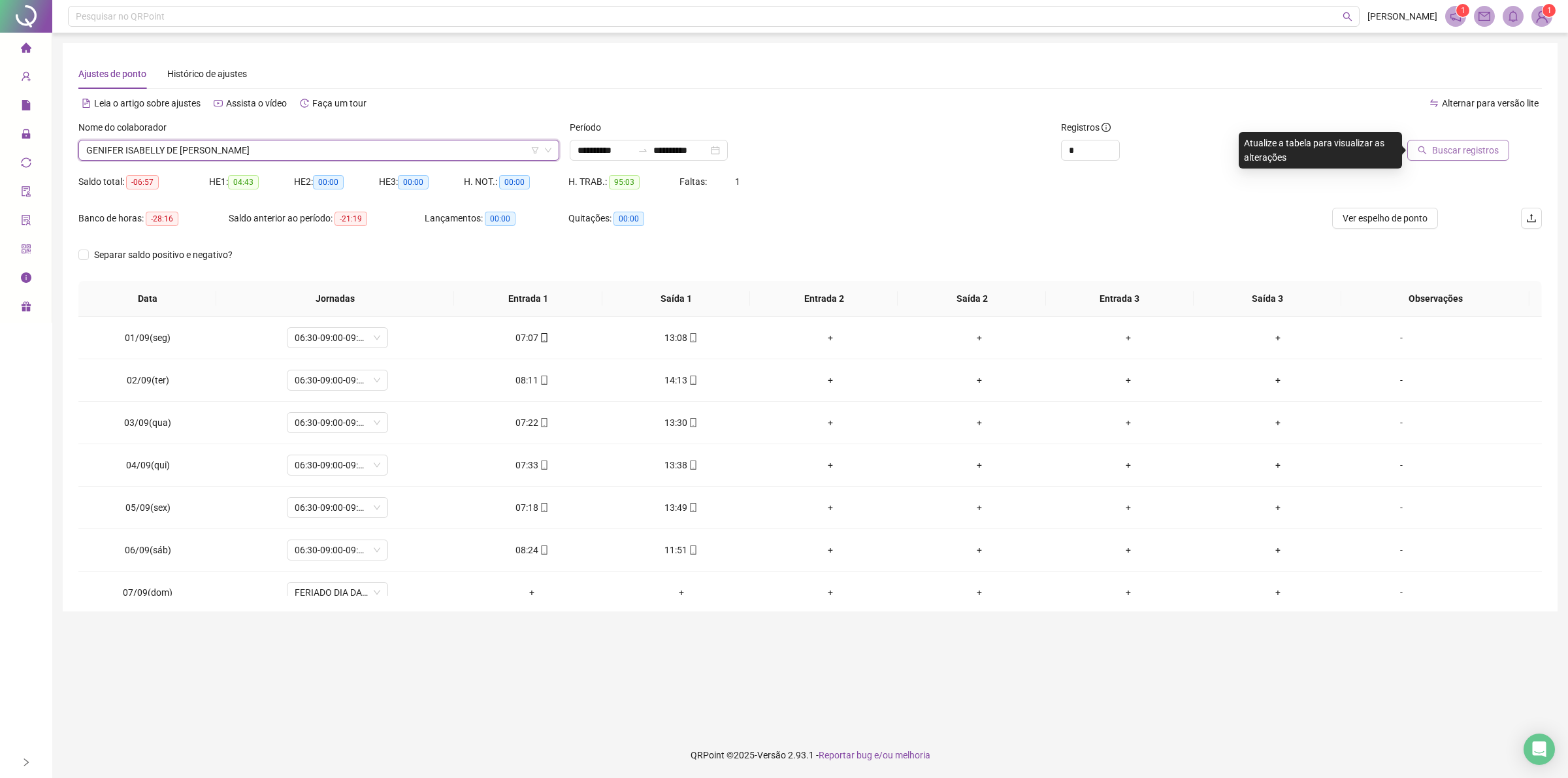
click at [1449, 145] on span "Buscar registros" at bounding box center [1465, 150] width 67 height 14
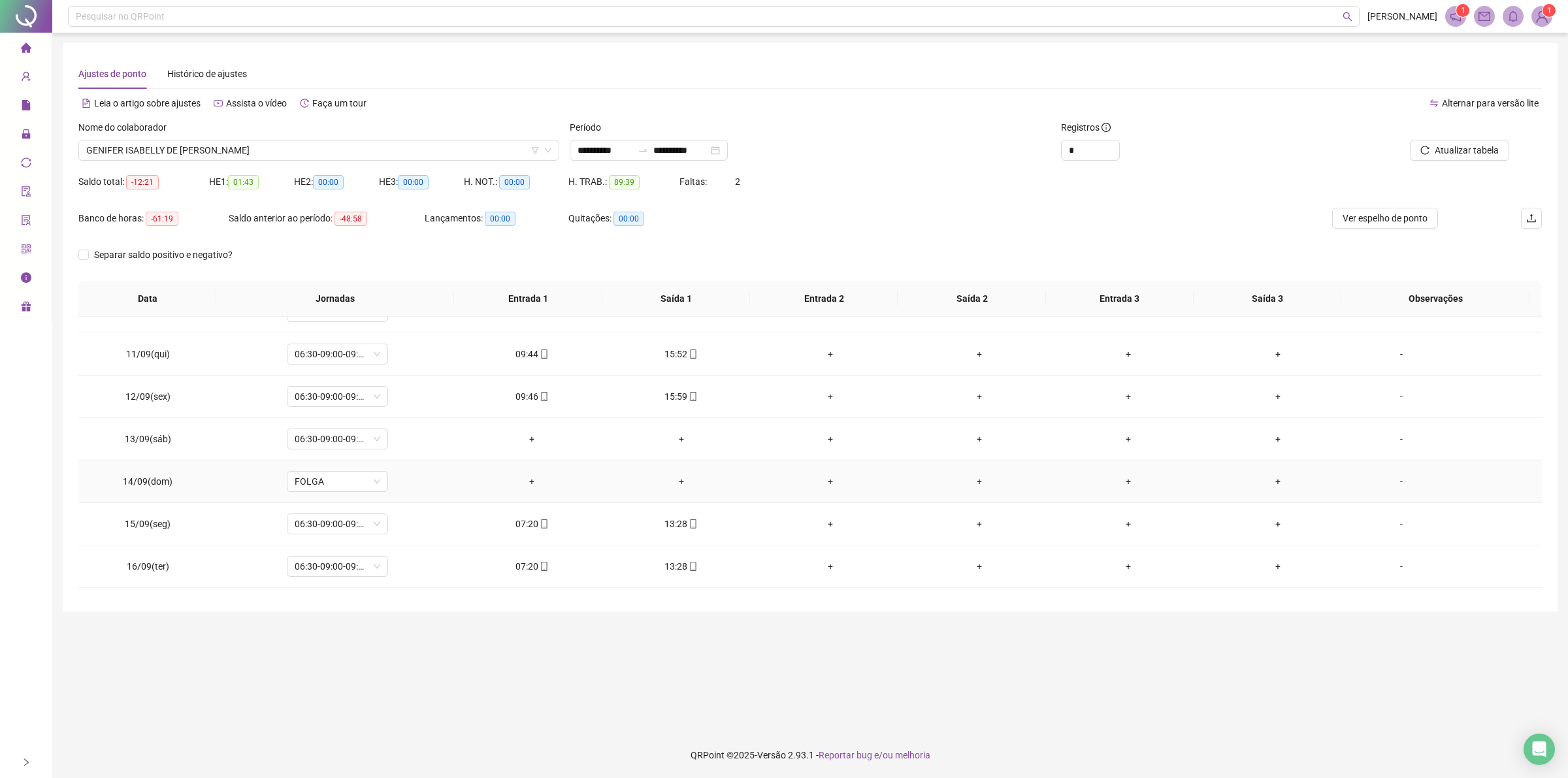
scroll to position [531, 0]
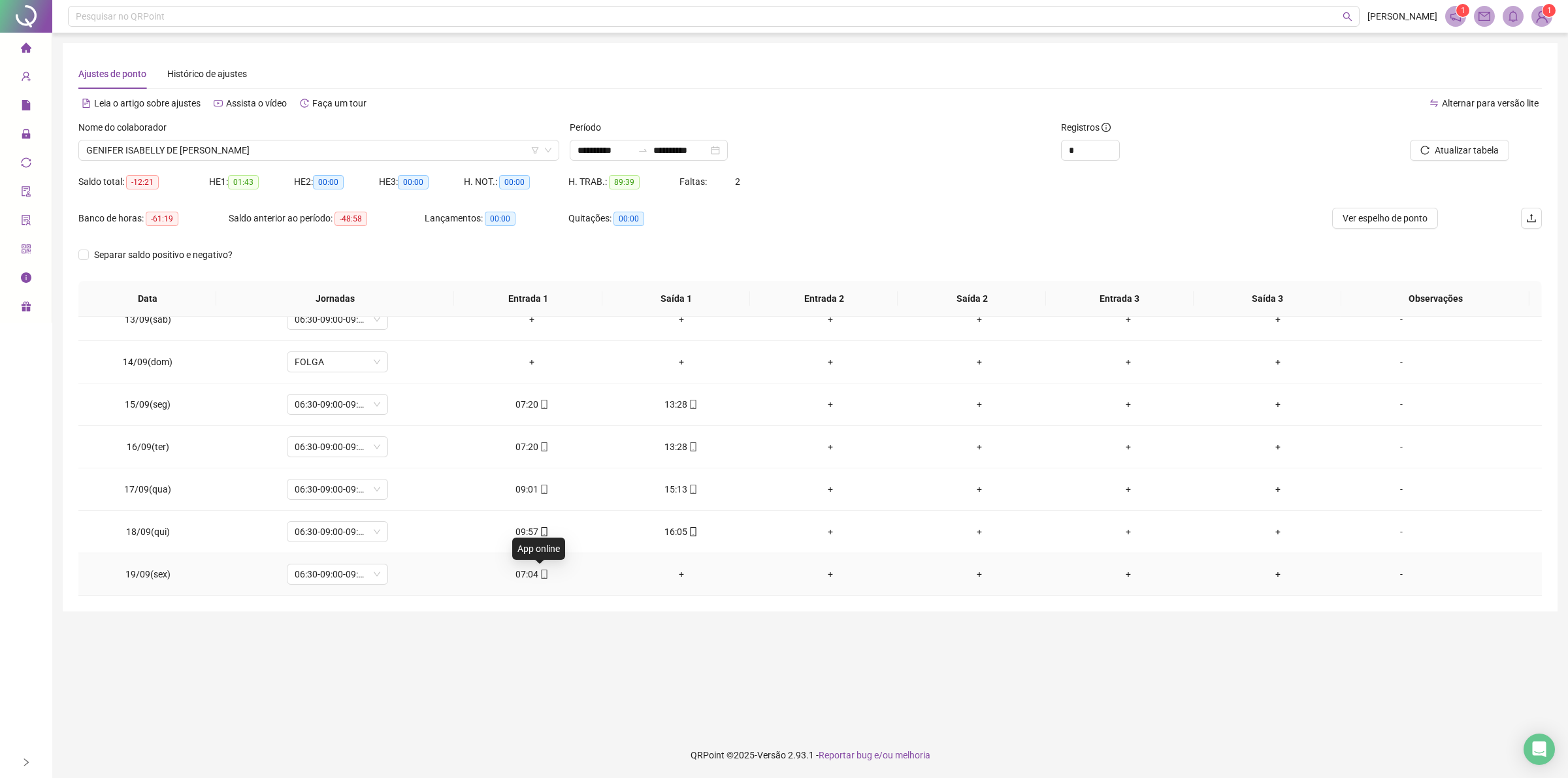
click at [540, 577] on icon "mobile" at bounding box center [544, 574] width 9 height 9
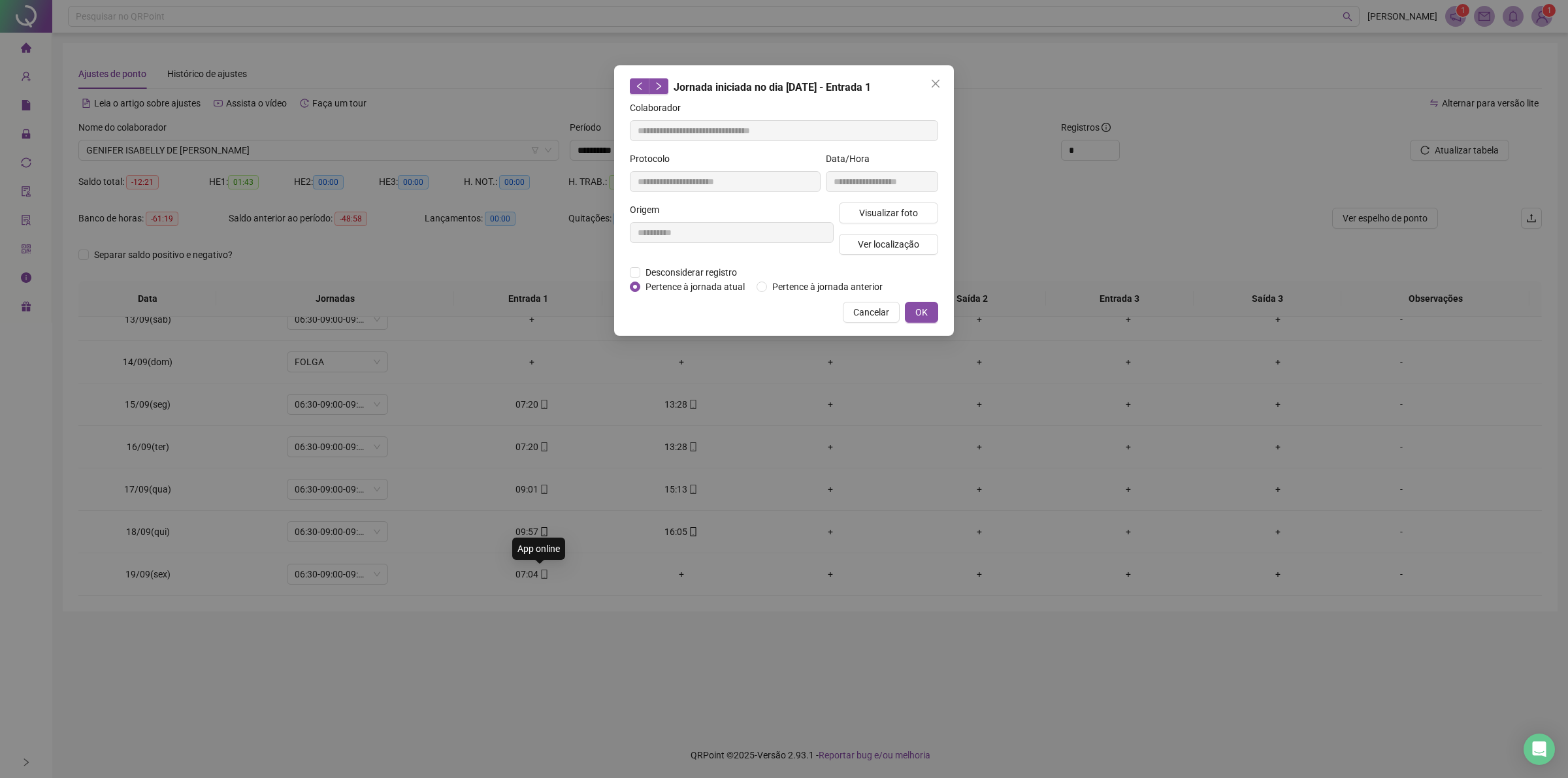
type input "**********"
click at [872, 210] on span "Visualizar foto" at bounding box center [888, 212] width 59 height 14
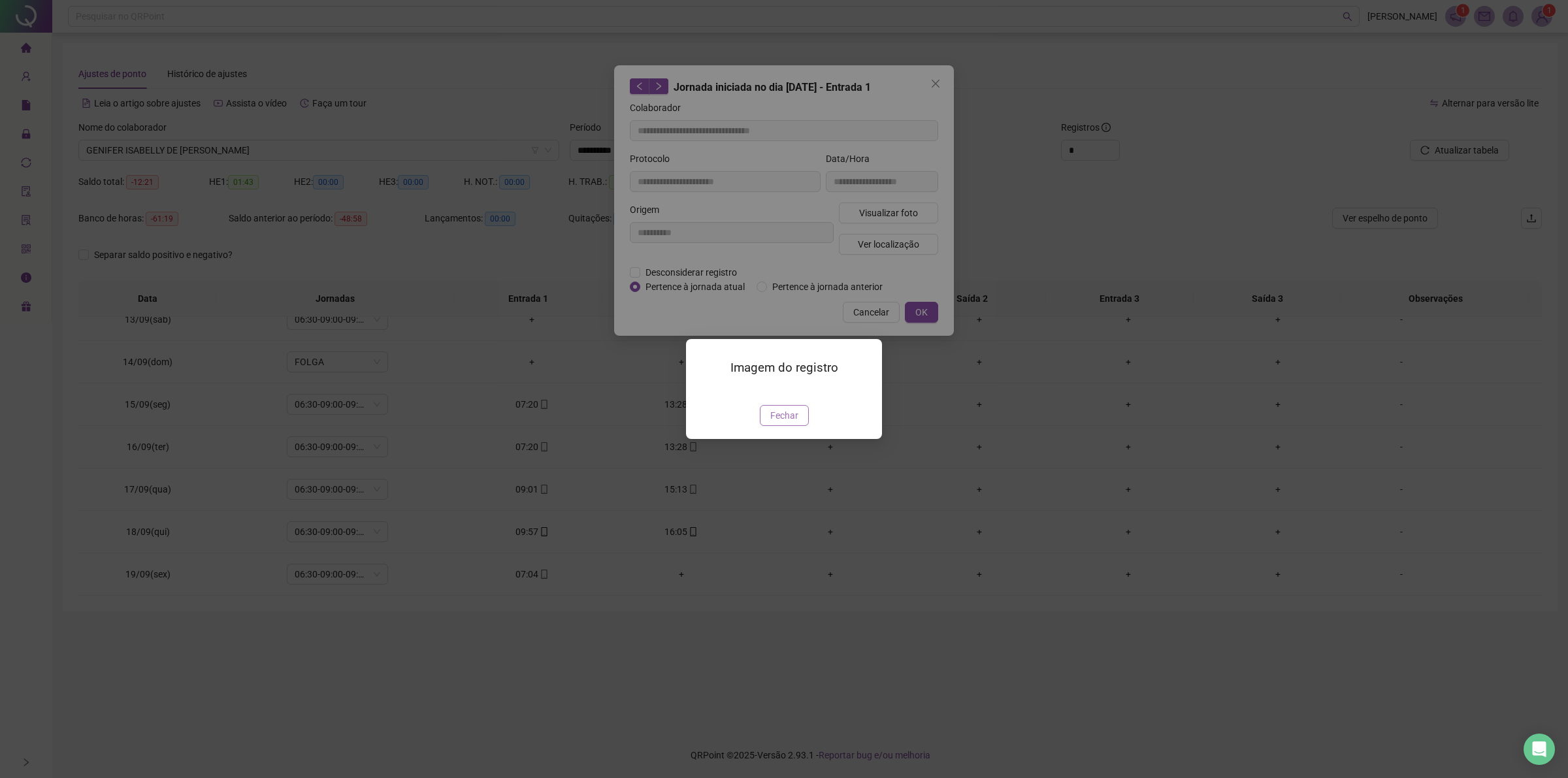
click at [774, 422] on span "Fechar" at bounding box center [784, 415] width 28 height 14
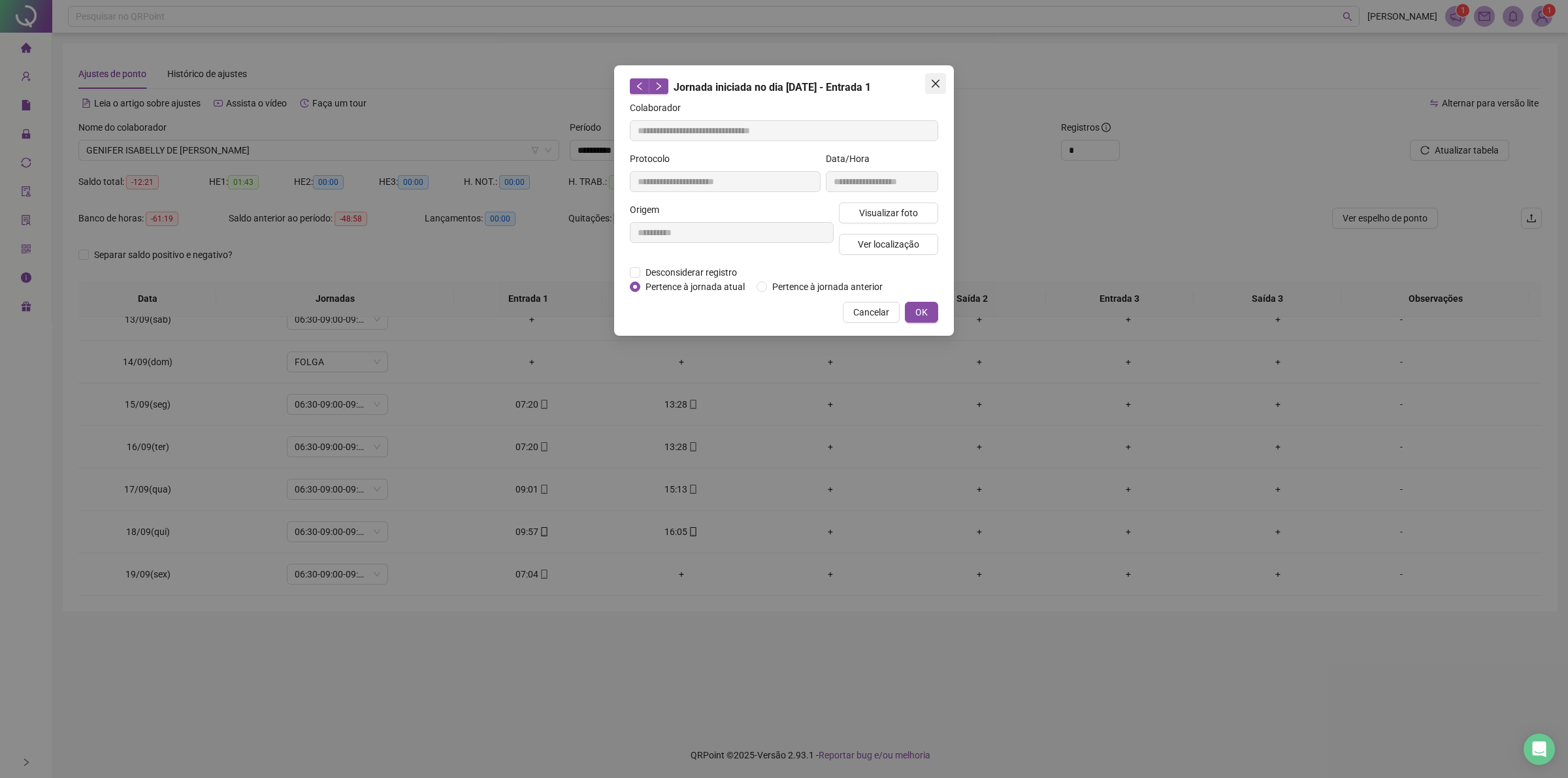
click at [936, 75] on button "Close" at bounding box center [935, 84] width 21 height 21
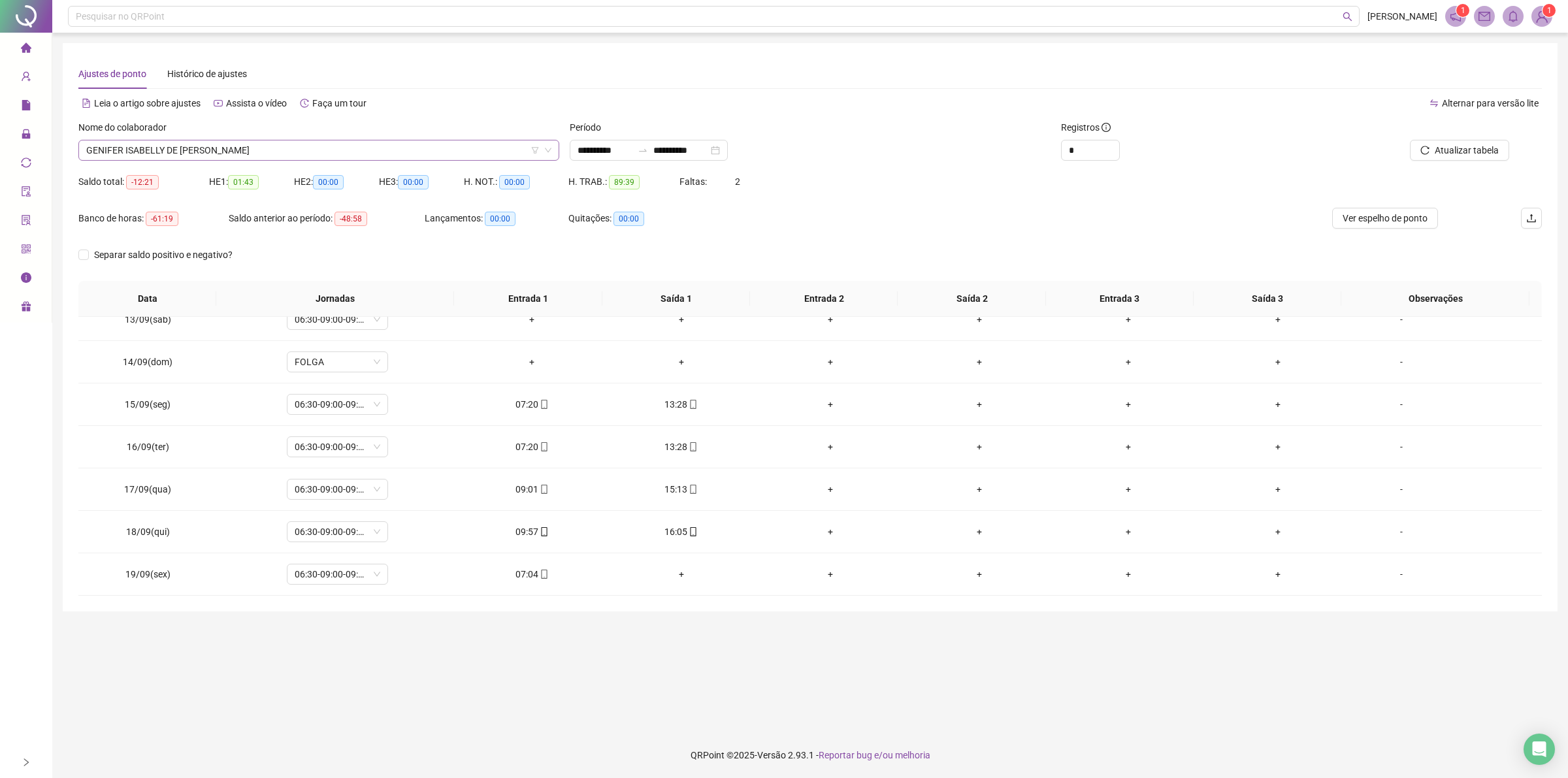
click at [253, 148] on span "GENIFER ISABELLY DE [PERSON_NAME]" at bounding box center [318, 150] width 465 height 20
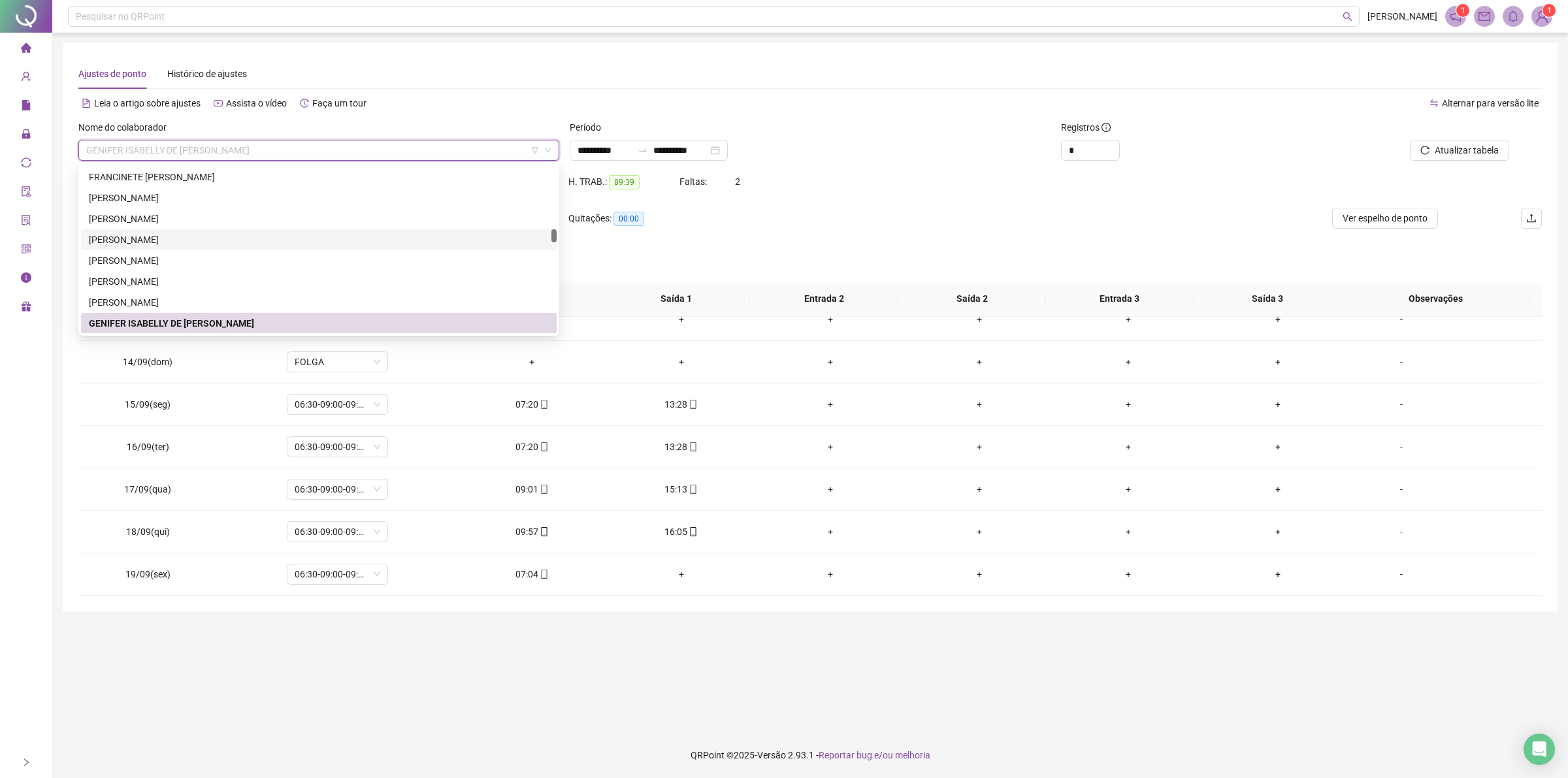
click at [151, 235] on div "[PERSON_NAME]" at bounding box center [318, 239] width 460 height 14
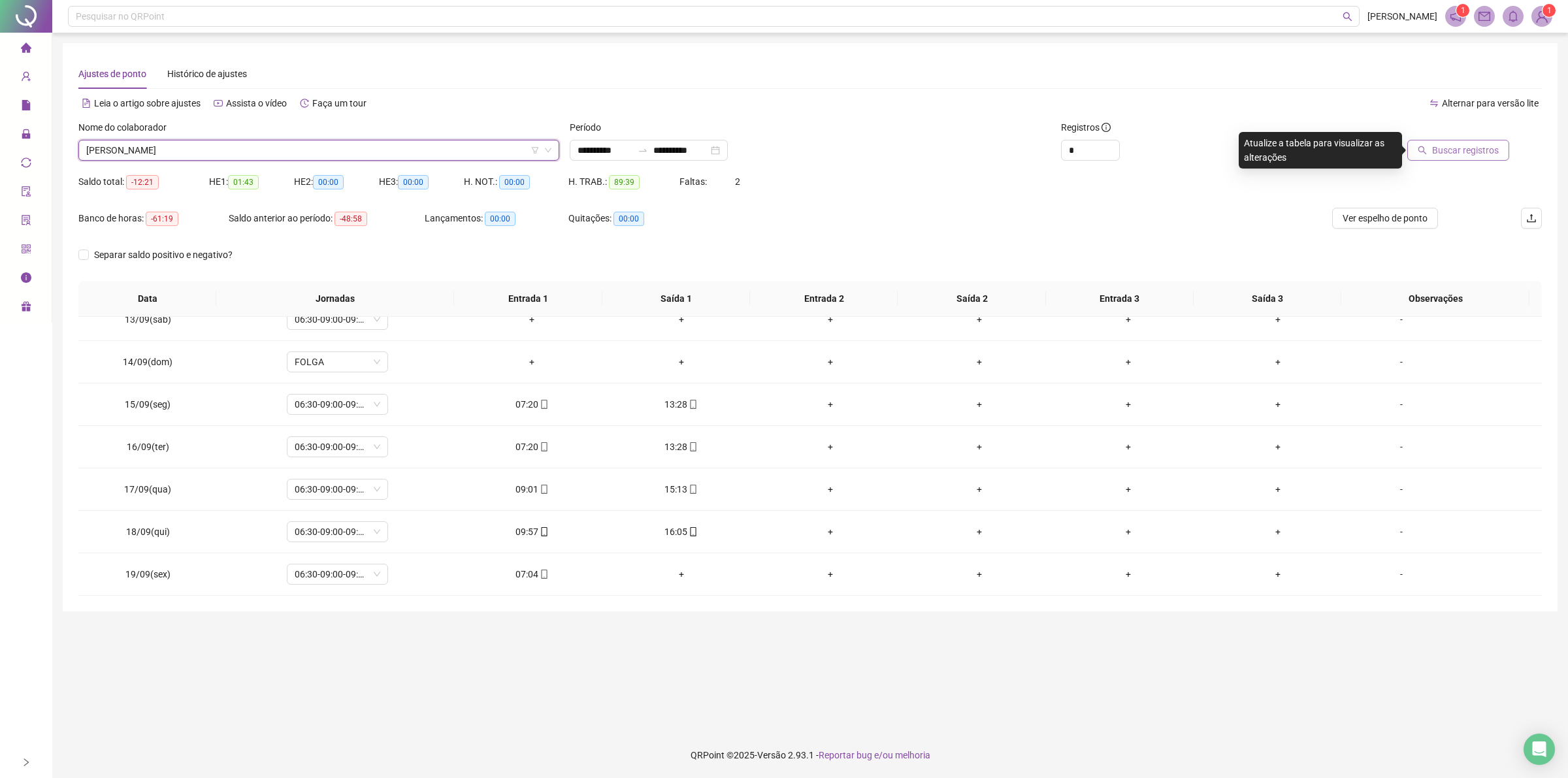
click at [1424, 148] on icon "search" at bounding box center [1422, 150] width 9 height 9
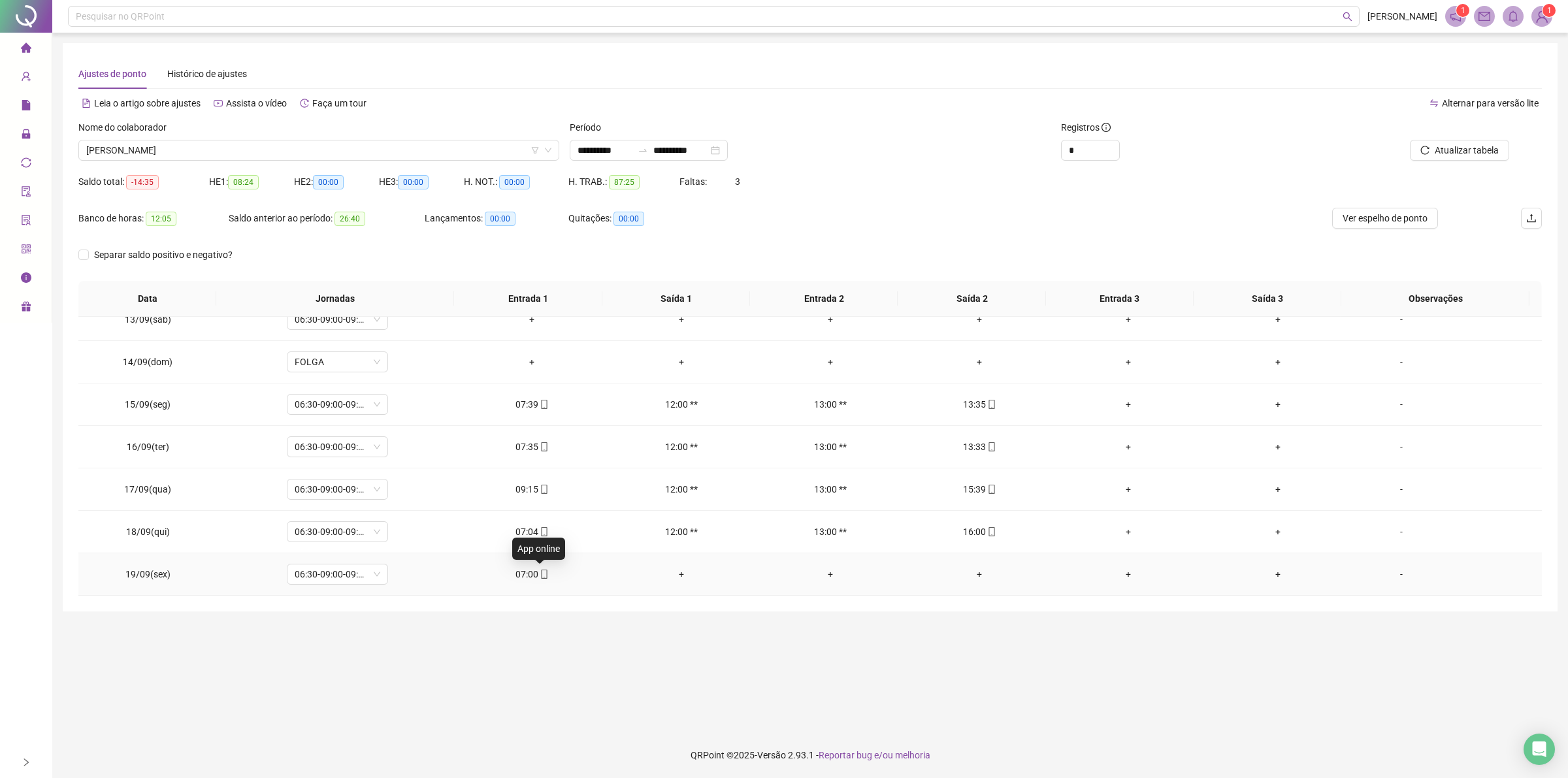
click at [543, 573] on icon "mobile" at bounding box center [544, 574] width 9 height 9
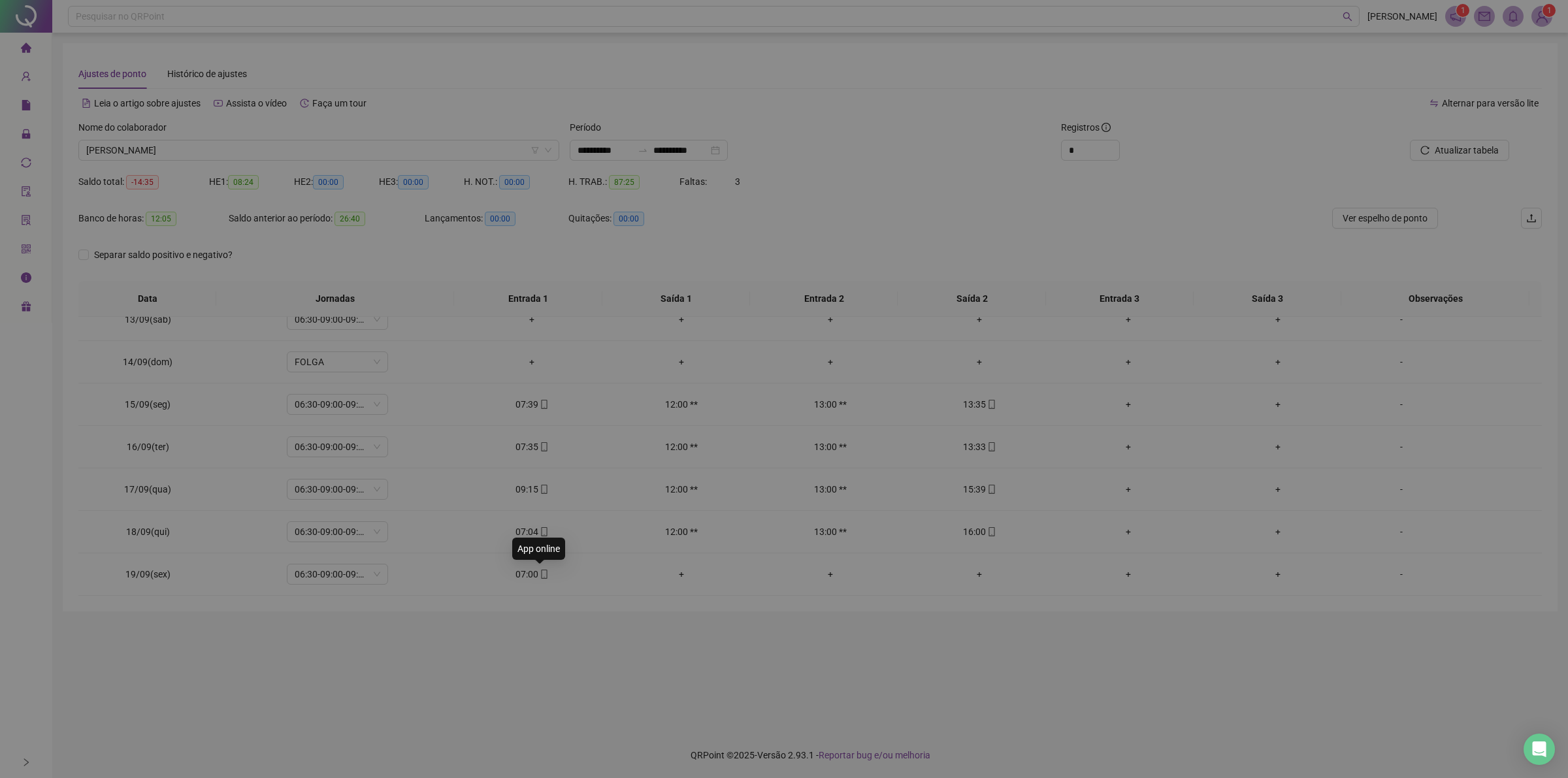
type input "**********"
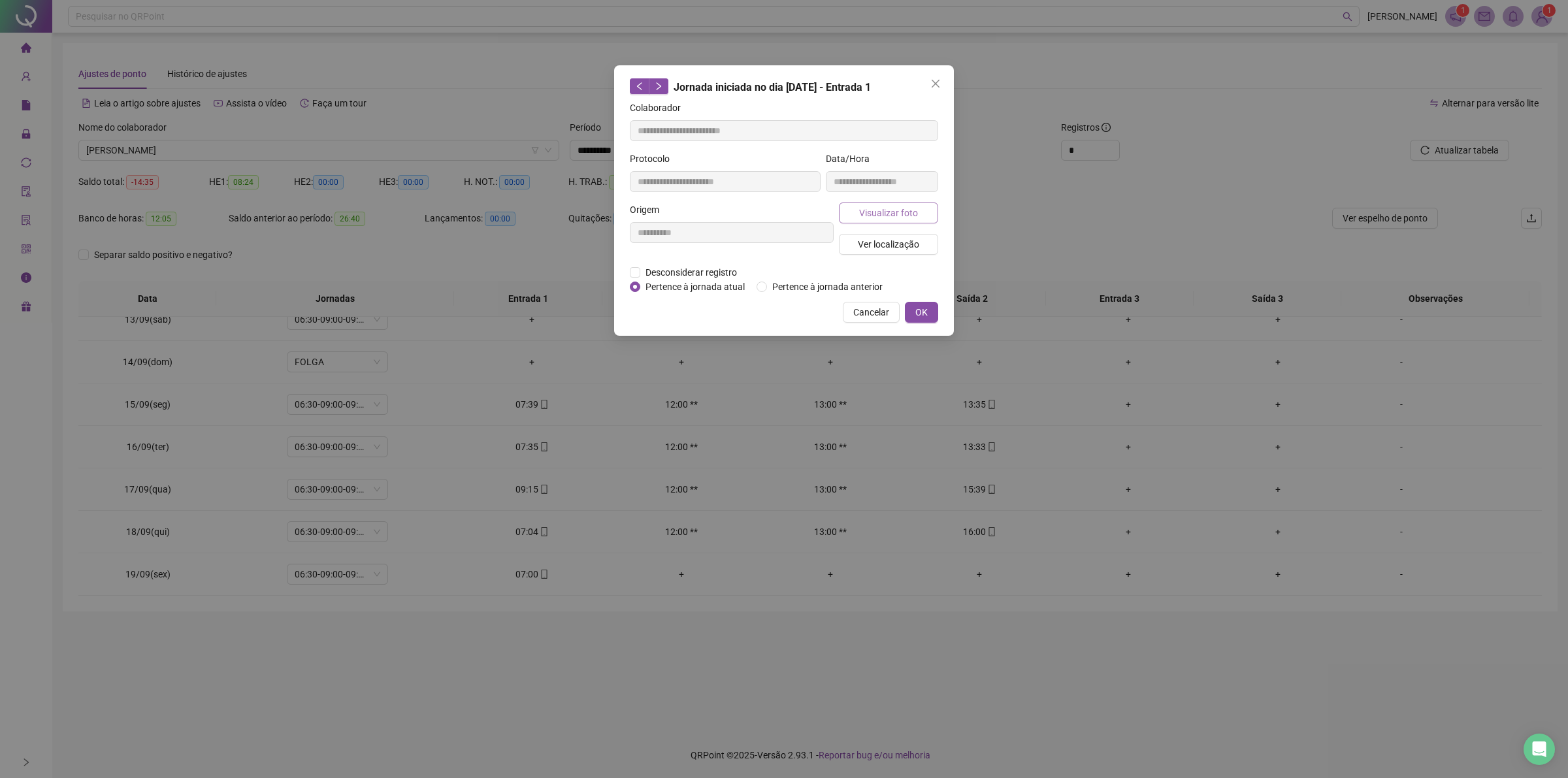
click at [865, 213] on span "Visualizar foto" at bounding box center [888, 212] width 59 height 14
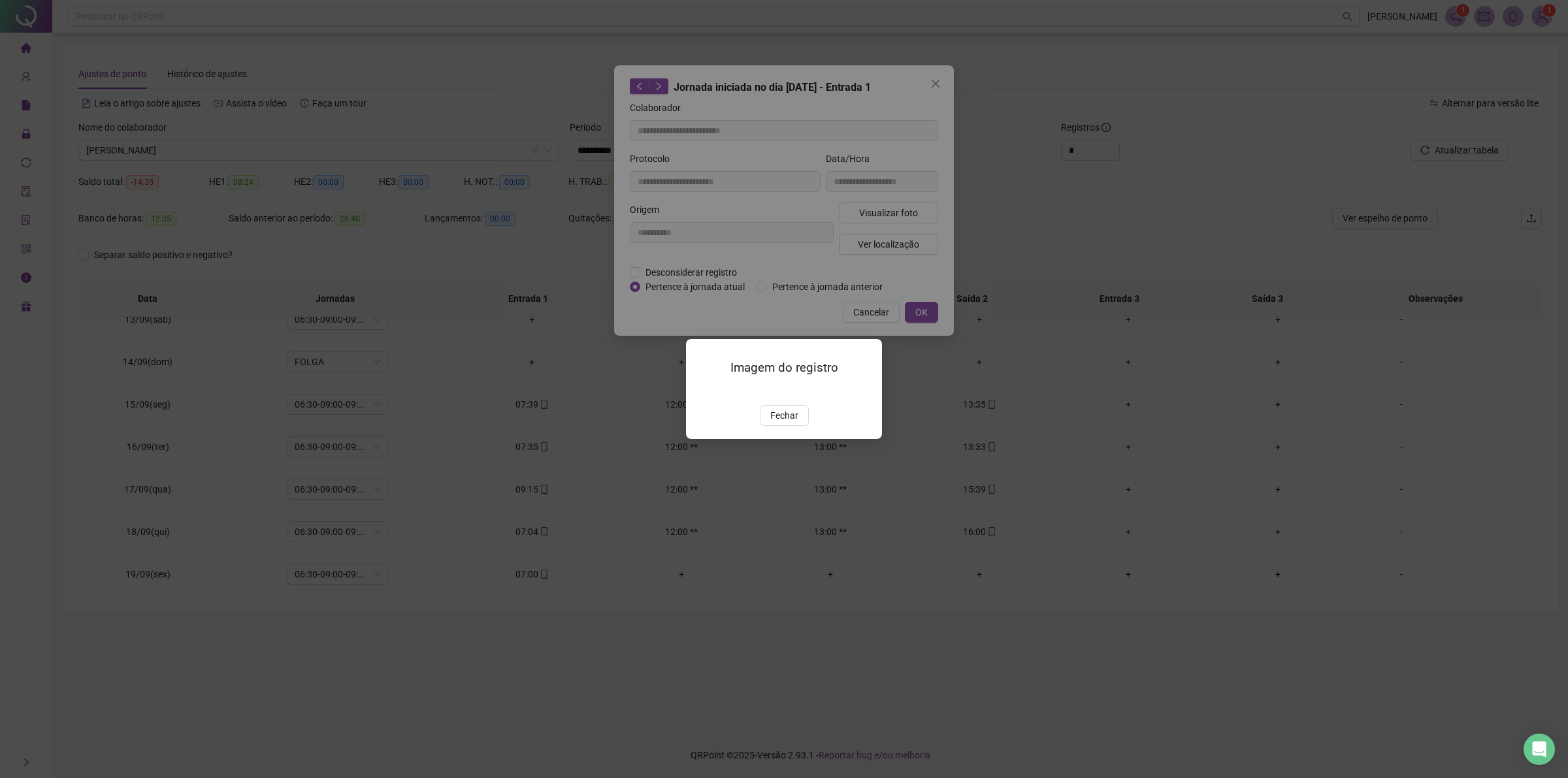
click at [783, 422] on span "Fechar" at bounding box center [784, 415] width 28 height 14
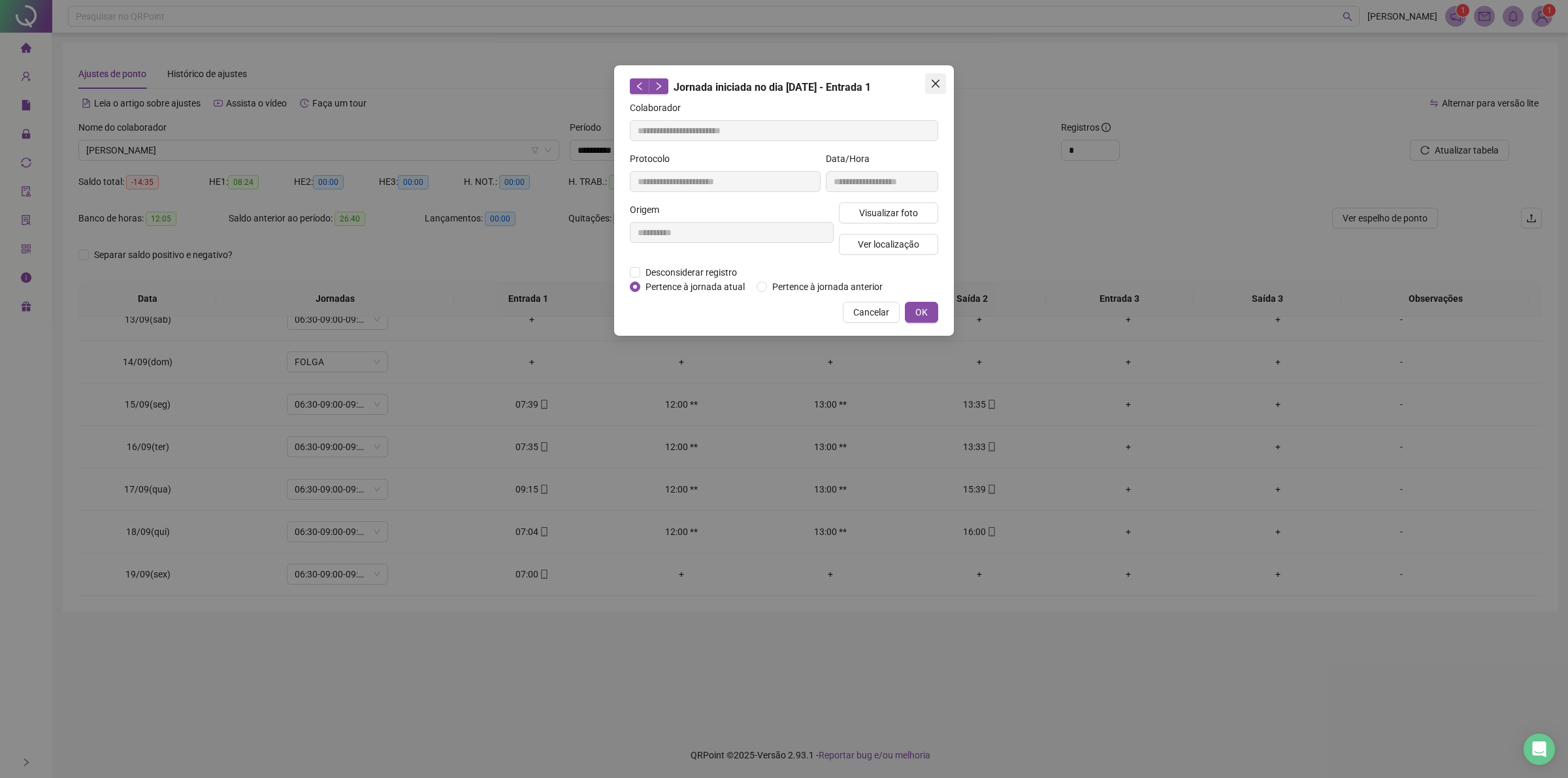
click at [932, 75] on button "Close" at bounding box center [935, 84] width 21 height 21
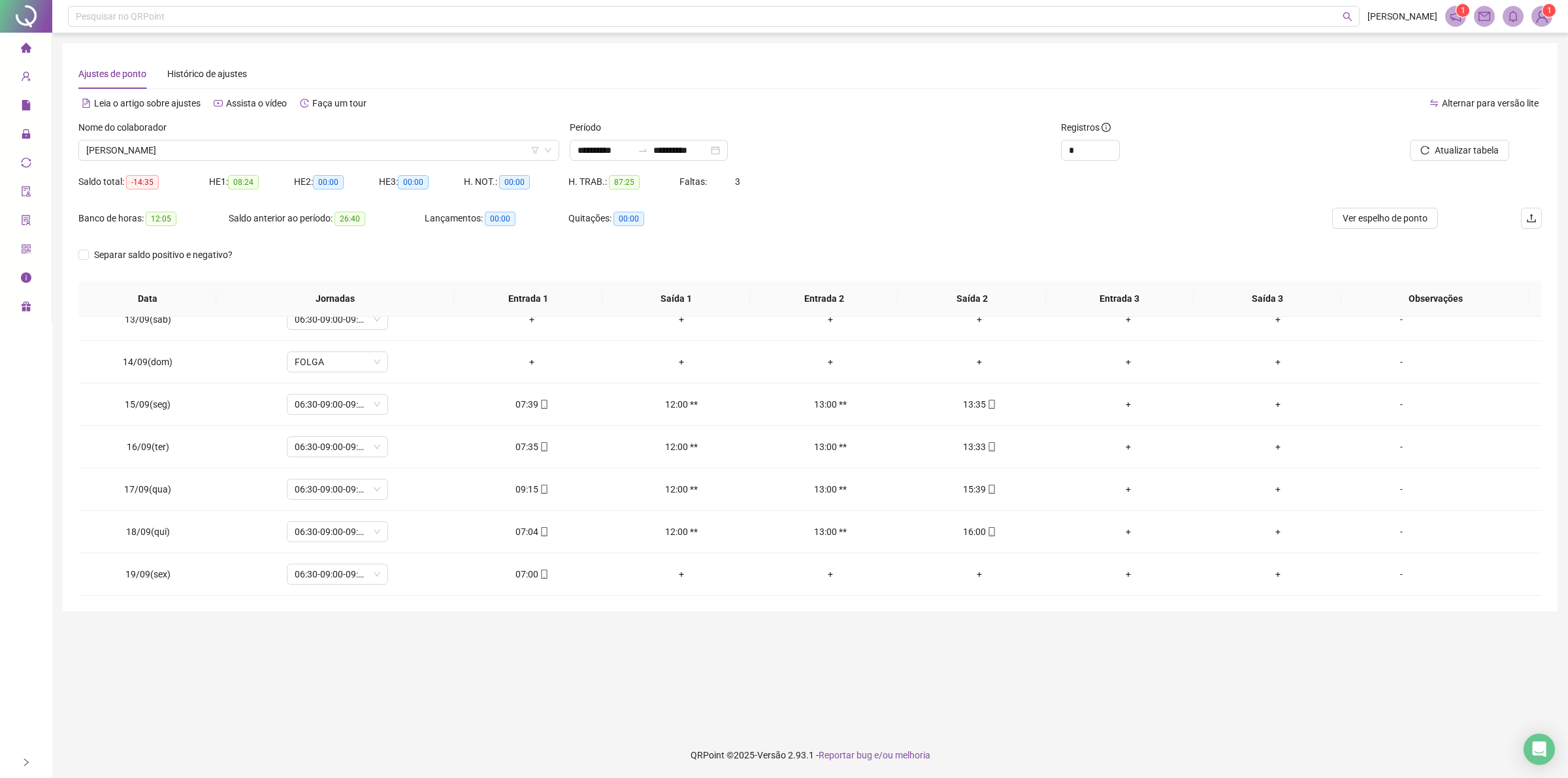
click at [730, 83] on div "Ajustes de ponto Histórico de ajustes" at bounding box center [810, 74] width 1463 height 30
click at [220, 149] on span "[PERSON_NAME]" at bounding box center [318, 150] width 465 height 20
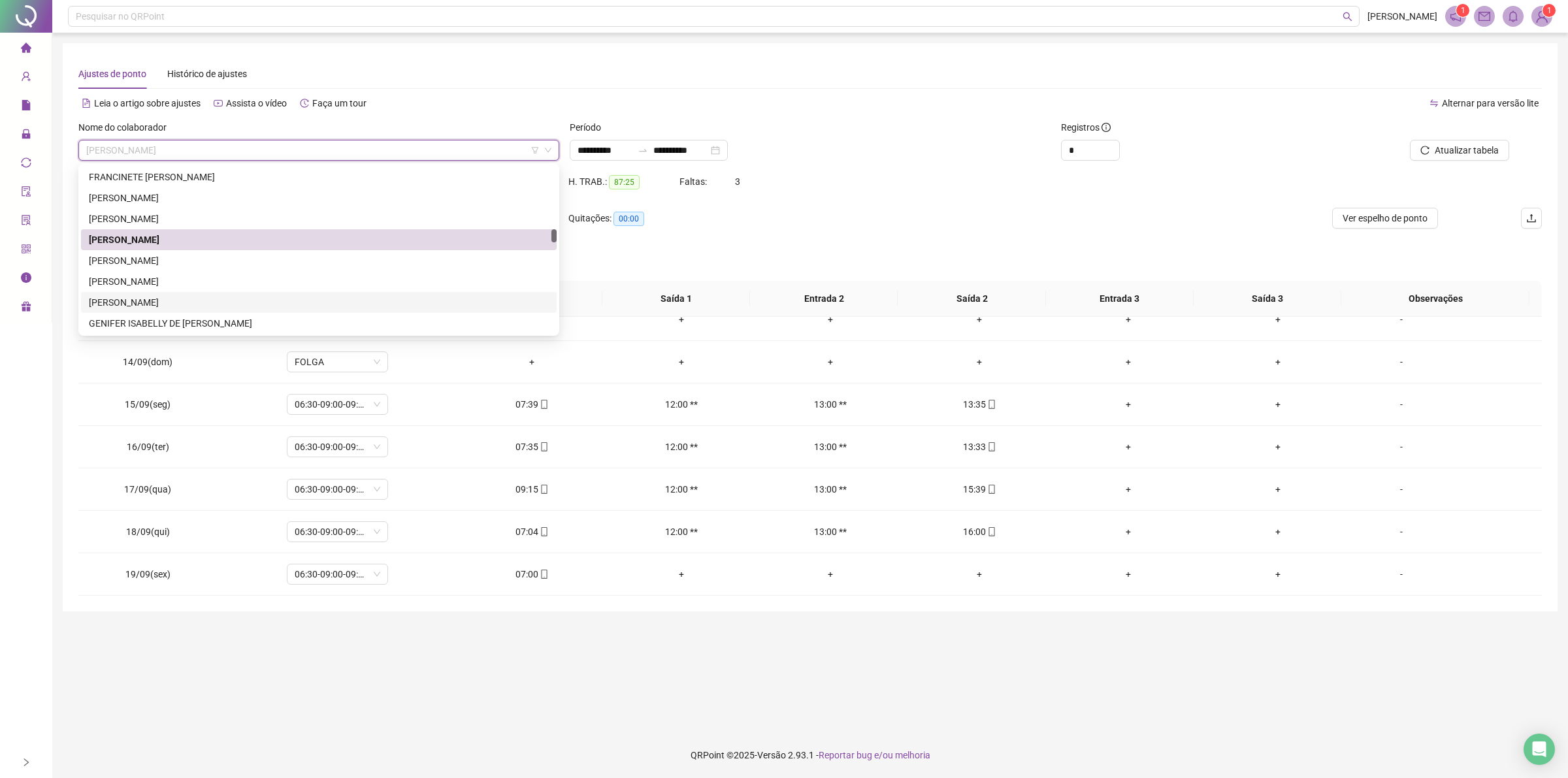
click at [160, 295] on div "[PERSON_NAME]" at bounding box center [318, 302] width 460 height 14
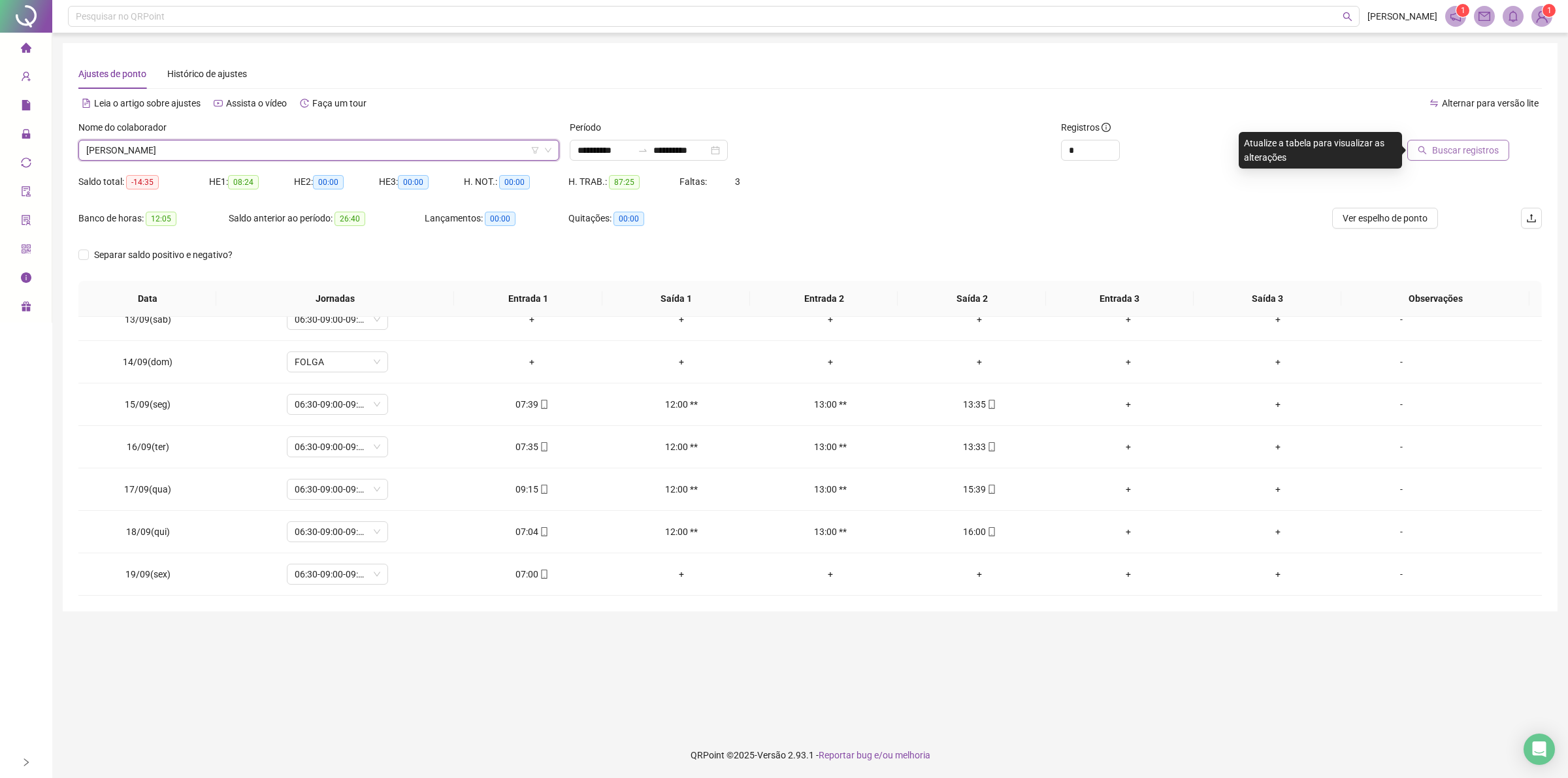
click at [1456, 150] on span "Buscar registros" at bounding box center [1465, 150] width 67 height 14
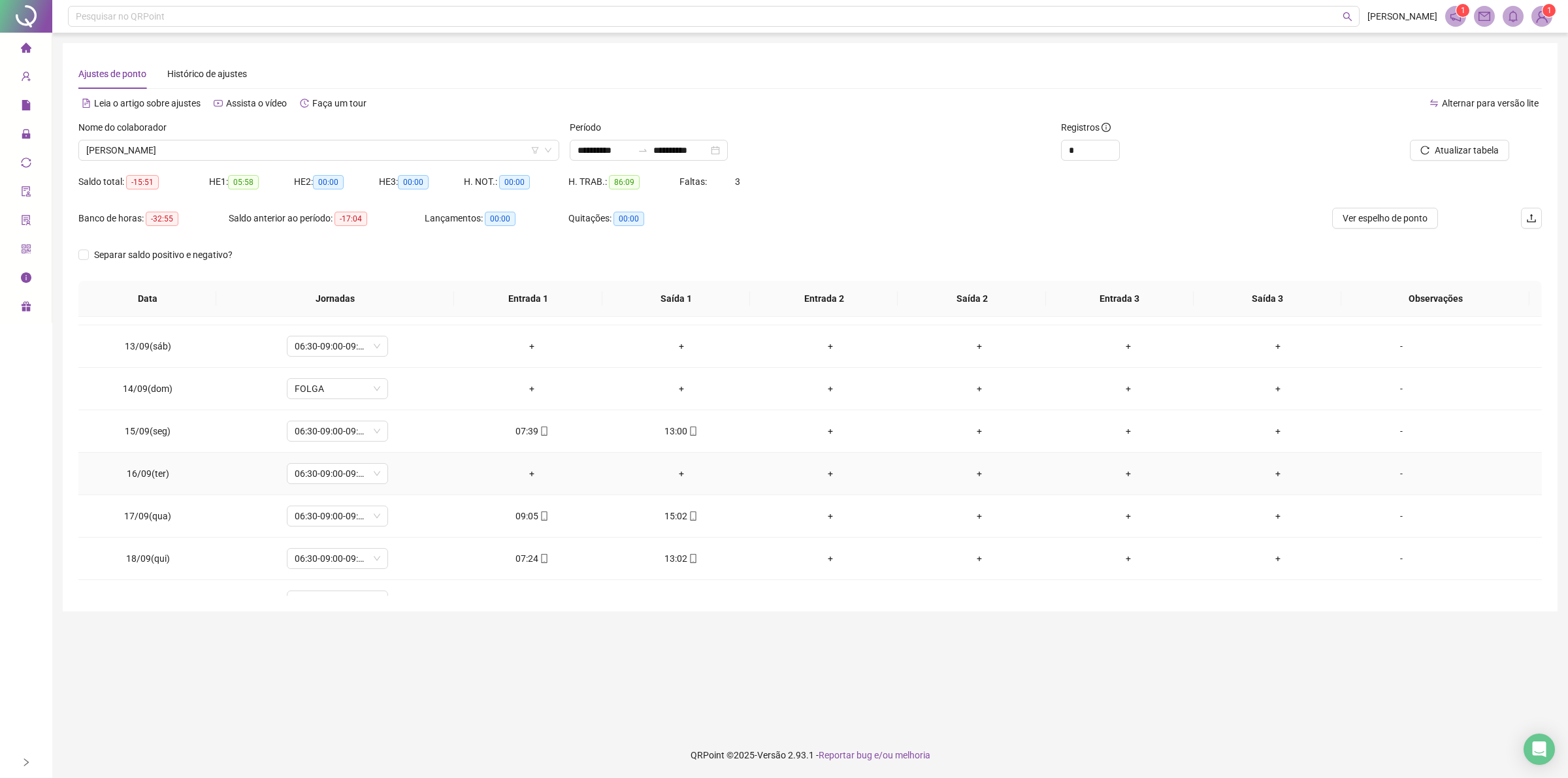
scroll to position [531, 0]
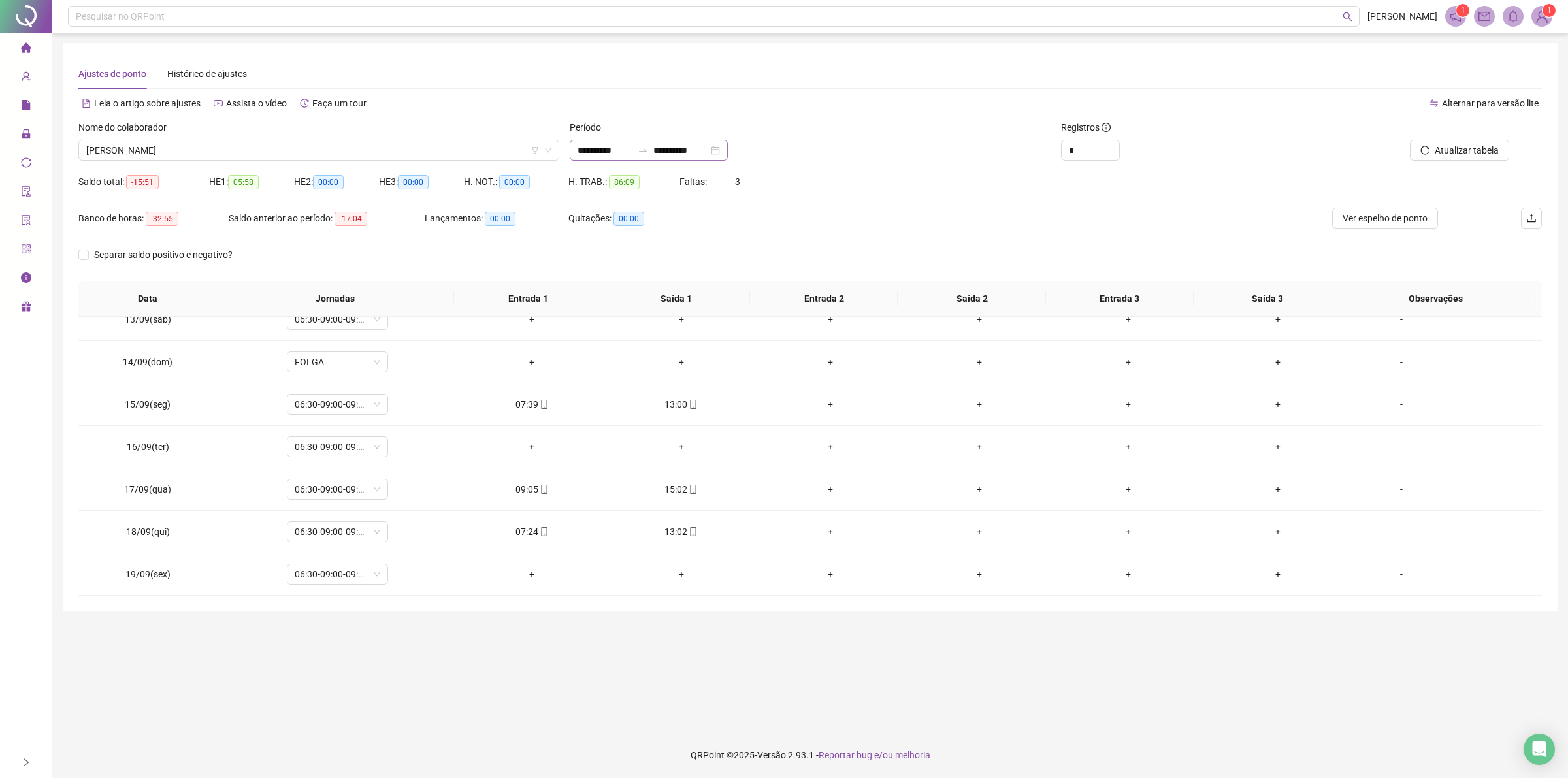
click at [727, 150] on div "**********" at bounding box center [648, 150] width 158 height 21
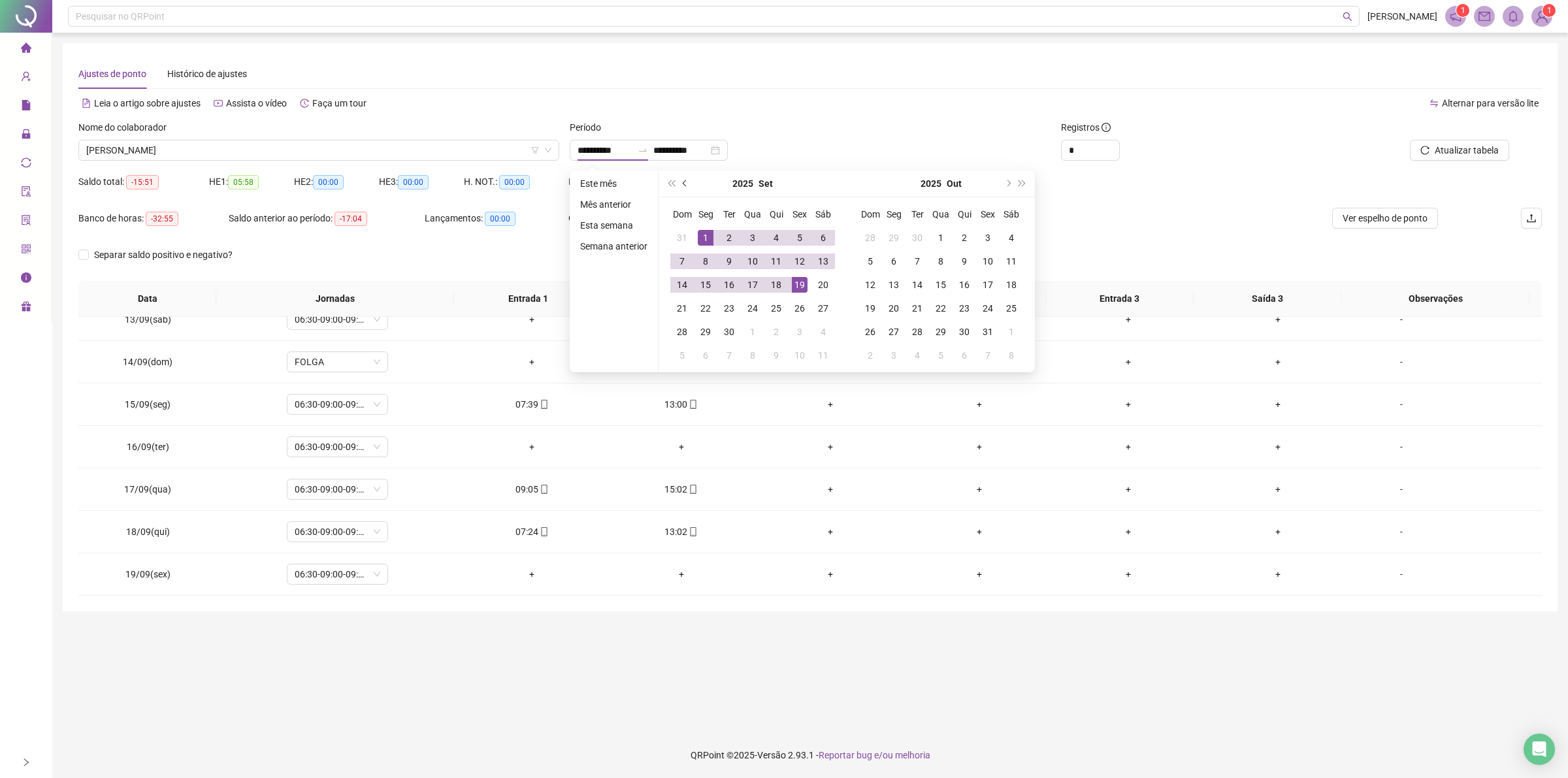
click at [686, 184] on span "prev-year" at bounding box center [686, 184] width 7 height 7
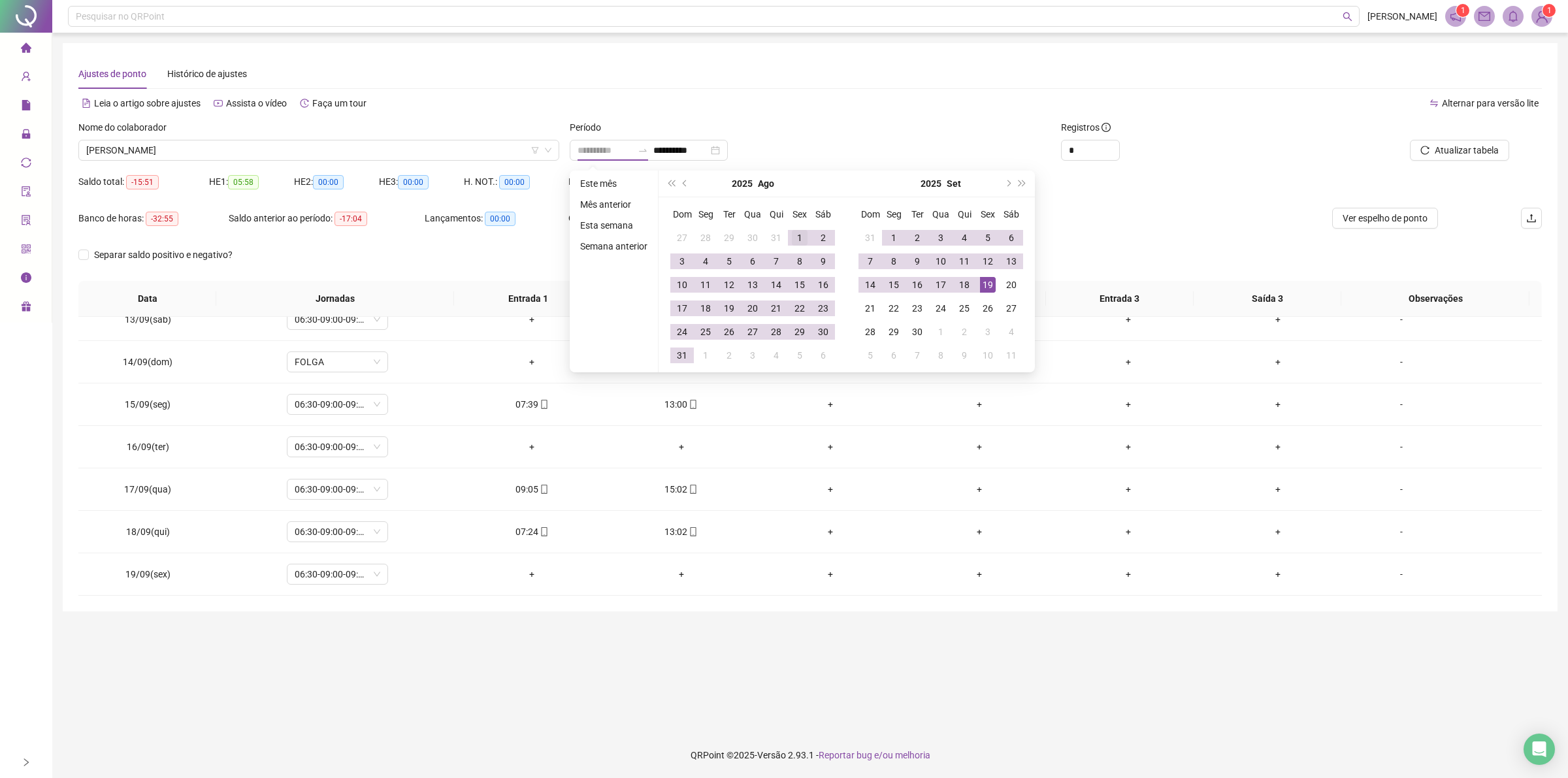
type input "**********"
click at [794, 229] on td "1" at bounding box center [799, 237] width 23 height 23
type input "**********"
click at [990, 283] on div "19" at bounding box center [987, 284] width 16 height 16
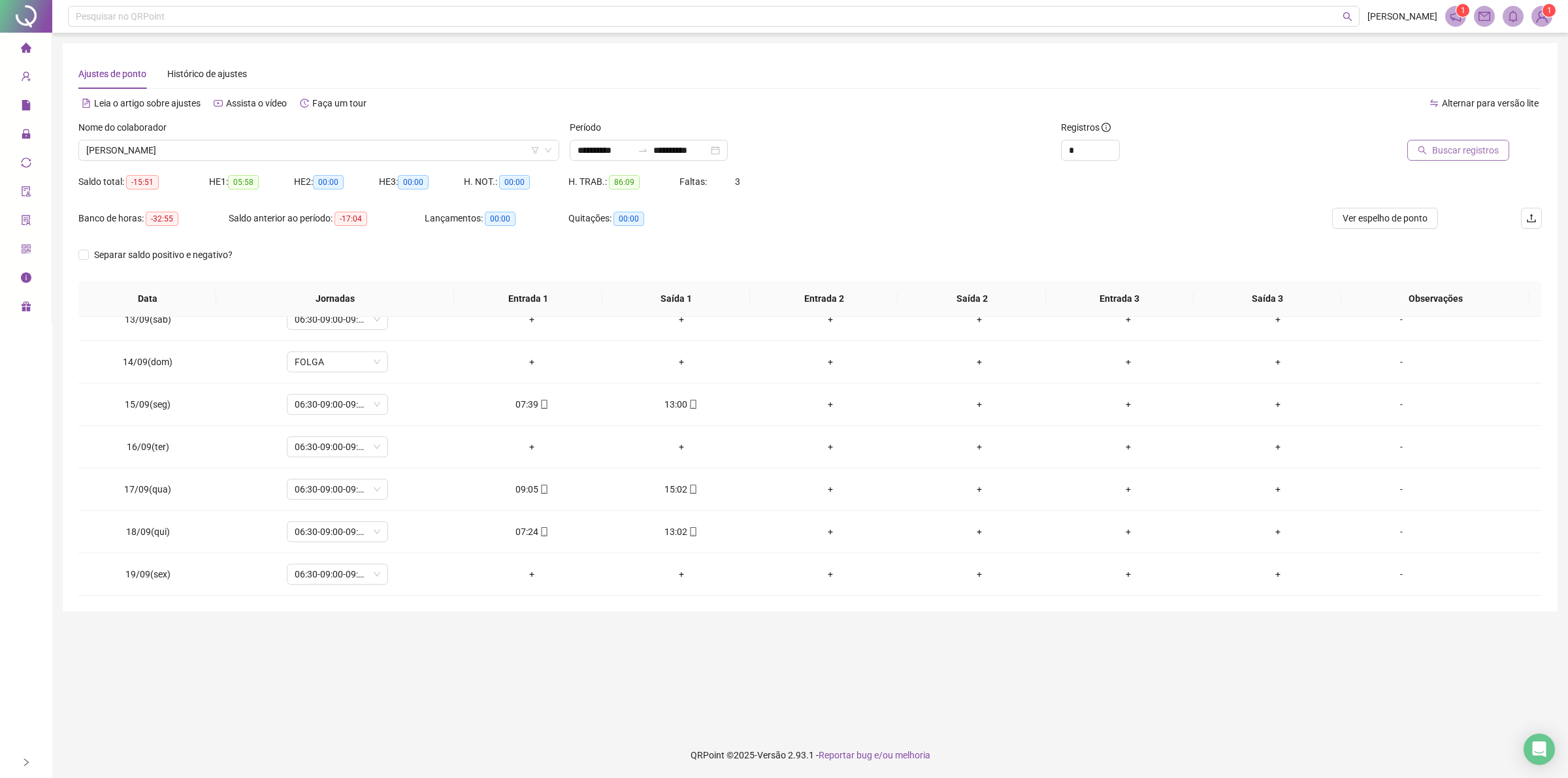
click at [1462, 150] on span "Buscar registros" at bounding box center [1465, 150] width 67 height 14
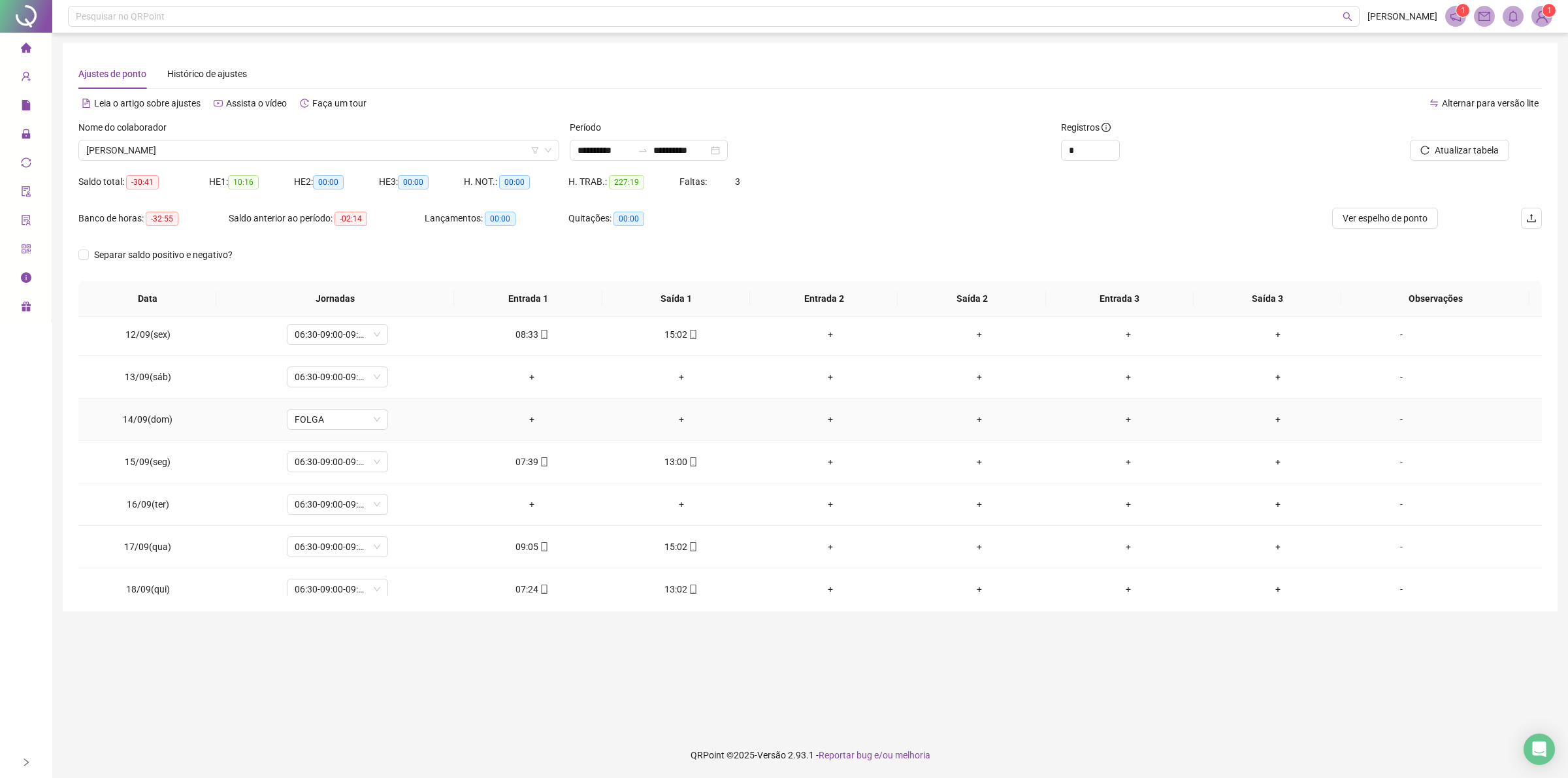
scroll to position [1851, 0]
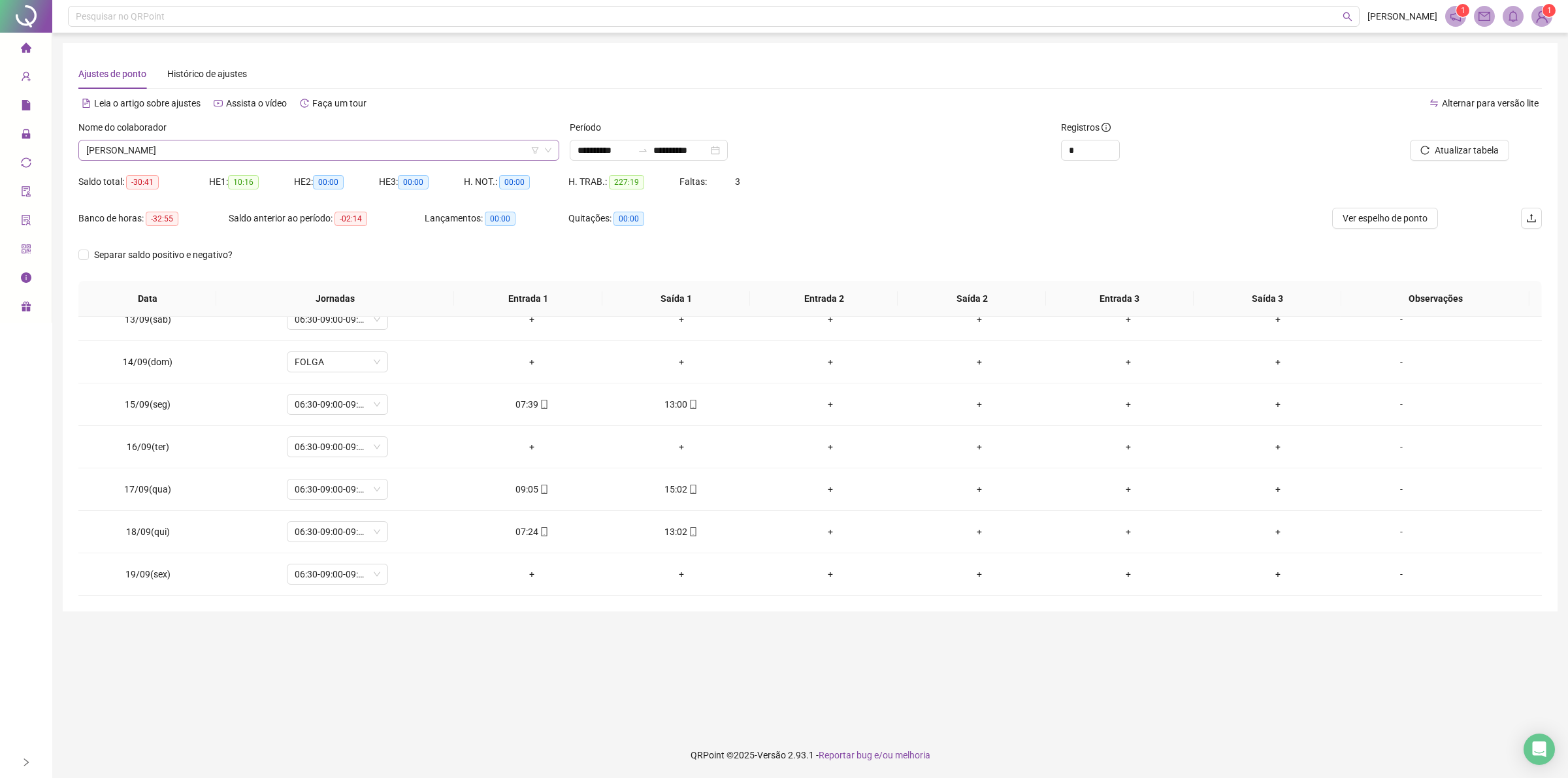
click at [243, 148] on span "[PERSON_NAME]" at bounding box center [318, 150] width 465 height 20
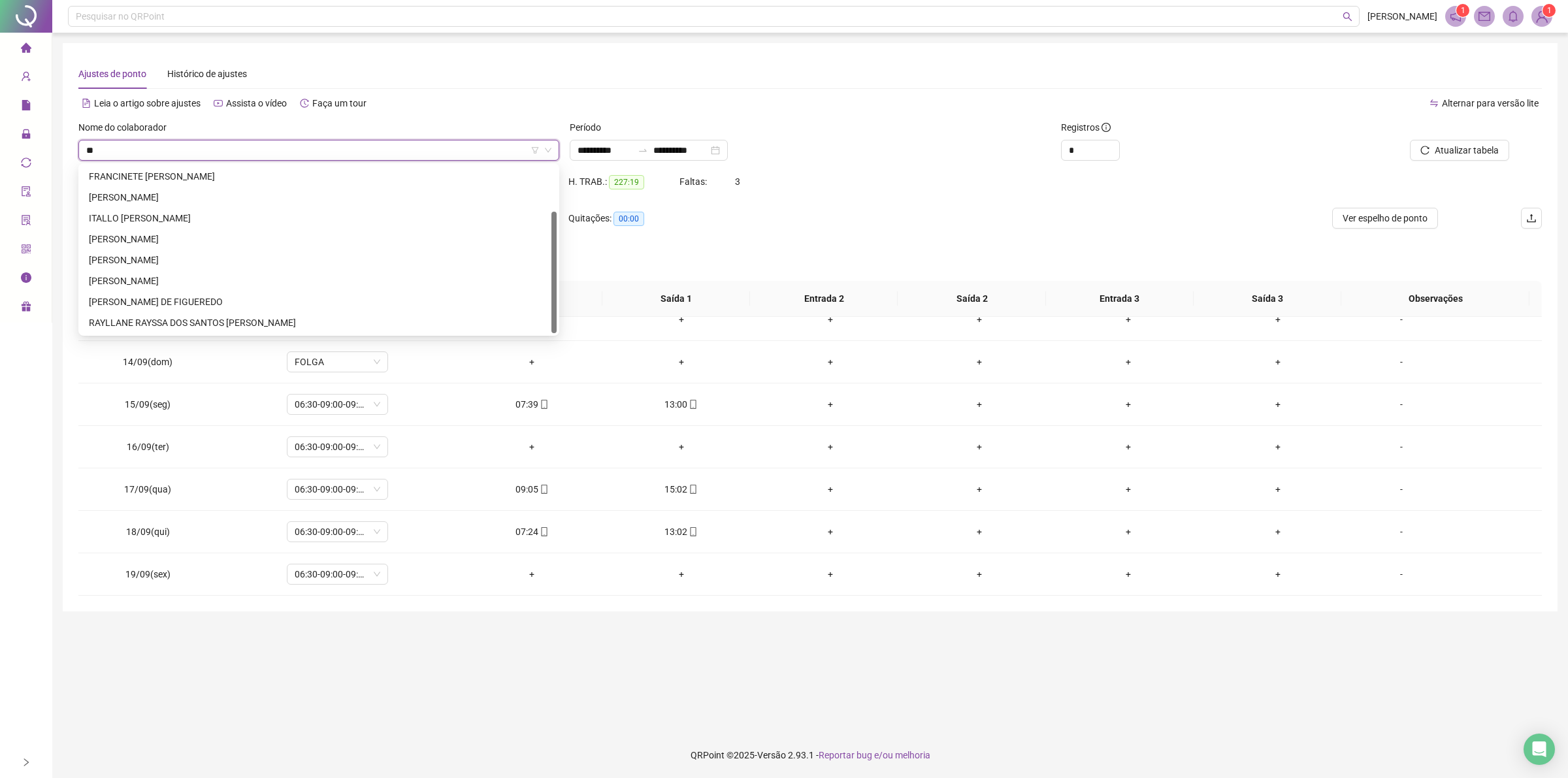
scroll to position [63, 0]
type input "***"
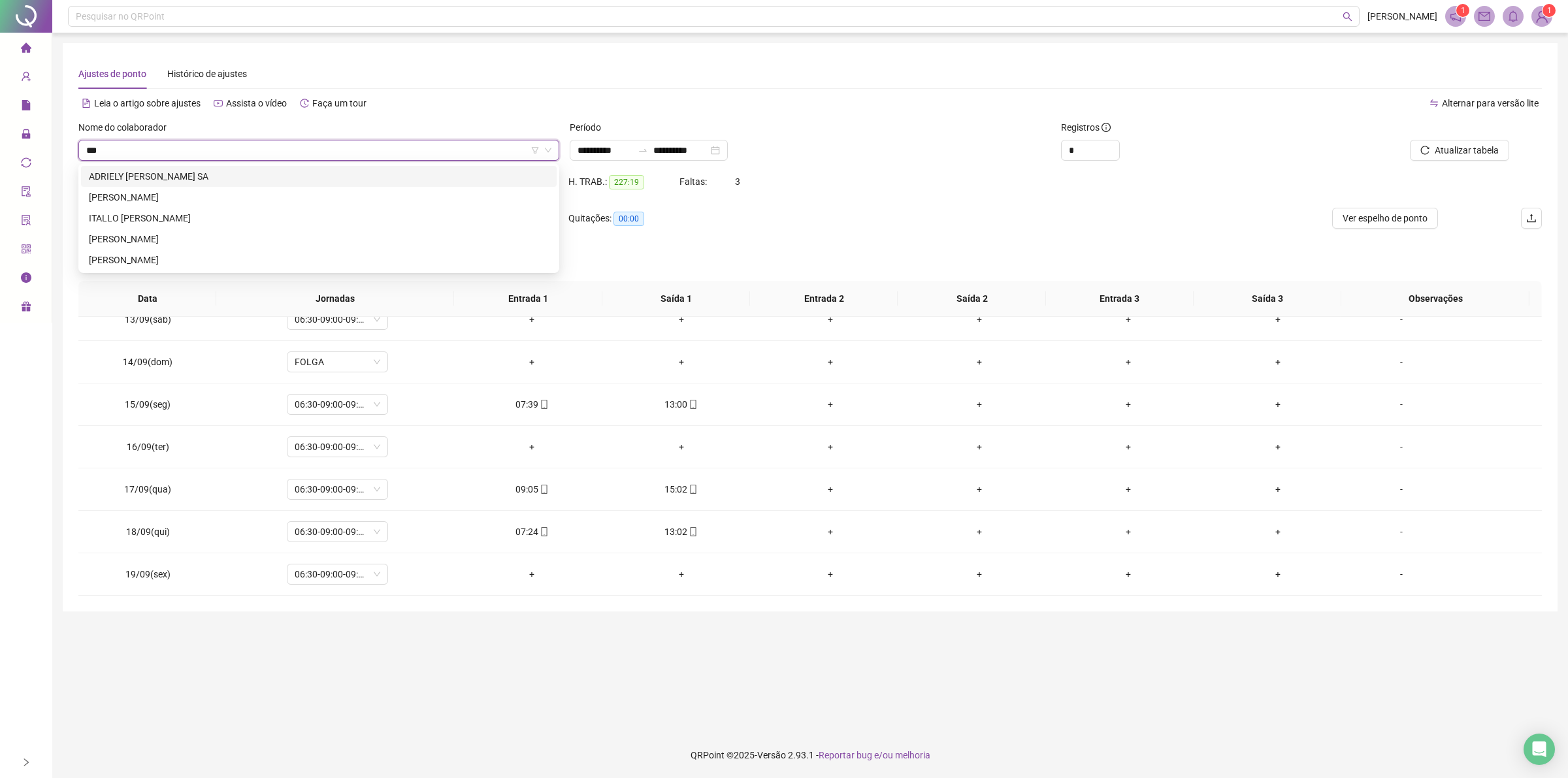
scroll to position [0, 0]
click at [167, 192] on div "[PERSON_NAME]" at bounding box center [318, 197] width 460 height 14
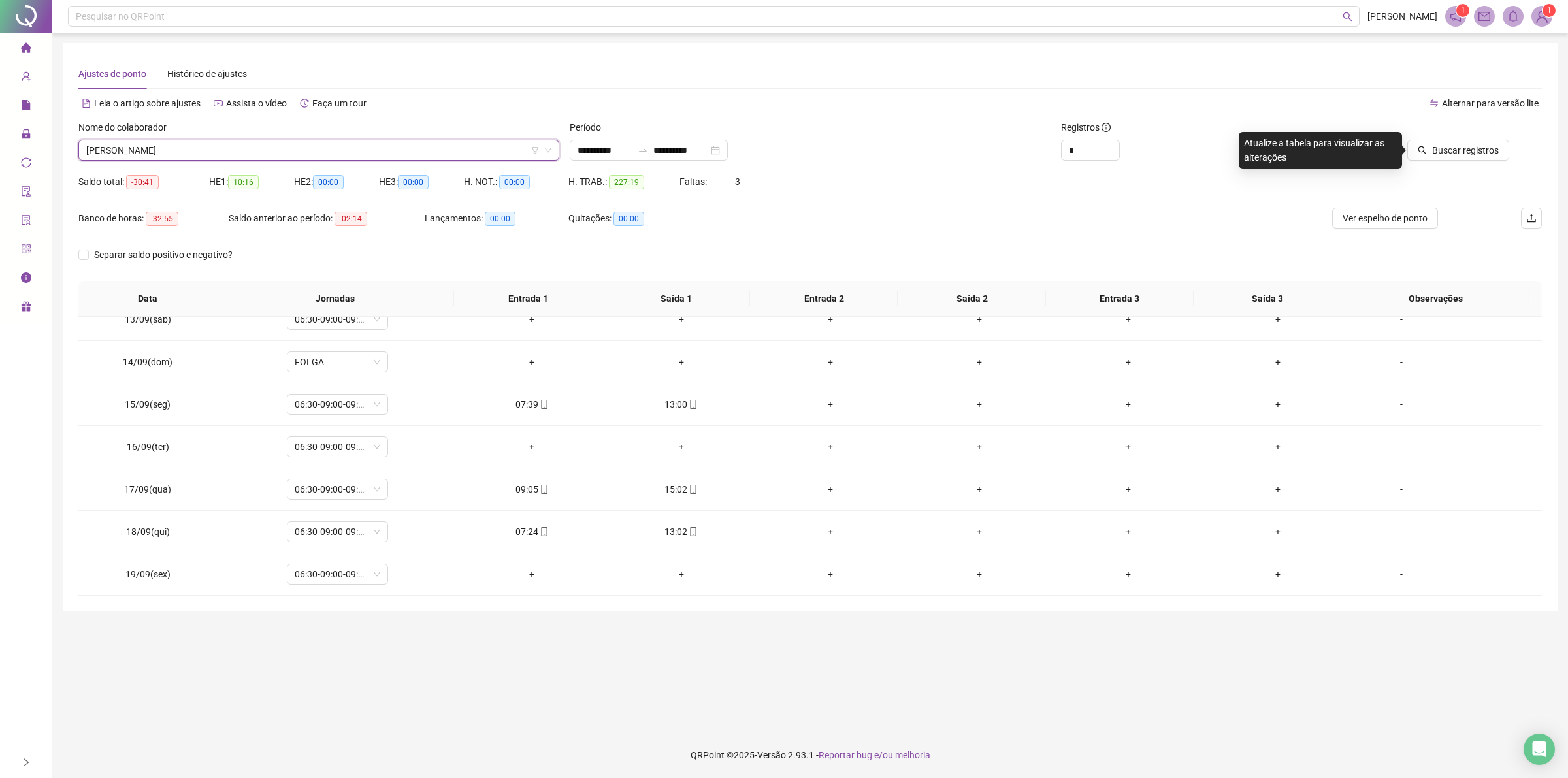
click at [1437, 151] on span "Buscar registros" at bounding box center [1465, 150] width 67 height 14
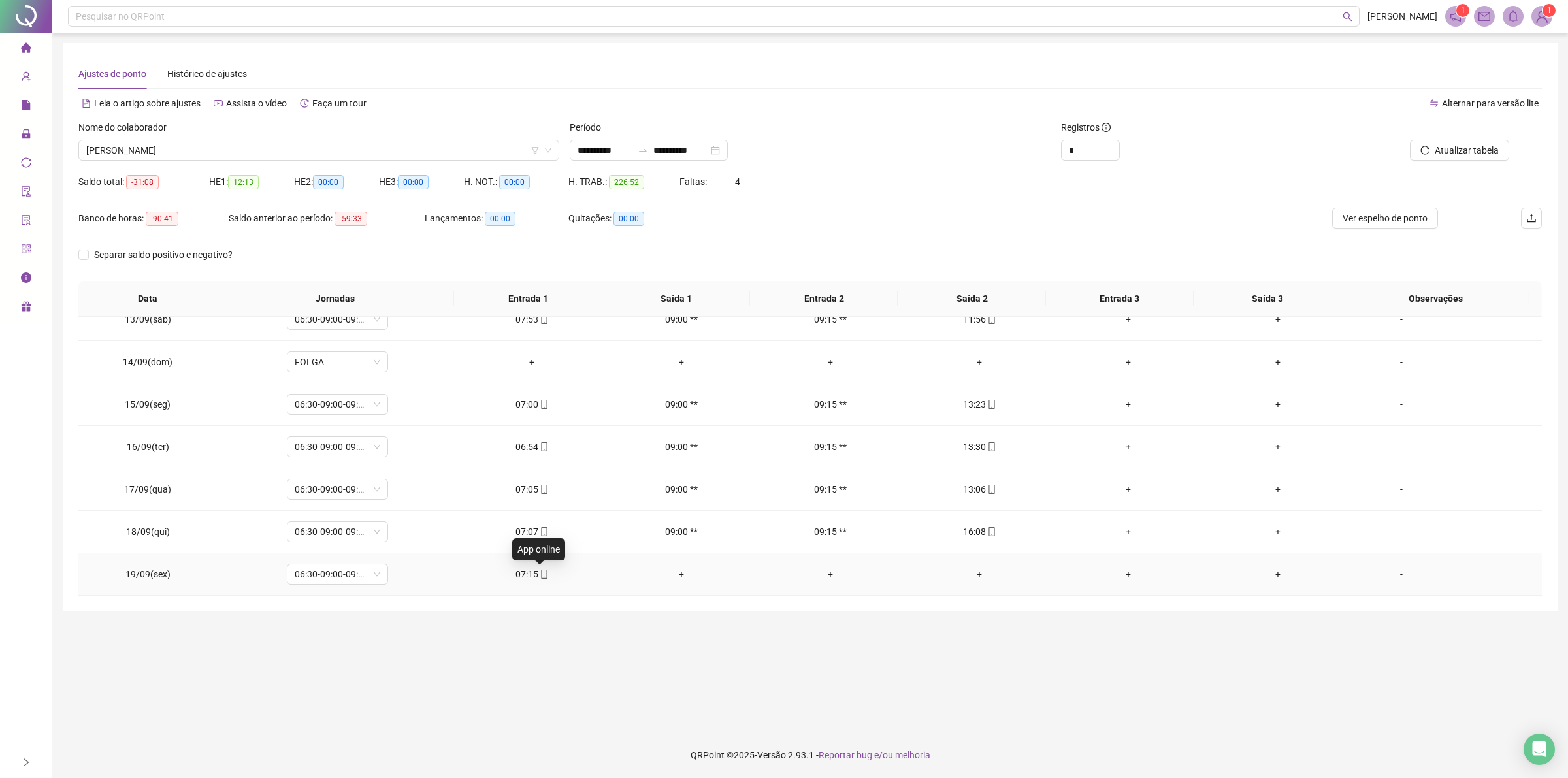
click at [540, 575] on icon "mobile" at bounding box center [544, 574] width 9 height 9
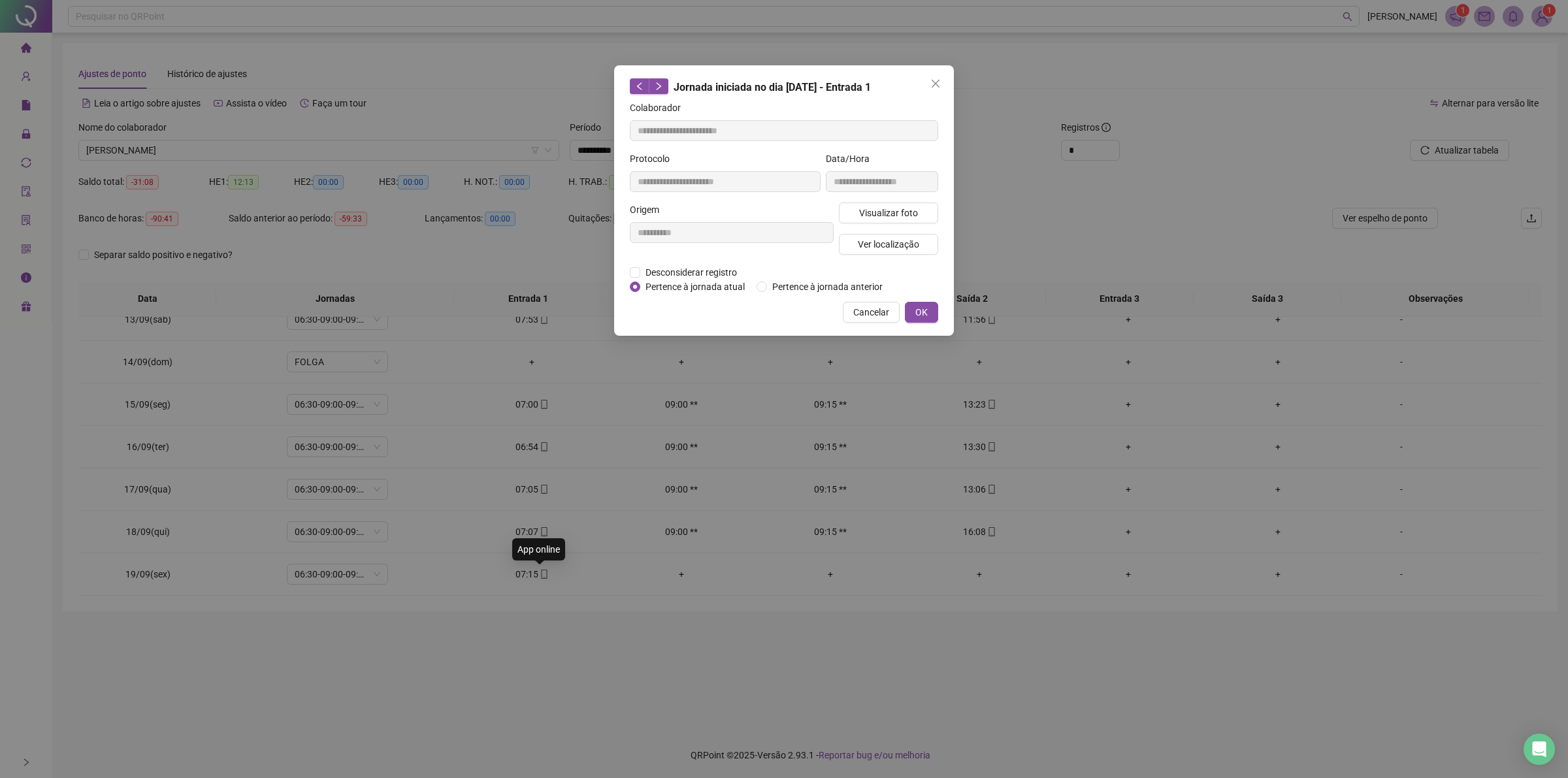
type input "**********"
click at [867, 211] on span "Visualizar foto" at bounding box center [888, 212] width 59 height 14
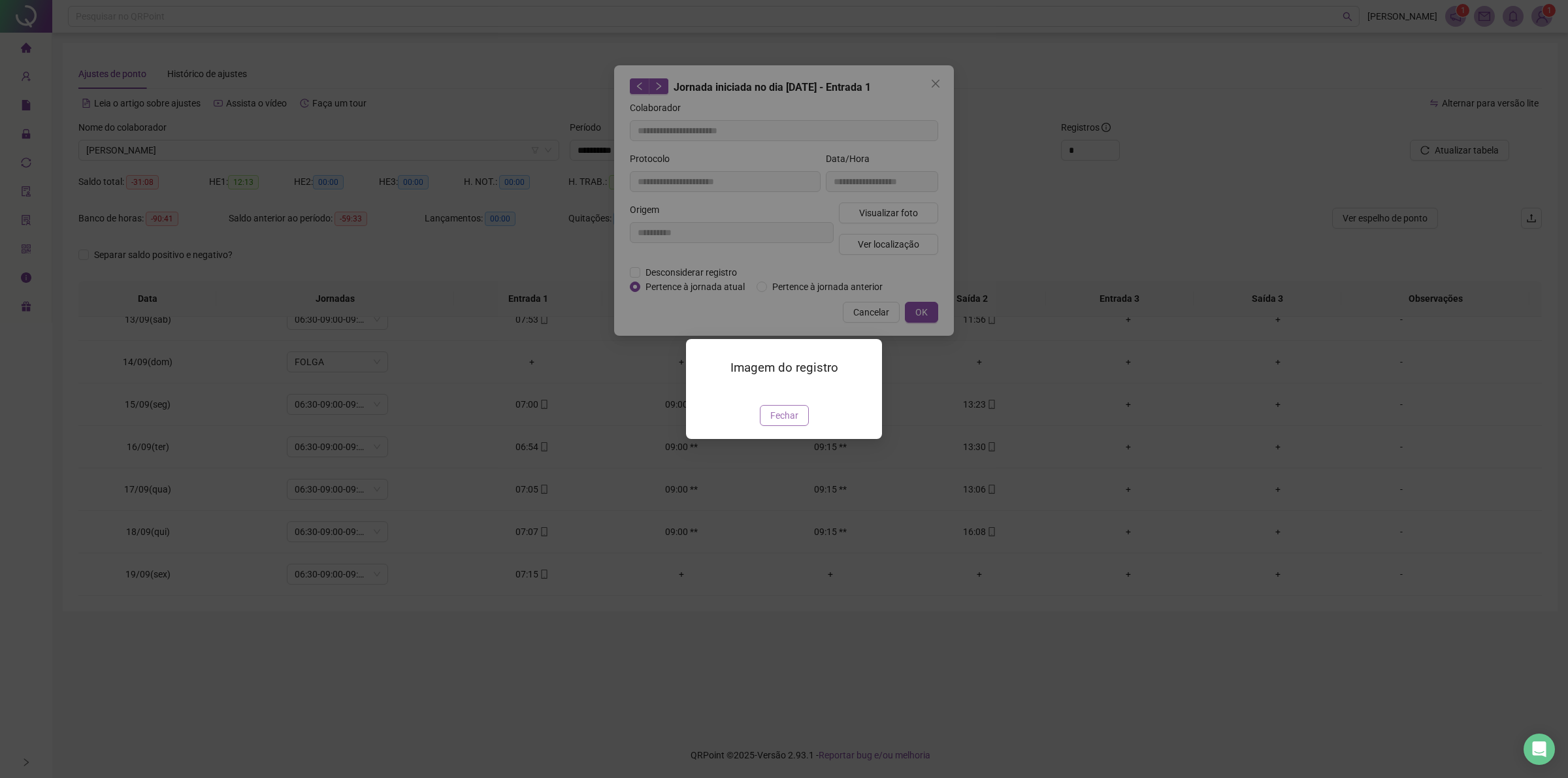
click at [774, 422] on span "Fechar" at bounding box center [784, 415] width 28 height 14
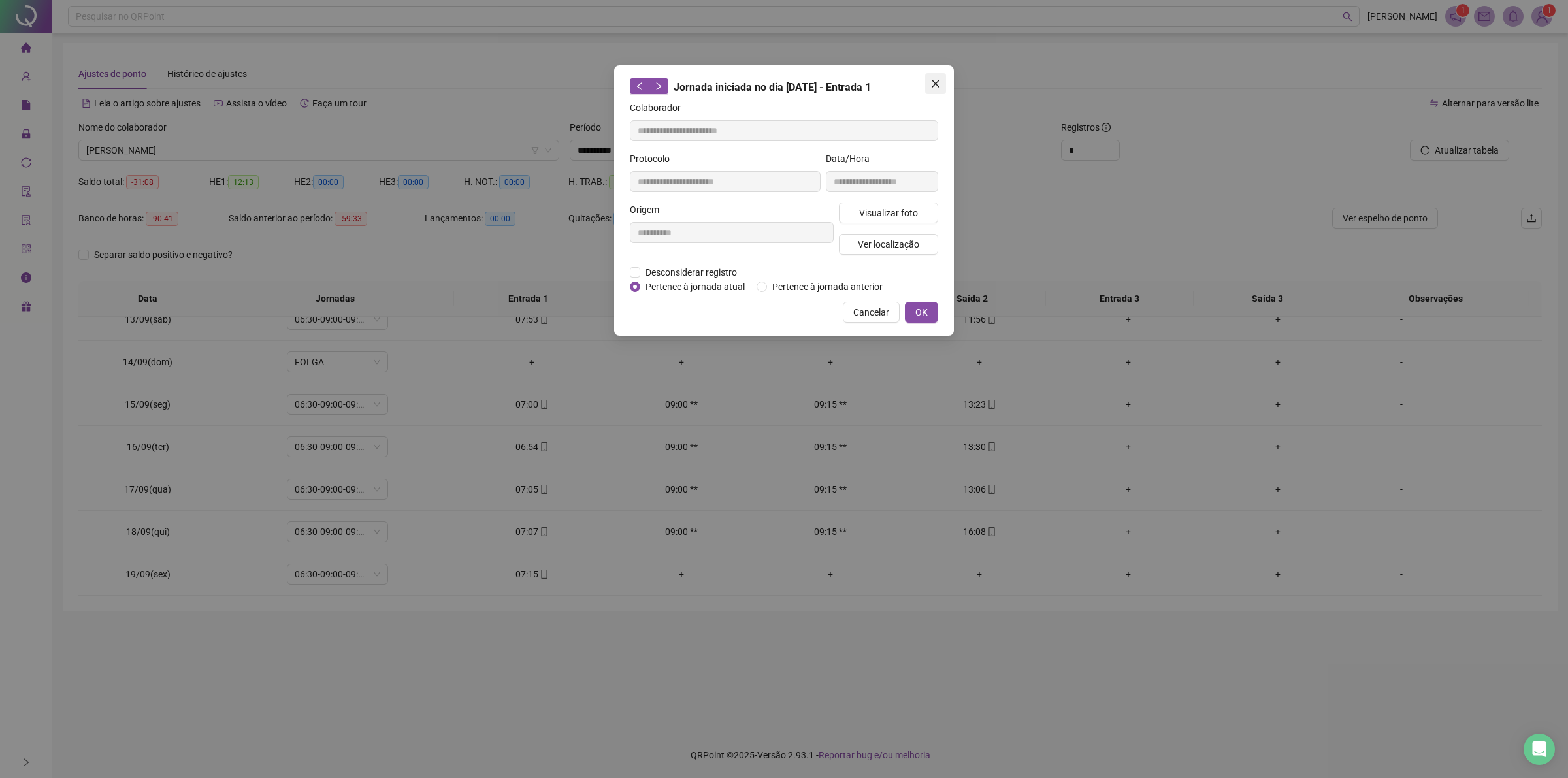
click at [931, 79] on icon "close" at bounding box center [935, 84] width 11 height 11
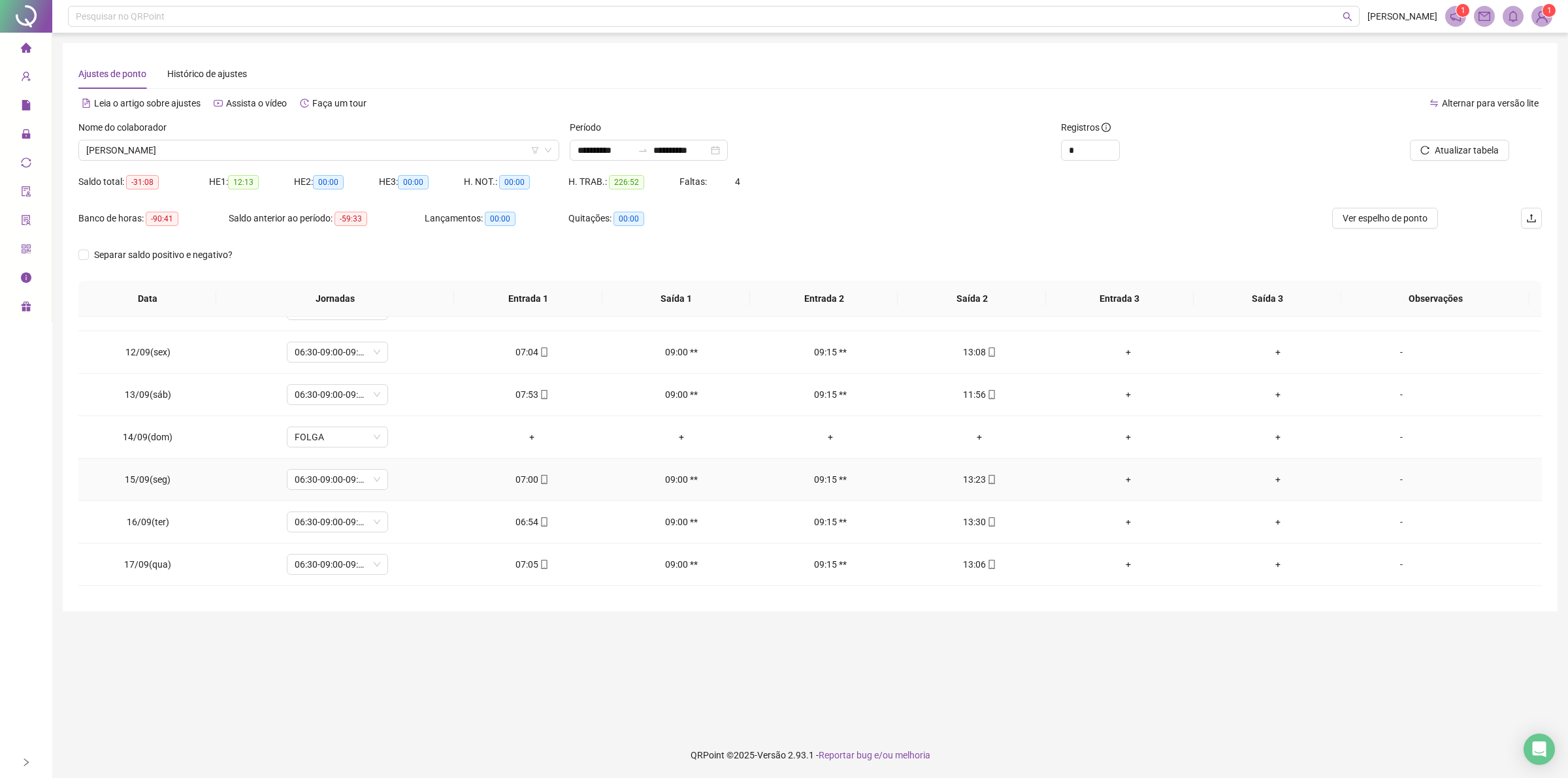
scroll to position [1851, 0]
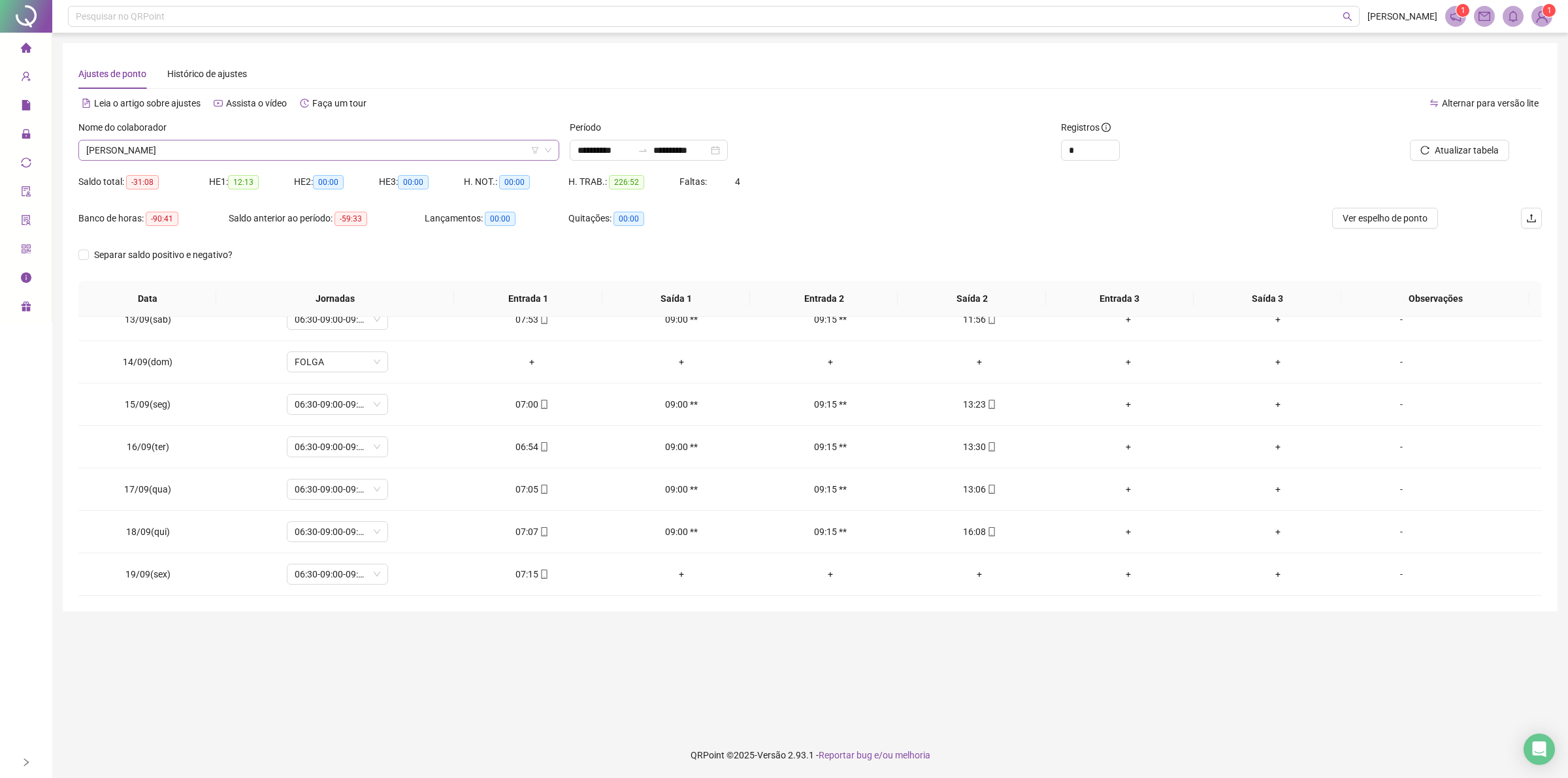
click at [275, 154] on span "[PERSON_NAME]" at bounding box center [318, 150] width 465 height 20
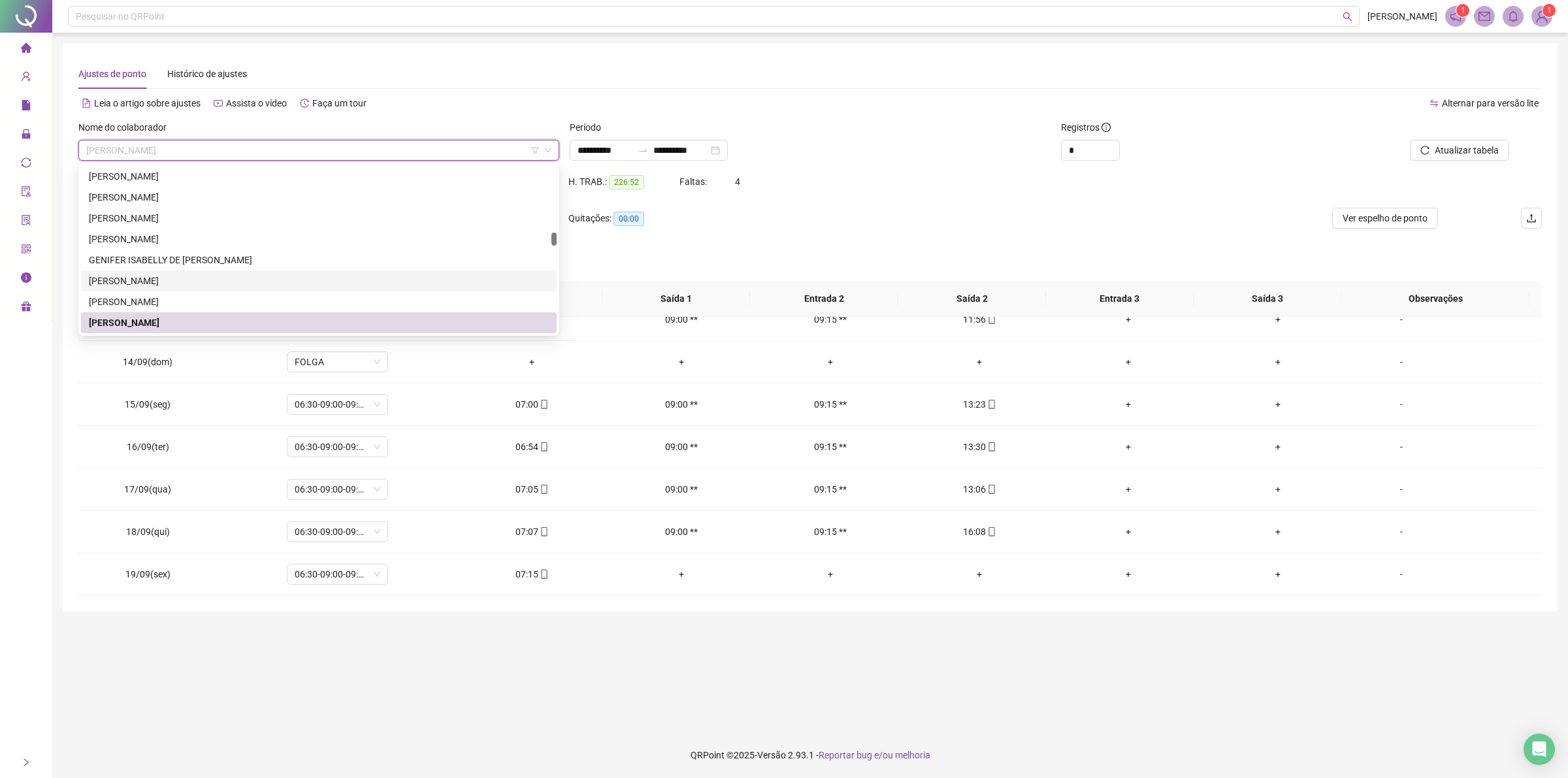
scroll to position [1232, 0]
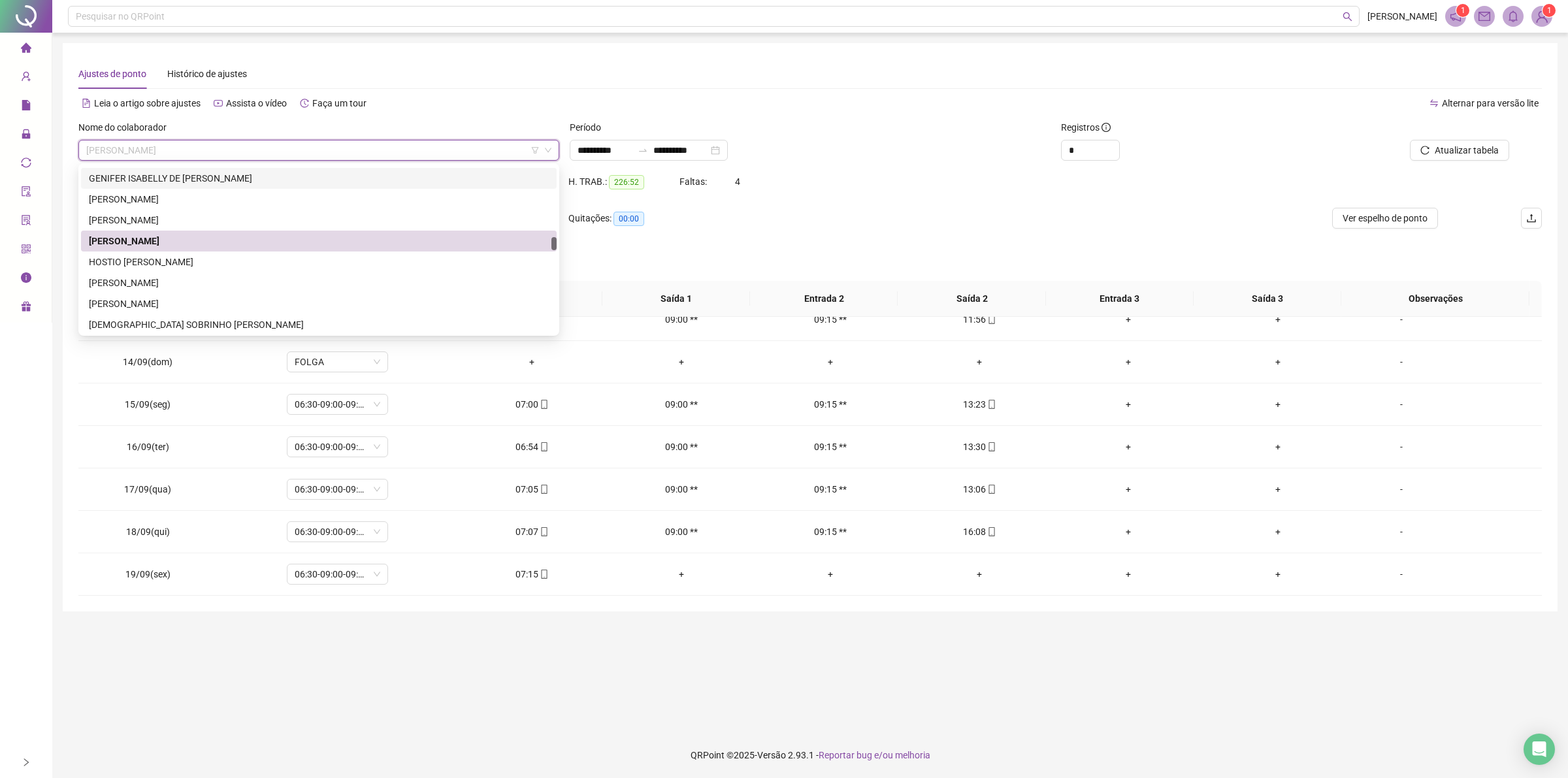
click at [141, 151] on span "[PERSON_NAME]" at bounding box center [318, 150] width 465 height 20
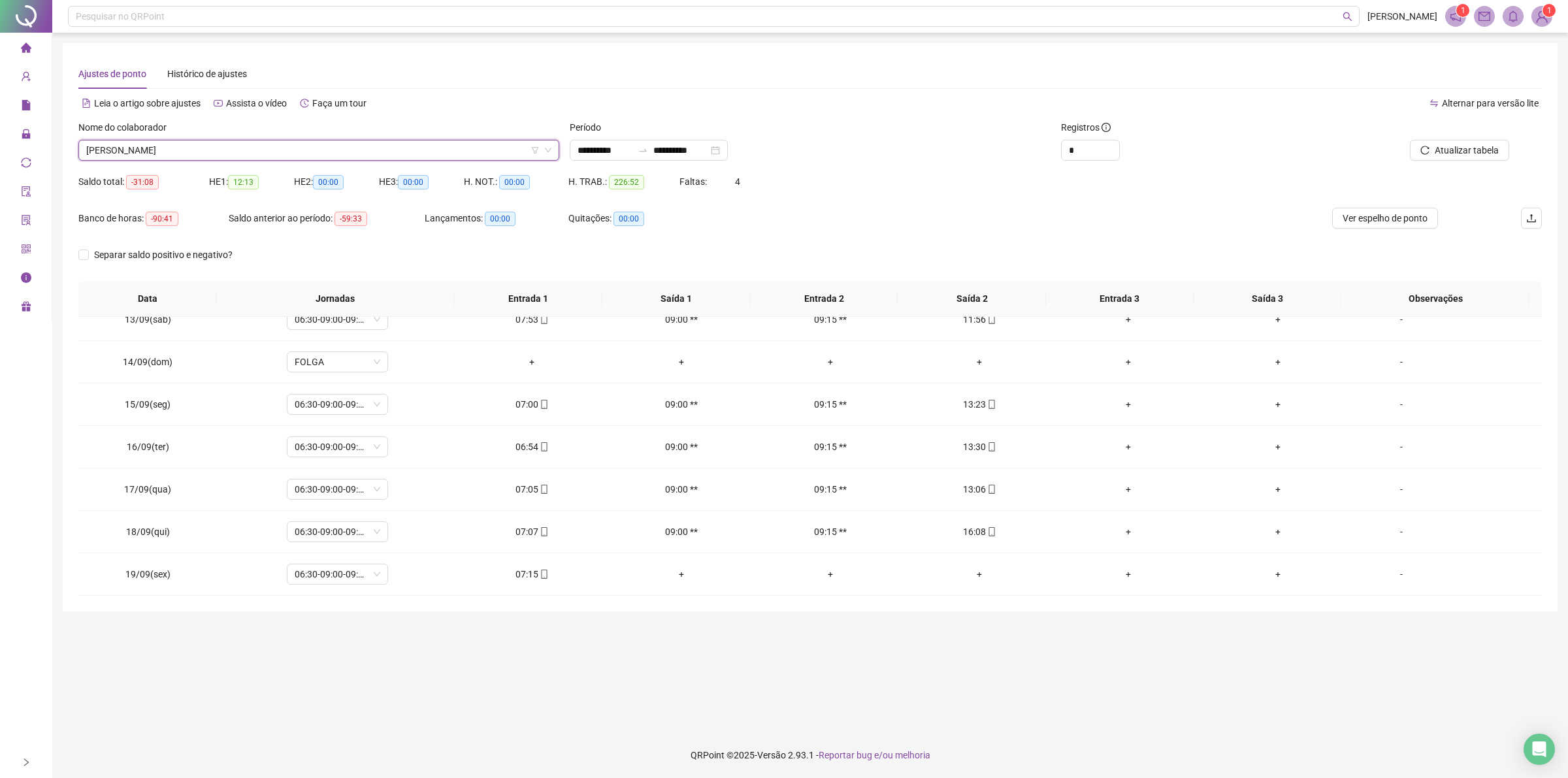
click at [213, 151] on span "[PERSON_NAME]" at bounding box center [318, 150] width 465 height 20
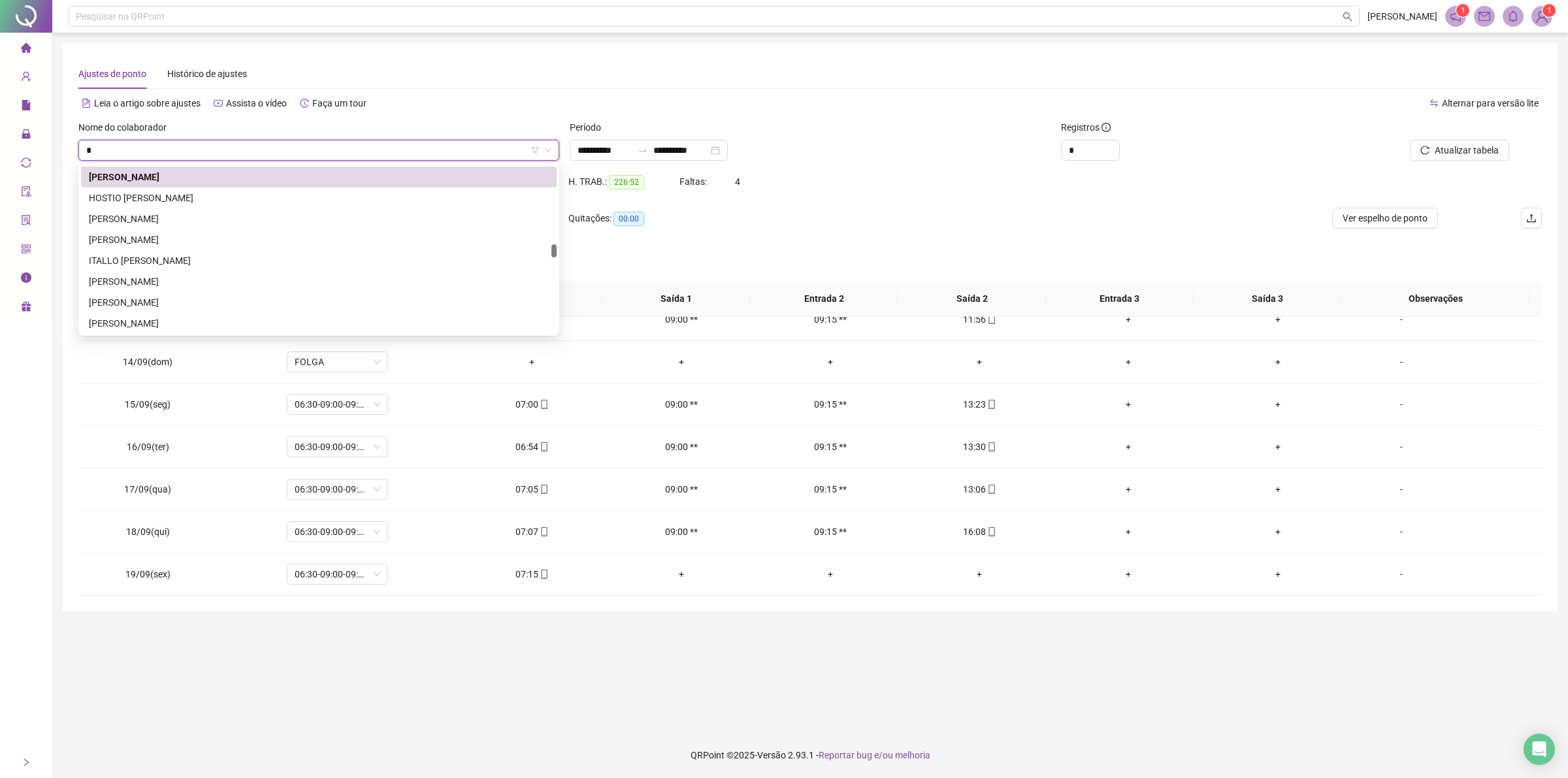
type input "**"
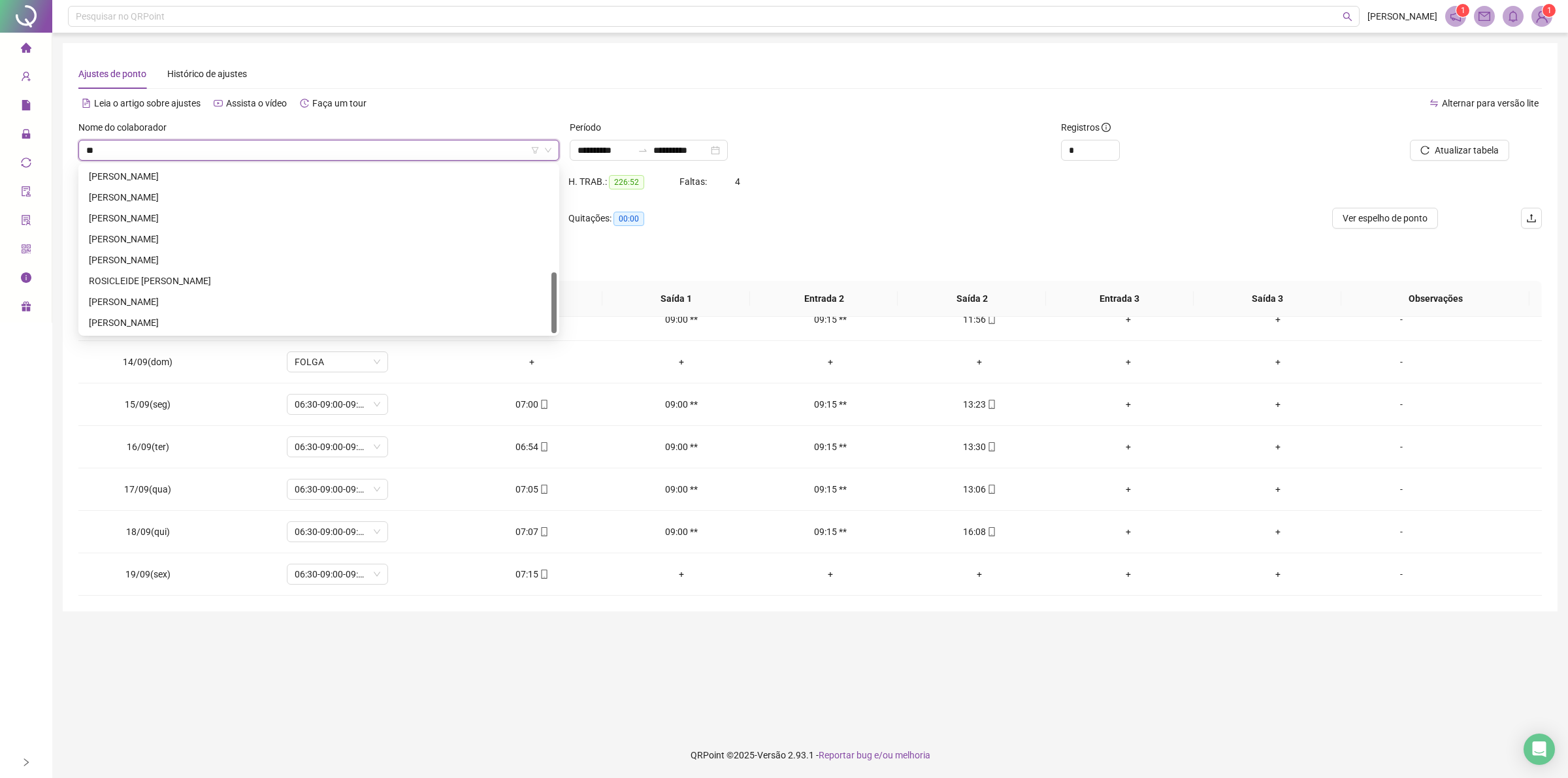
scroll to position [292, 0]
click at [117, 194] on div "[PERSON_NAME]" at bounding box center [318, 198] width 460 height 14
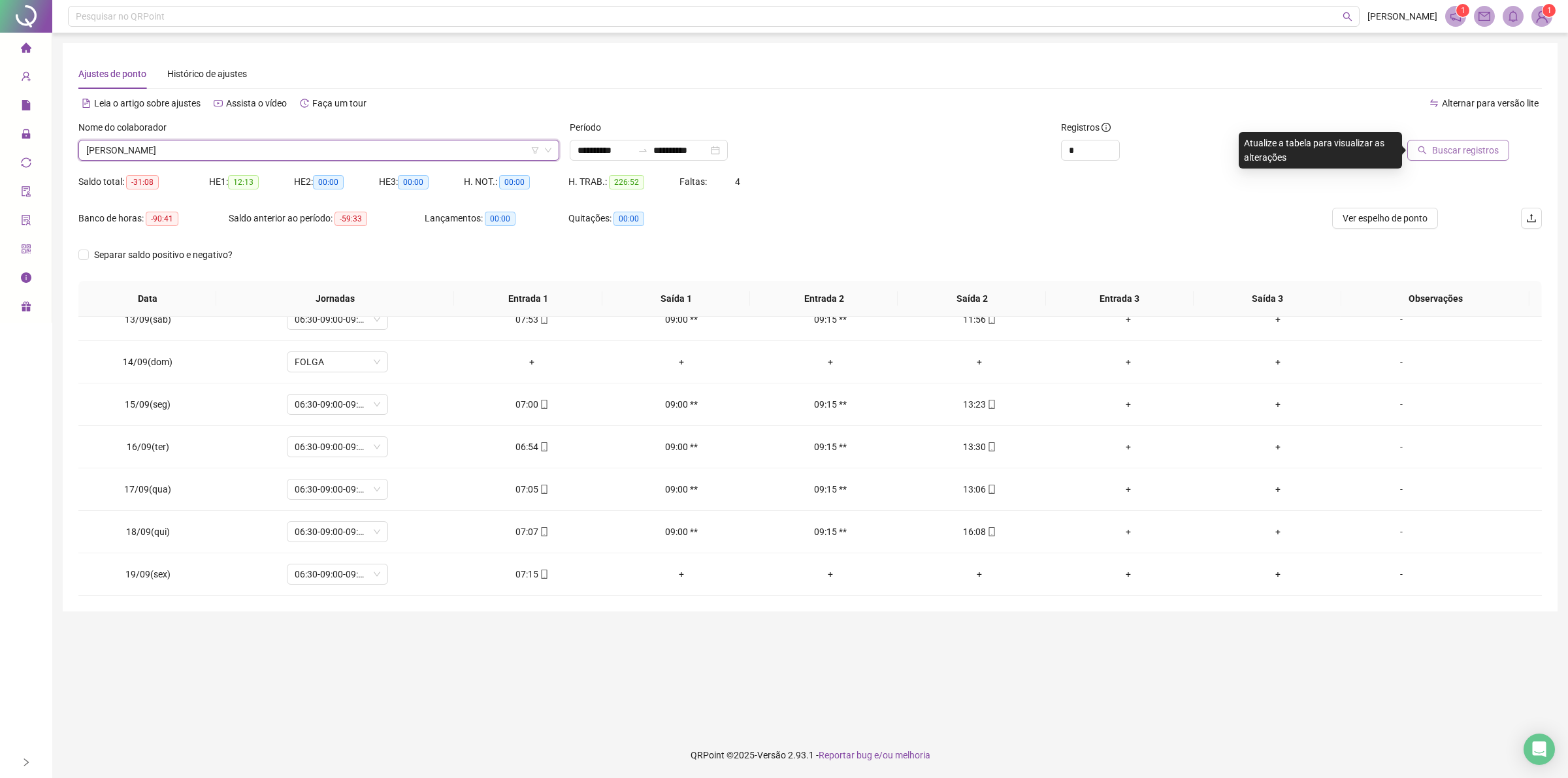
click at [1437, 148] on span "Buscar registros" at bounding box center [1465, 150] width 67 height 14
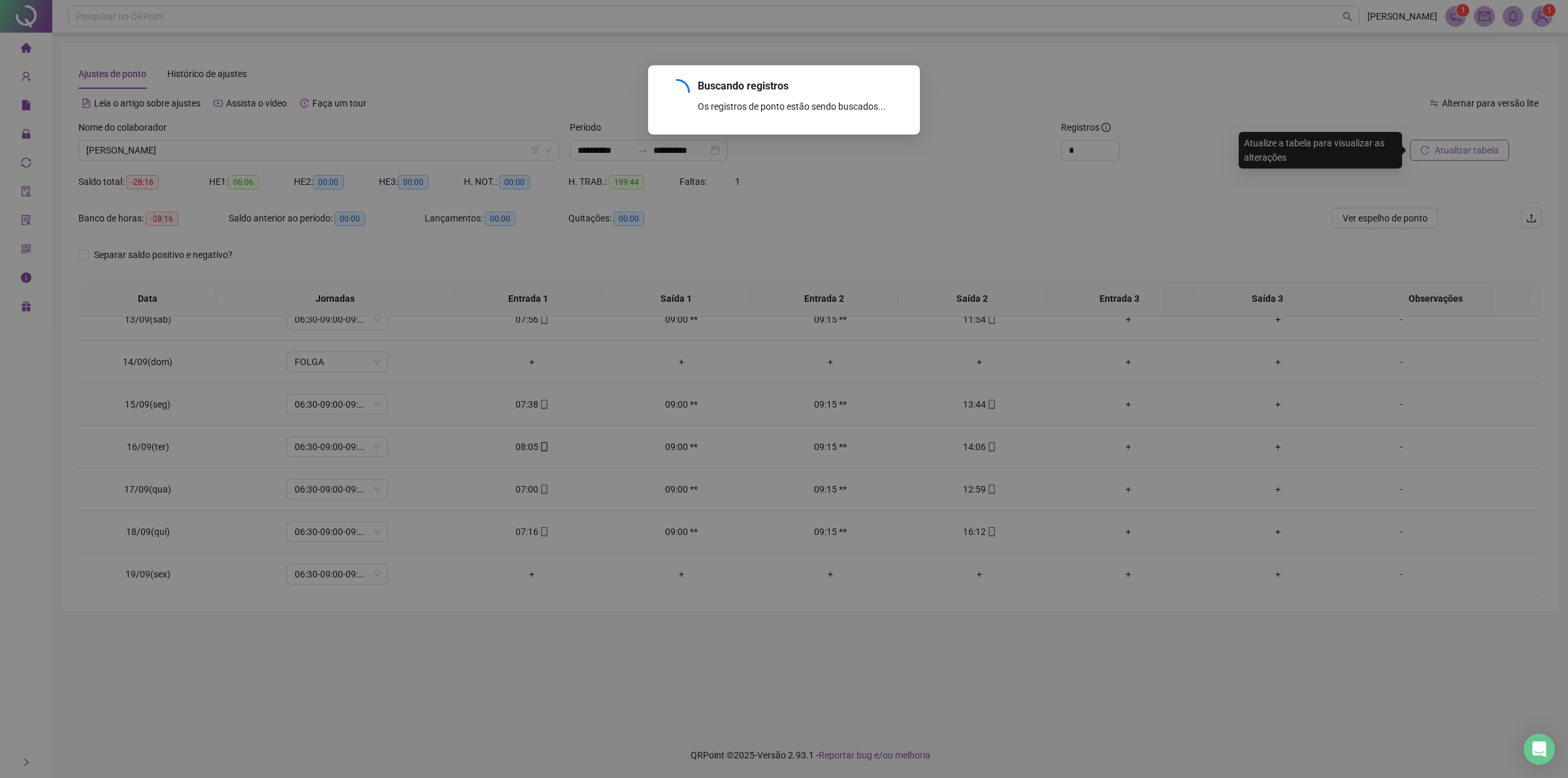
scroll to position [1596, 0]
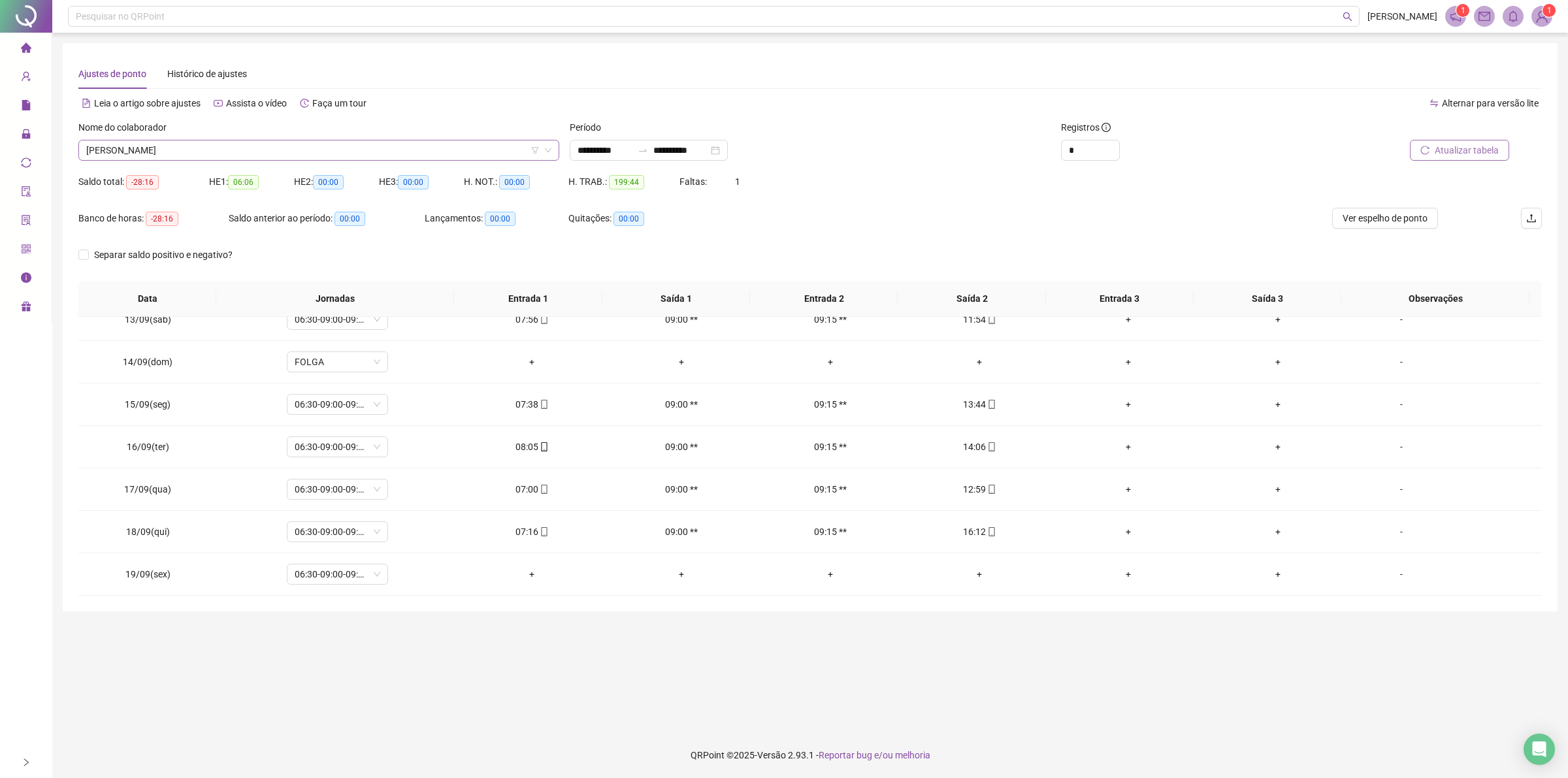
click at [224, 150] on span "[PERSON_NAME]" at bounding box center [318, 150] width 465 height 20
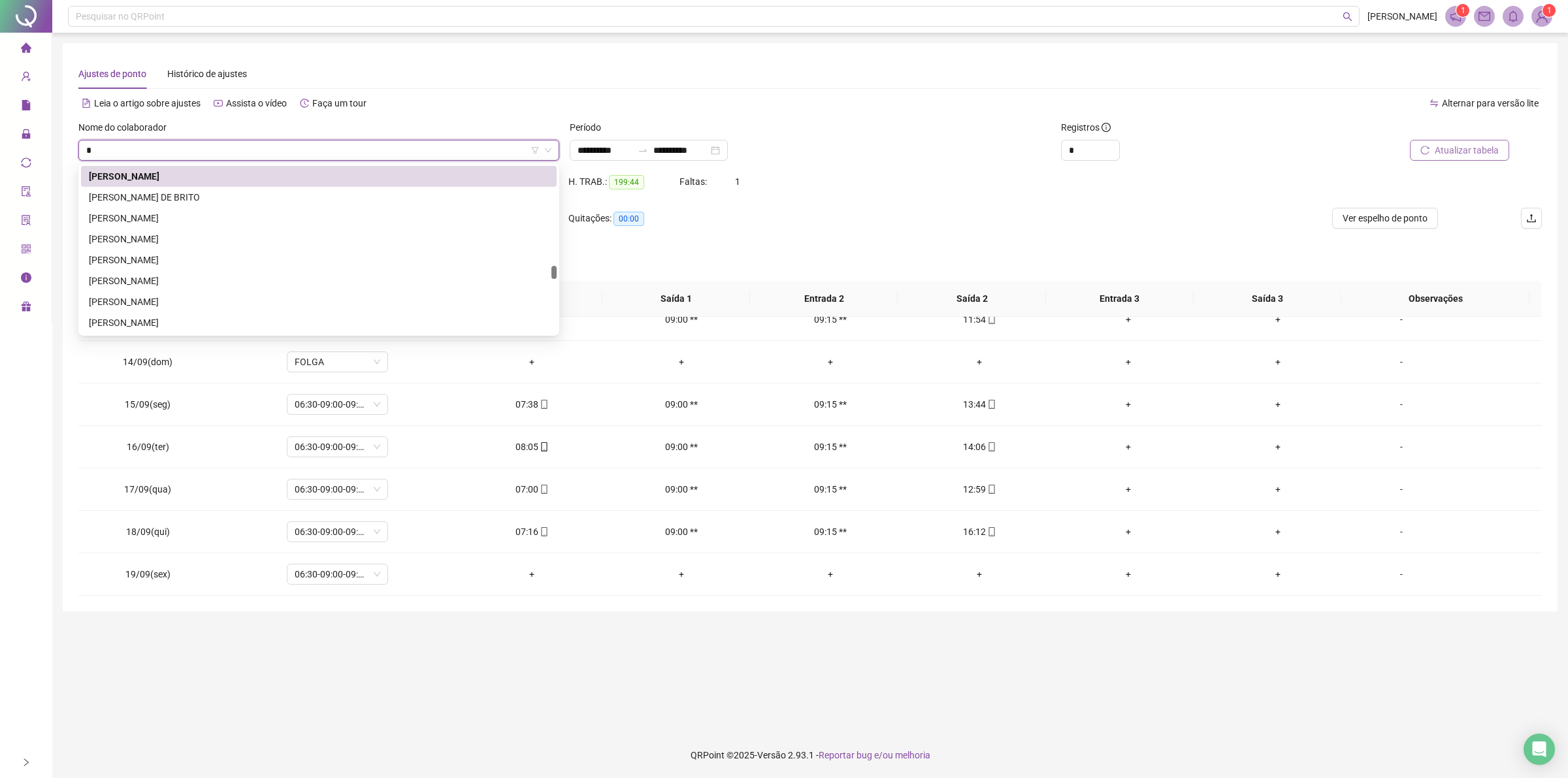
type input "**"
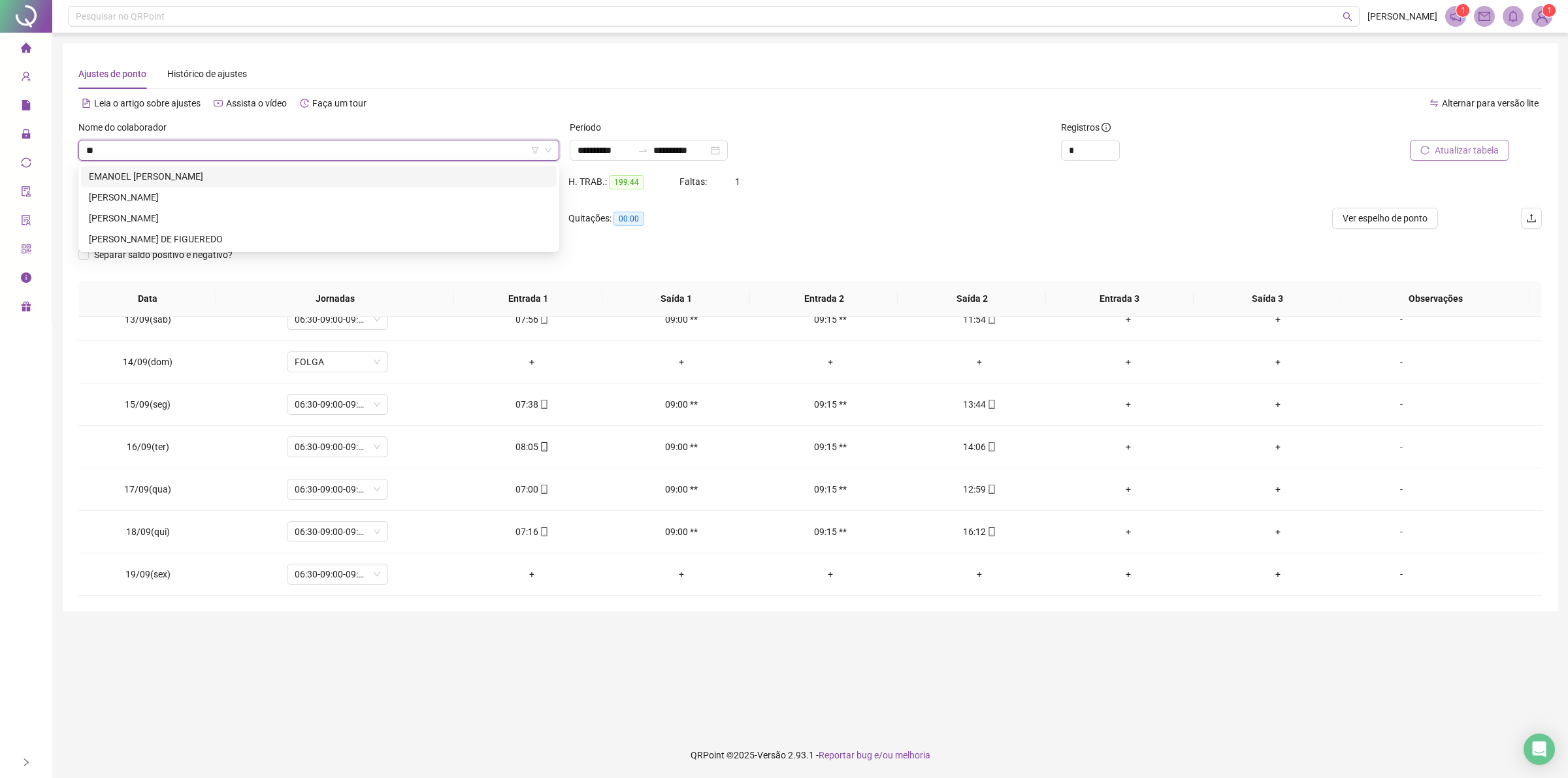
scroll to position [0, 0]
click at [169, 217] on div "[PERSON_NAME]" at bounding box center [318, 217] width 460 height 14
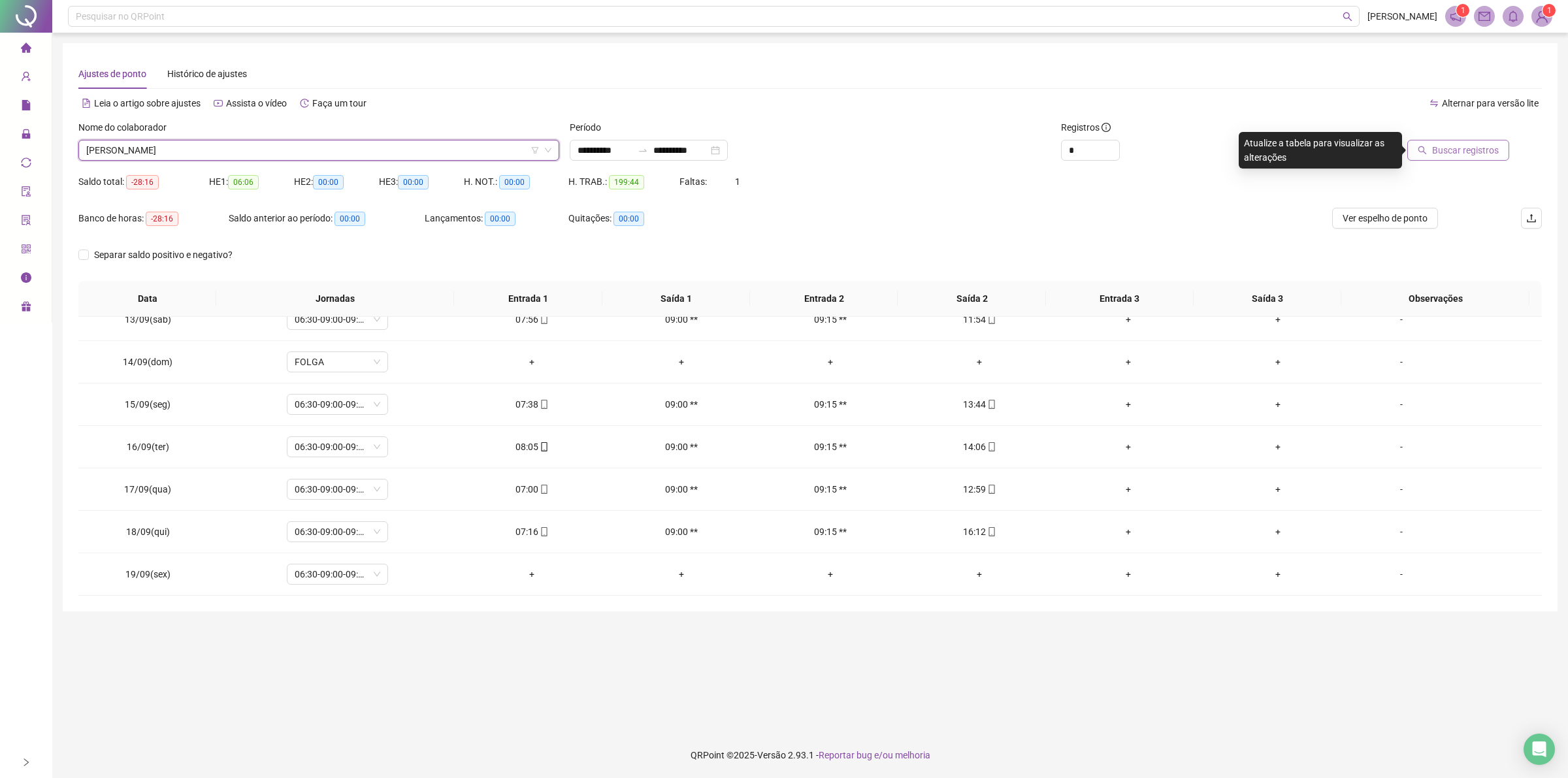
click at [1449, 151] on span "Buscar registros" at bounding box center [1465, 150] width 67 height 14
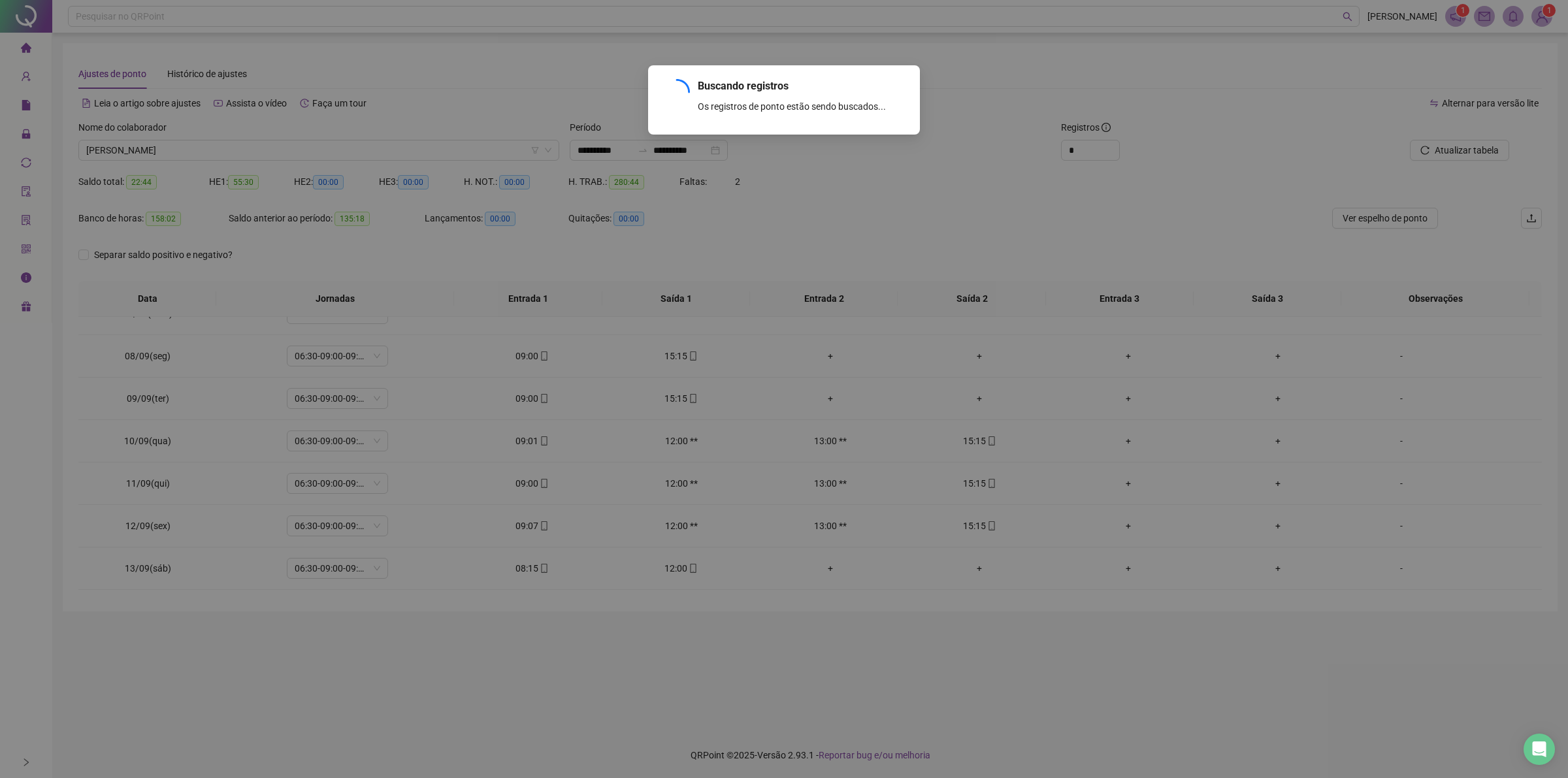
scroll to position [1851, 0]
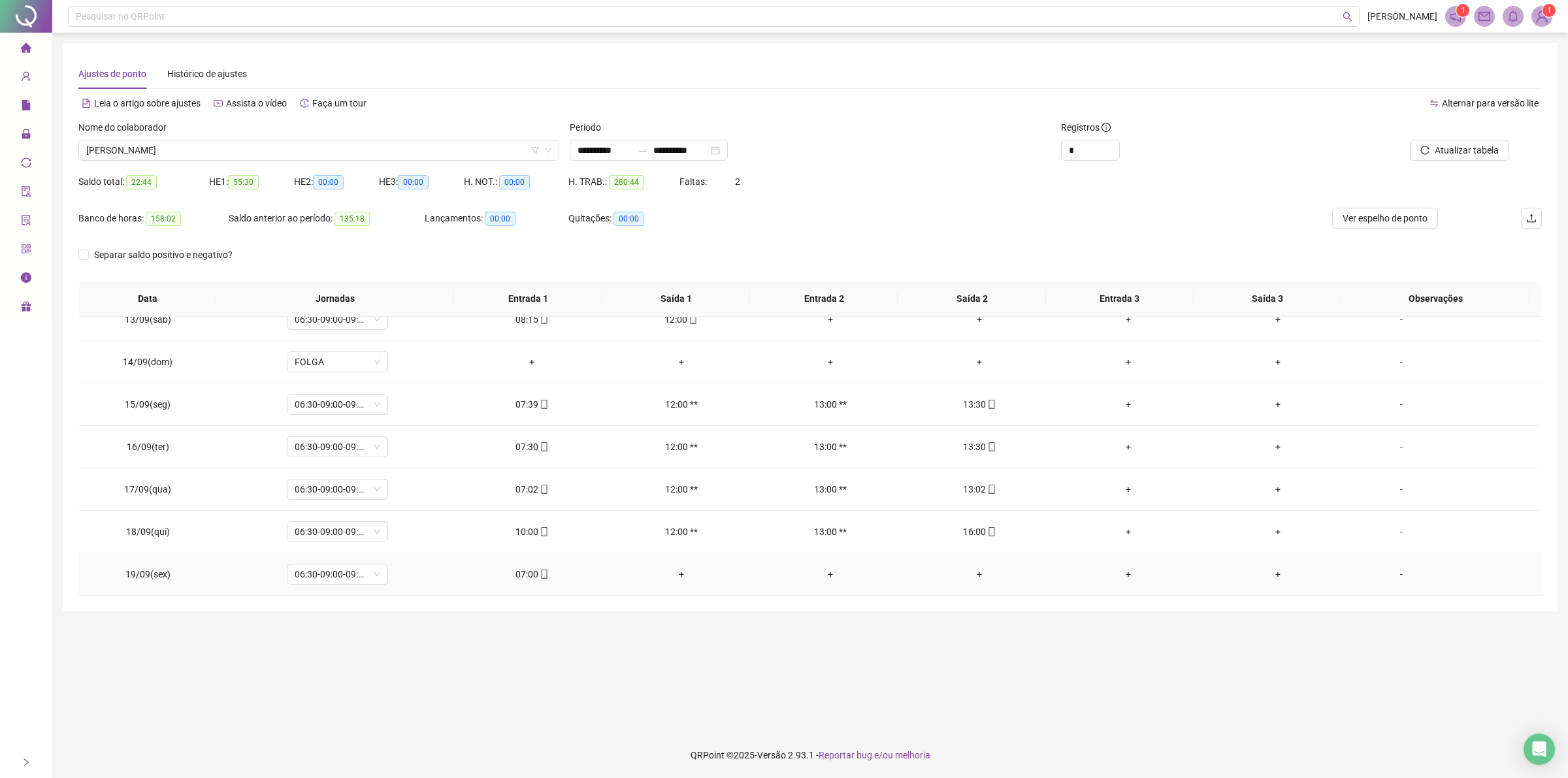
click at [540, 575] on icon "mobile" at bounding box center [544, 574] width 9 height 9
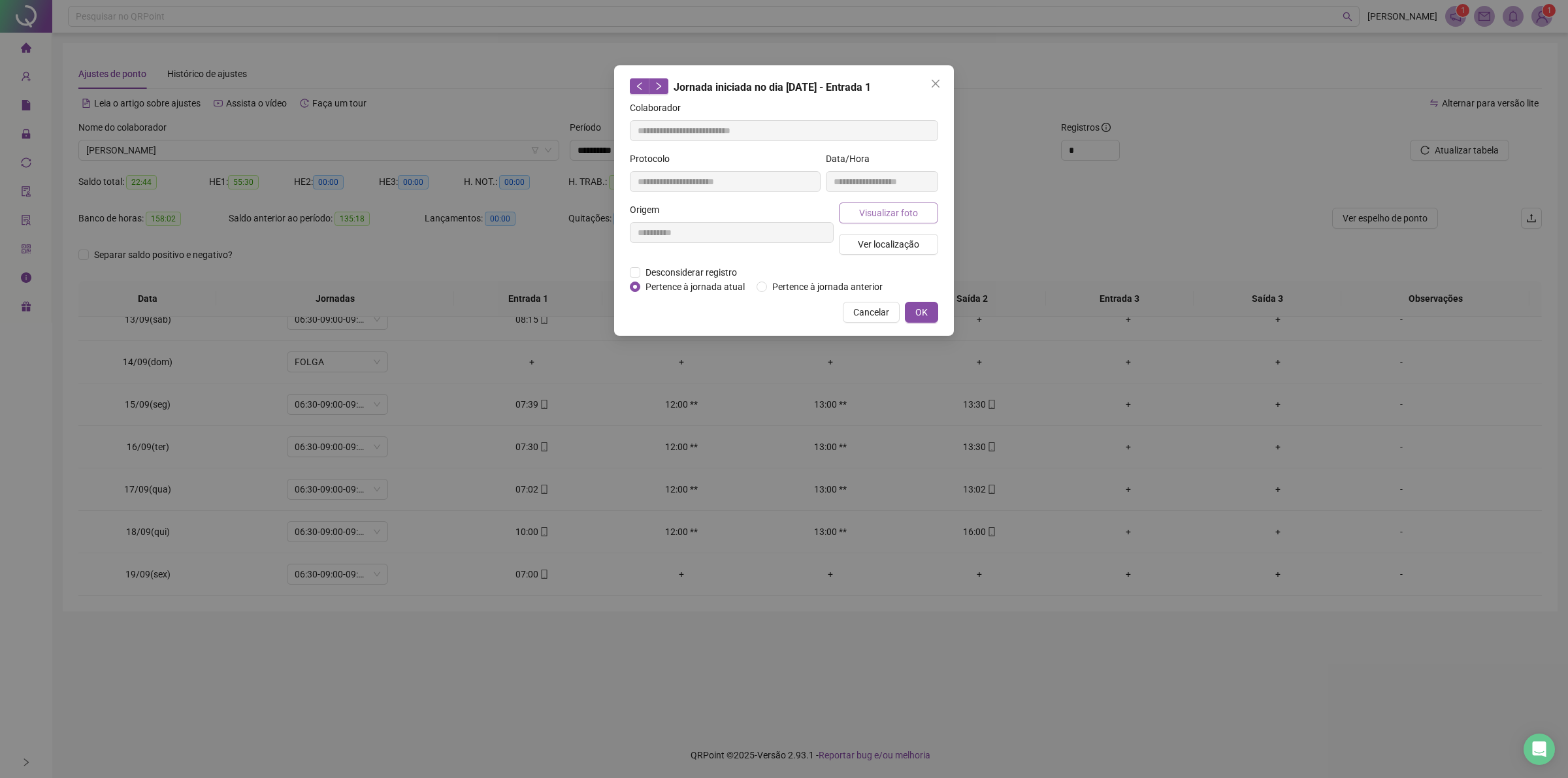
click at [865, 204] on button "Visualizar foto" at bounding box center [889, 212] width 99 height 21
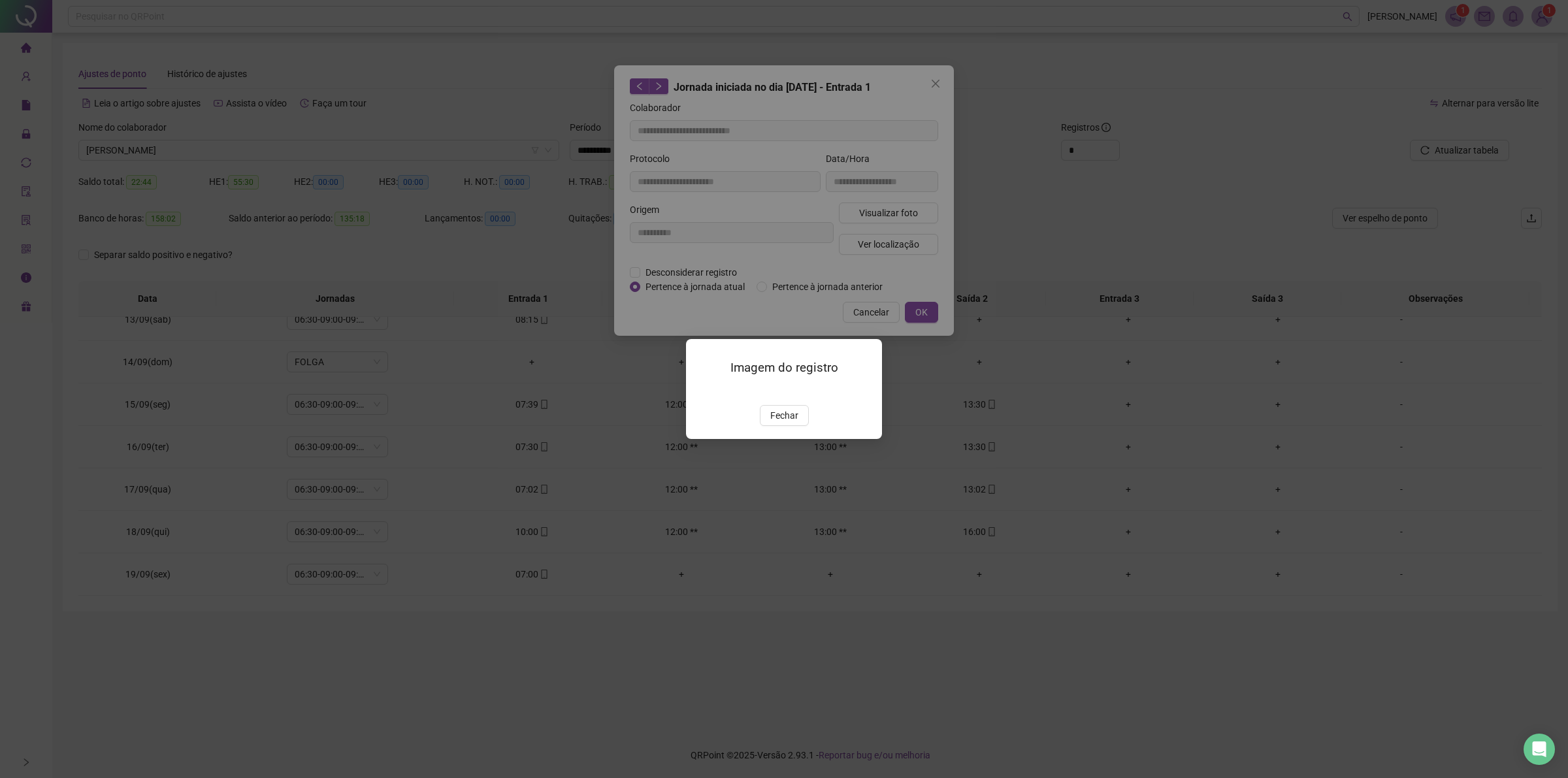
type input "**********"
click at [936, 76] on div "Imagem do registro Fechar" at bounding box center [784, 389] width 1568 height 778
click at [775, 422] on span "Fechar" at bounding box center [784, 415] width 28 height 14
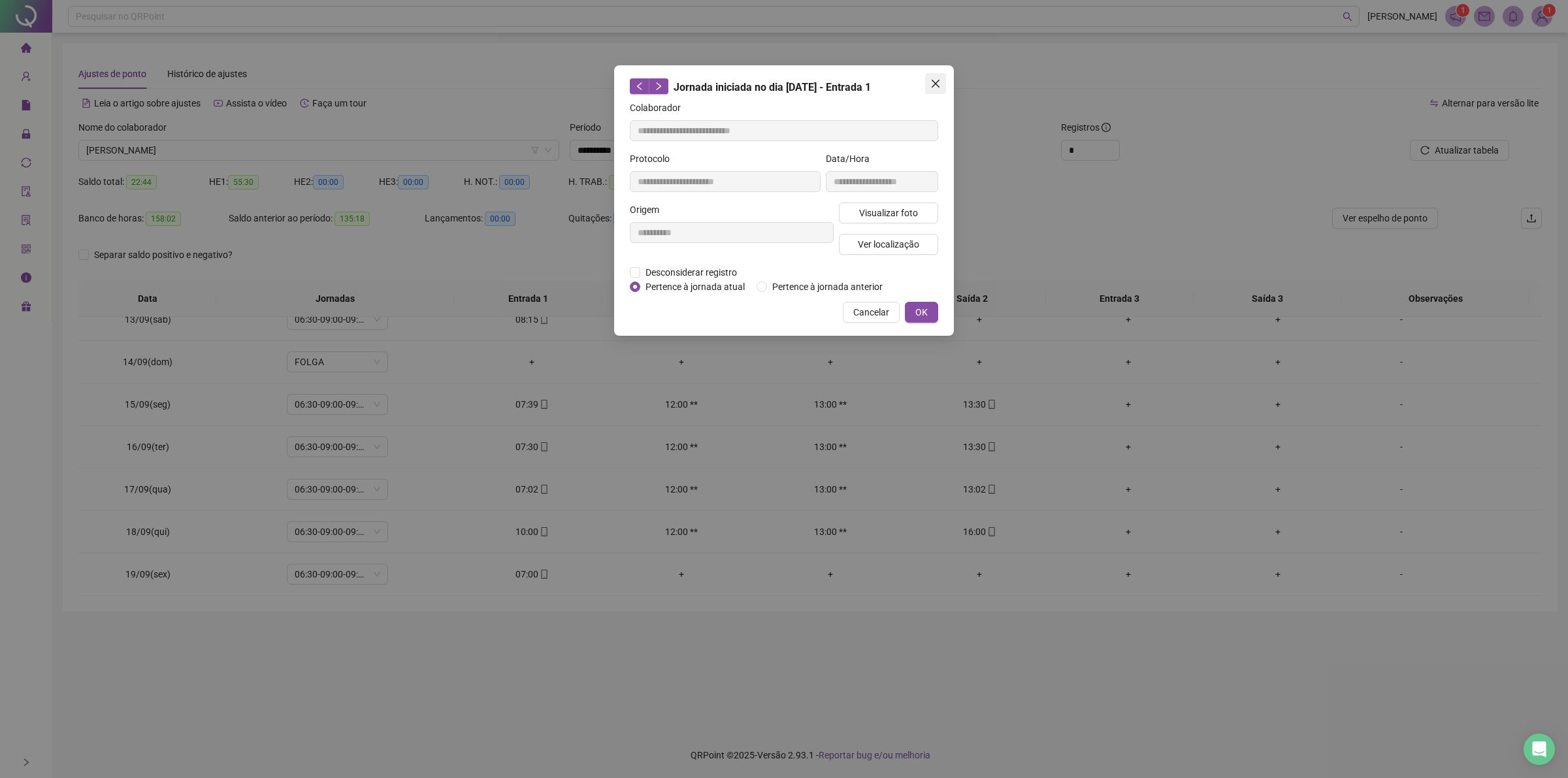
click at [938, 74] on button "Close" at bounding box center [935, 84] width 21 height 21
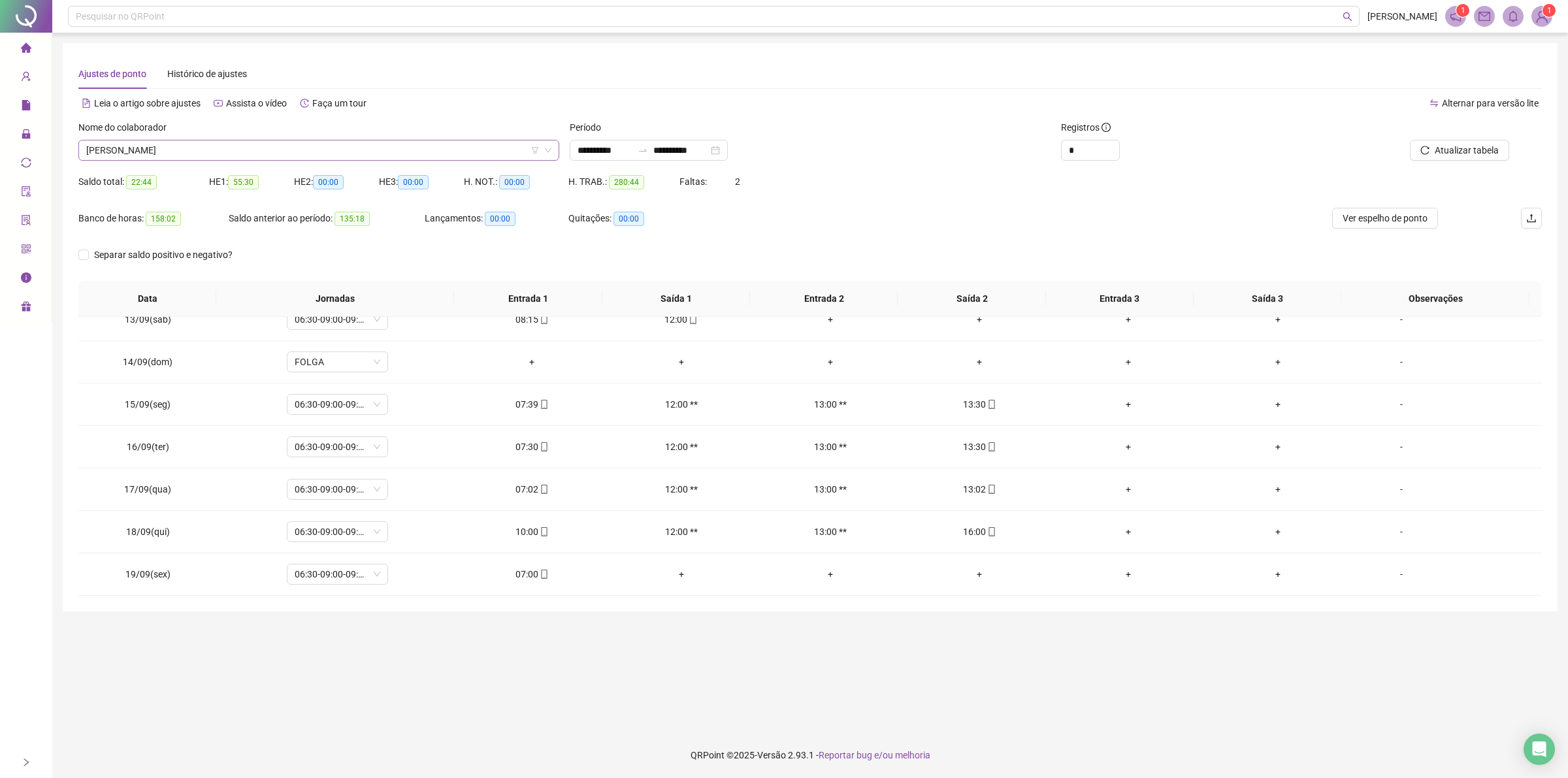
click at [220, 149] on span "[PERSON_NAME]" at bounding box center [318, 150] width 465 height 20
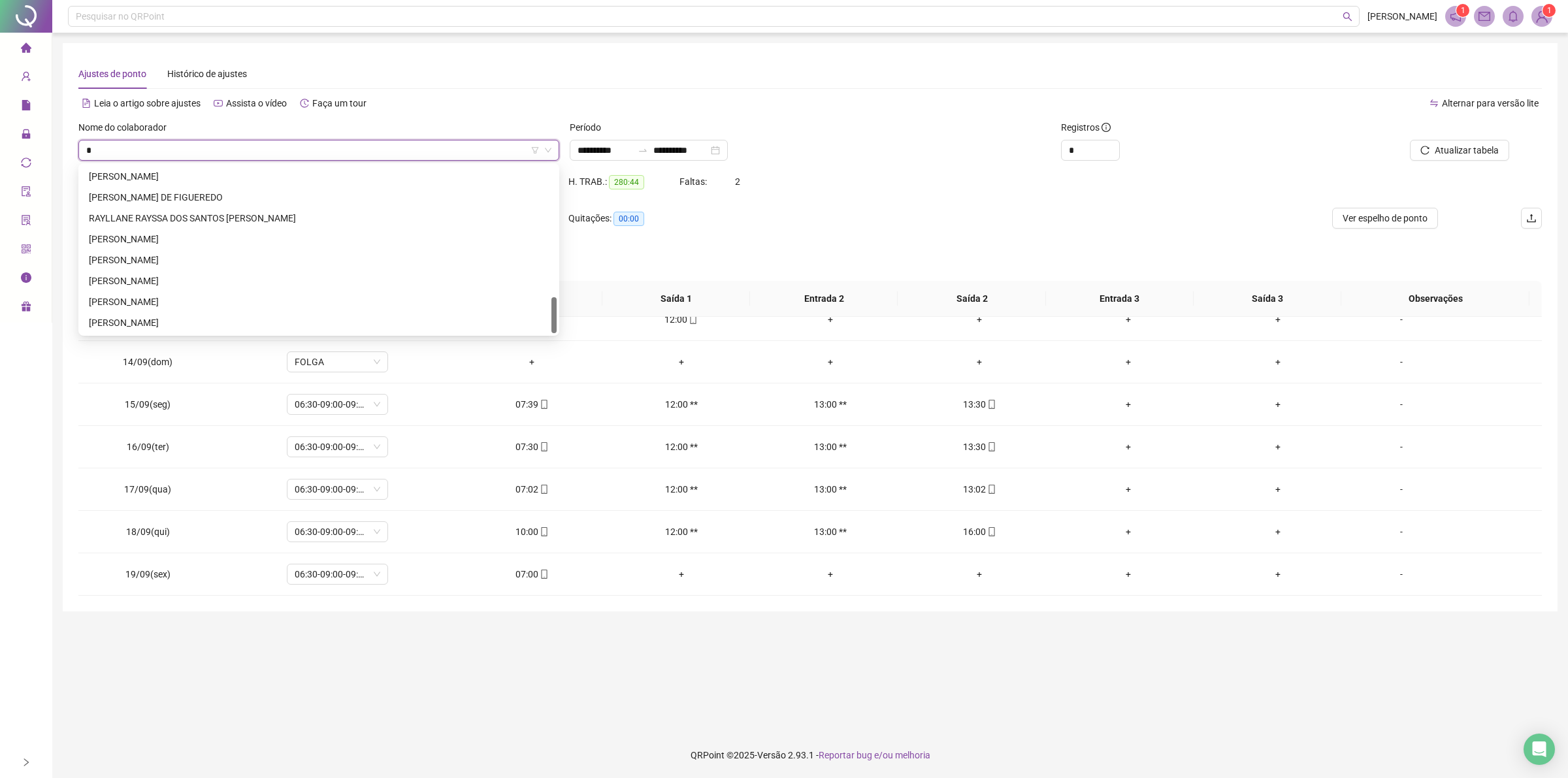
scroll to position [606, 0]
type input "**"
click at [176, 179] on div "[PERSON_NAME]" at bounding box center [318, 176] width 460 height 14
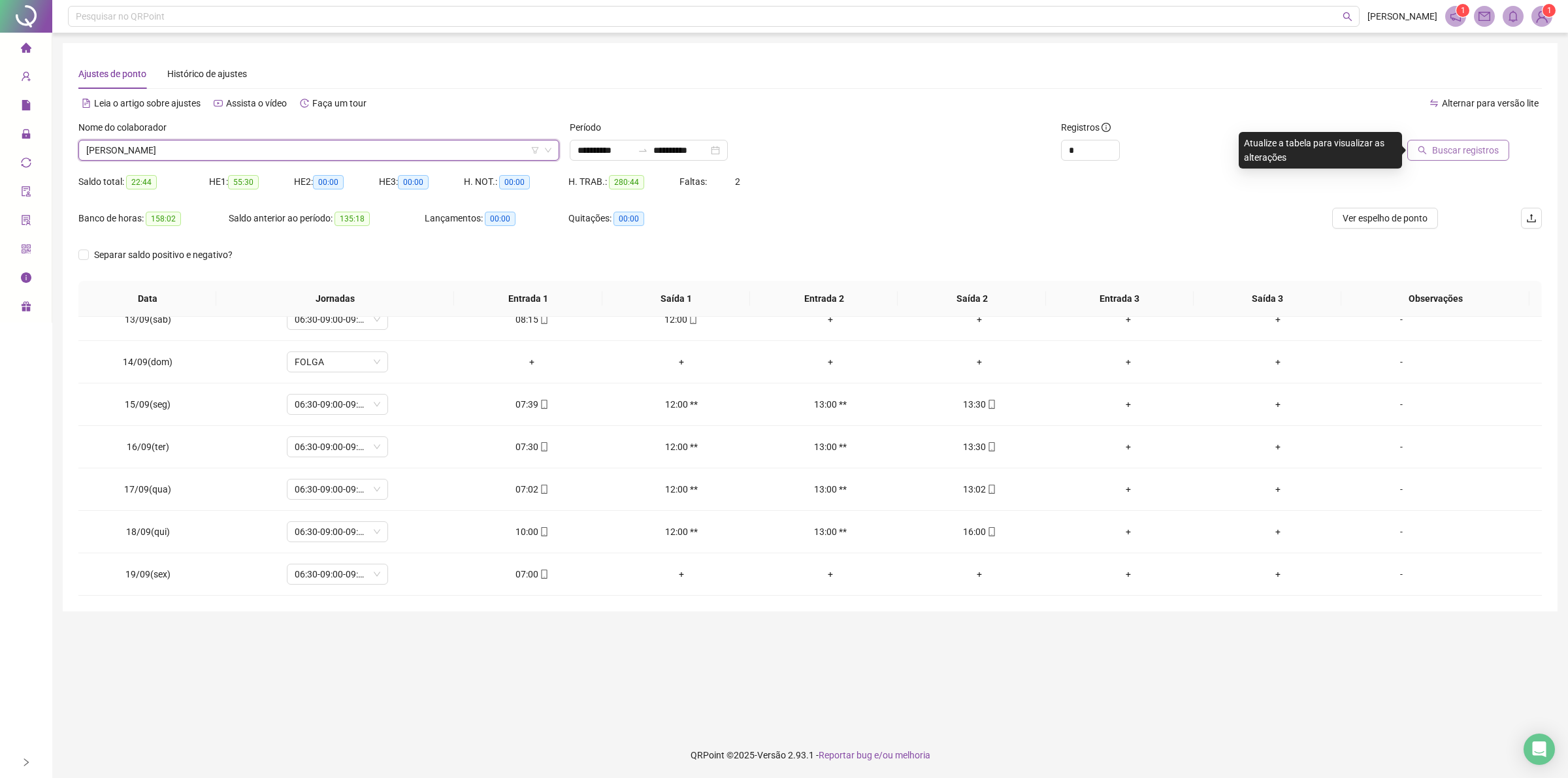
click at [1444, 146] on span "Buscar registros" at bounding box center [1465, 150] width 67 height 14
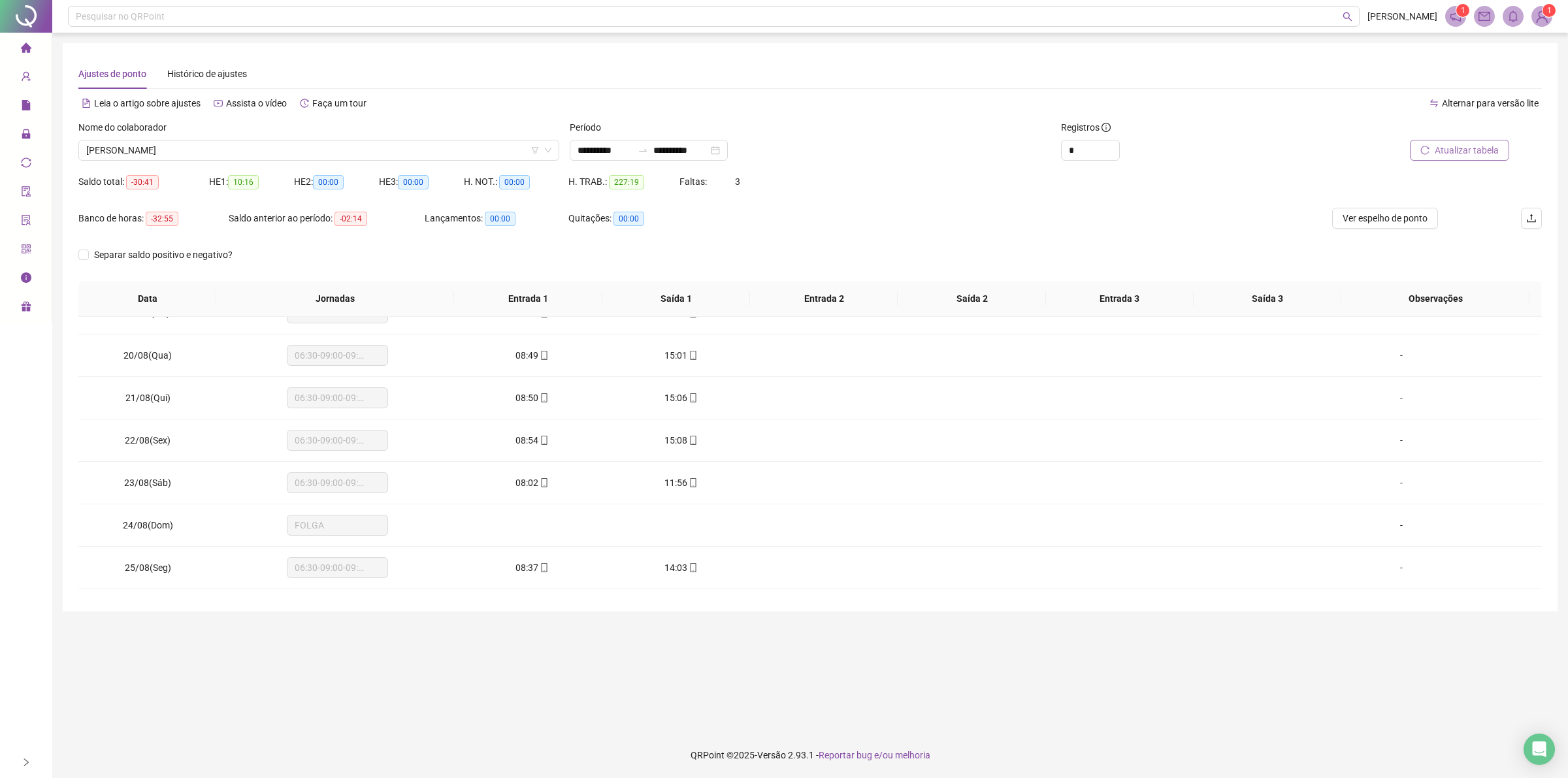
scroll to position [544, 0]
click at [234, 149] on span "[PERSON_NAME]" at bounding box center [318, 150] width 465 height 20
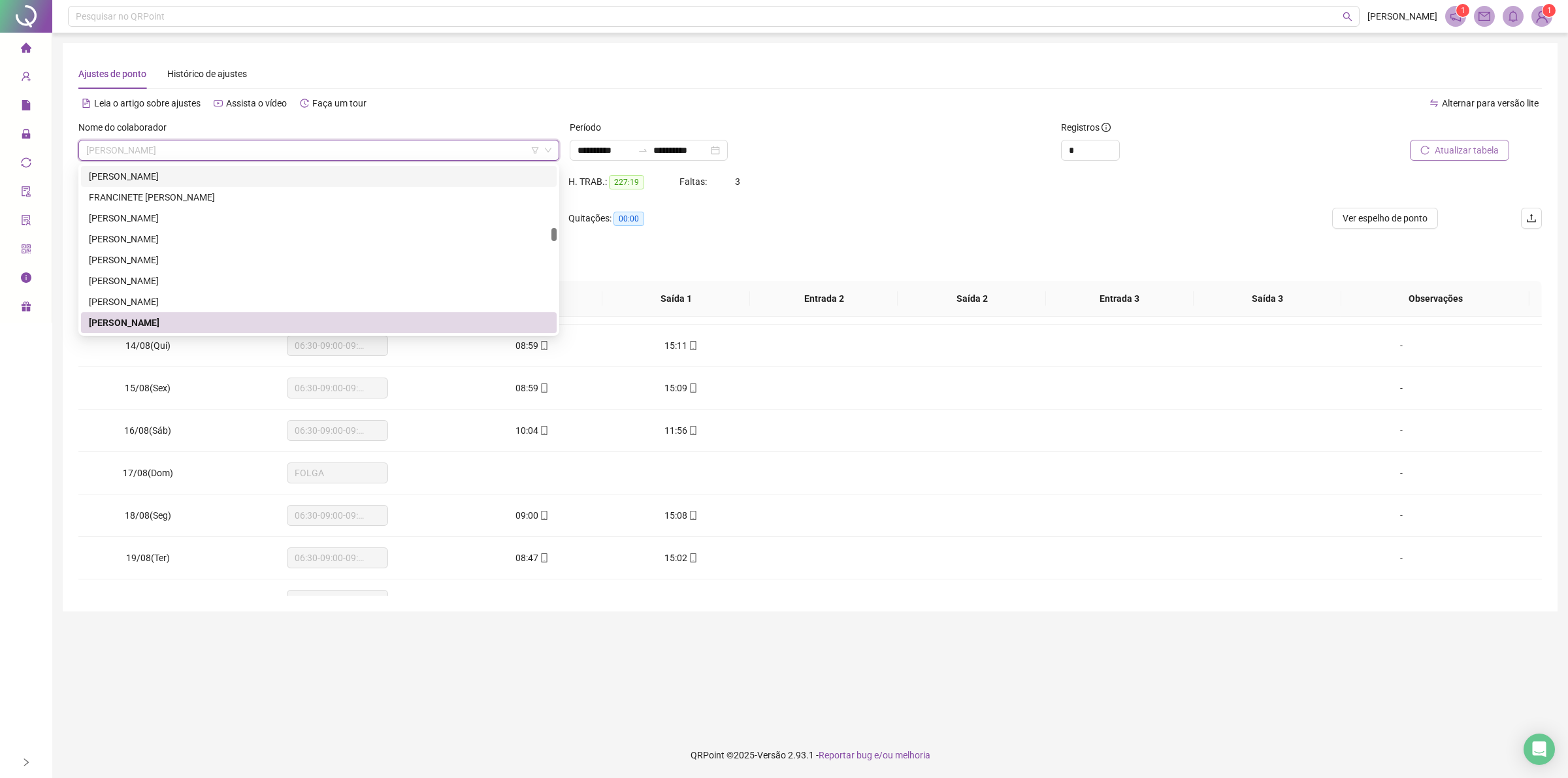
click at [226, 173] on div "[PERSON_NAME]" at bounding box center [318, 176] width 460 height 14
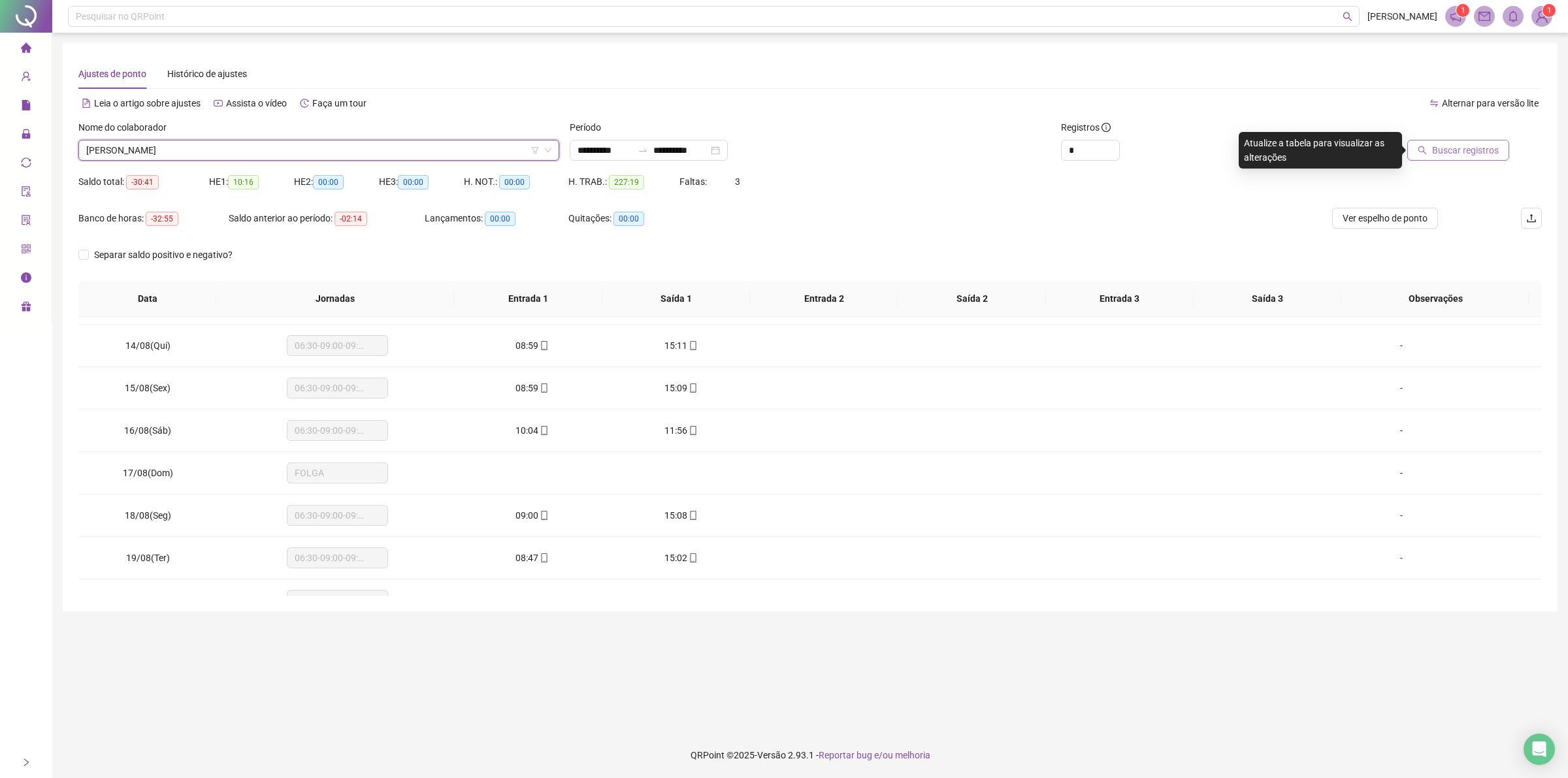
click at [1462, 155] on span "Buscar registros" at bounding box center [1465, 150] width 67 height 14
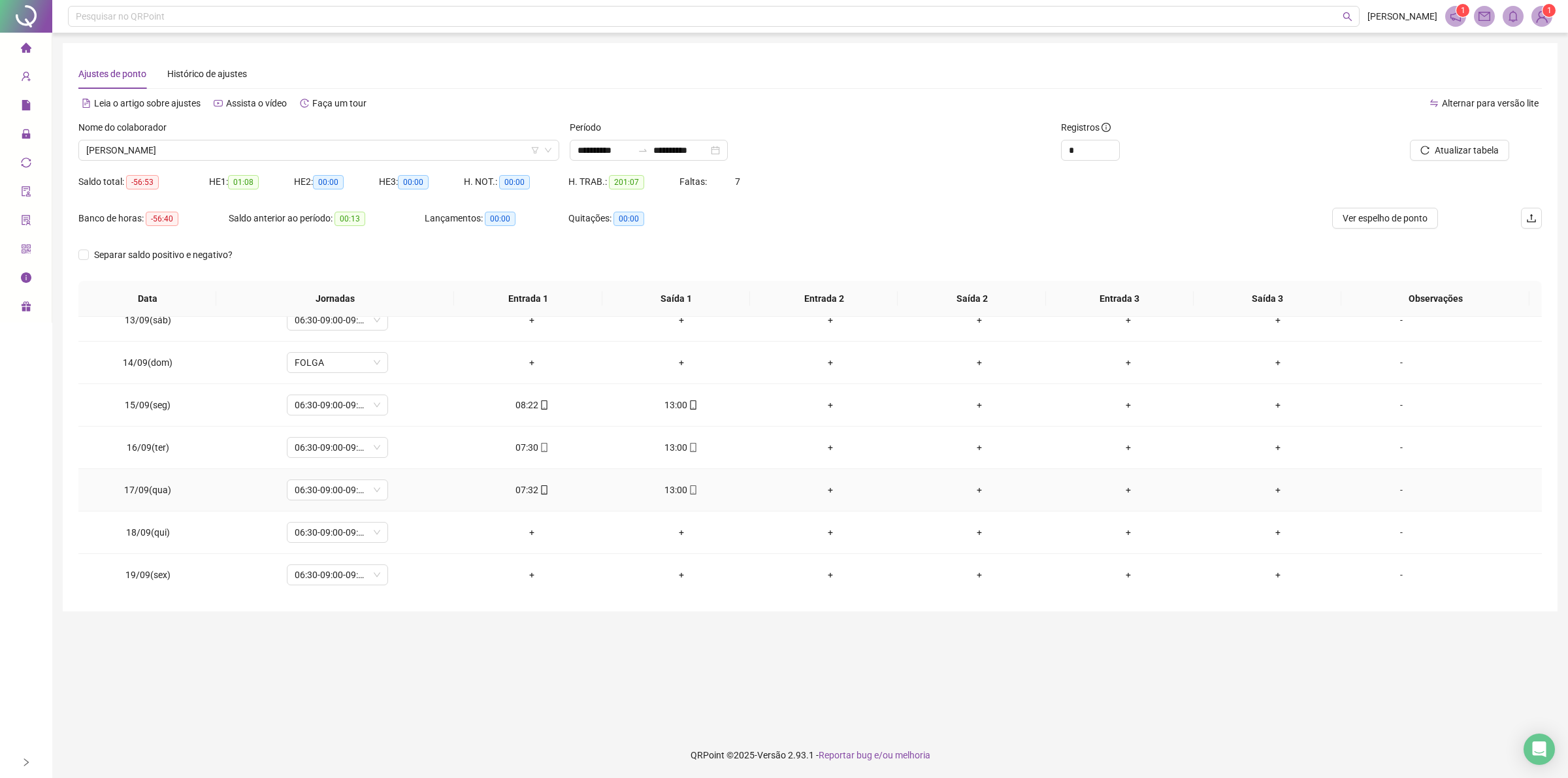
scroll to position [1851, 0]
click at [245, 148] on span "[PERSON_NAME]" at bounding box center [318, 150] width 465 height 20
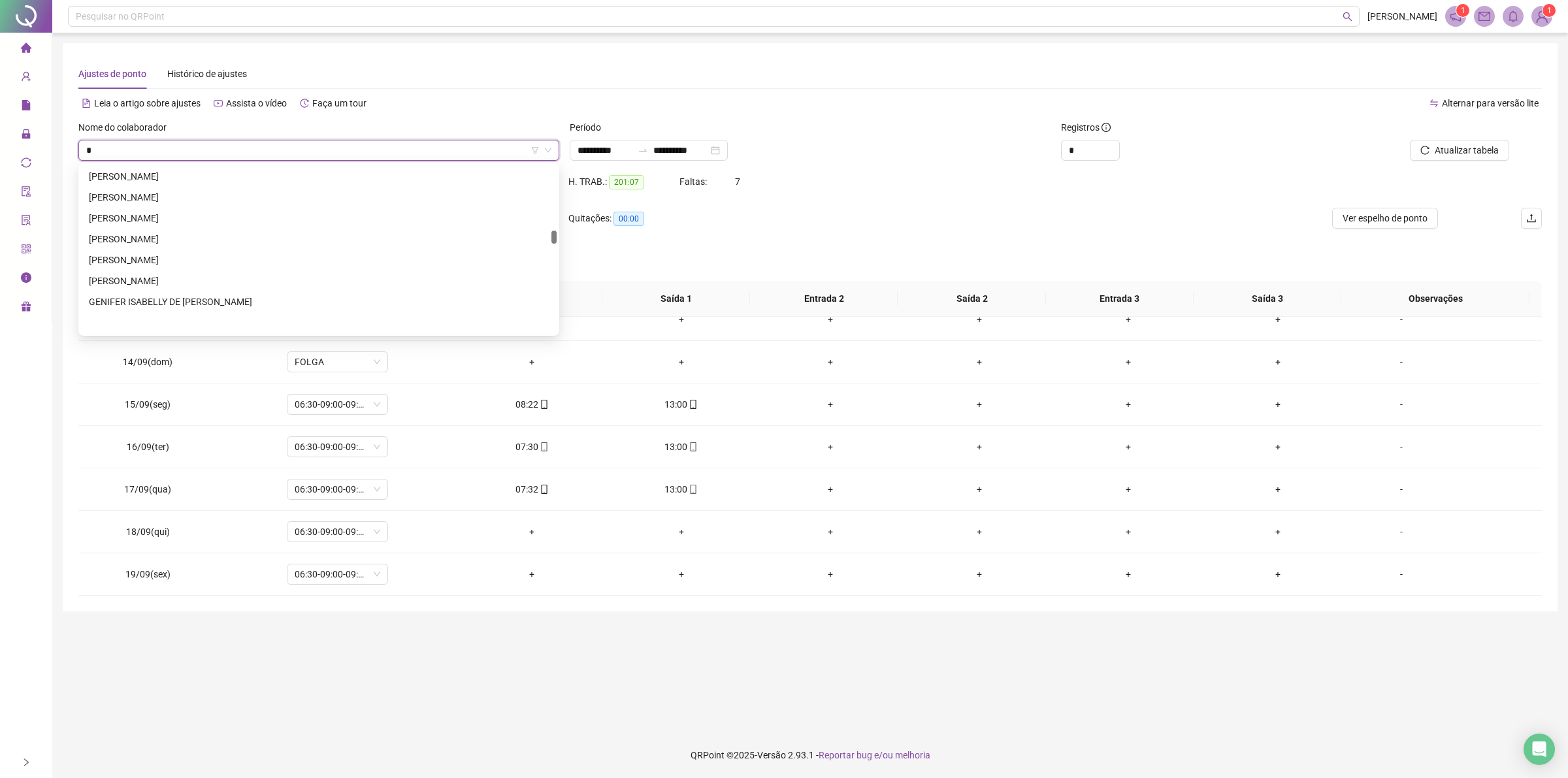
scroll to position [1024, 0]
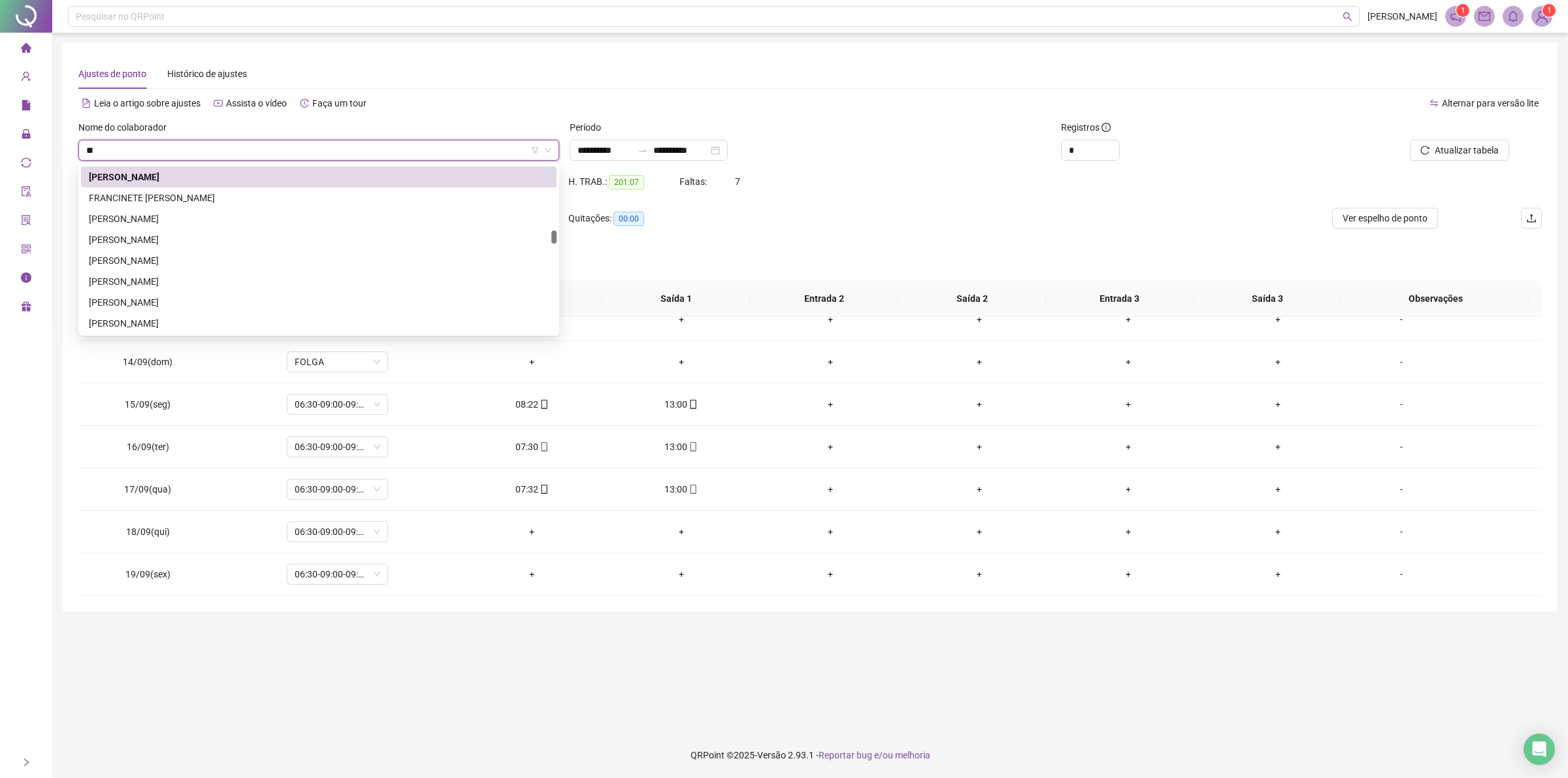
type input "***"
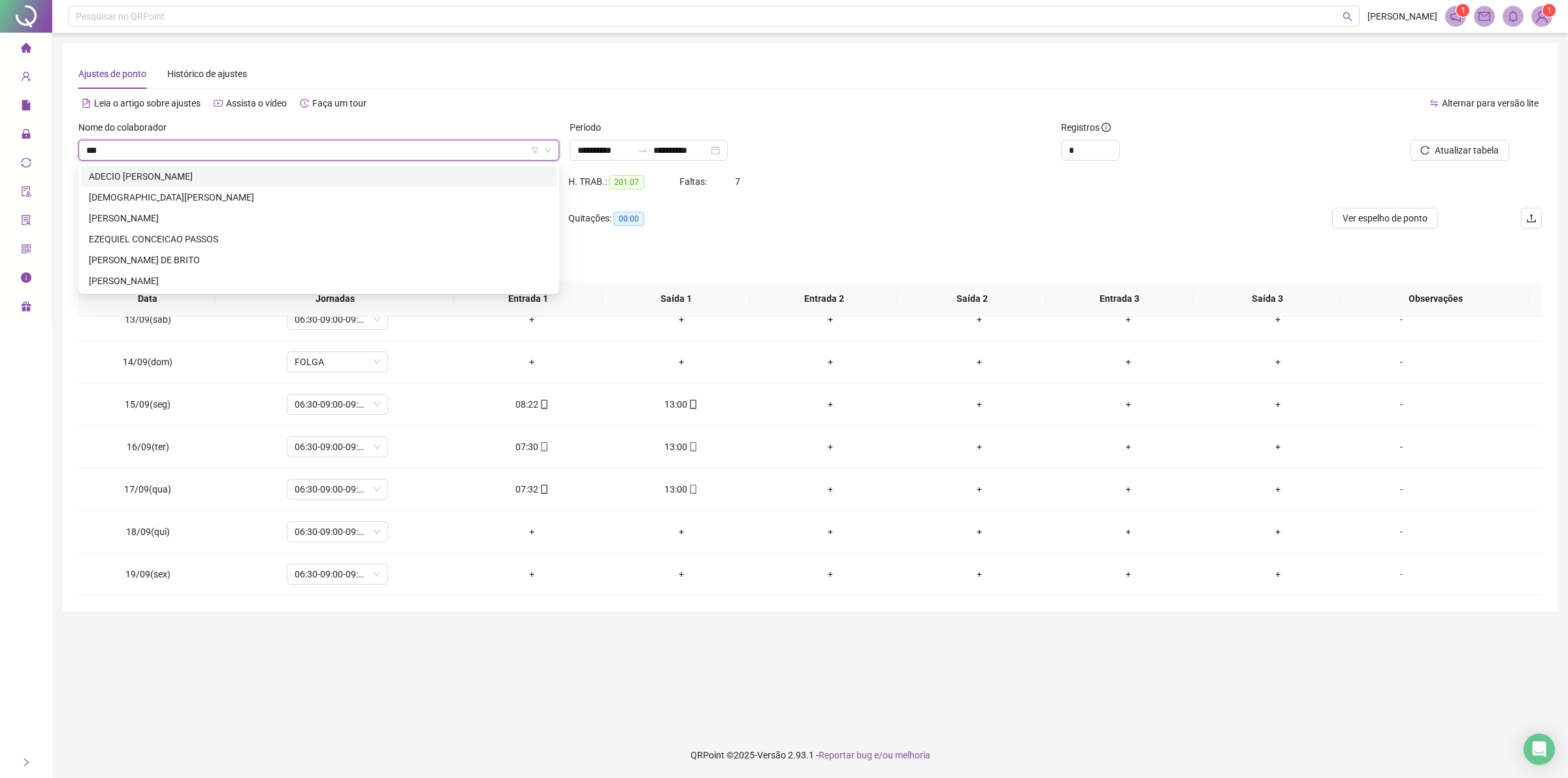
scroll to position [0, 0]
drag, startPoint x: 125, startPoint y: 236, endPoint x: 199, endPoint y: 236, distance: 74.0
click at [126, 236] on div "EZEQUIEL CONCEICAO PASSOS" at bounding box center [318, 239] width 460 height 14
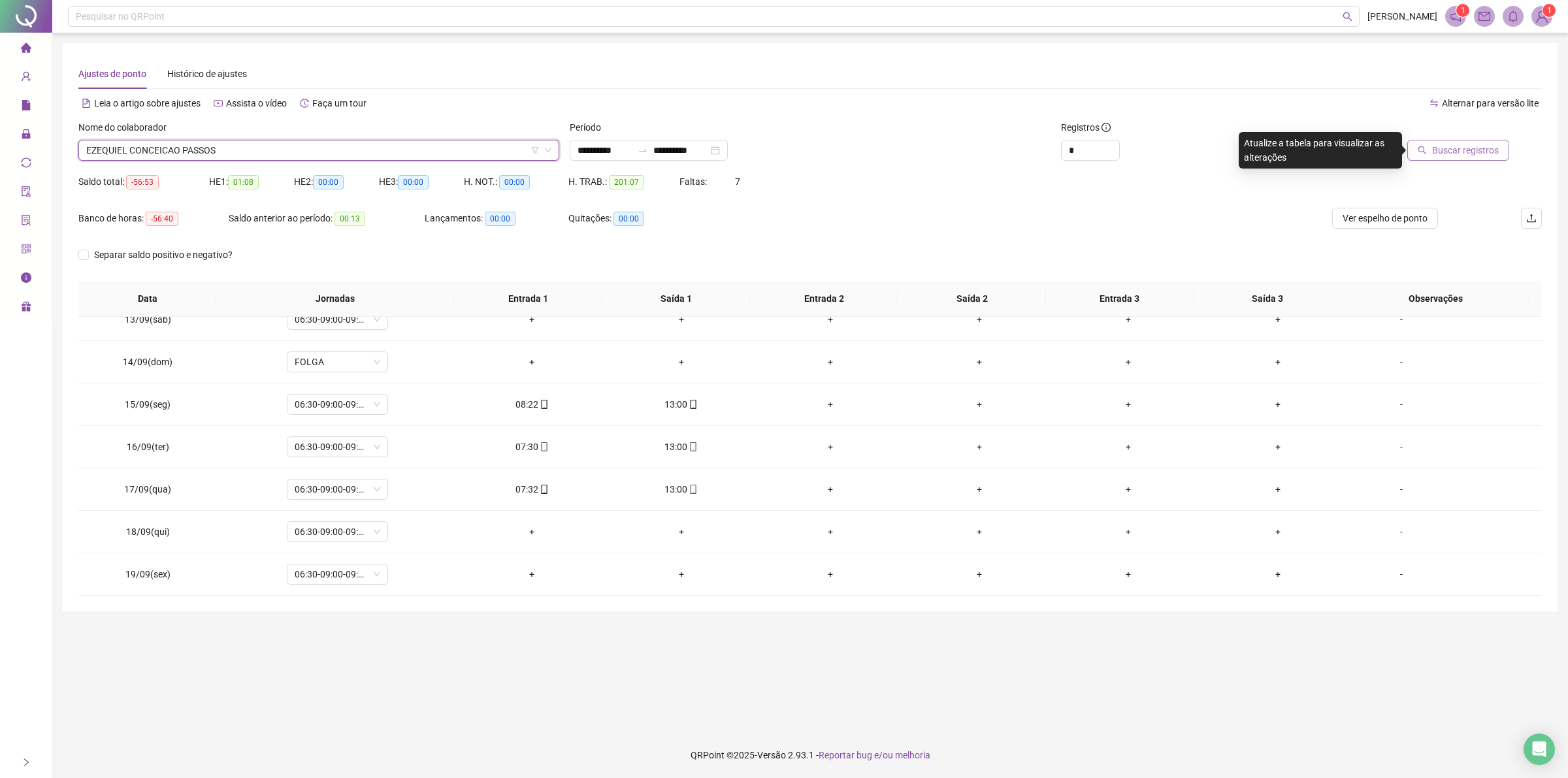
click at [1466, 154] on span "Buscar registros" at bounding box center [1465, 150] width 67 height 14
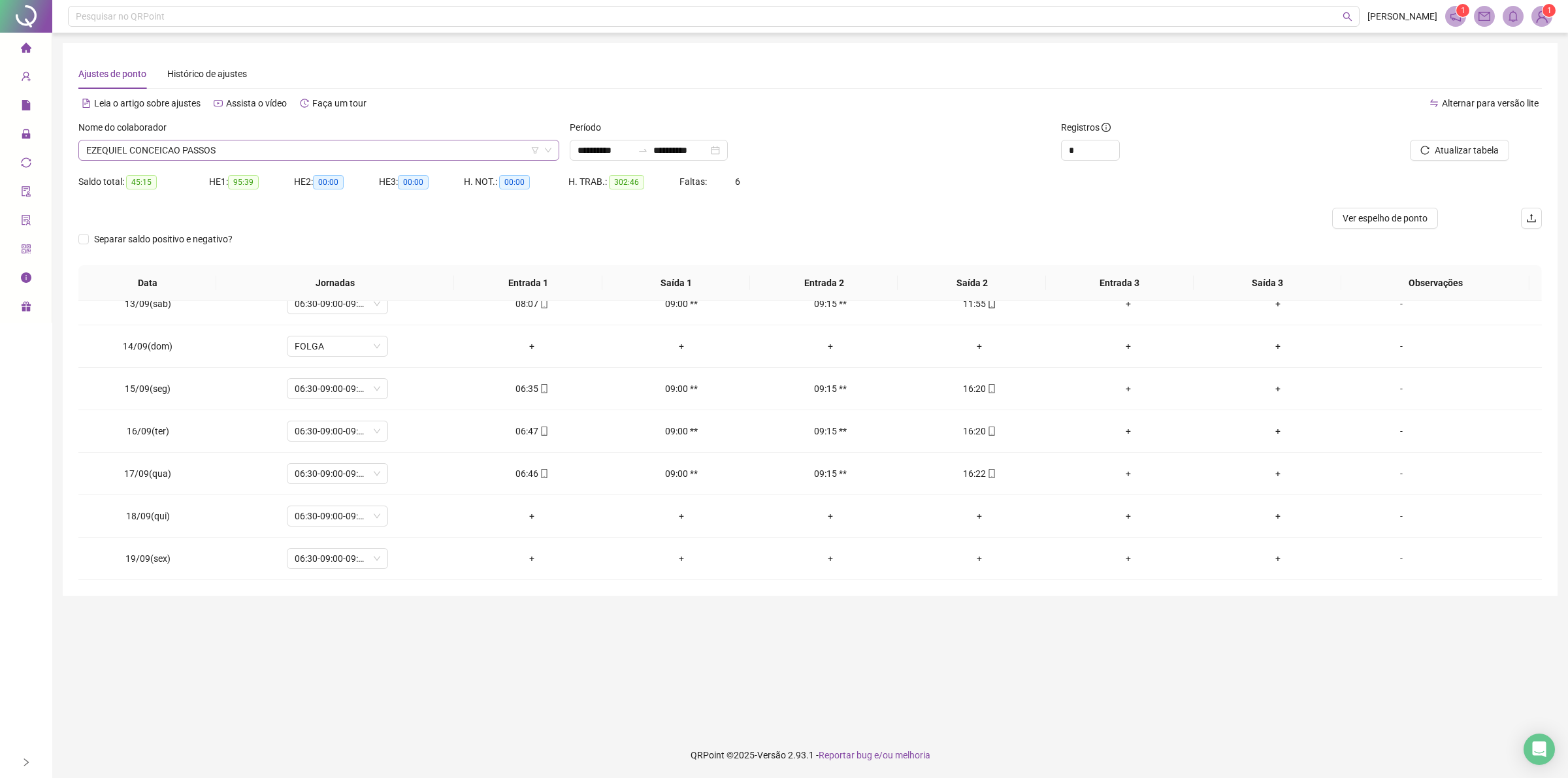
click at [198, 175] on div "Saldo total: 45:15" at bounding box center [144, 182] width 131 height 15
click at [198, 160] on div "EZEQUIEL CONCEICAO PASSOS" at bounding box center [319, 150] width 481 height 21
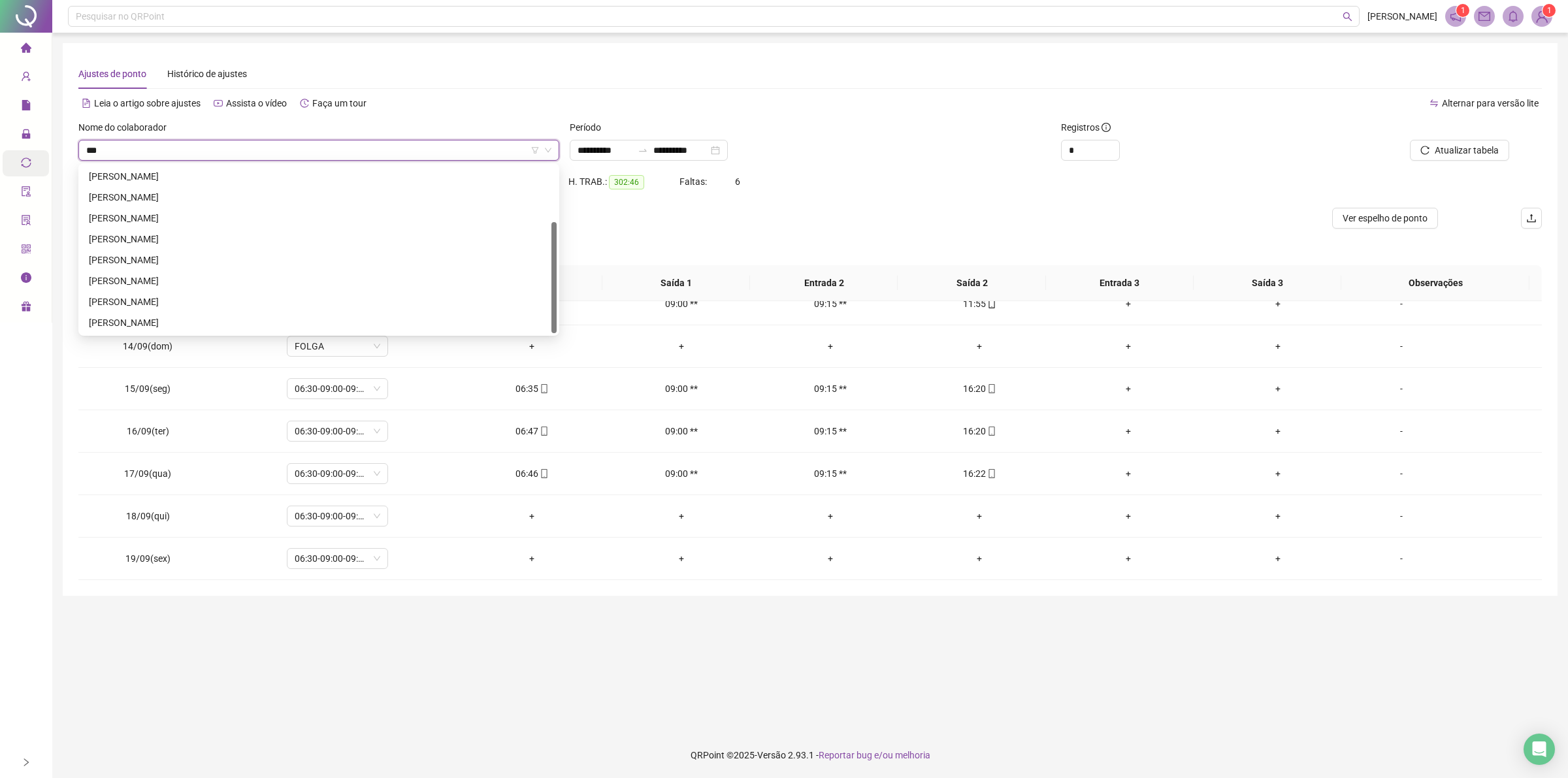
scroll to position [83, 0]
click at [259, 141] on input "***" at bounding box center [312, 150] width 453 height 20
type input "***"
type input "****"
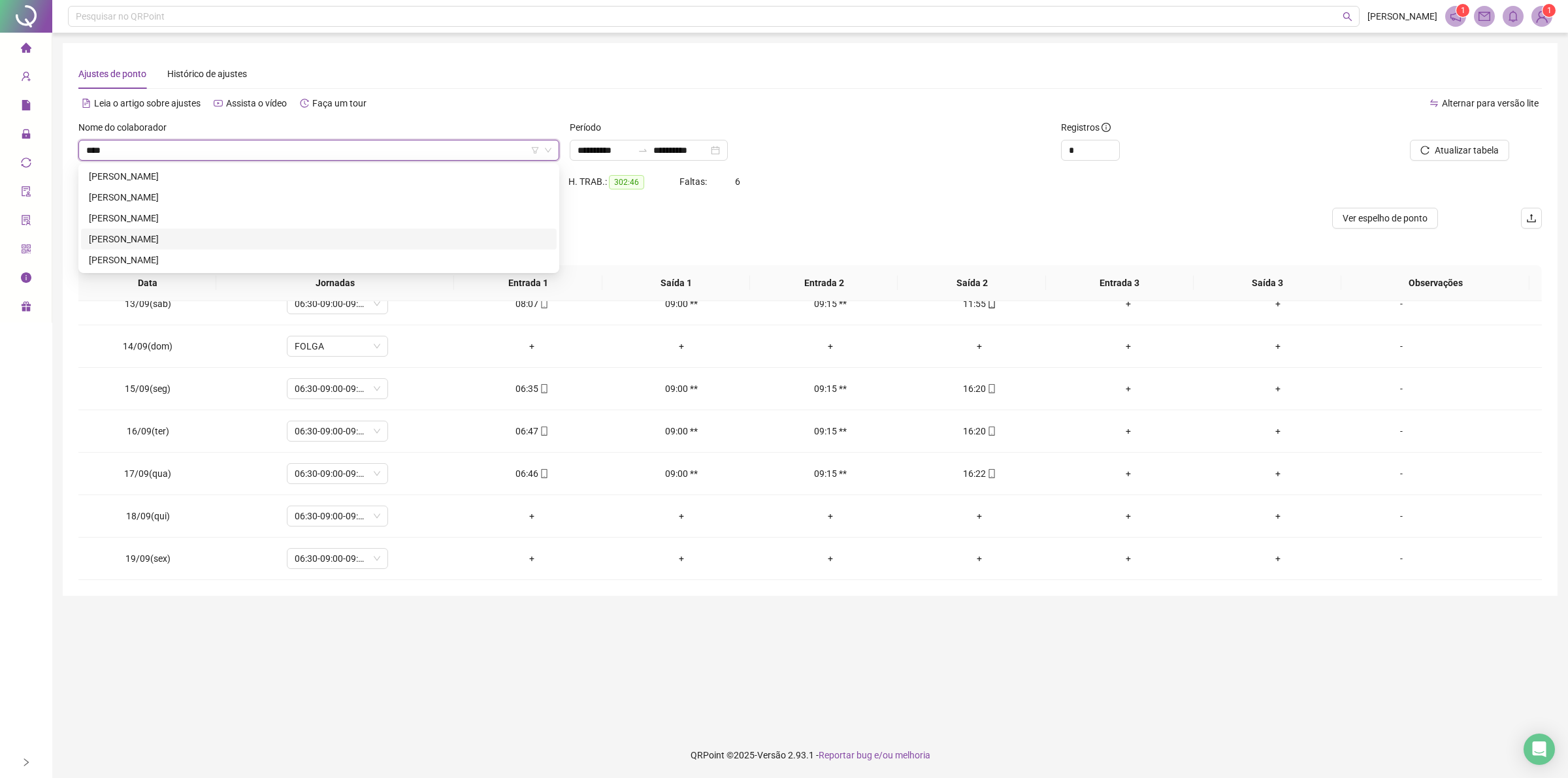
click at [155, 234] on div "[PERSON_NAME]" at bounding box center [318, 239] width 460 height 14
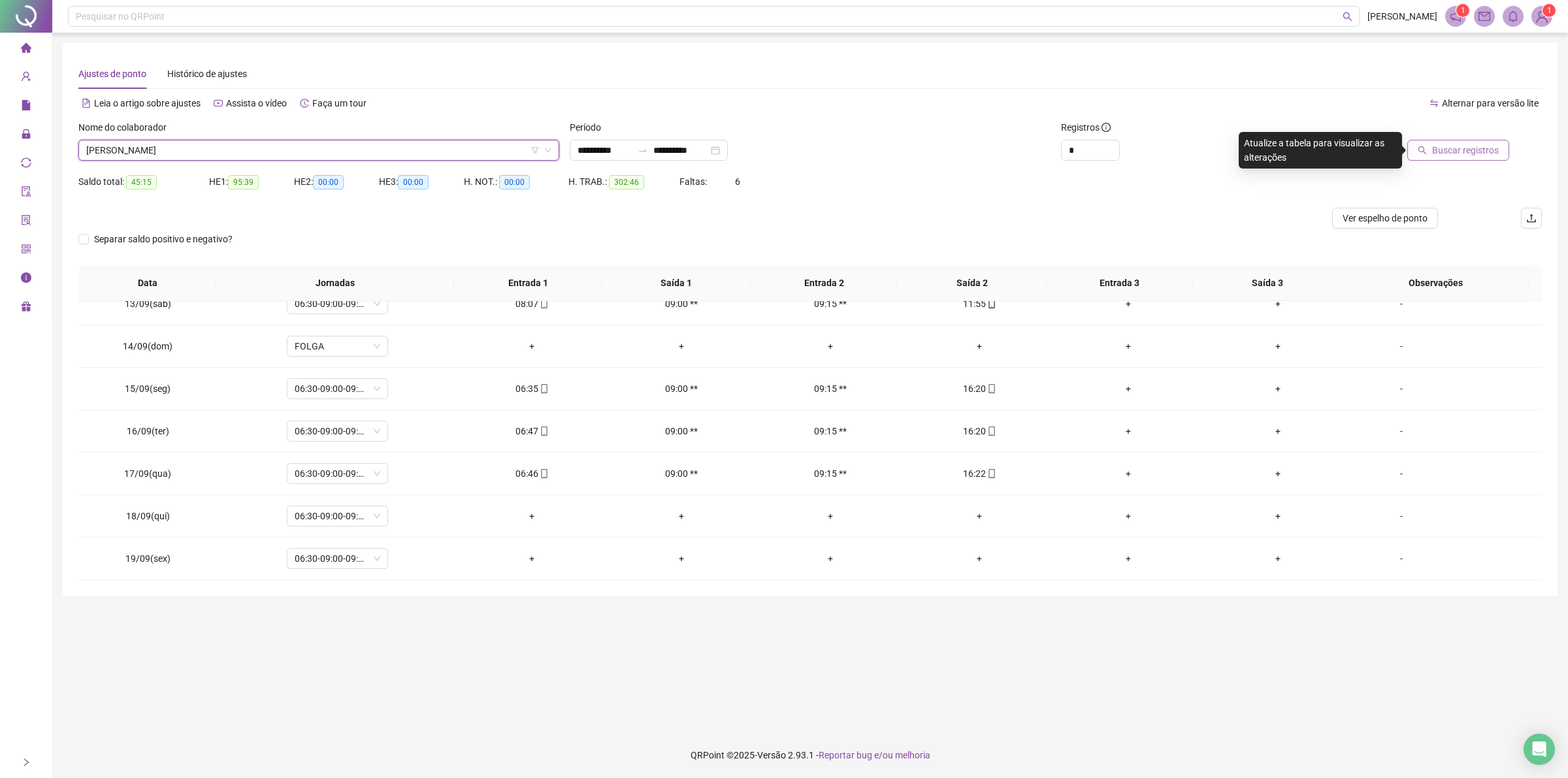
click at [1462, 144] on span "Buscar registros" at bounding box center [1465, 150] width 67 height 14
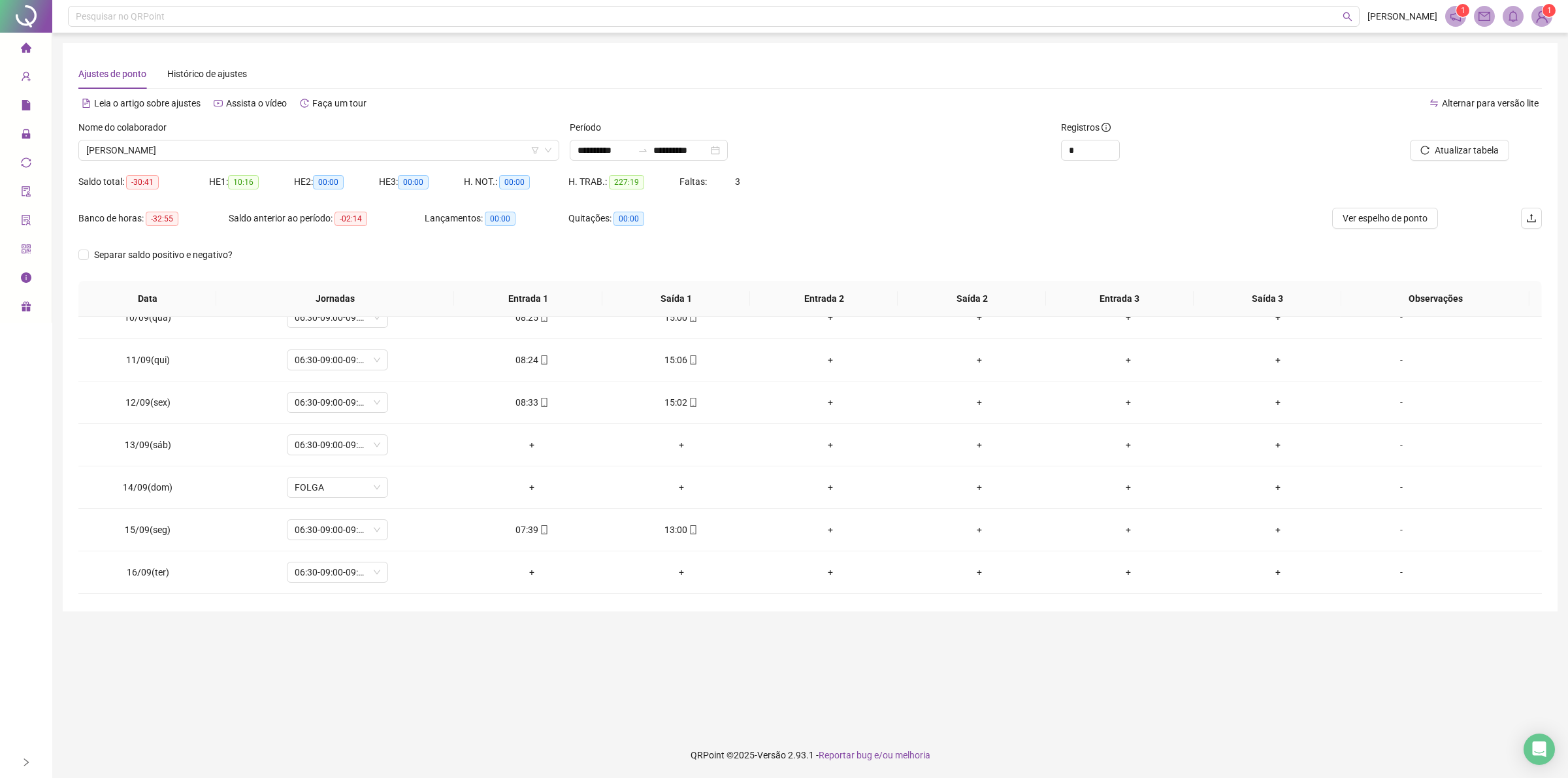
scroll to position [1851, 0]
click at [346, 154] on span "[PERSON_NAME]" at bounding box center [318, 150] width 465 height 20
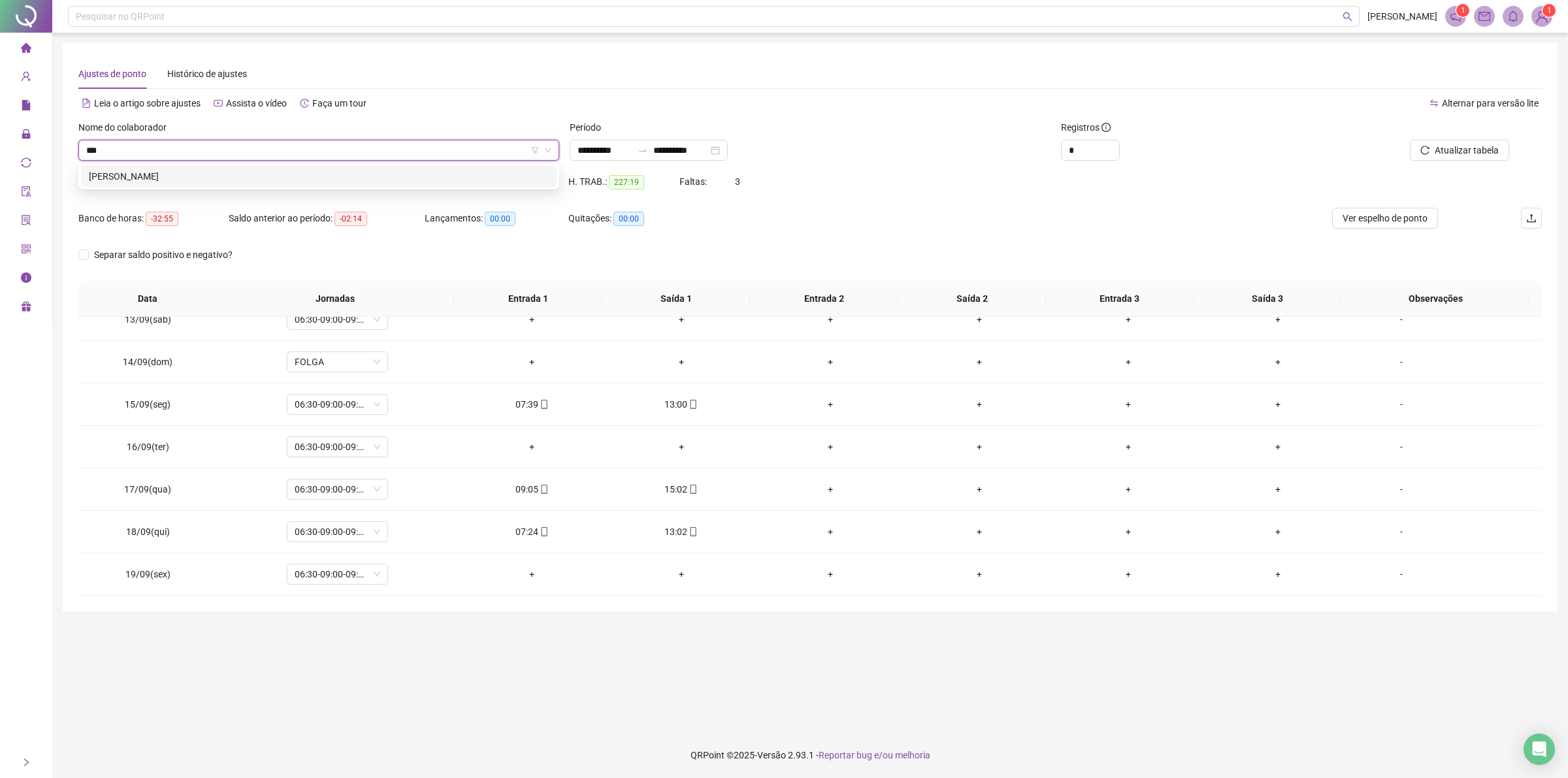
scroll to position [0, 0]
type input "****"
drag, startPoint x: 186, startPoint y: 171, endPoint x: 200, endPoint y: 168, distance: 14.3
click at [187, 171] on div "[PERSON_NAME]" at bounding box center [318, 176] width 460 height 14
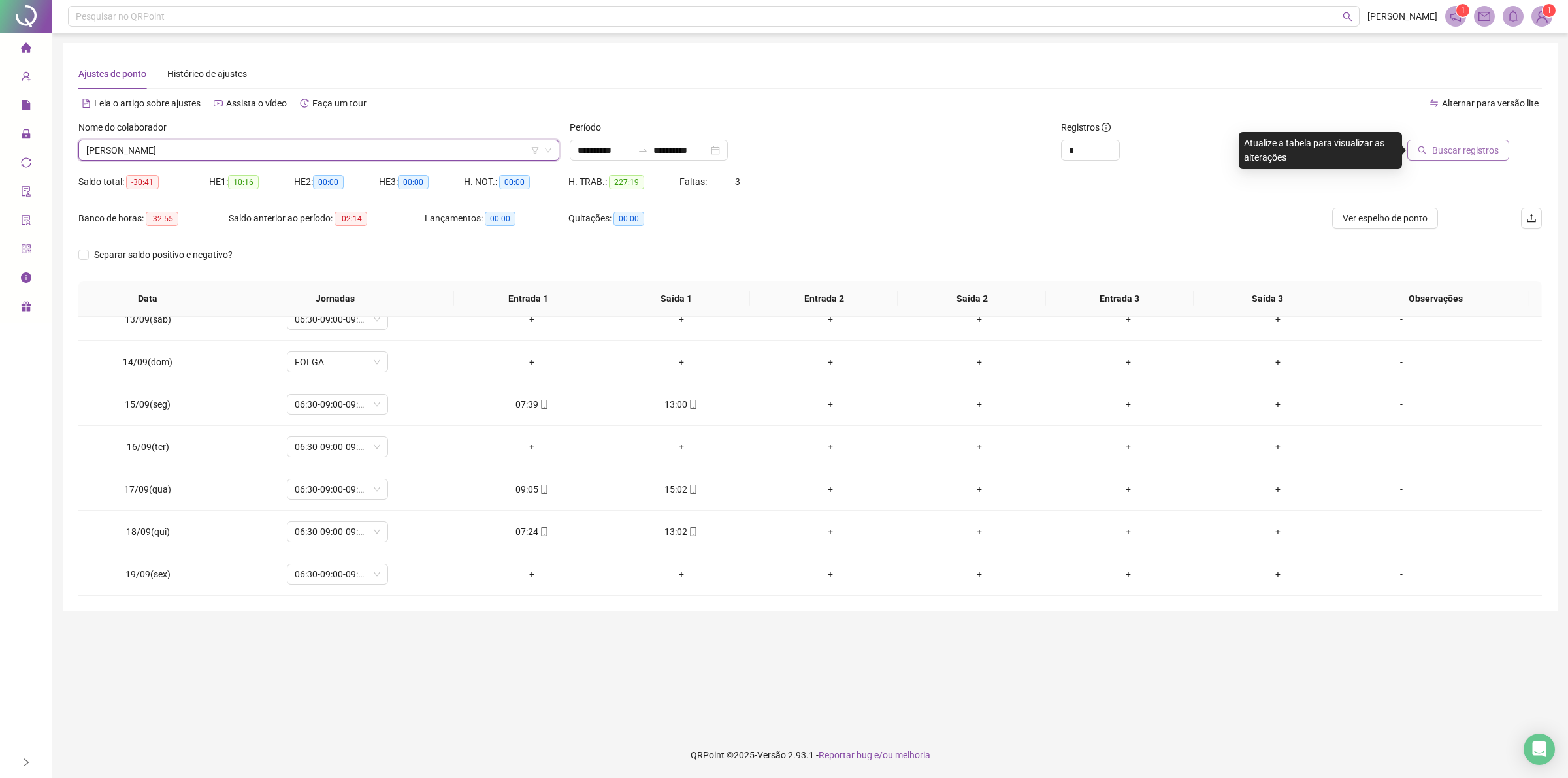
click at [1445, 155] on span "Buscar registros" at bounding box center [1465, 150] width 67 height 14
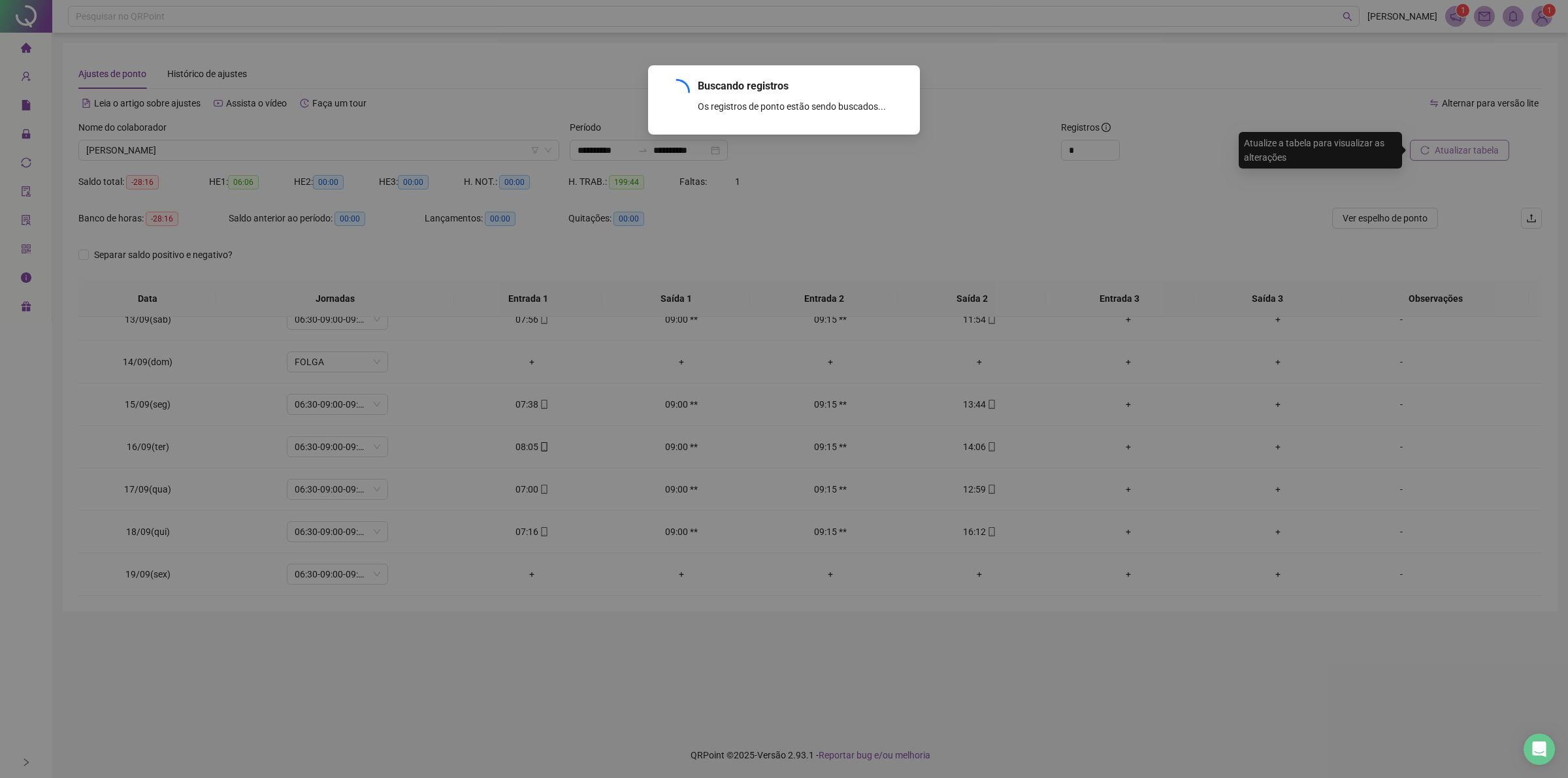
scroll to position [1596, 0]
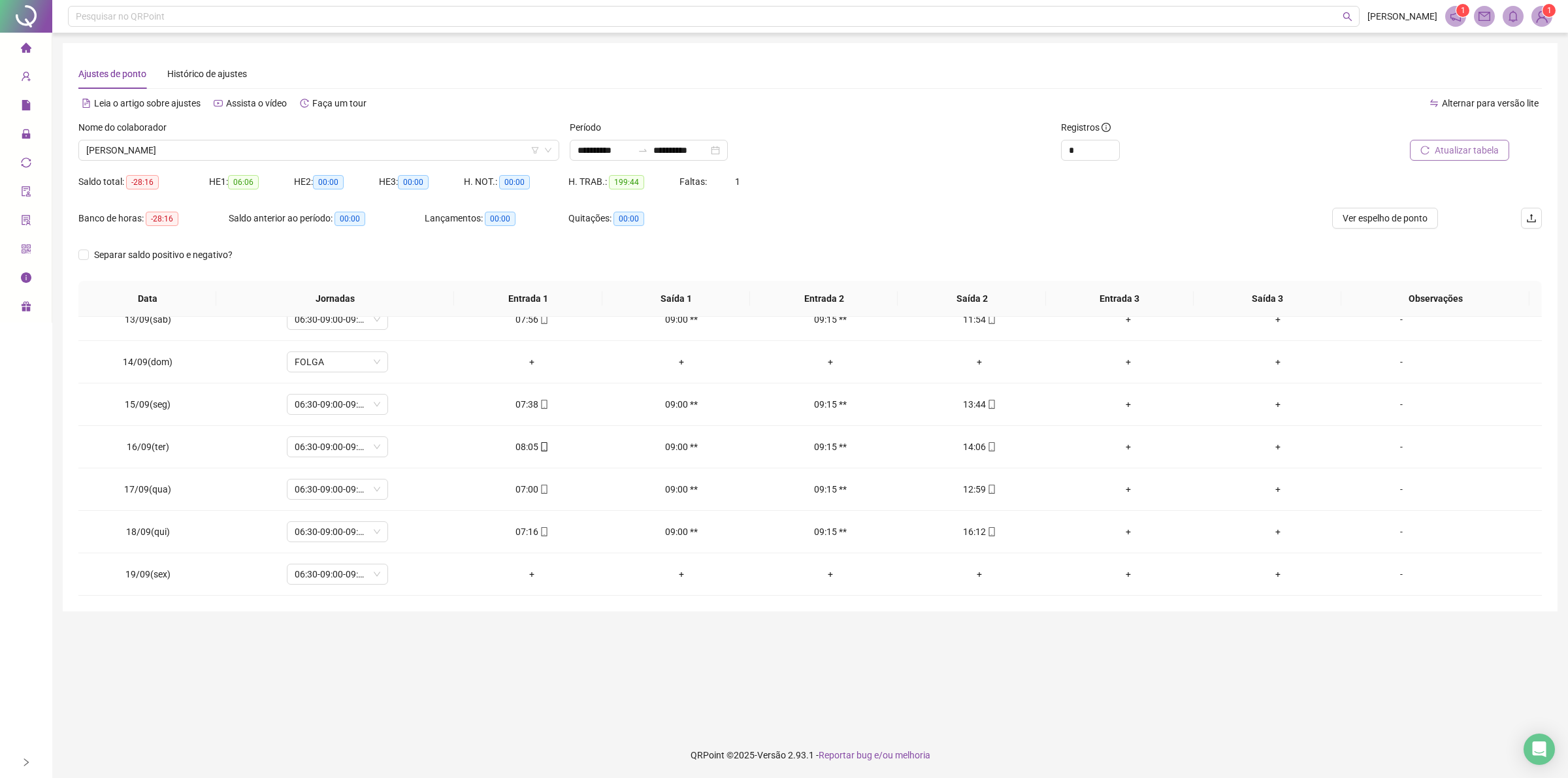
click at [350, 161] on div "Nome do colaborador [PERSON_NAME]" at bounding box center [319, 146] width 491 height 51
click at [350, 149] on span "[PERSON_NAME]" at bounding box center [318, 150] width 465 height 20
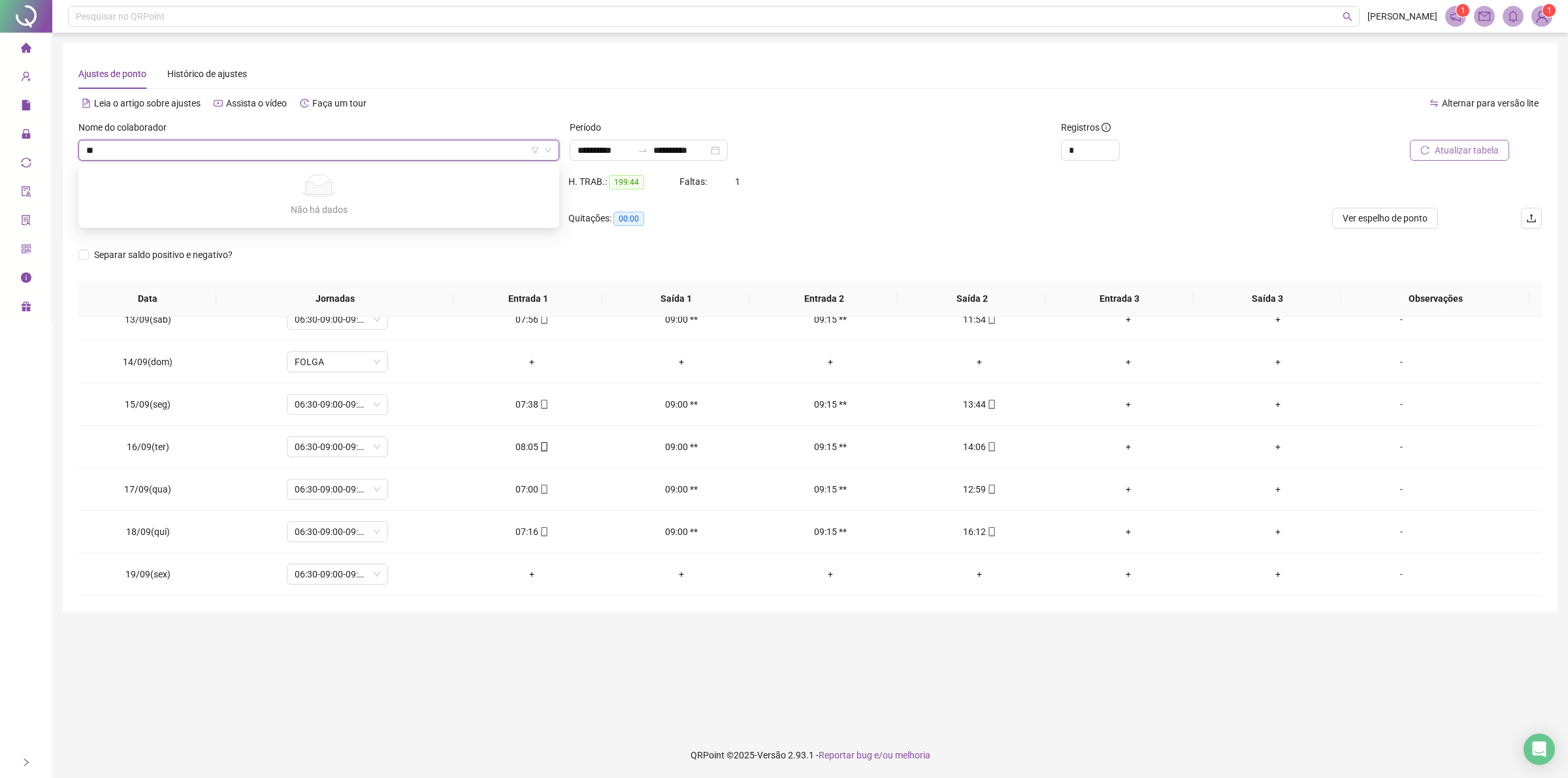
type input "*"
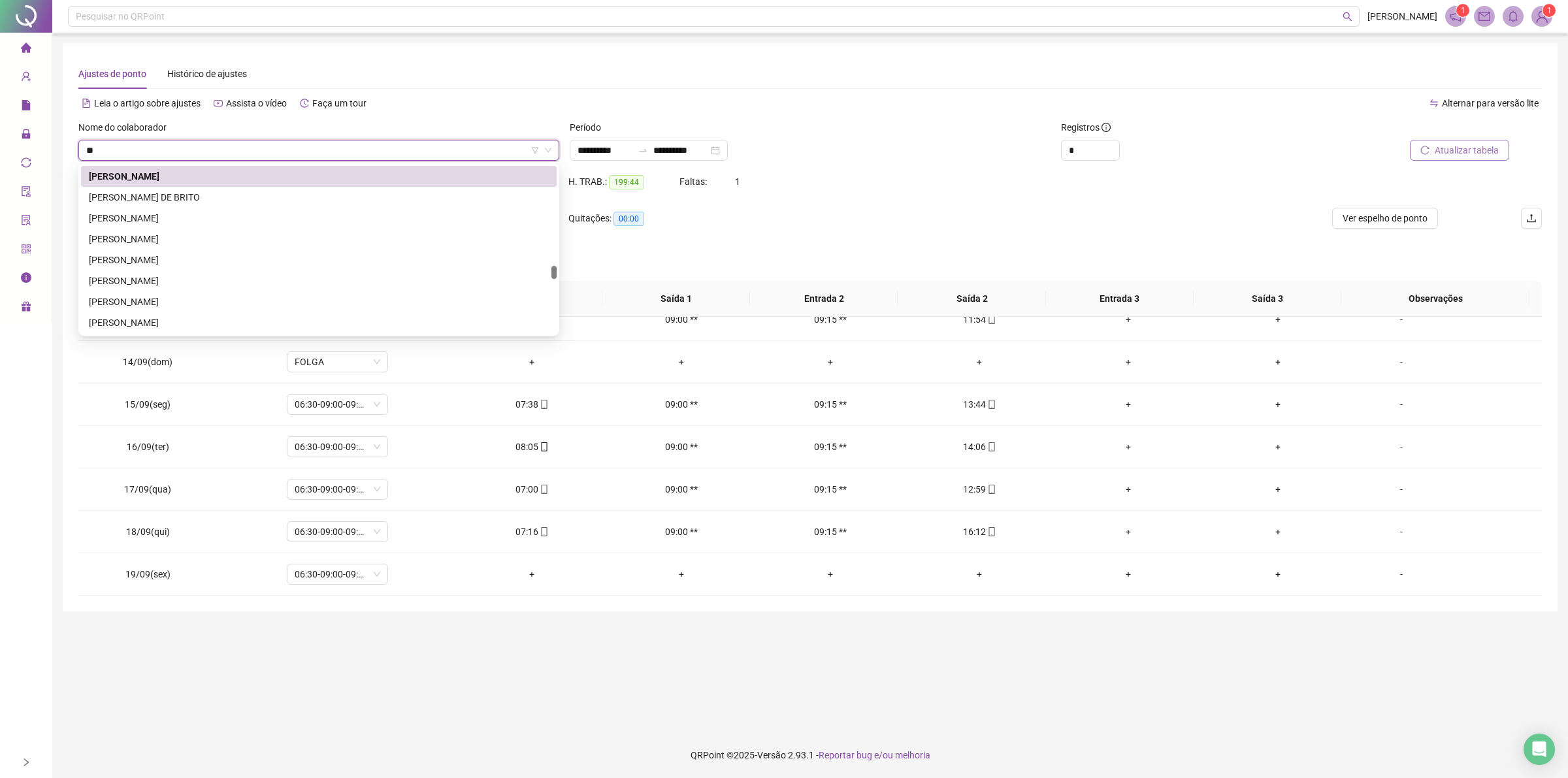
scroll to position [0, 0]
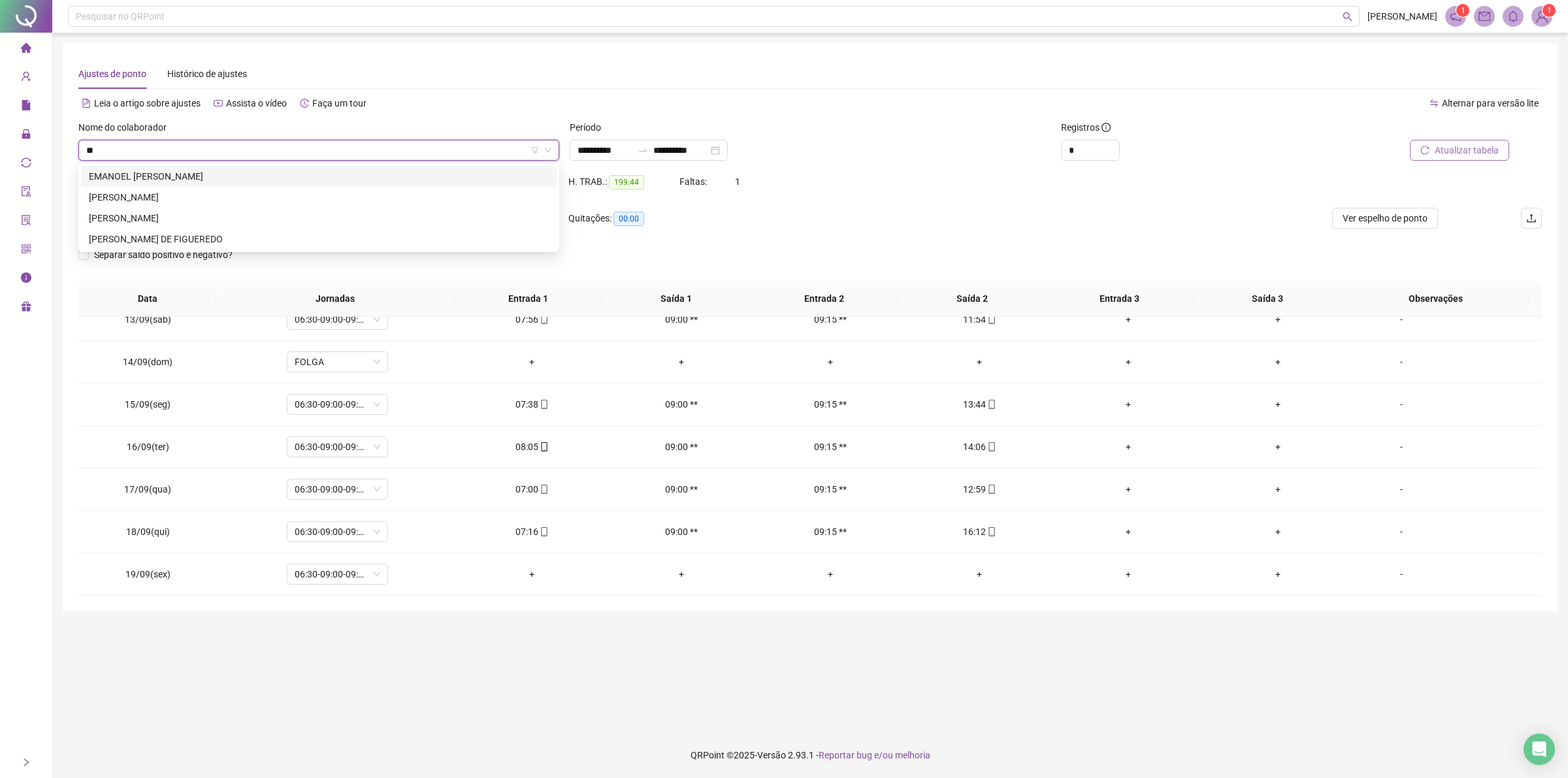
type input "***"
click at [177, 173] on div "[PERSON_NAME]" at bounding box center [318, 176] width 460 height 14
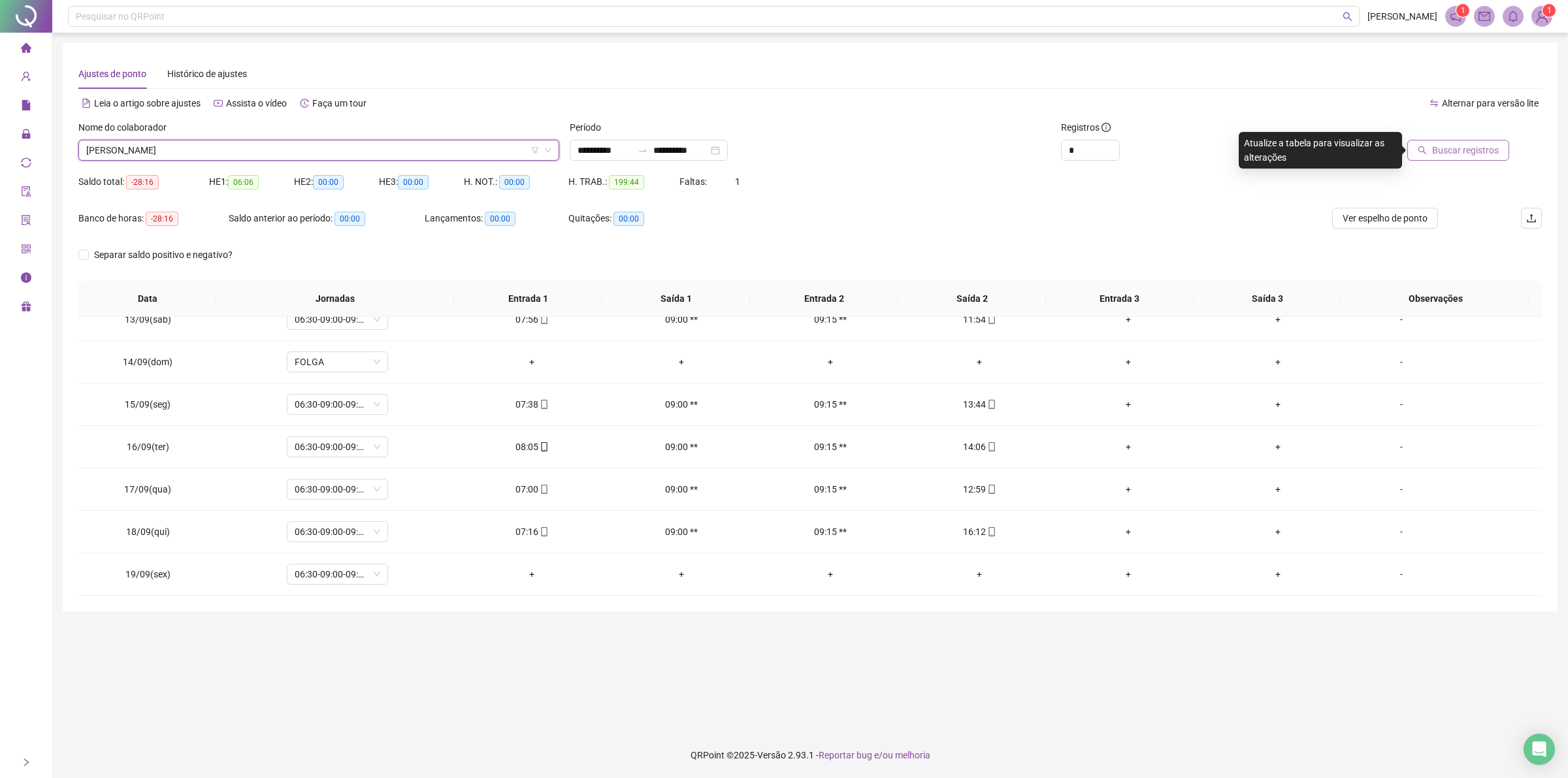
click at [1453, 141] on button "Buscar registros" at bounding box center [1457, 150] width 102 height 21
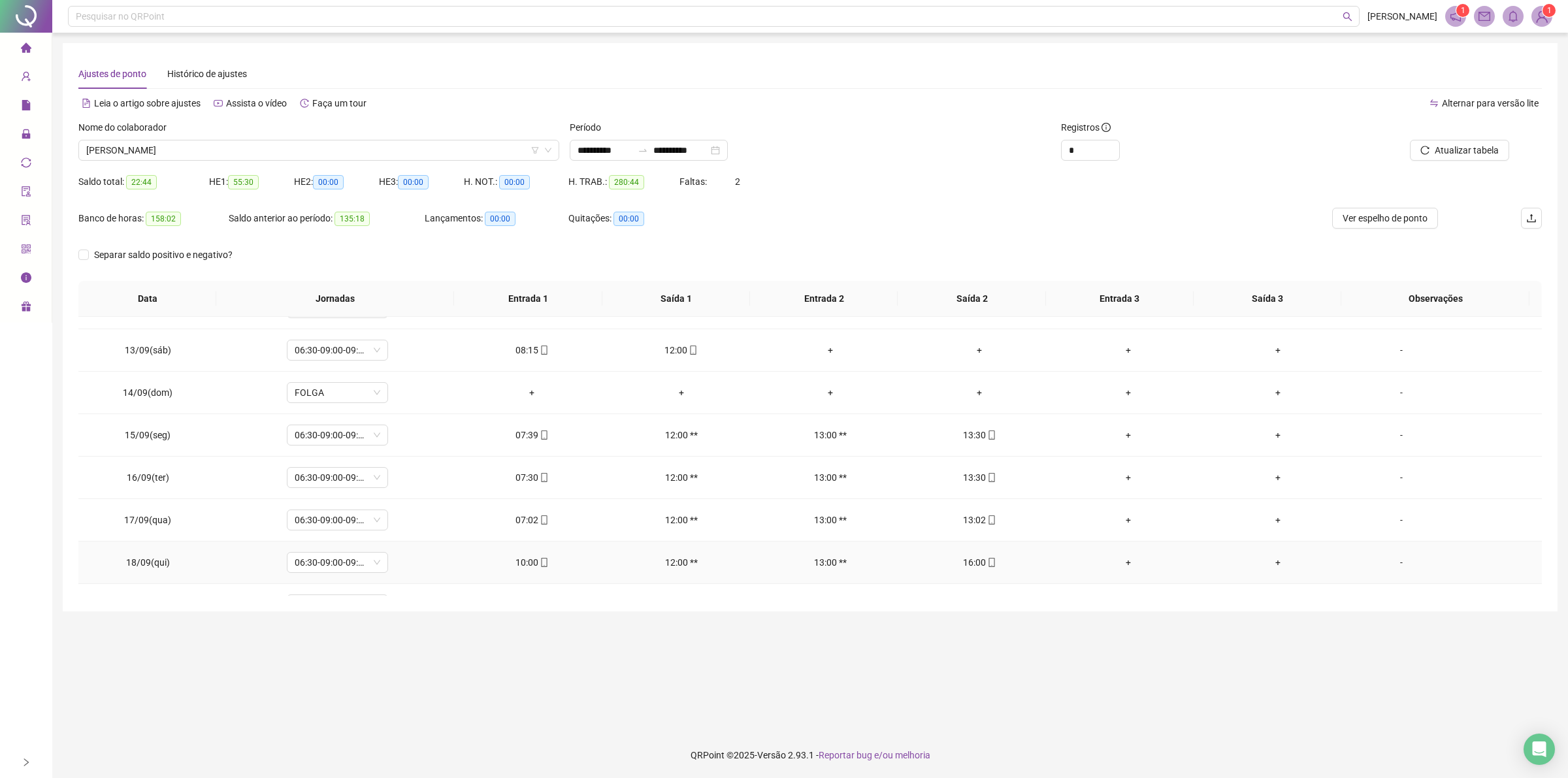
scroll to position [1851, 0]
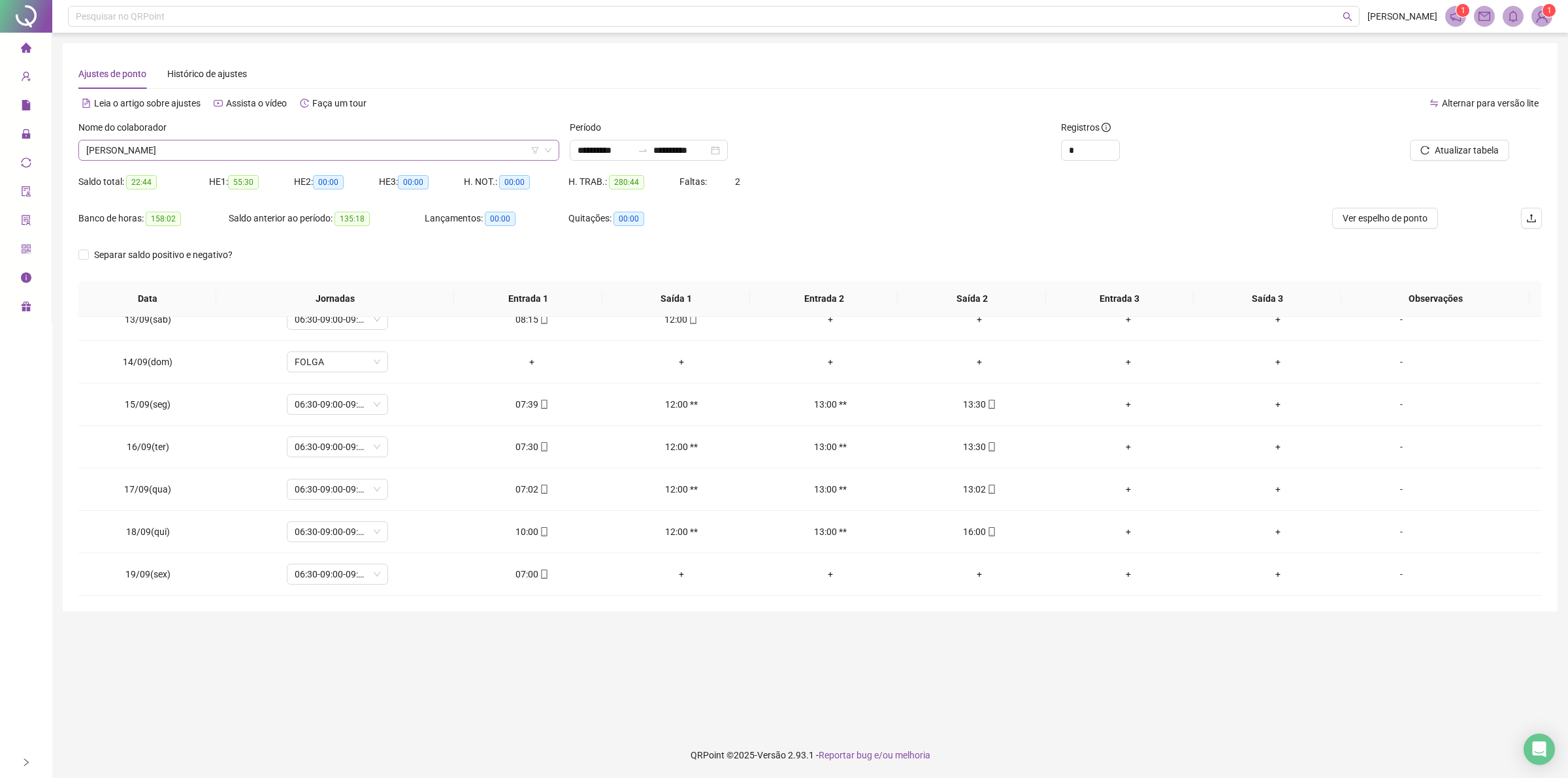
click at [129, 159] on span "[PERSON_NAME]" at bounding box center [318, 150] width 465 height 20
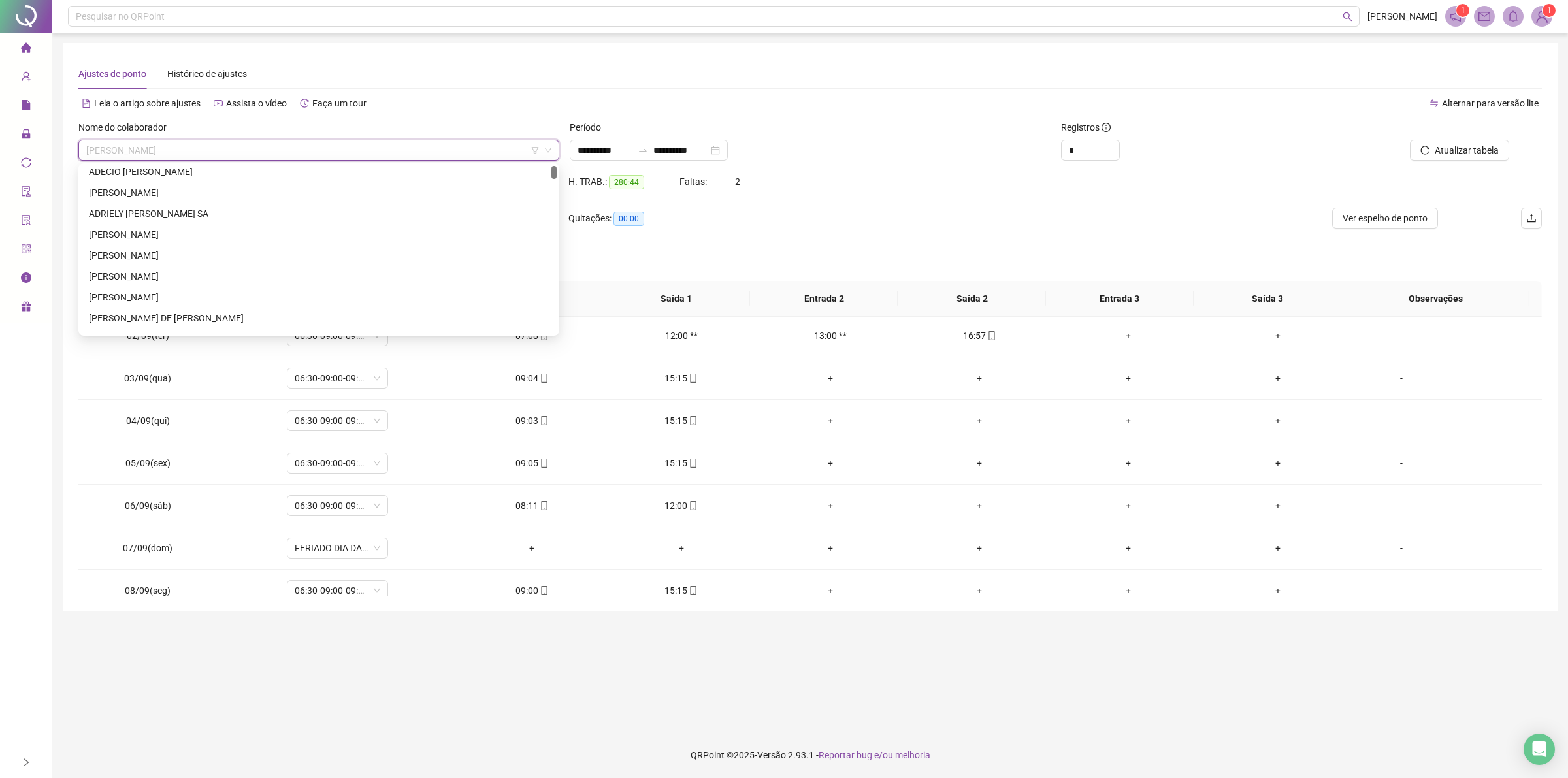
scroll to position [0, 0]
drag, startPoint x: 553, startPoint y: 263, endPoint x: 541, endPoint y: 174, distance: 89.8
click at [541, 174] on div "[PERSON_NAME] ADRIELY [PERSON_NAME] SA [PERSON_NAME] DE [PERSON_NAME] [PERSON_N…" at bounding box center [318, 250] width 475 height 167
drag, startPoint x: 555, startPoint y: 214, endPoint x: 554, endPoint y: 137, distance: 77.0
click at [557, 148] on body "**********" at bounding box center [784, 389] width 1568 height 778
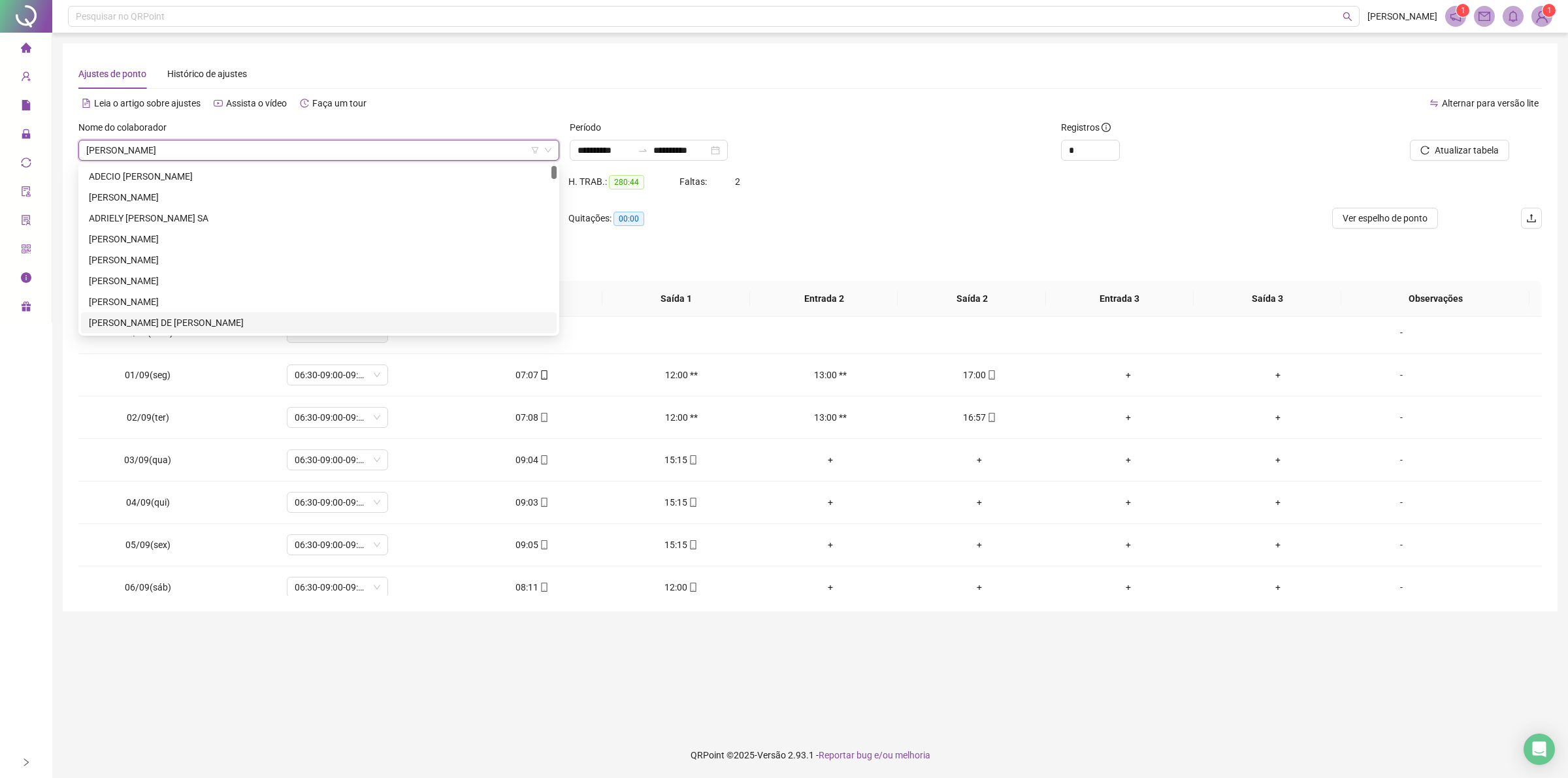
click at [895, 151] on div "**********" at bounding box center [810, 150] width 481 height 21
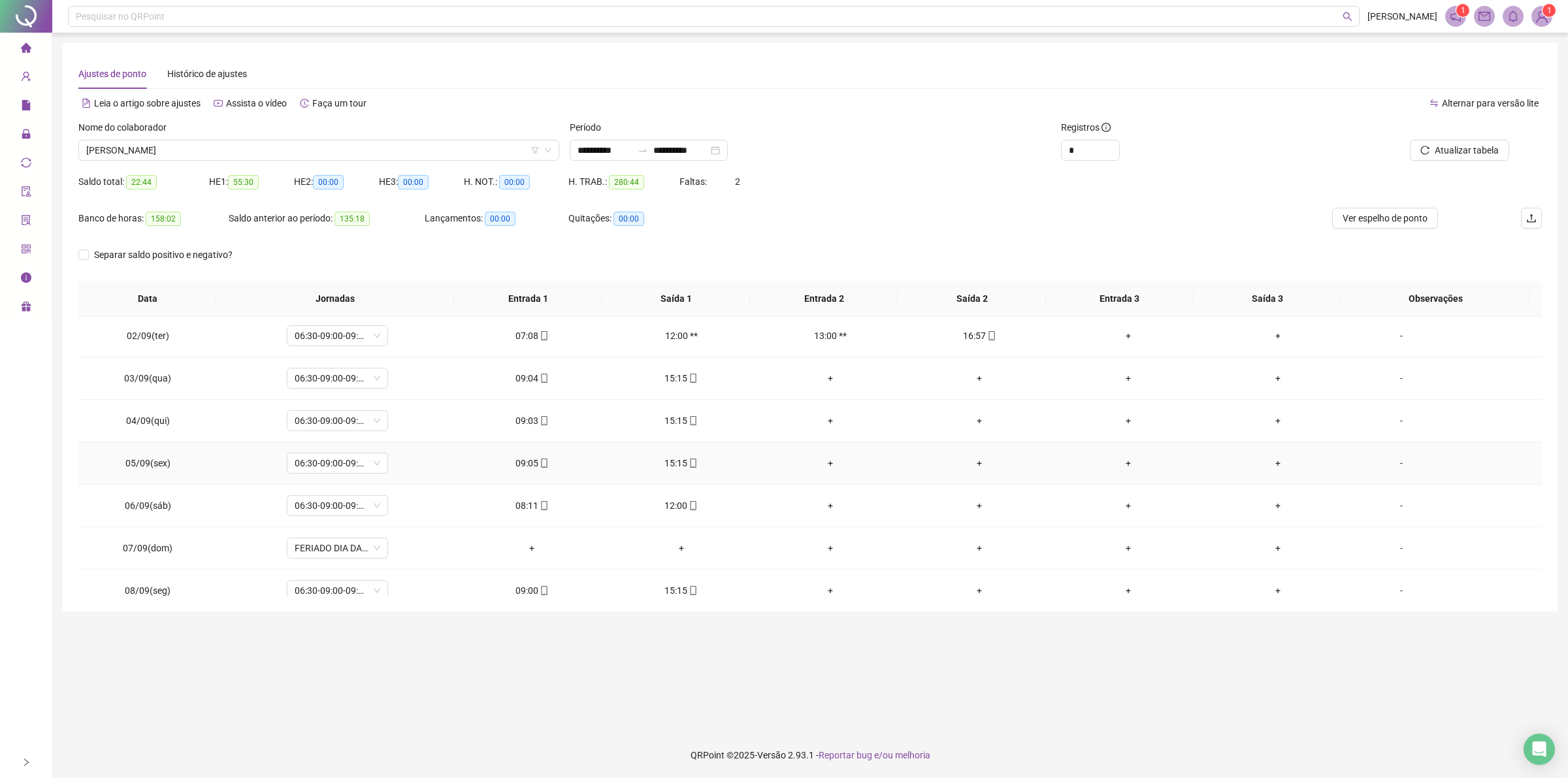
scroll to position [1197, 0]
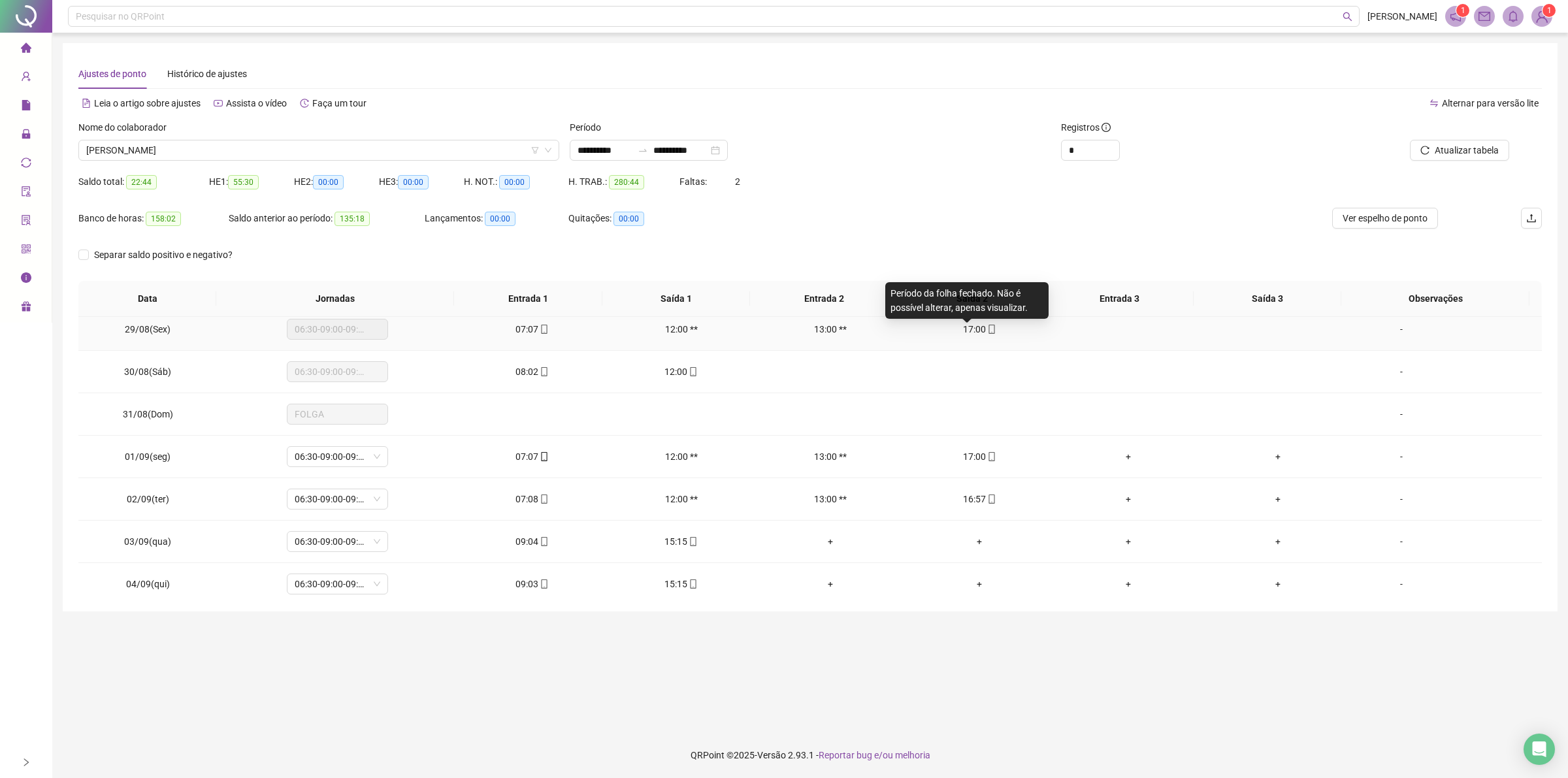
click at [975, 332] on span "17:00" at bounding box center [975, 329] width 23 height 11
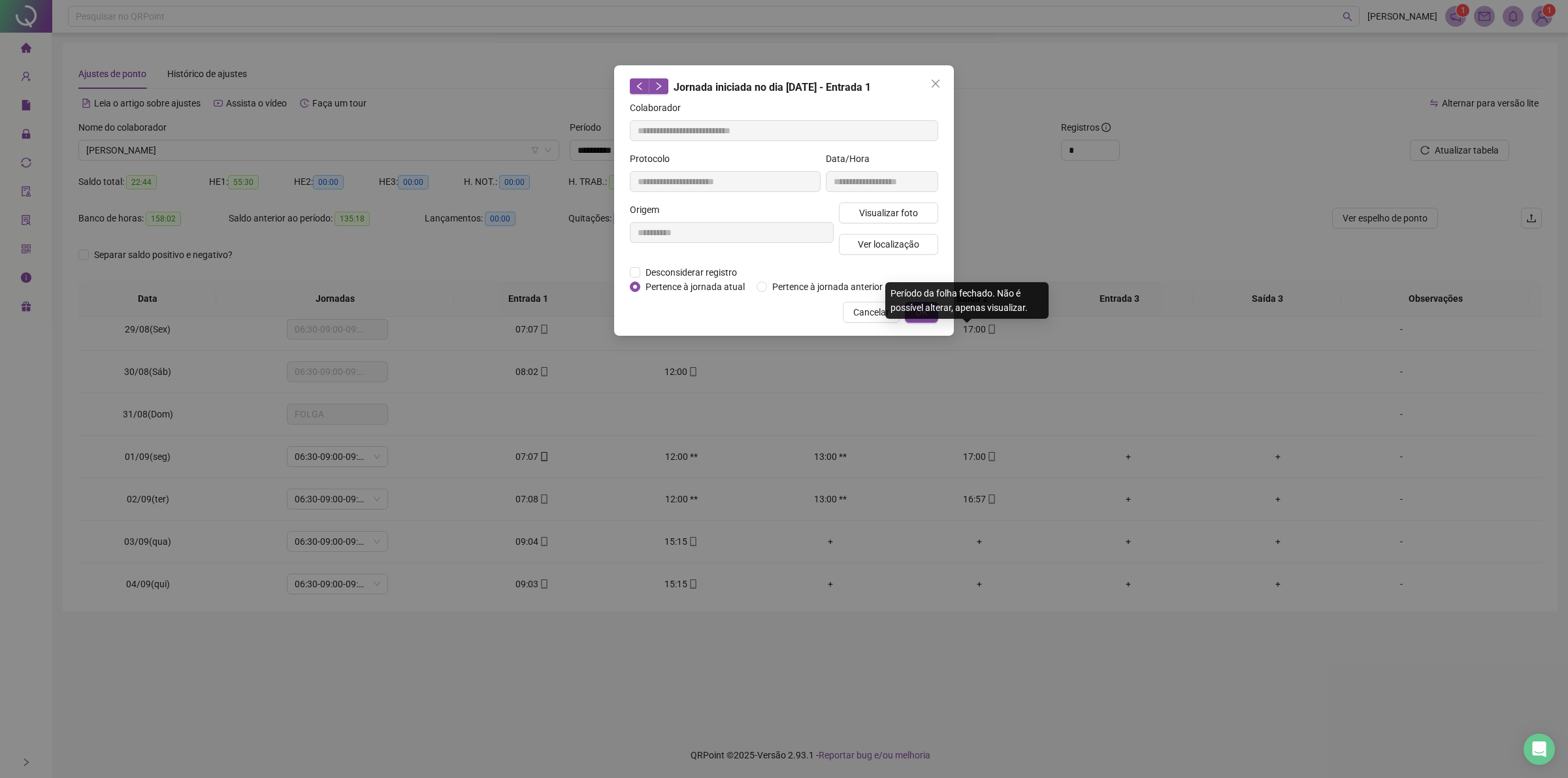
type input "**********"
click at [880, 209] on span "Visualizar foto" at bounding box center [888, 212] width 59 height 14
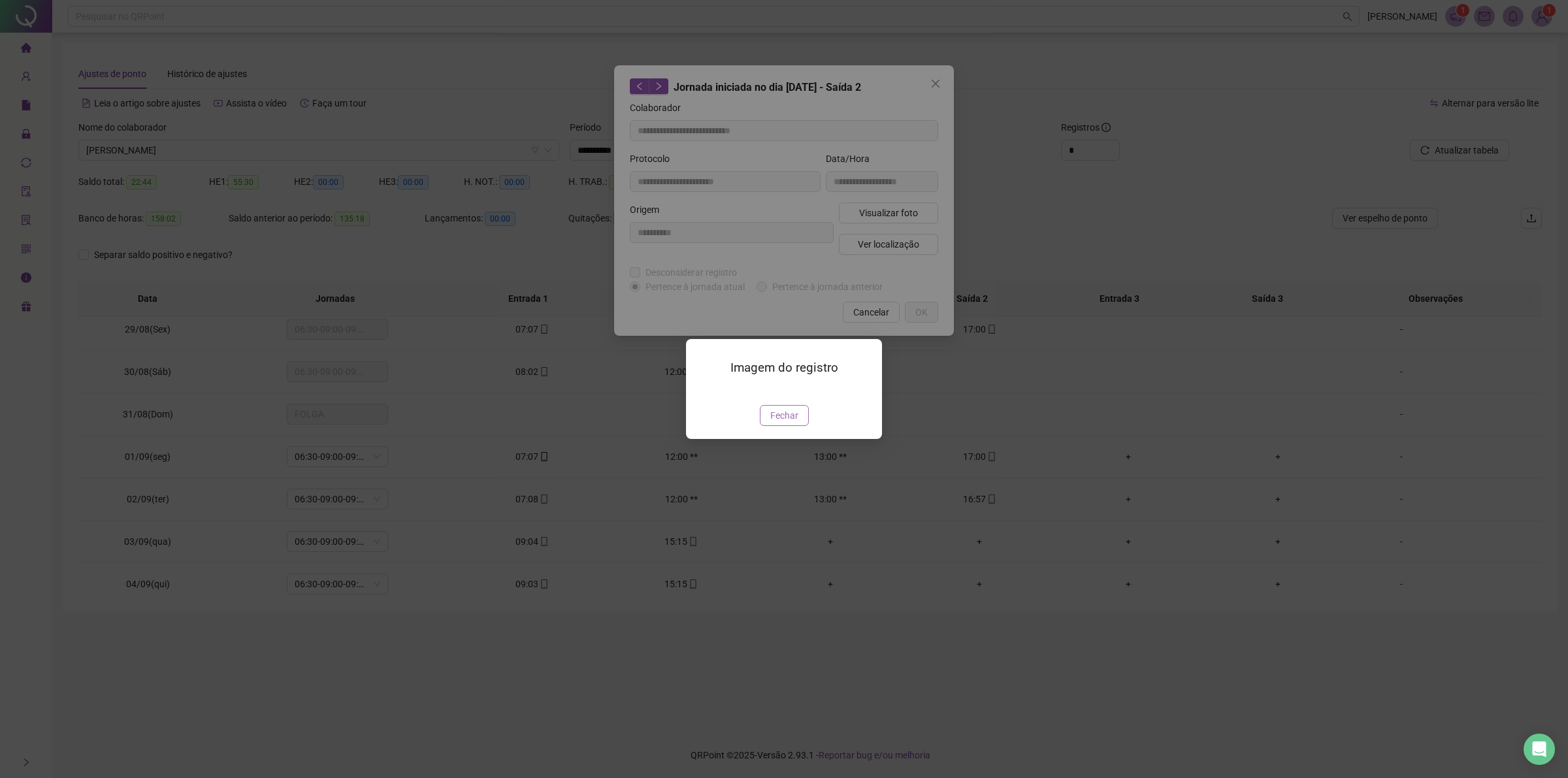
click at [775, 422] on span "Fechar" at bounding box center [784, 415] width 28 height 14
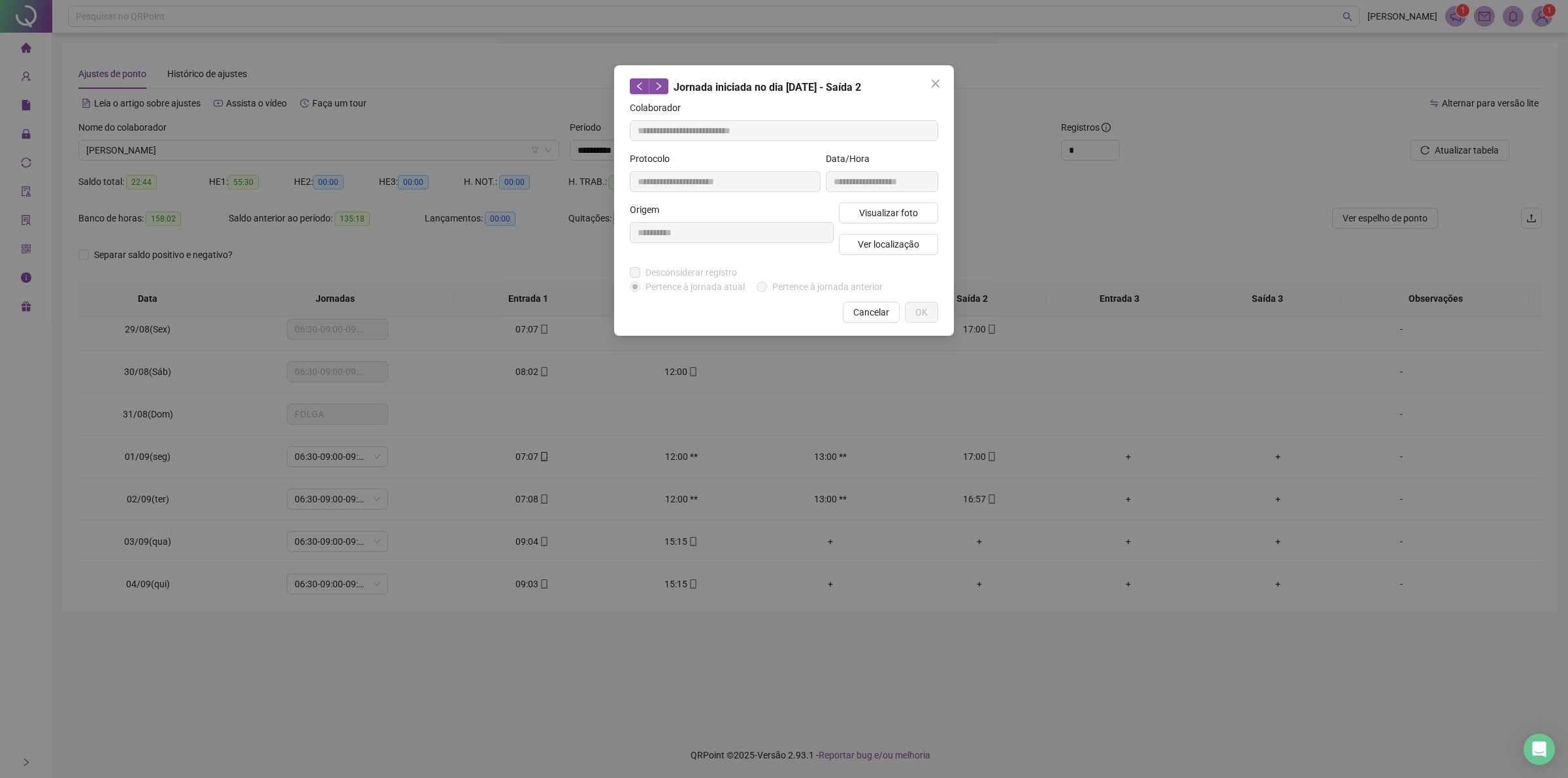
click at [892, 382] on div "**********" at bounding box center [784, 389] width 1568 height 778
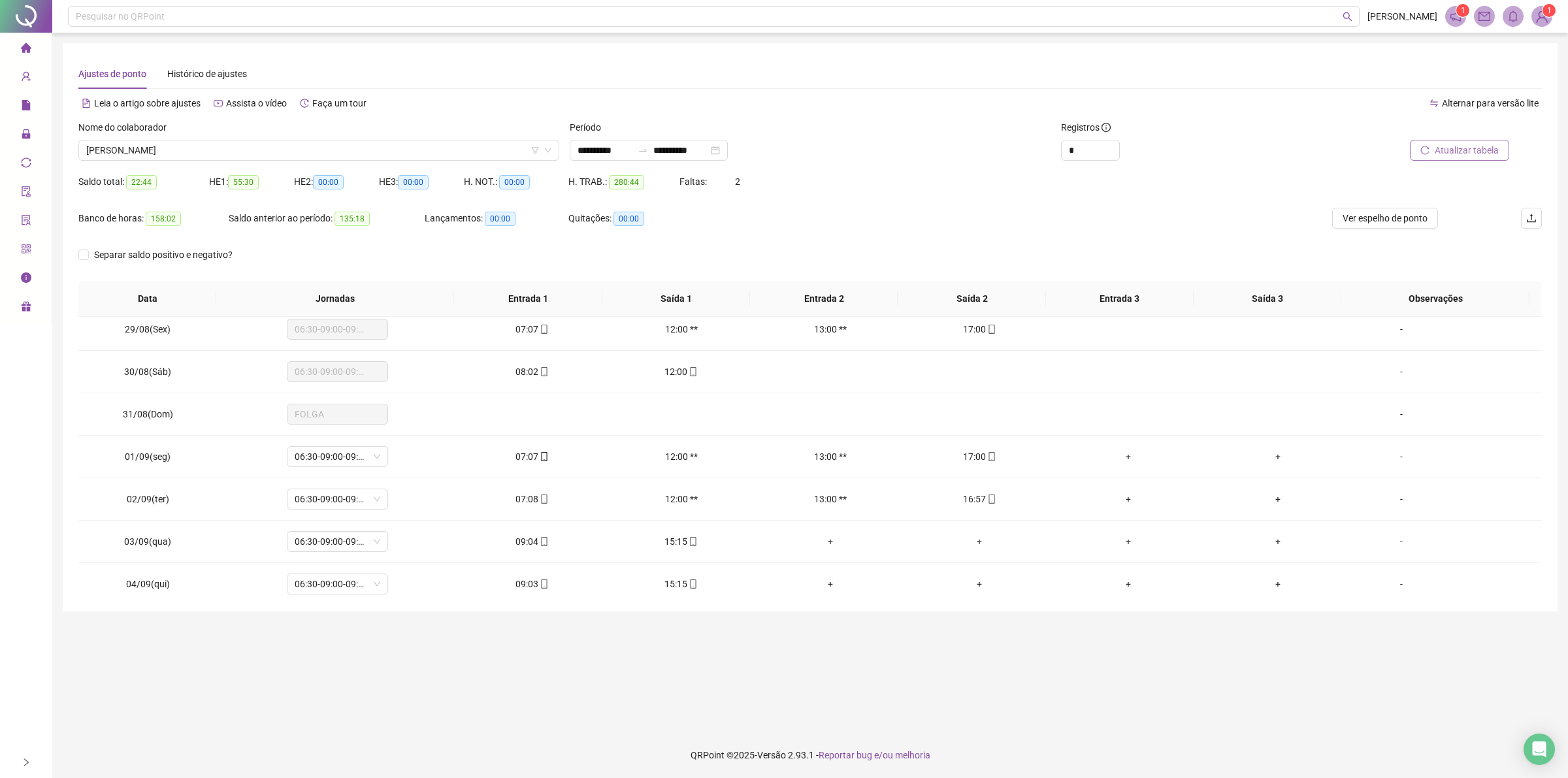
click at [1470, 151] on span "Atualizar tabela" at bounding box center [1466, 150] width 64 height 14
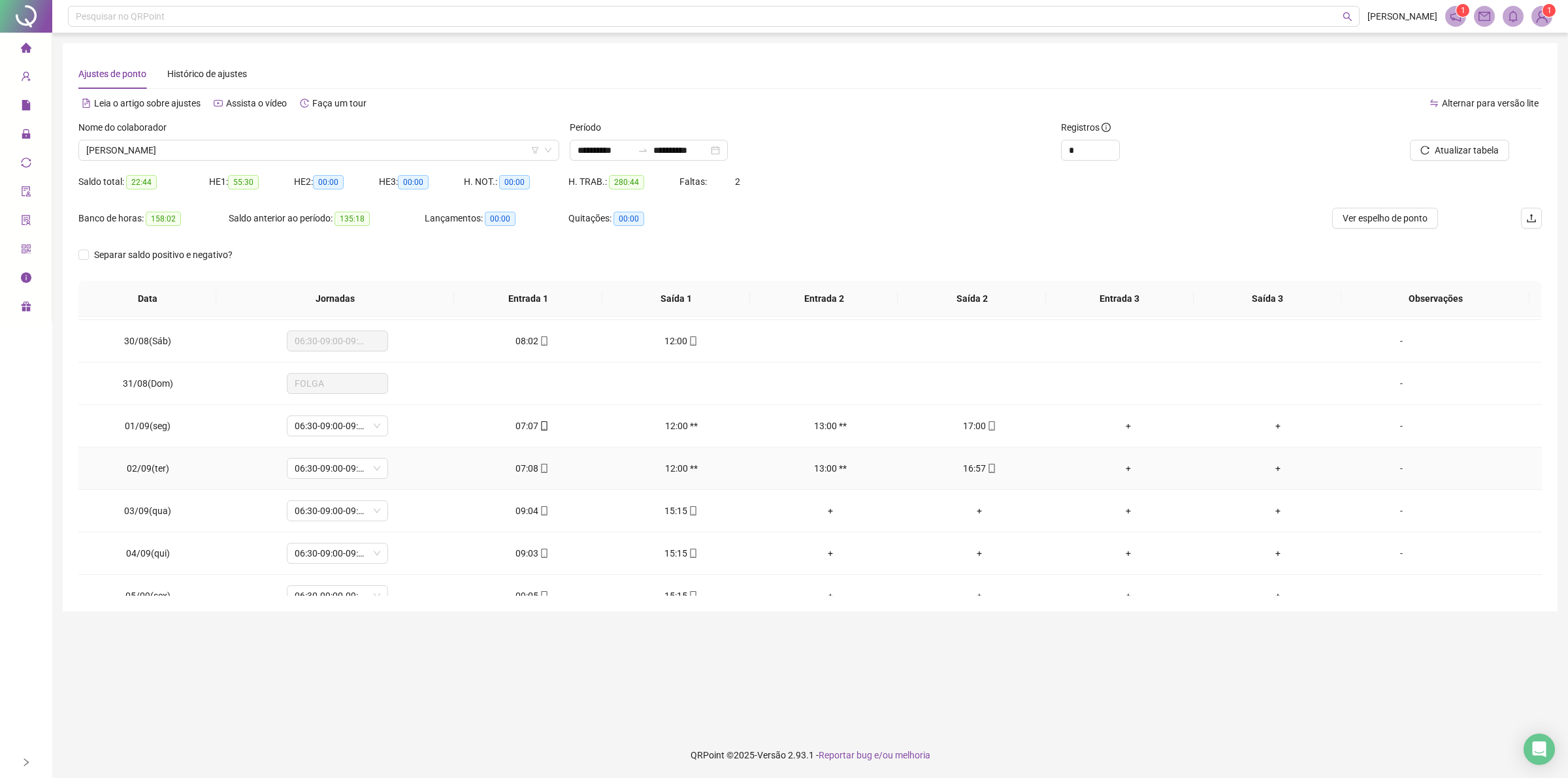
scroll to position [1279, 0]
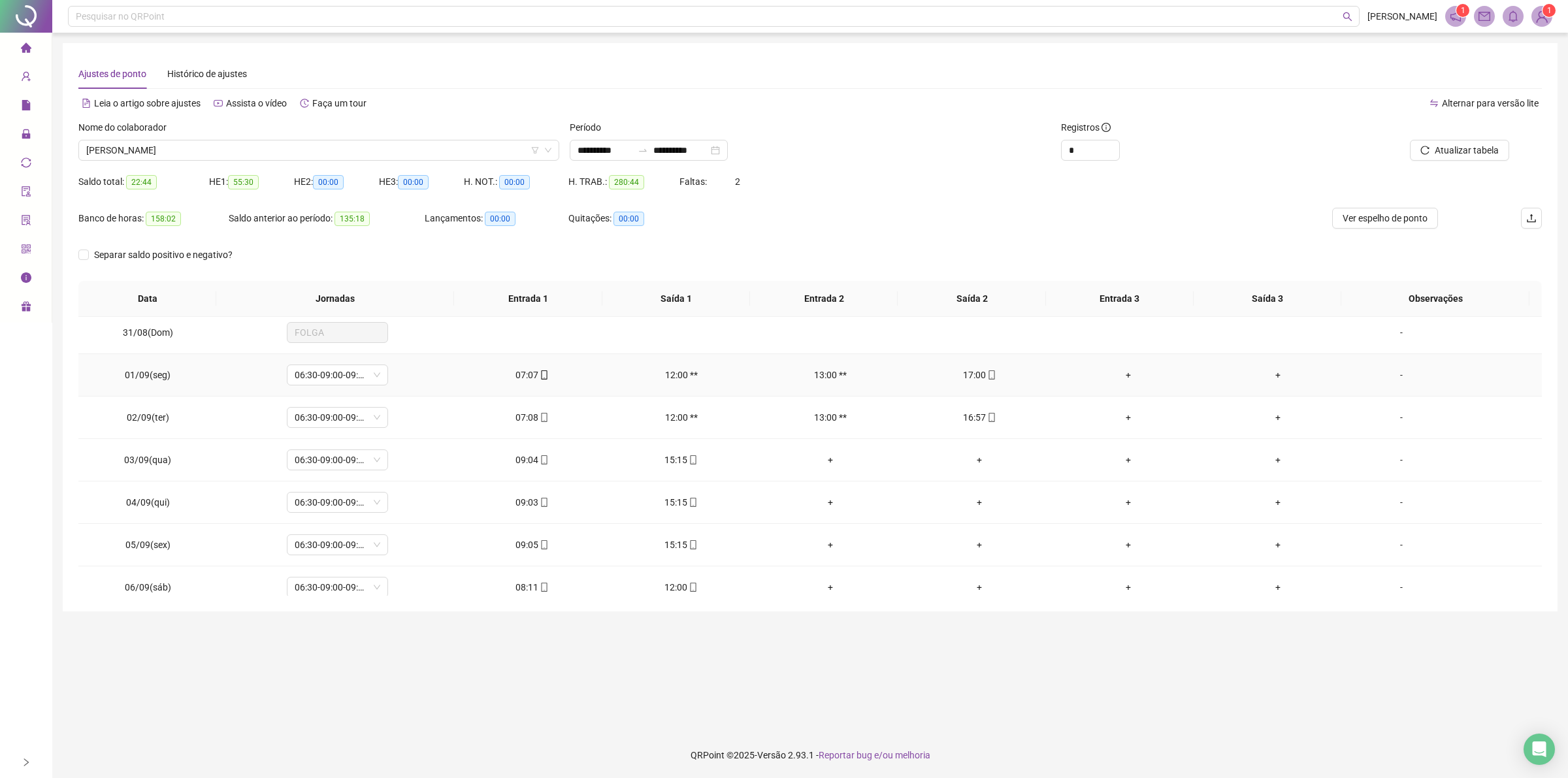
click at [974, 381] on div "17:00" at bounding box center [979, 375] width 128 height 14
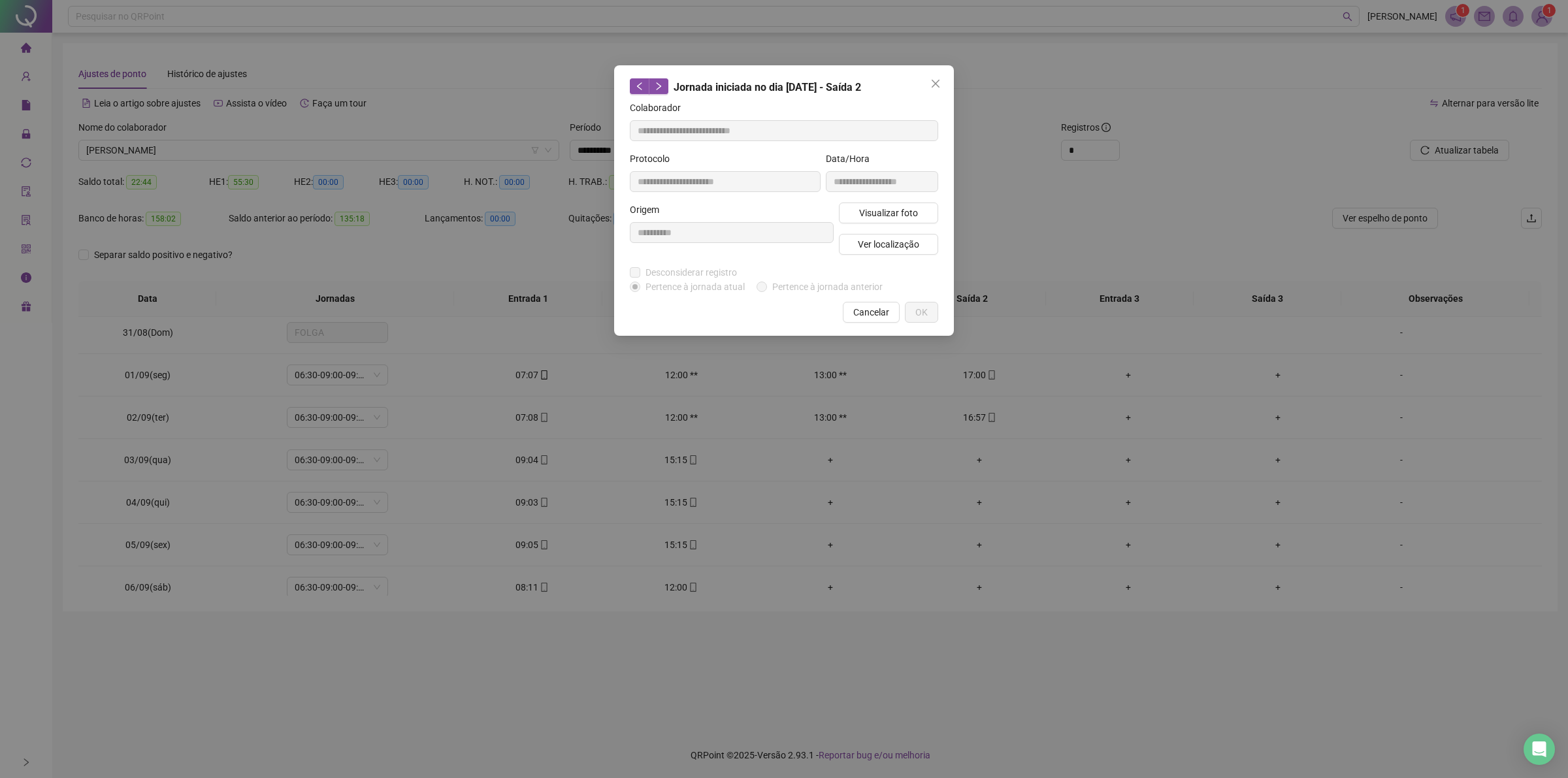
type input "**********"
click at [874, 208] on span "Visualizar foto" at bounding box center [888, 212] width 59 height 14
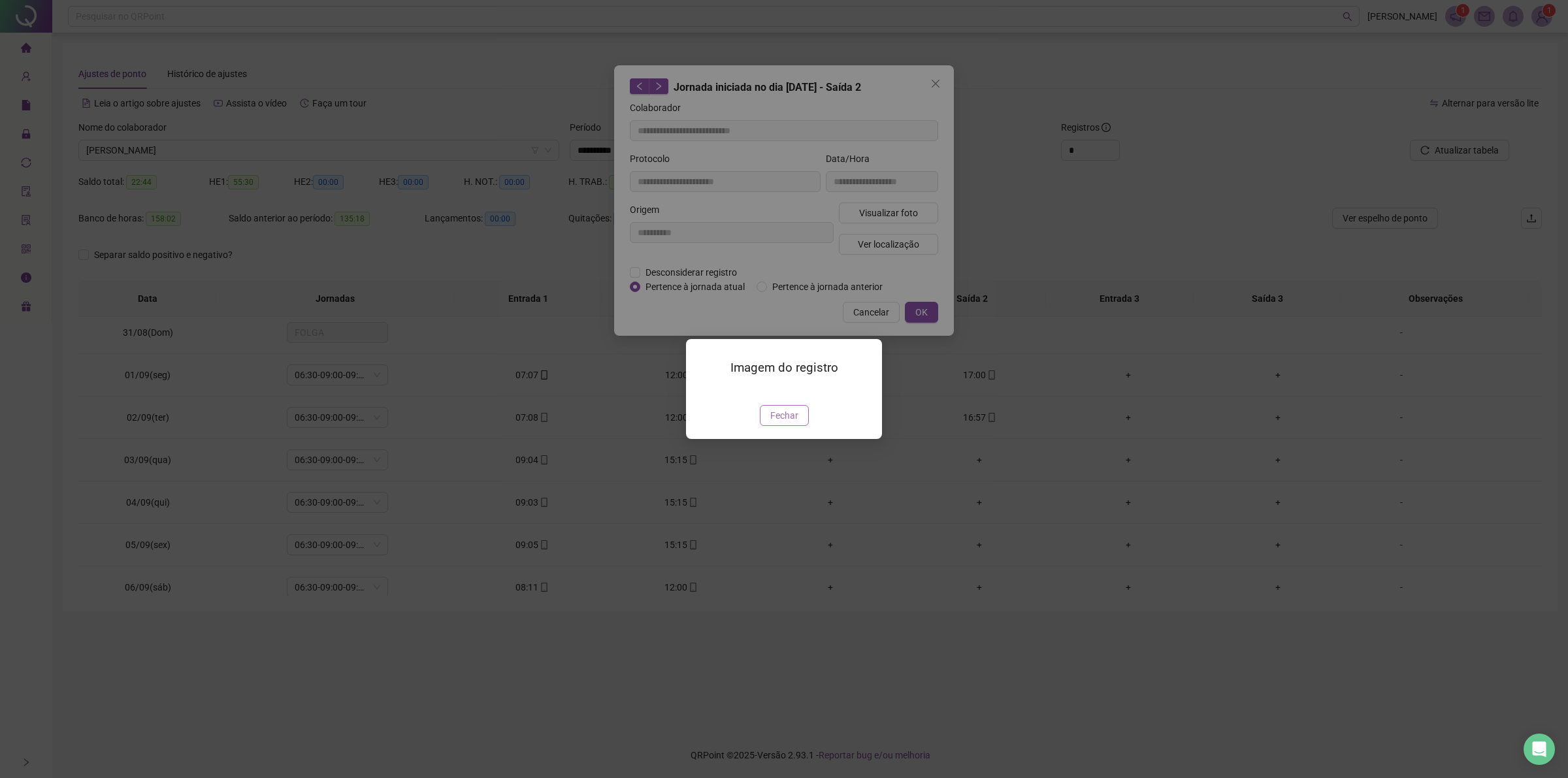
click at [785, 422] on span "Fechar" at bounding box center [784, 415] width 28 height 14
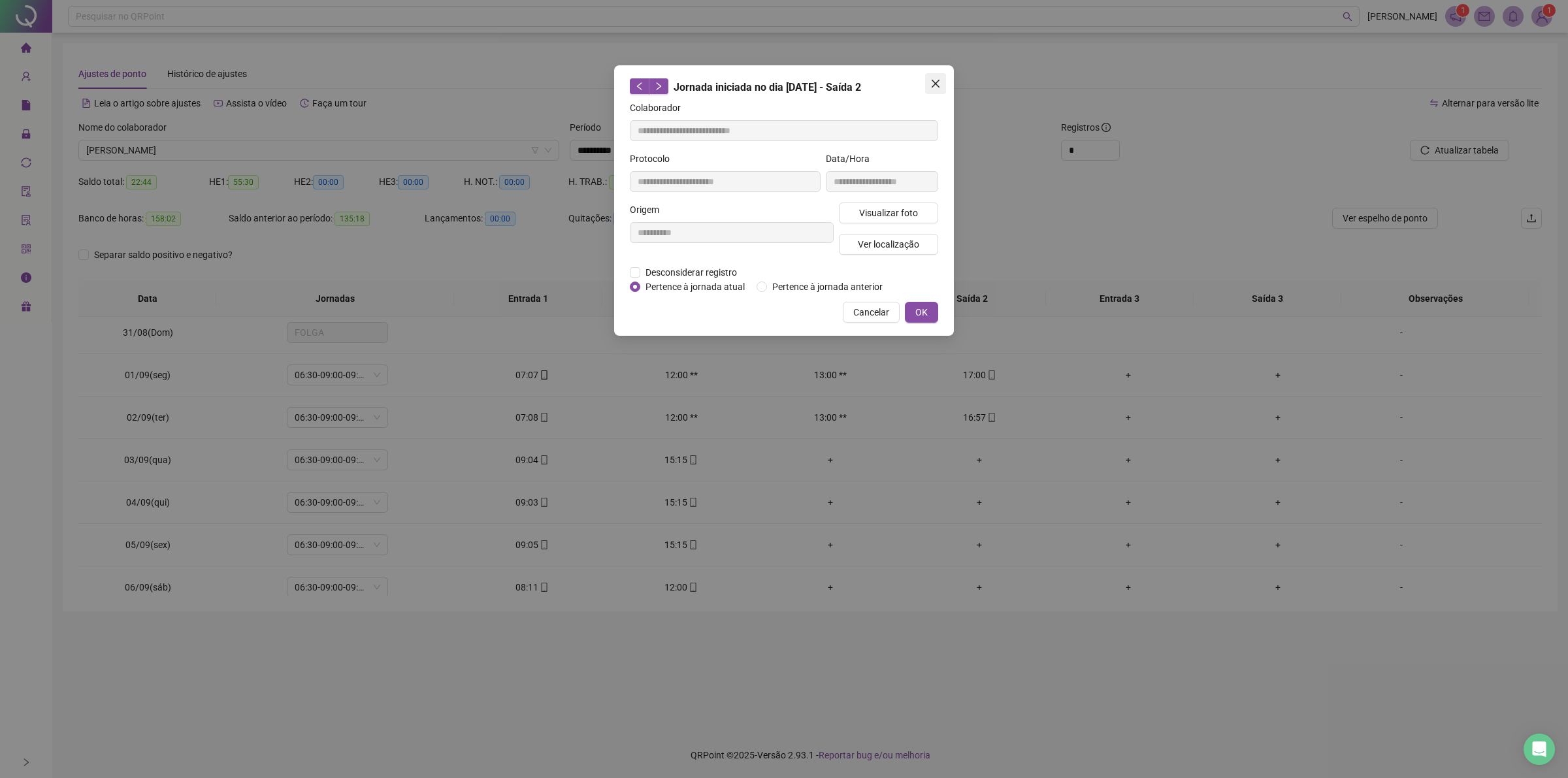
click at [928, 80] on span "Close" at bounding box center [935, 84] width 21 height 11
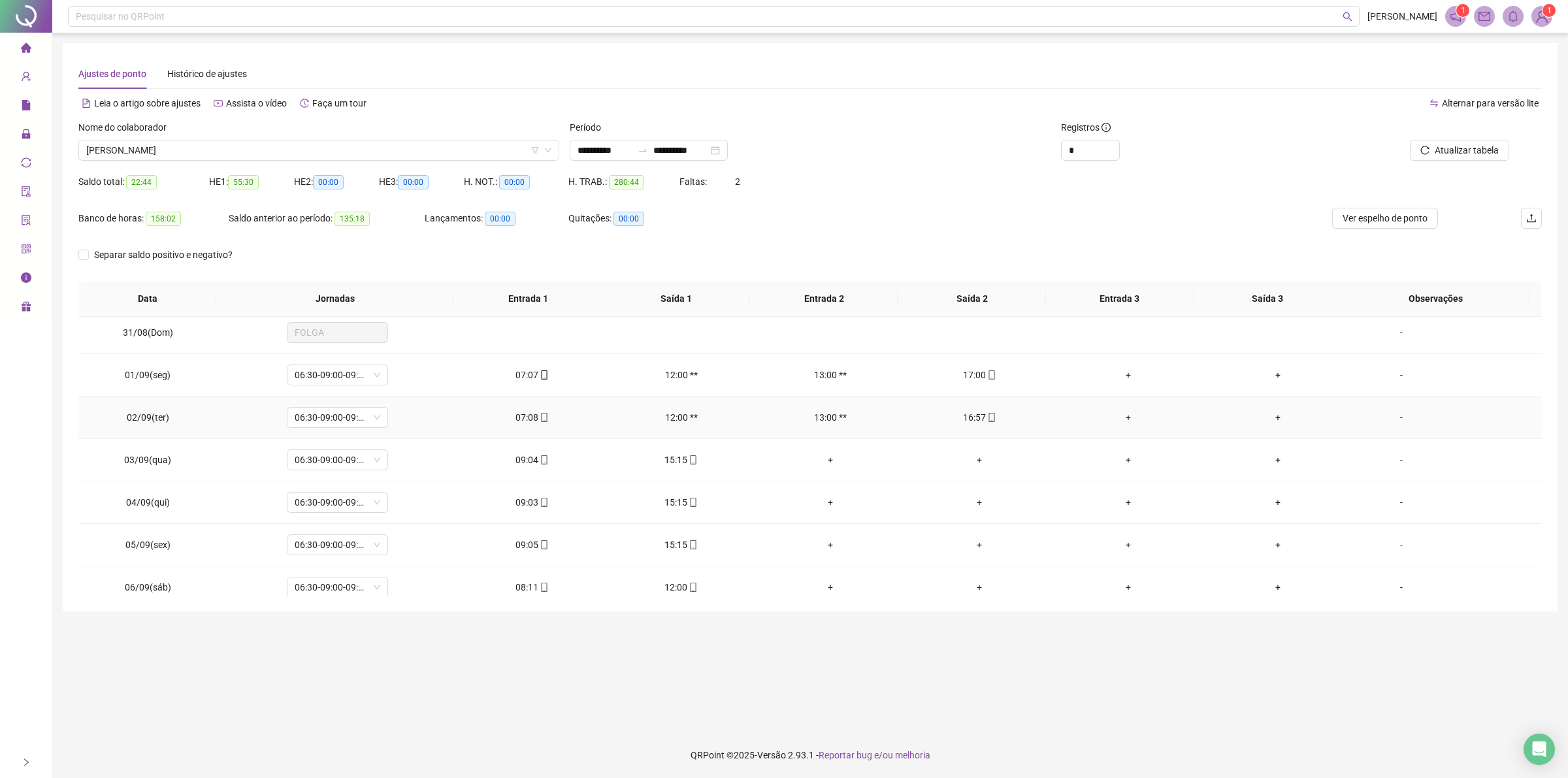
click at [964, 425] on div "16:57" at bounding box center [979, 417] width 128 height 14
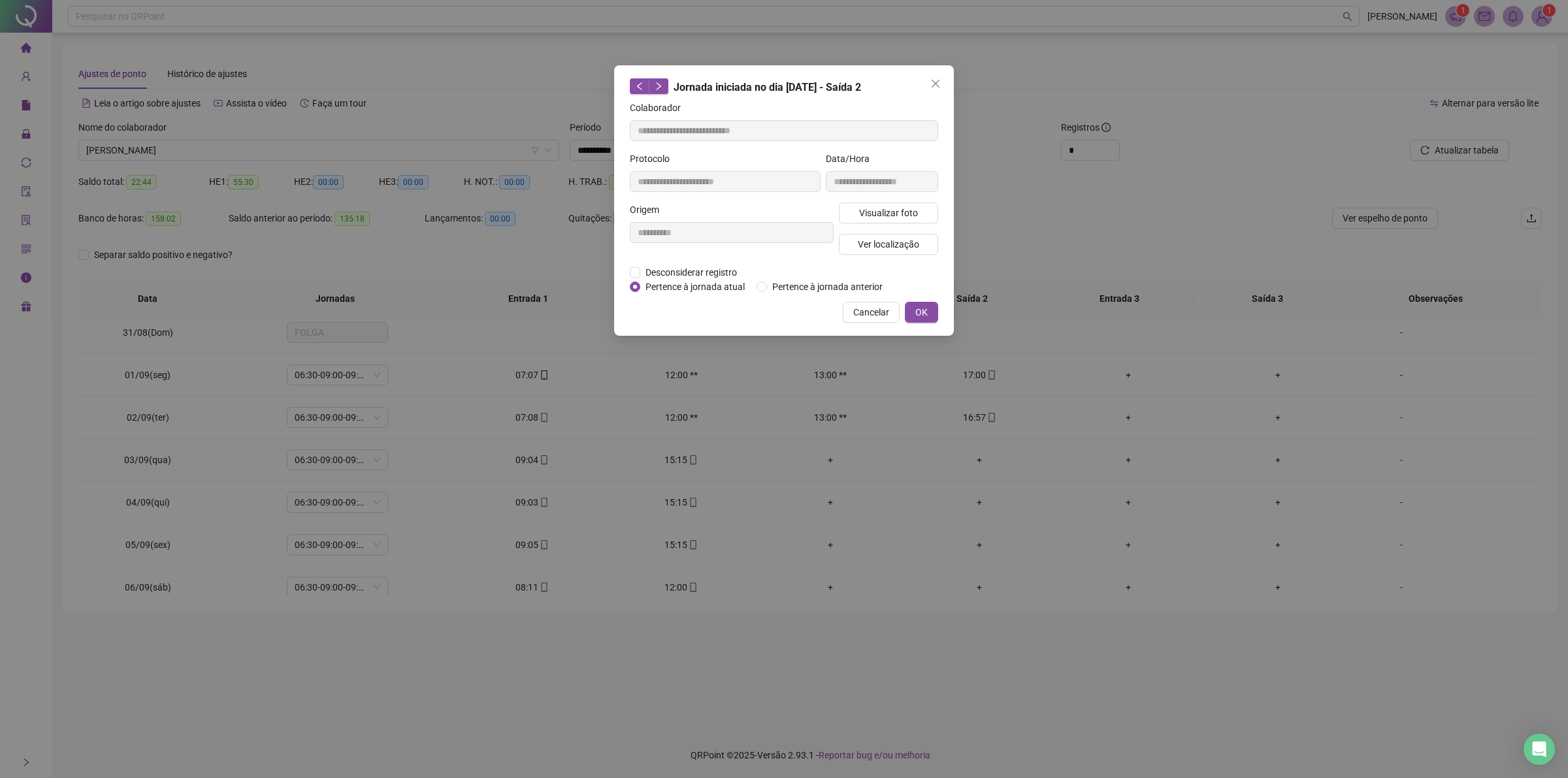
type input "**********"
click at [880, 213] on span "Visualizar foto" at bounding box center [888, 212] width 59 height 14
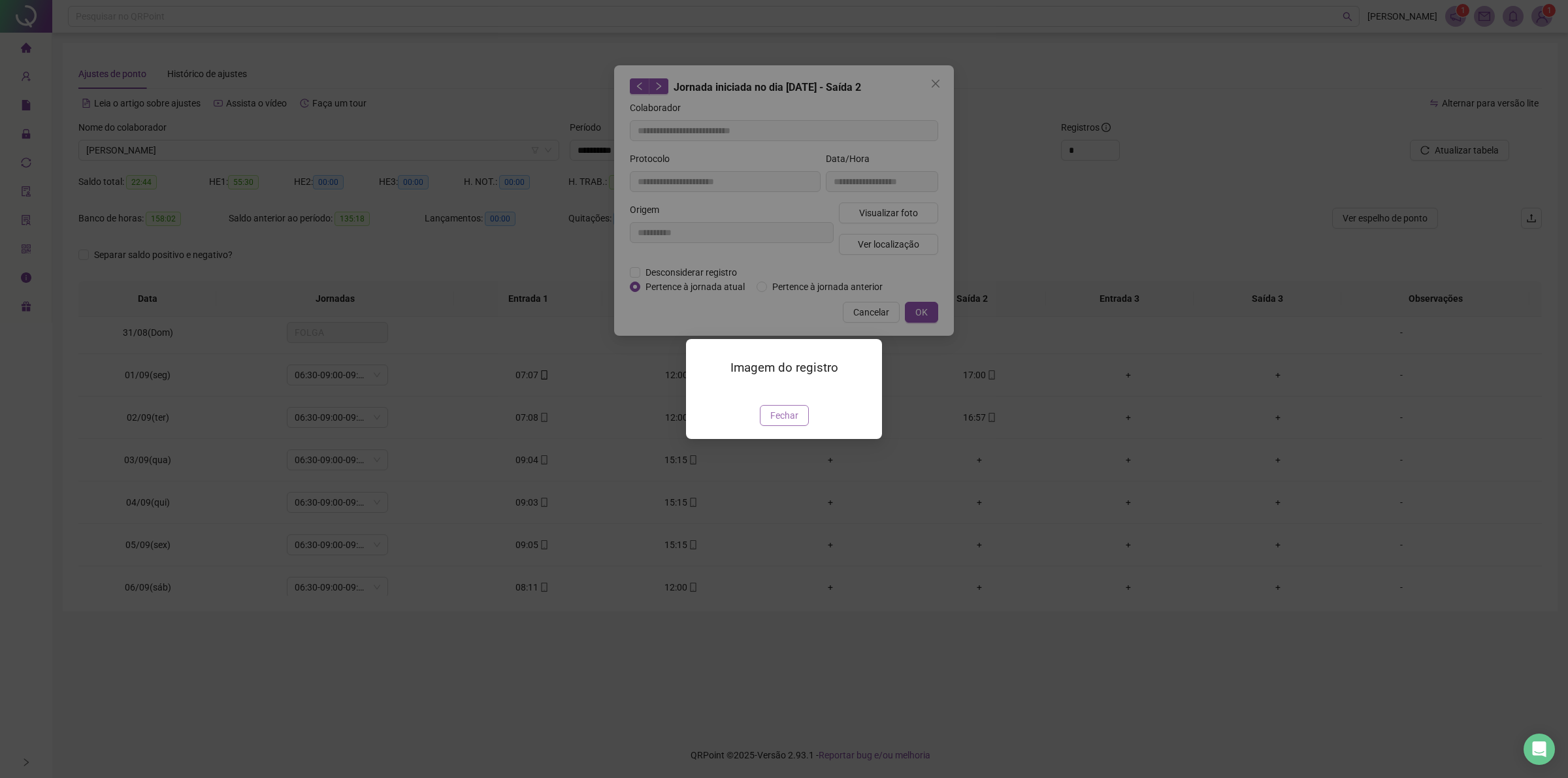
click at [788, 422] on span "Fechar" at bounding box center [784, 415] width 28 height 14
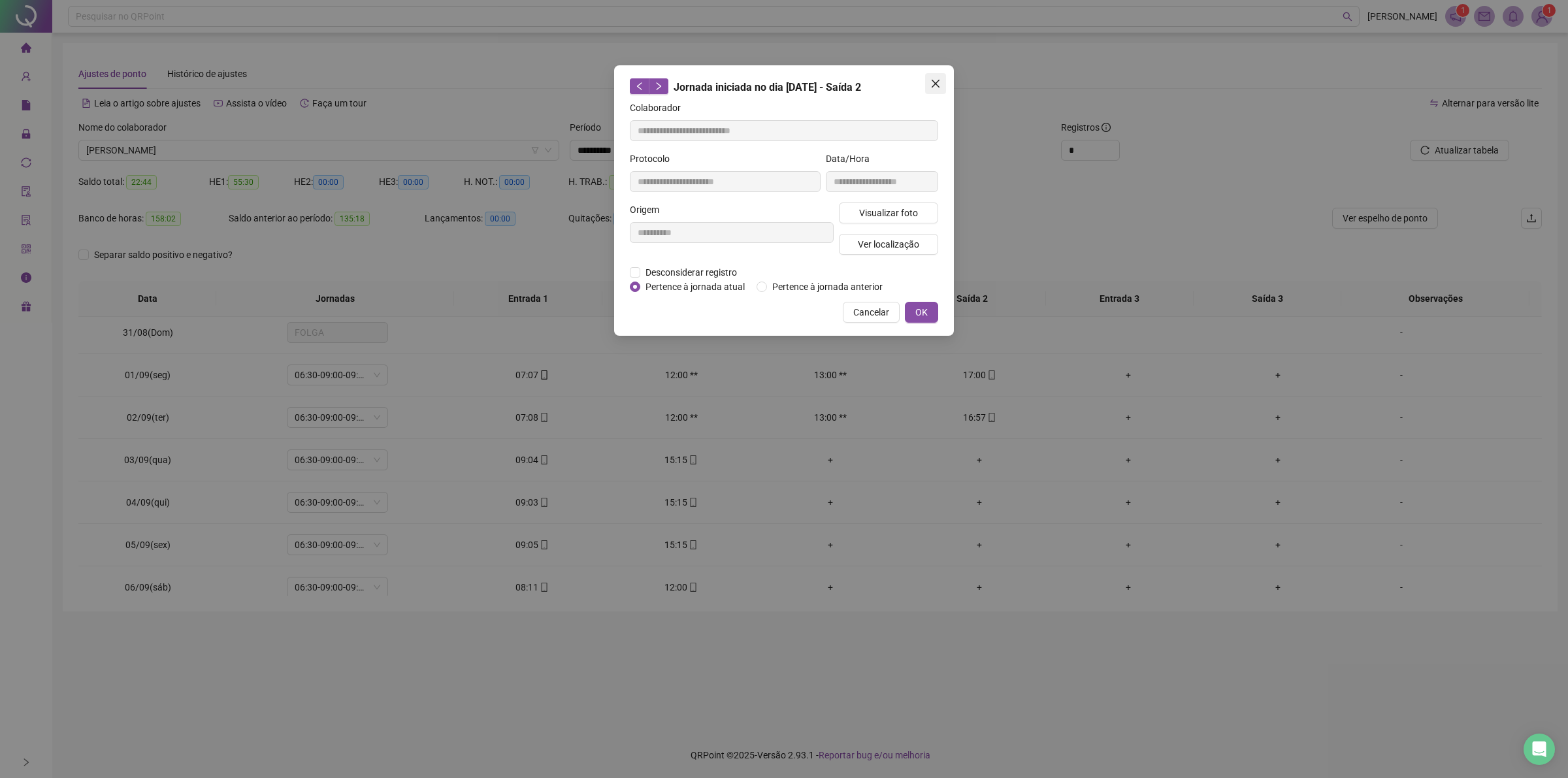
click at [941, 80] on span "Close" at bounding box center [935, 84] width 21 height 11
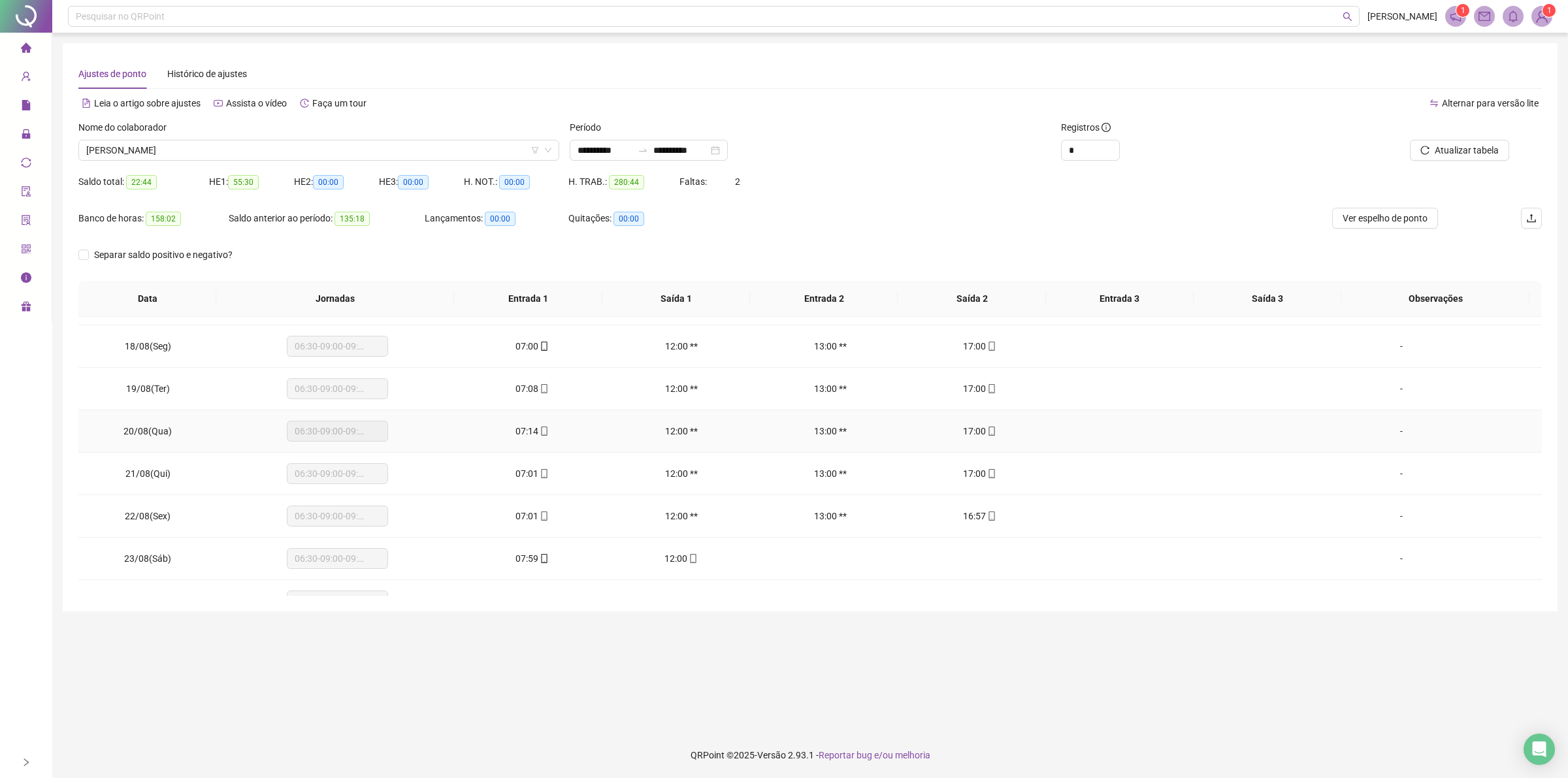
scroll to position [708, 0]
click at [540, 441] on icon "mobile" at bounding box center [544, 437] width 9 height 9
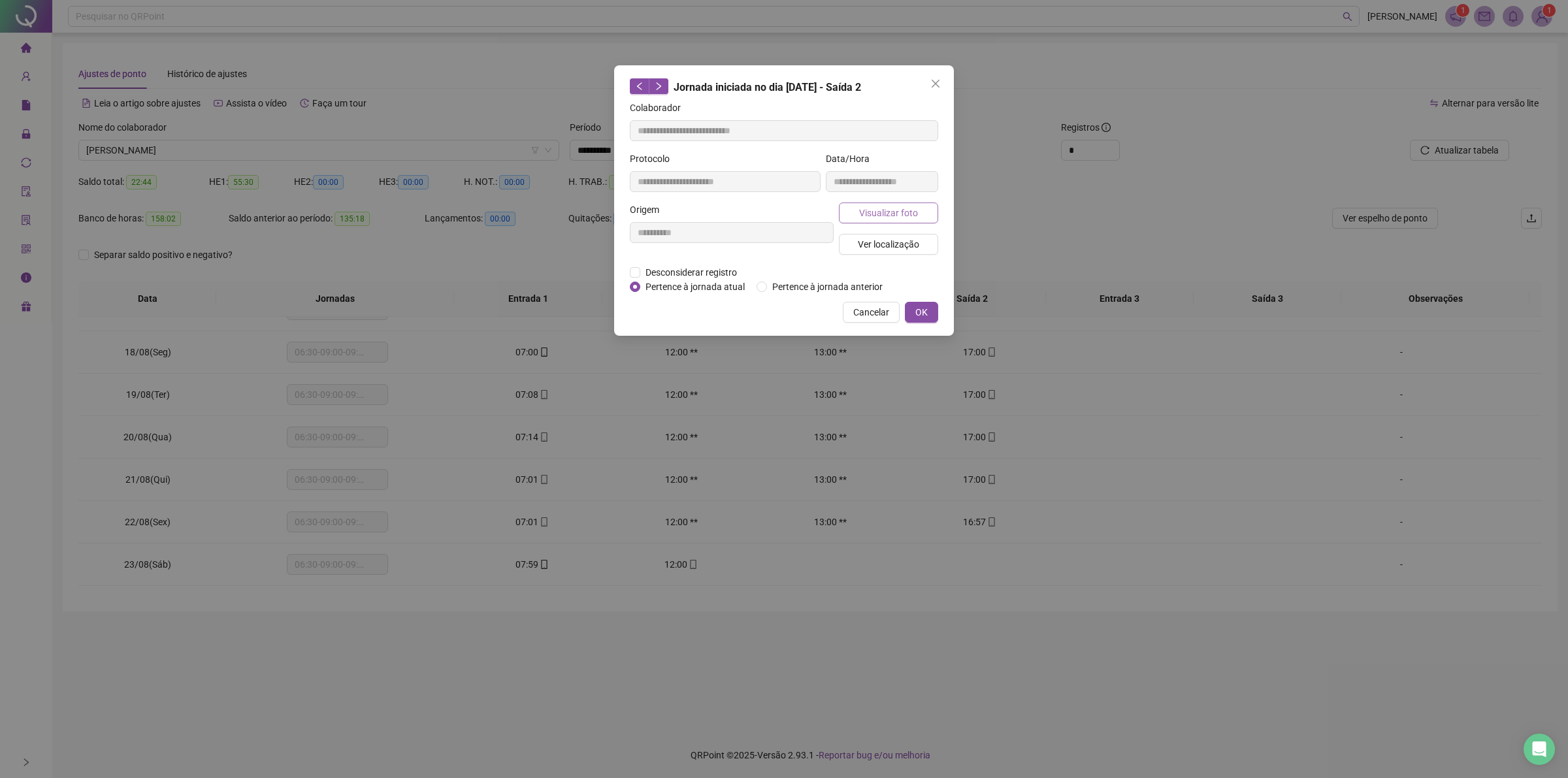
type input "**********"
click at [906, 217] on span "Visualizar foto" at bounding box center [888, 212] width 59 height 14
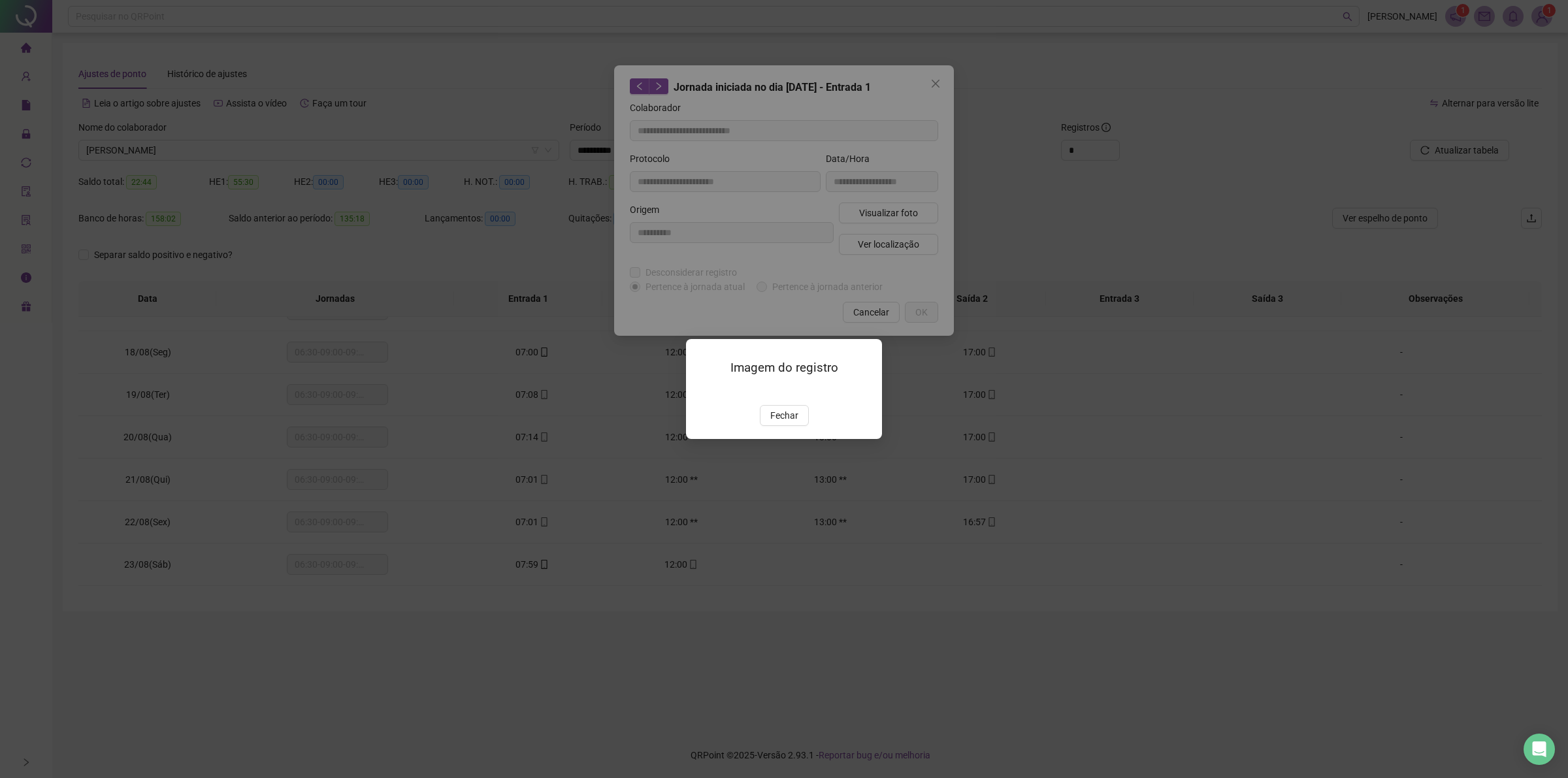
click at [784, 397] on div at bounding box center [784, 389] width 164 height 14
click at [780, 422] on span "Fechar" at bounding box center [784, 415] width 28 height 14
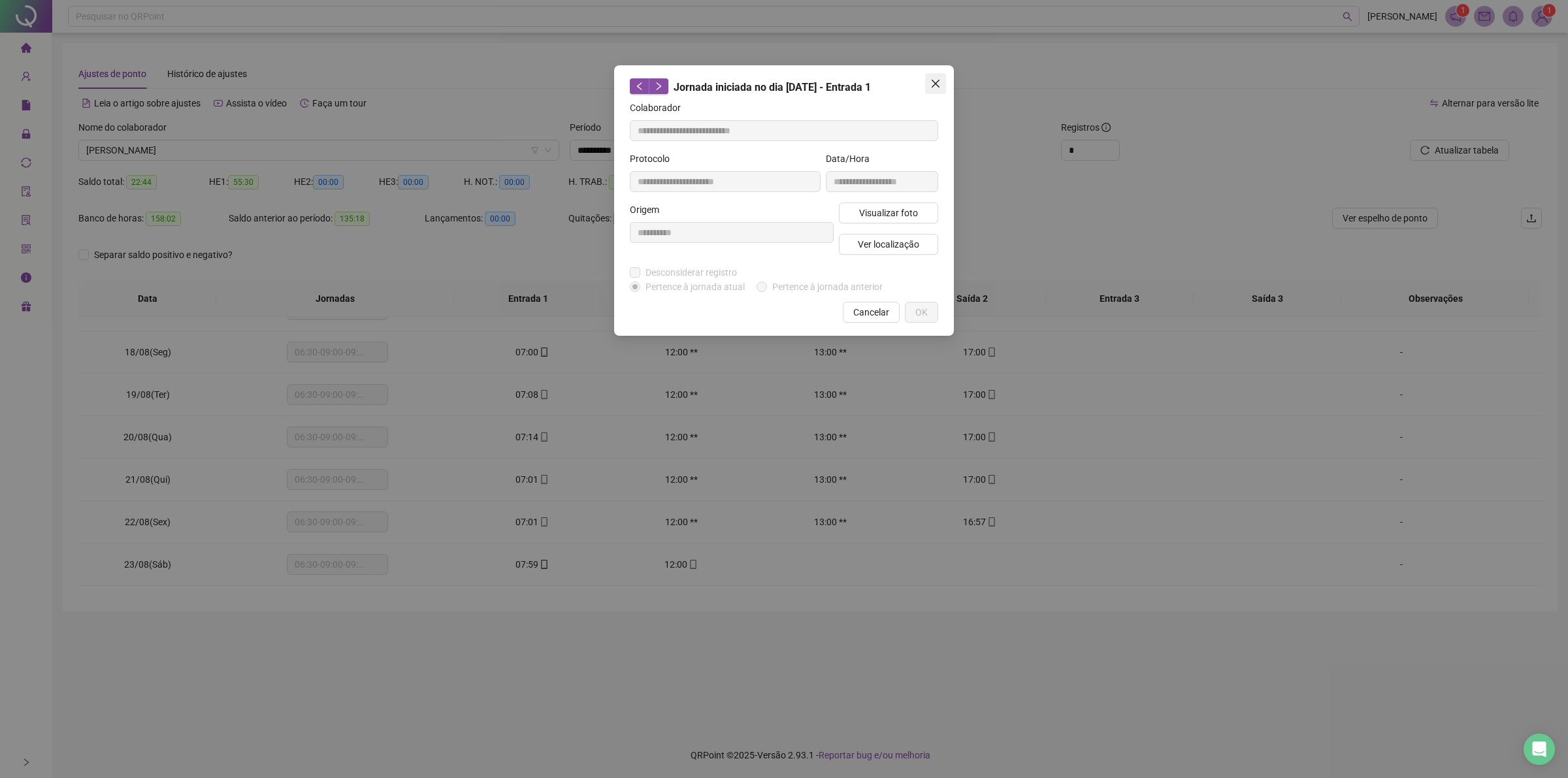
click at [936, 84] on icon "close" at bounding box center [935, 83] width 7 height 7
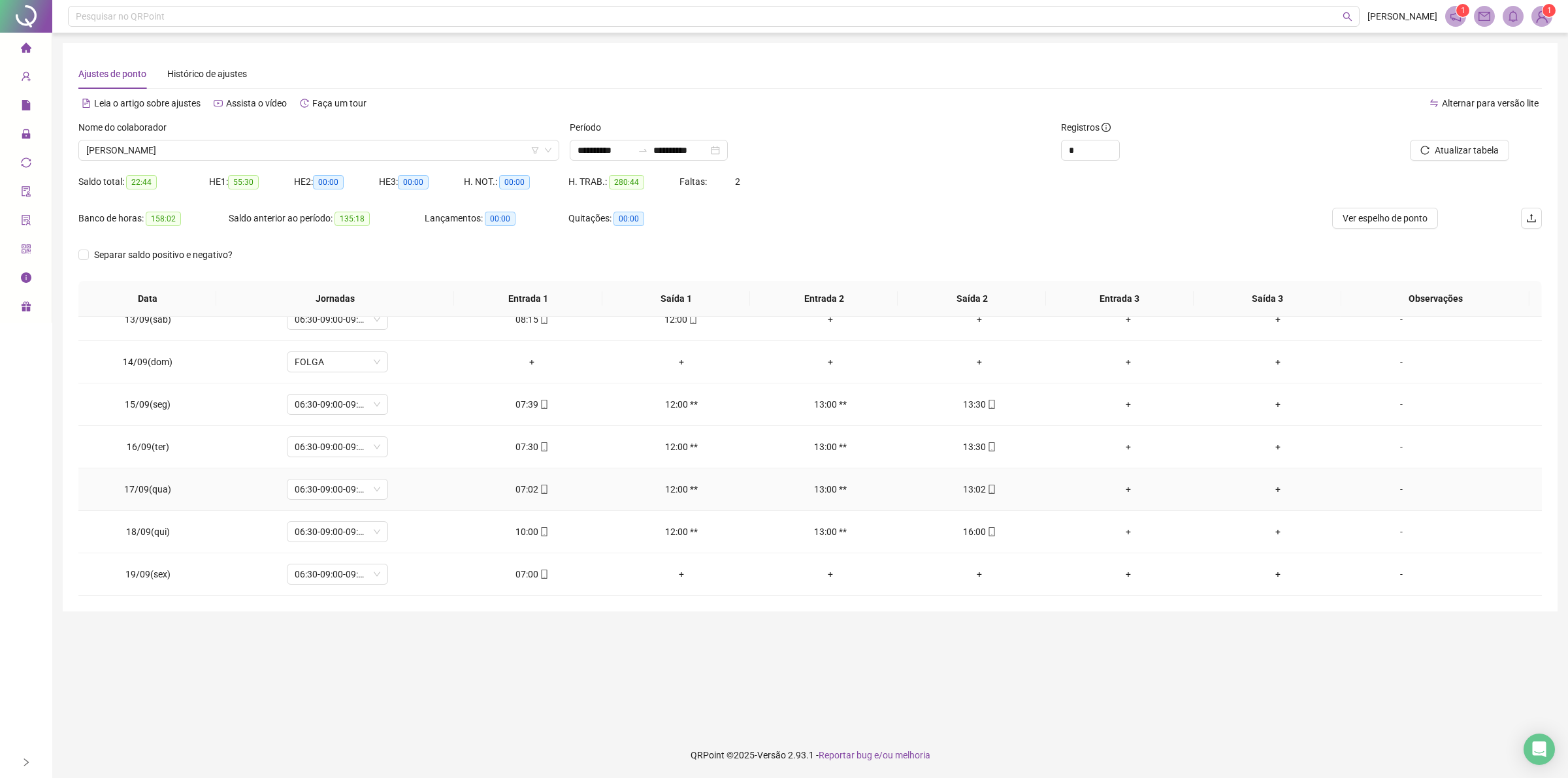
scroll to position [1851, 0]
click at [298, 148] on span "[PERSON_NAME]" at bounding box center [318, 150] width 465 height 20
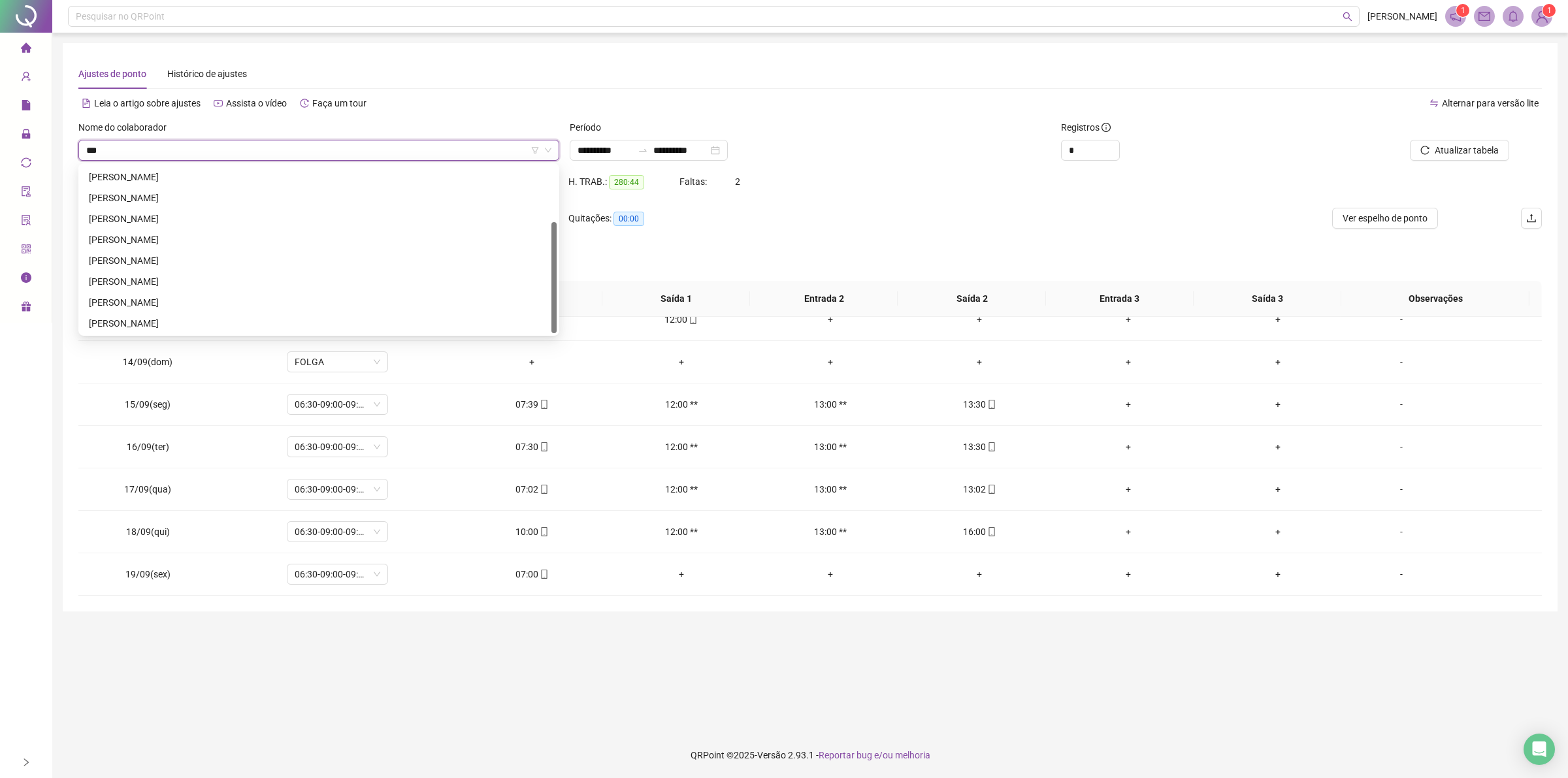
scroll to position [0, 0]
type input "*****"
click at [179, 240] on div "[PERSON_NAME]" at bounding box center [318, 239] width 460 height 14
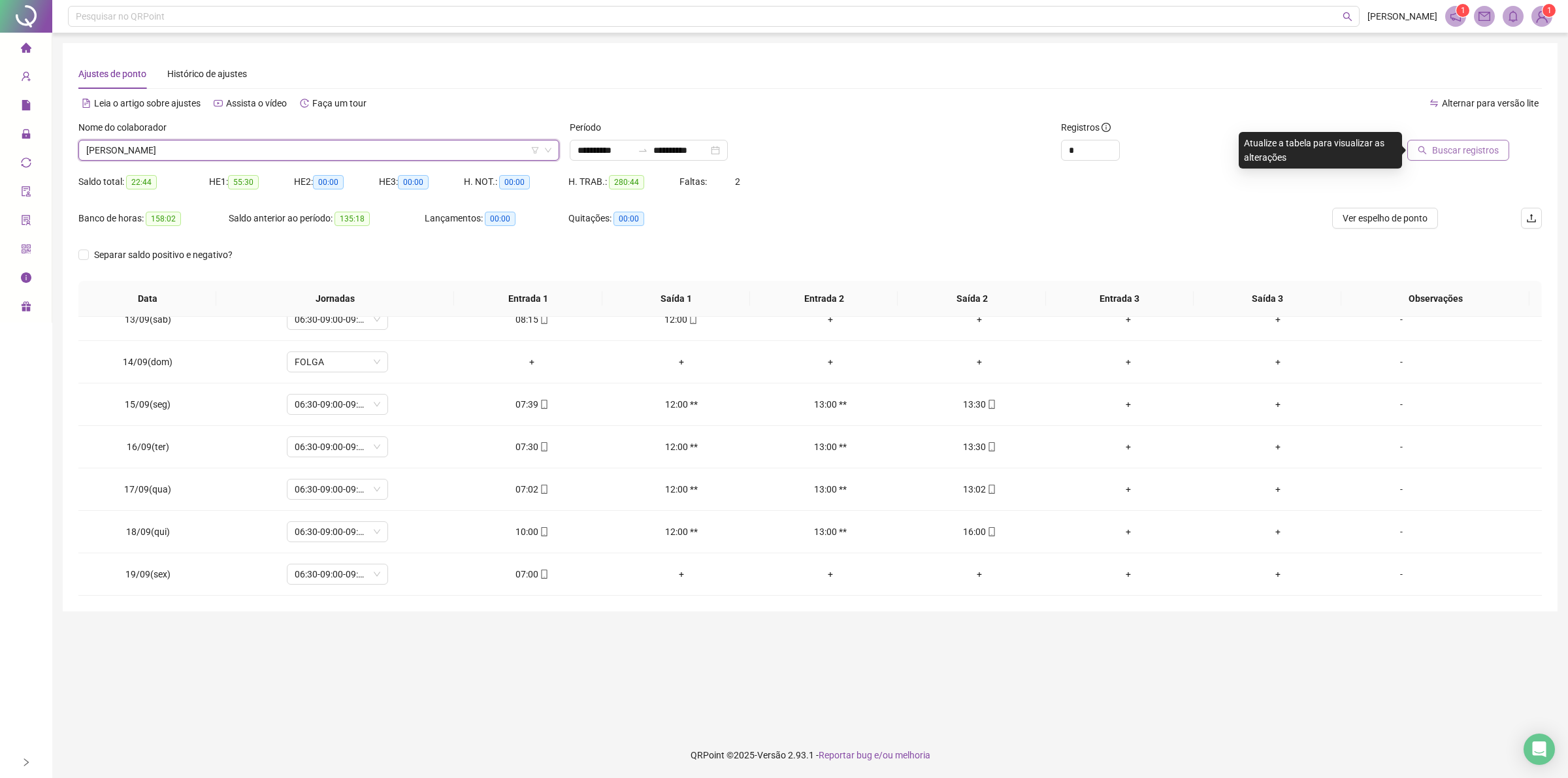
click at [1477, 154] on span "Buscar registros" at bounding box center [1465, 150] width 67 height 14
